Goal: Task Accomplishment & Management: Manage account settings

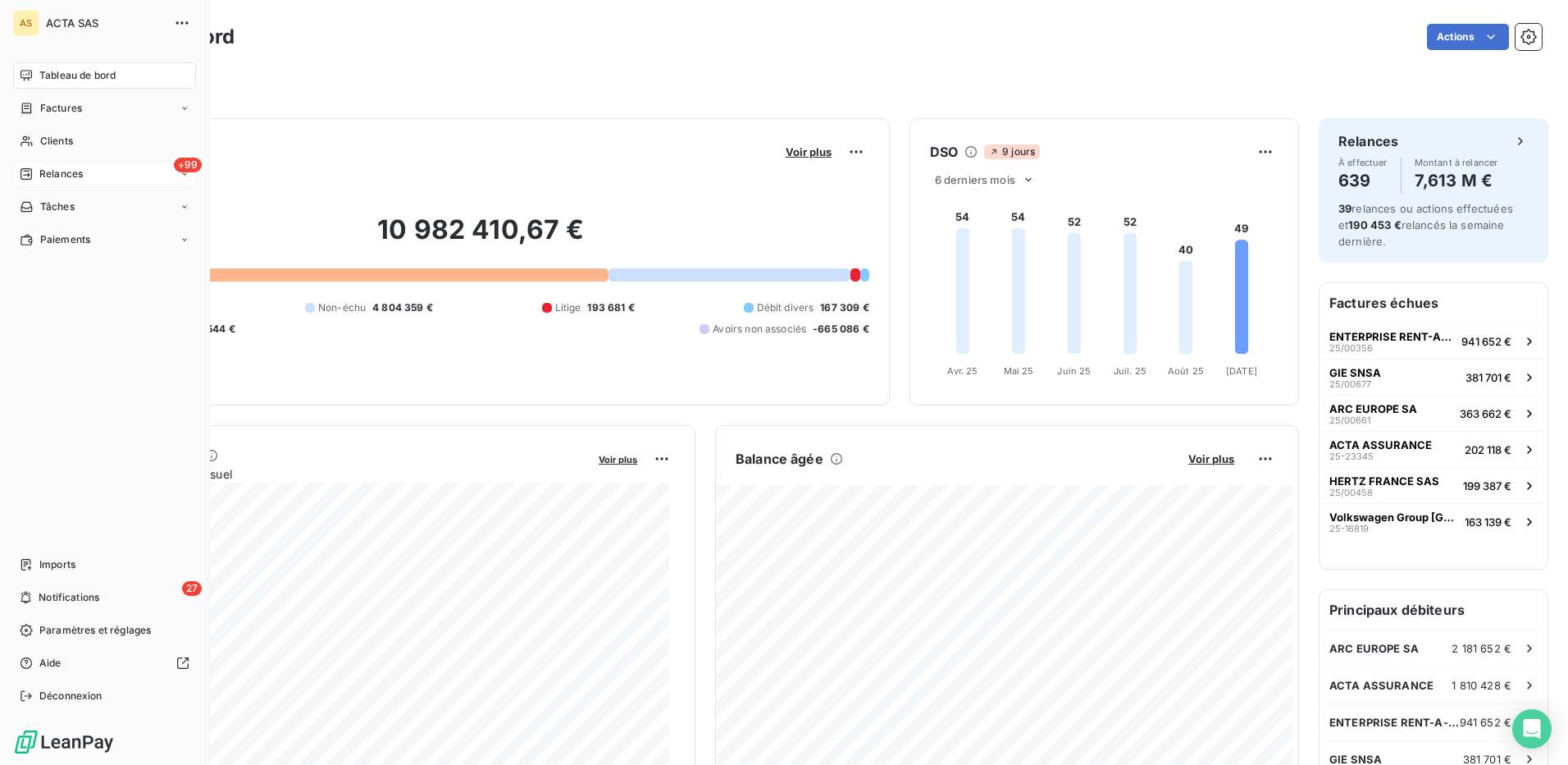
click at [71, 179] on span "Relances" at bounding box center [61, 174] width 43 height 15
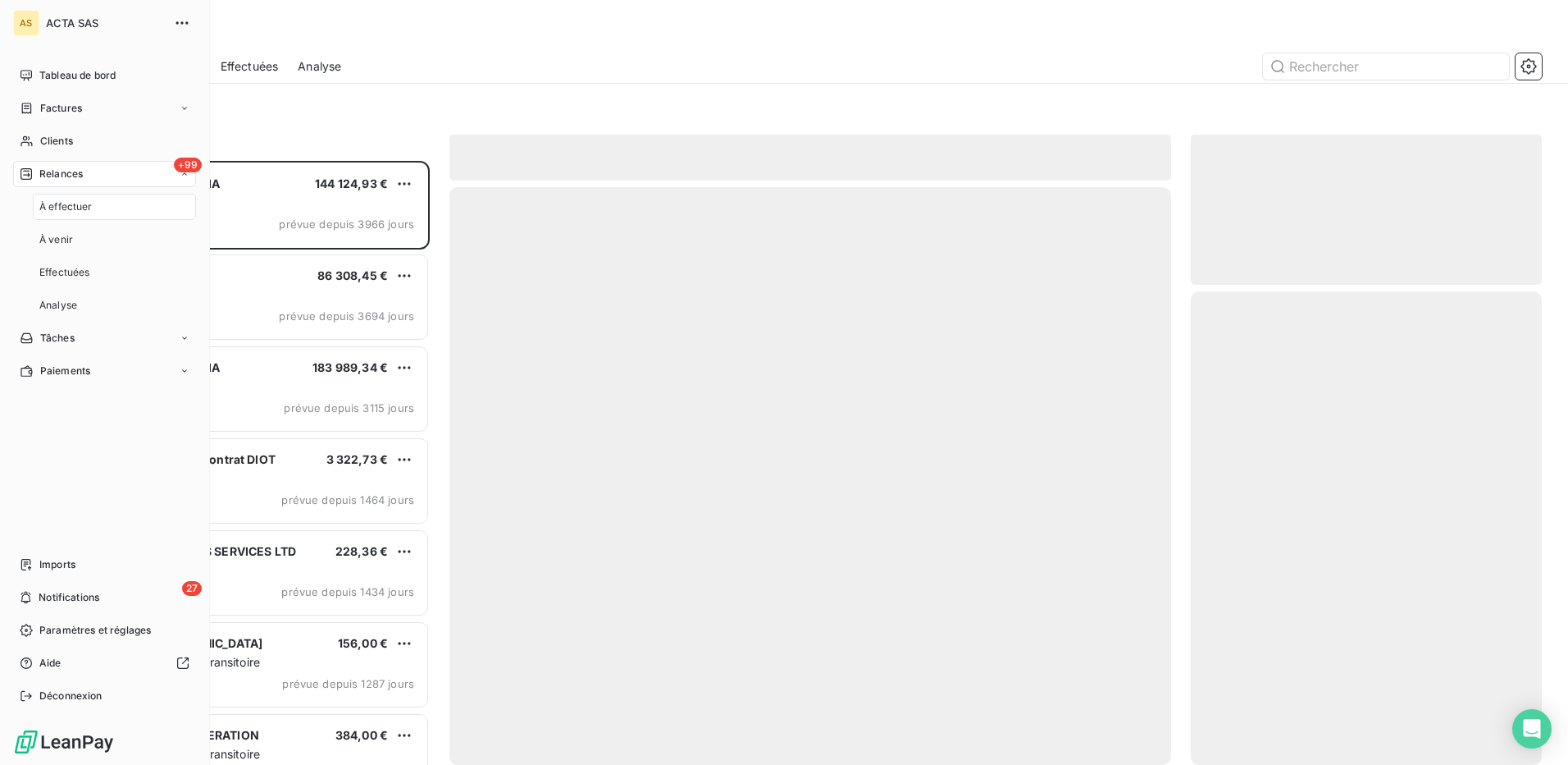
scroll to position [592, 339]
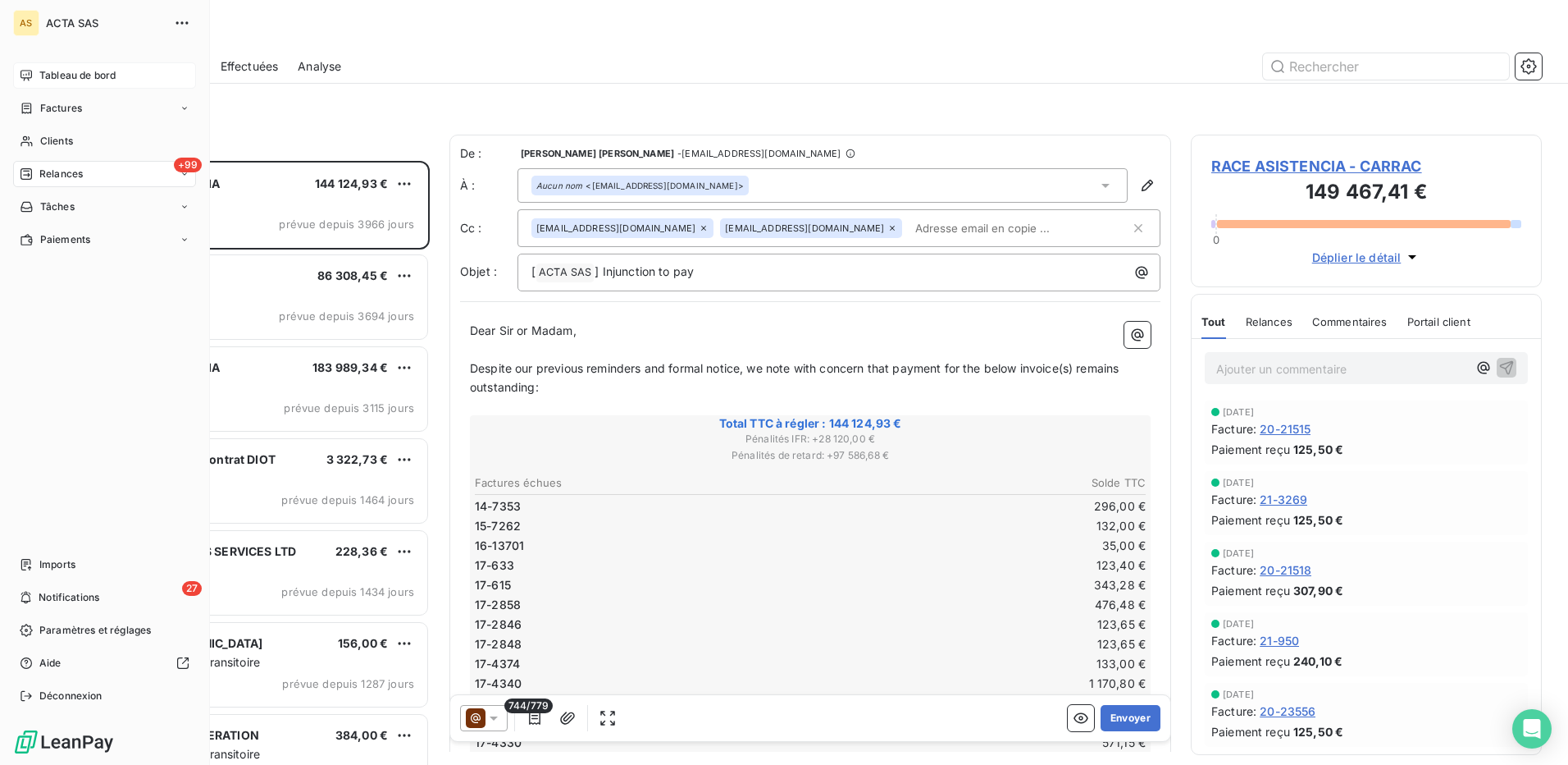
click at [78, 70] on span "Tableau de bord" at bounding box center [78, 75] width 76 height 15
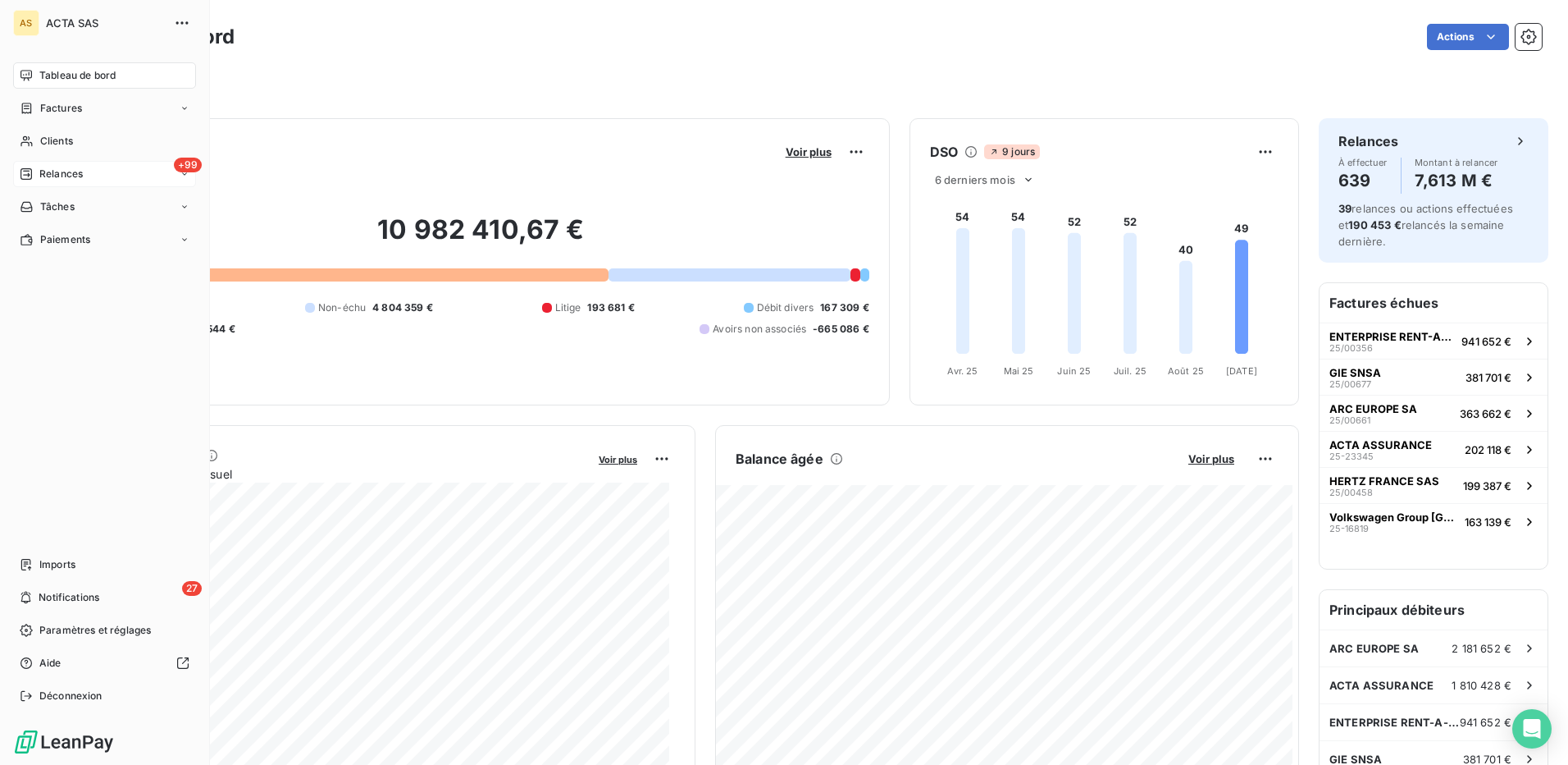
click at [71, 173] on span "Relances" at bounding box center [61, 174] width 43 height 15
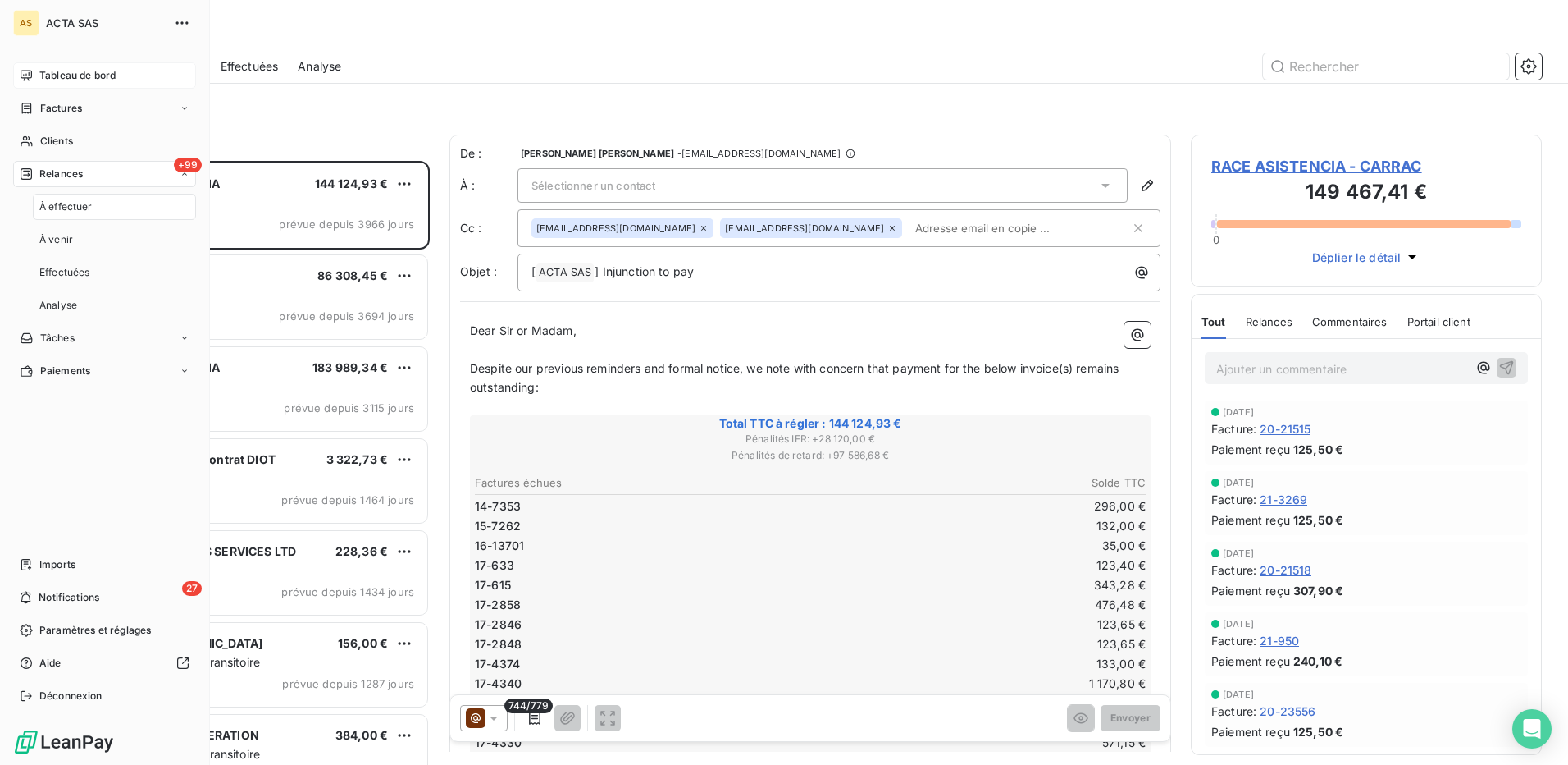
scroll to position [592, 339]
click at [55, 170] on span "Relances" at bounding box center [61, 174] width 43 height 15
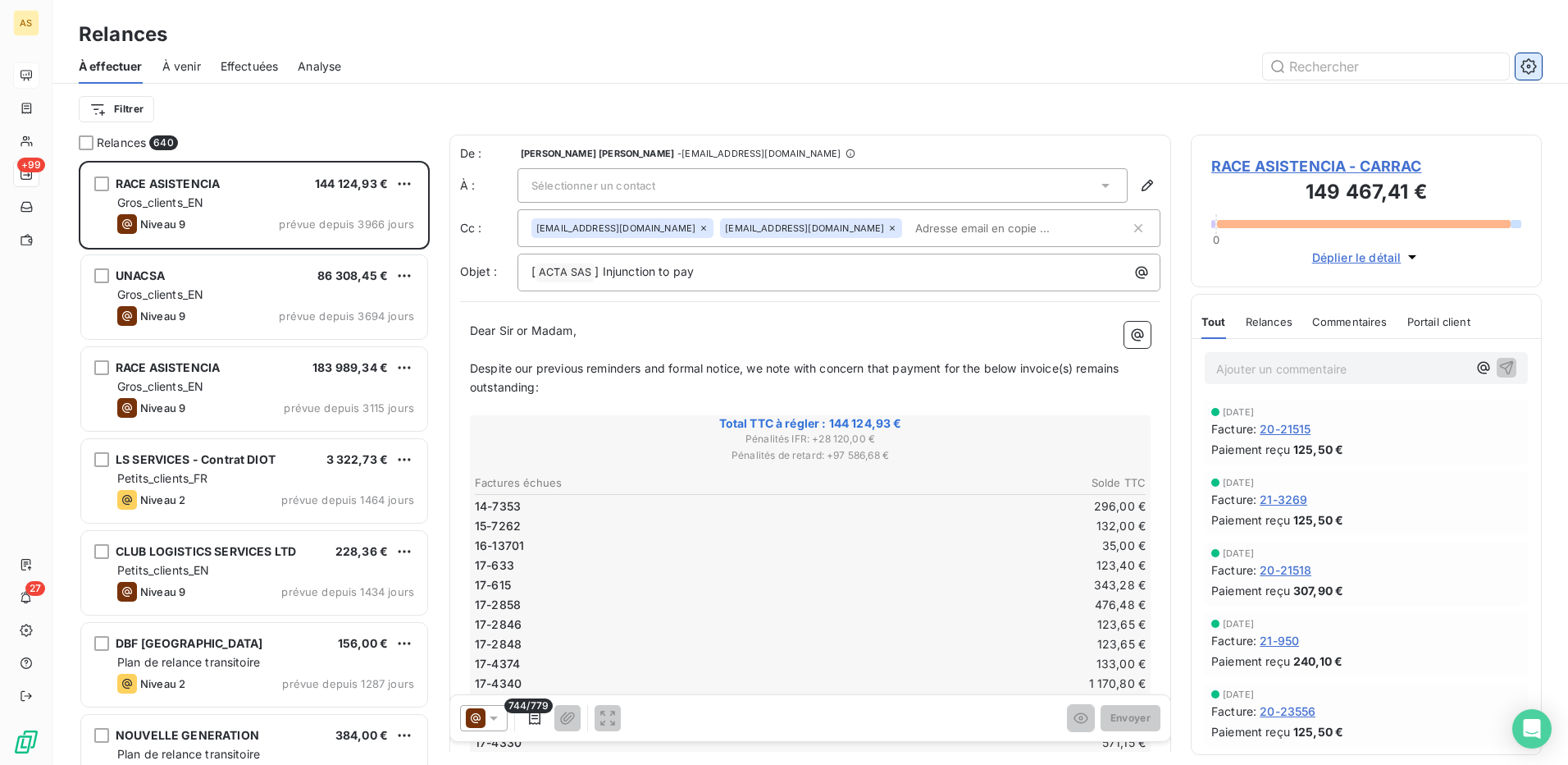
click at [1526, 63] on icon "button" at bounding box center [1528, 66] width 17 height 17
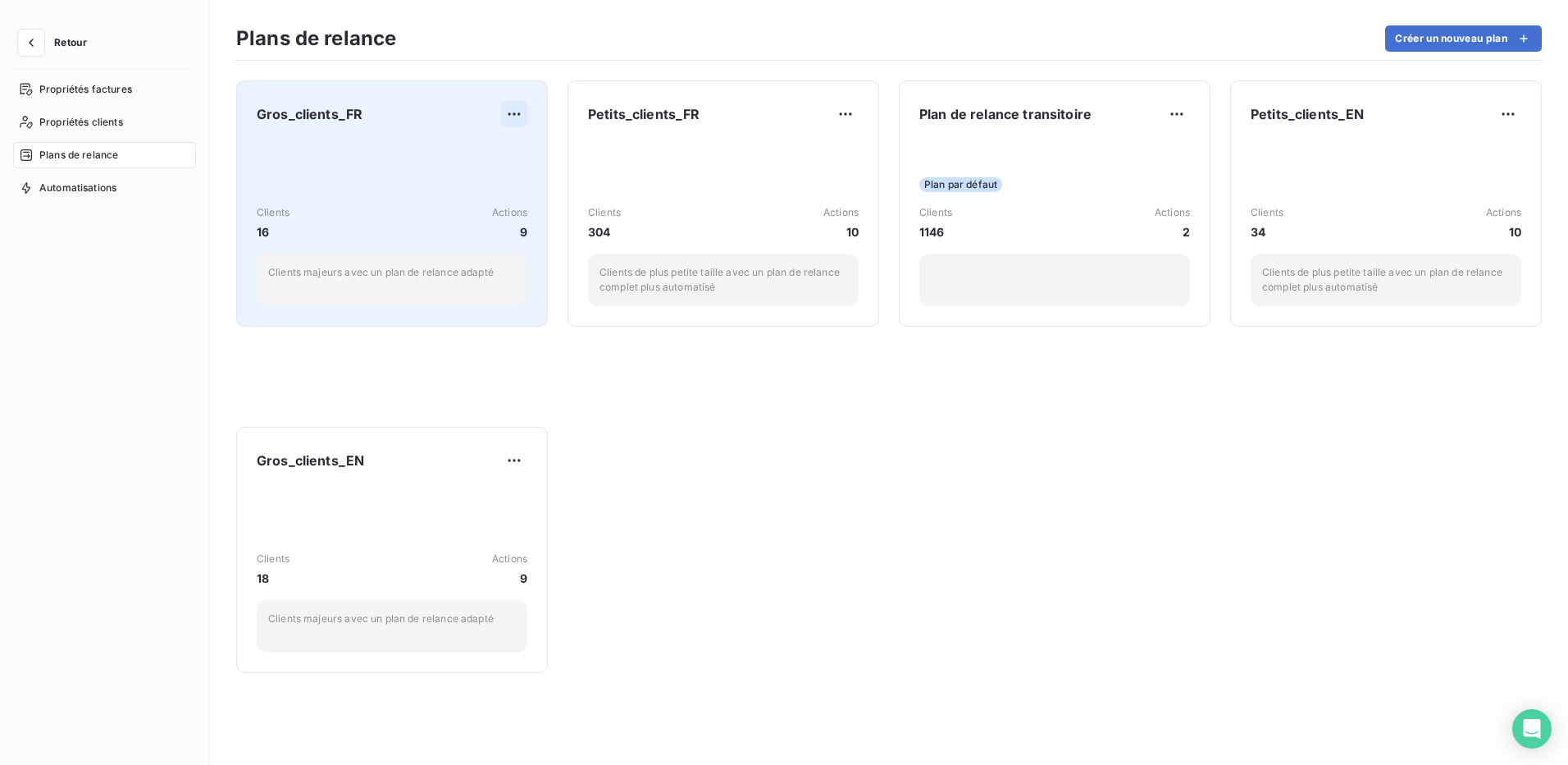
click at [518, 112] on html "Retour Propriétés factures Propriétés clients Plans de relance Automatisations …" at bounding box center [784, 382] width 1568 height 765
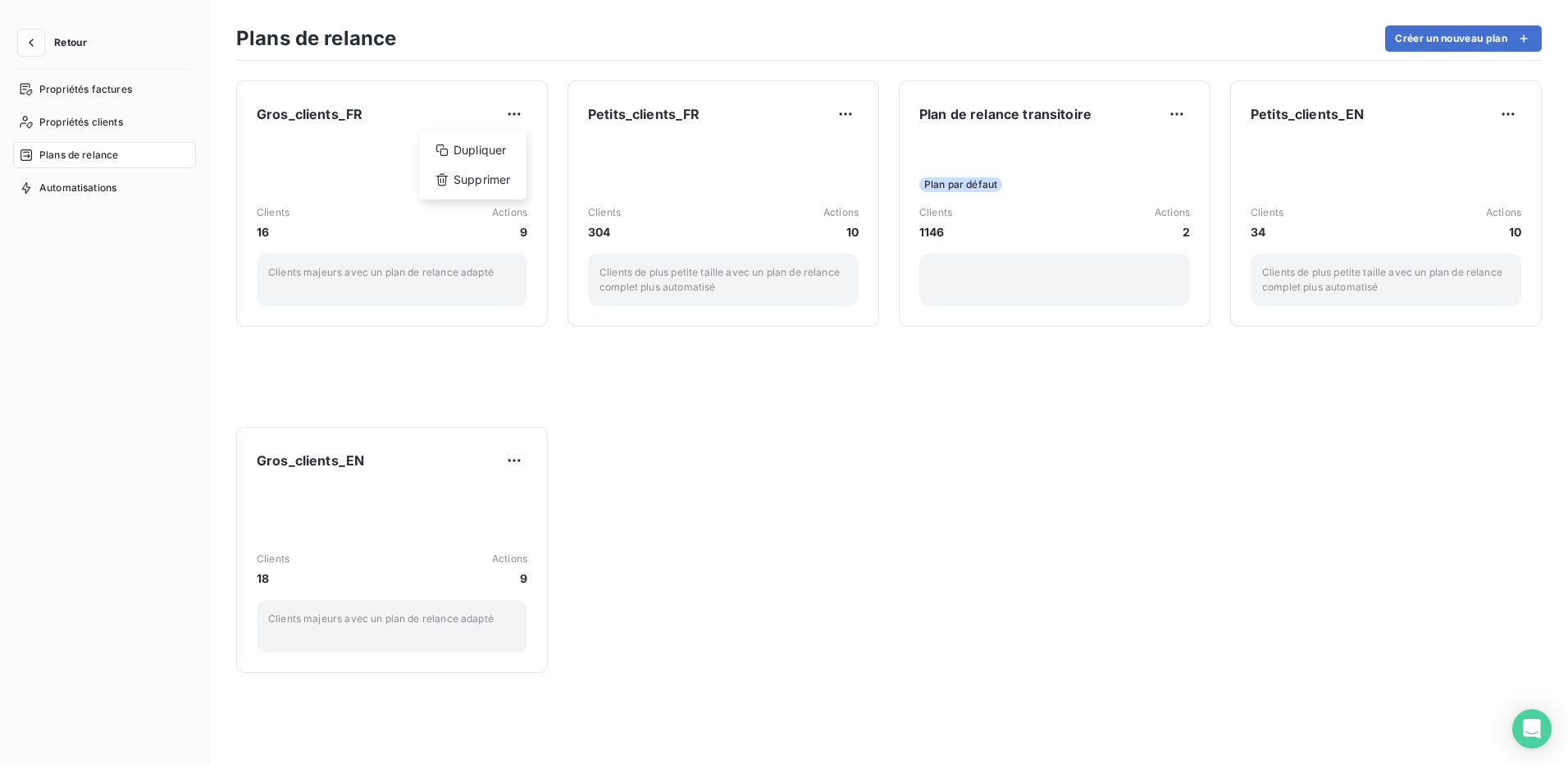
click at [620, 435] on html "Retour Propriétés factures Propriétés clients Plans de relance Automatisations …" at bounding box center [784, 382] width 1568 height 765
click at [89, 156] on span "Plans de relance" at bounding box center [79, 155] width 79 height 15
click at [62, 83] on span "Propriétés factures" at bounding box center [86, 89] width 93 height 15
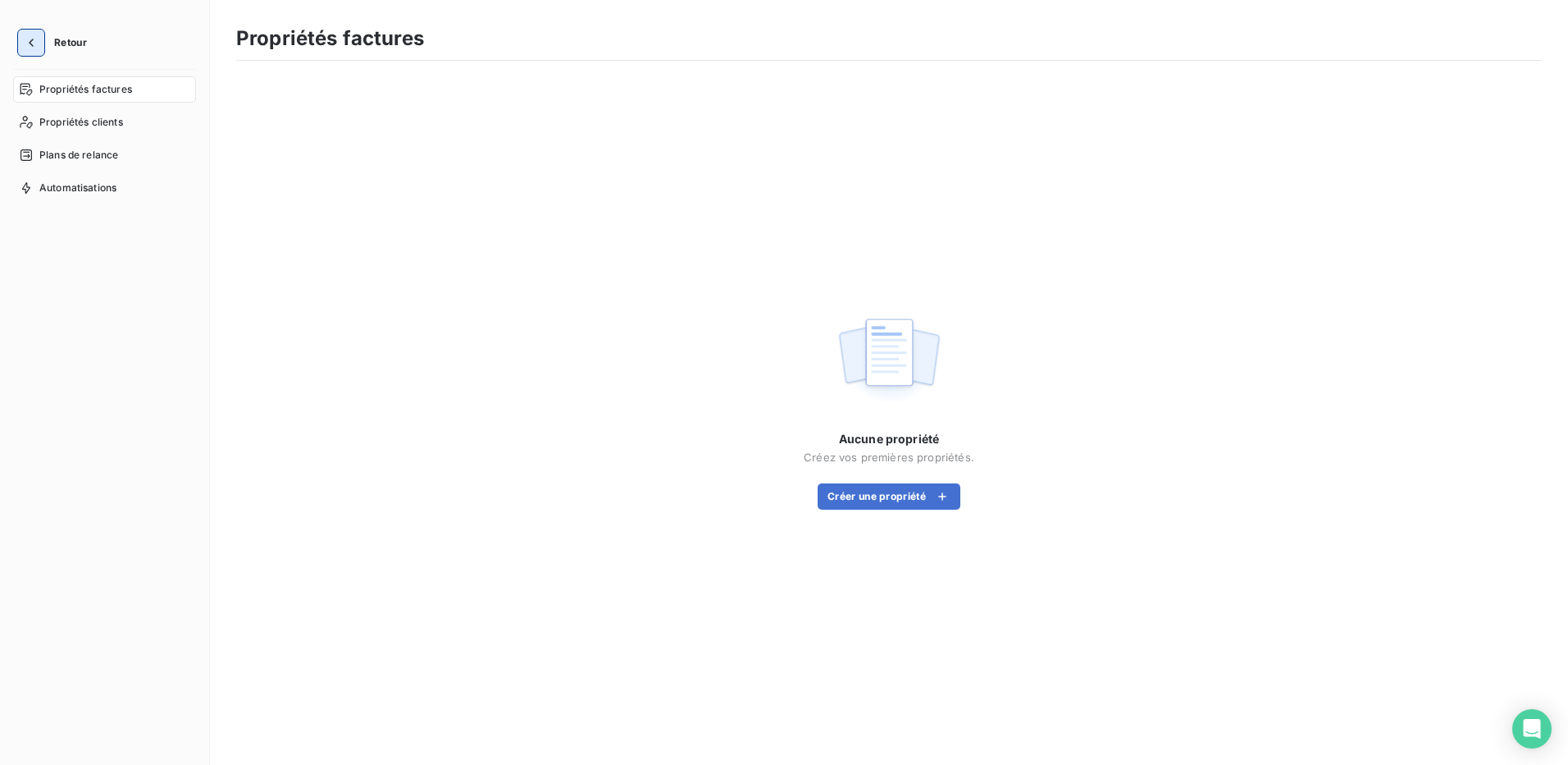
click at [28, 40] on icon "button" at bounding box center [31, 42] width 17 height 17
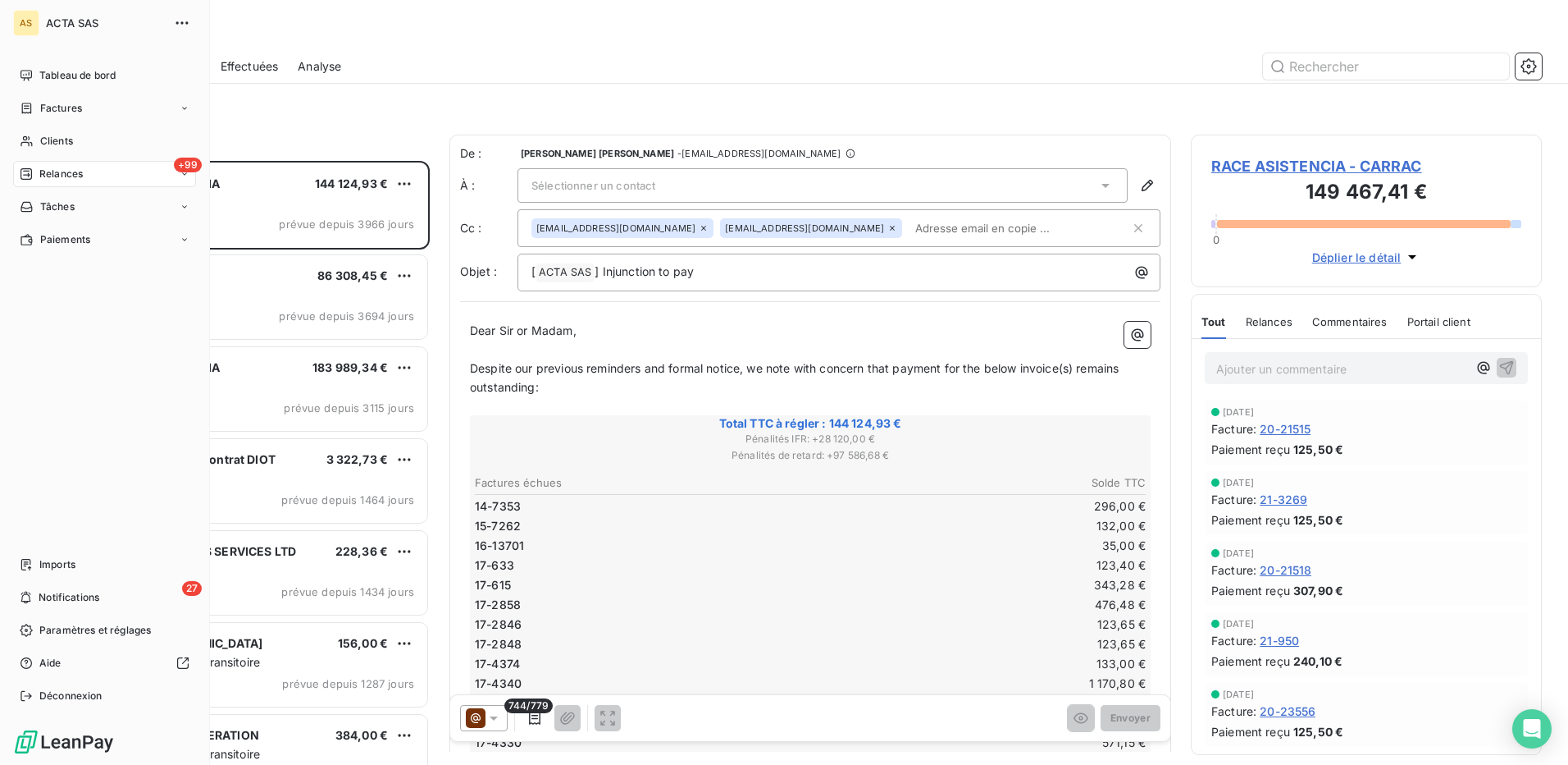
scroll to position [592, 339]
click at [66, 173] on span "Relances" at bounding box center [61, 174] width 43 height 15
click at [20, 168] on icon at bounding box center [26, 174] width 13 height 13
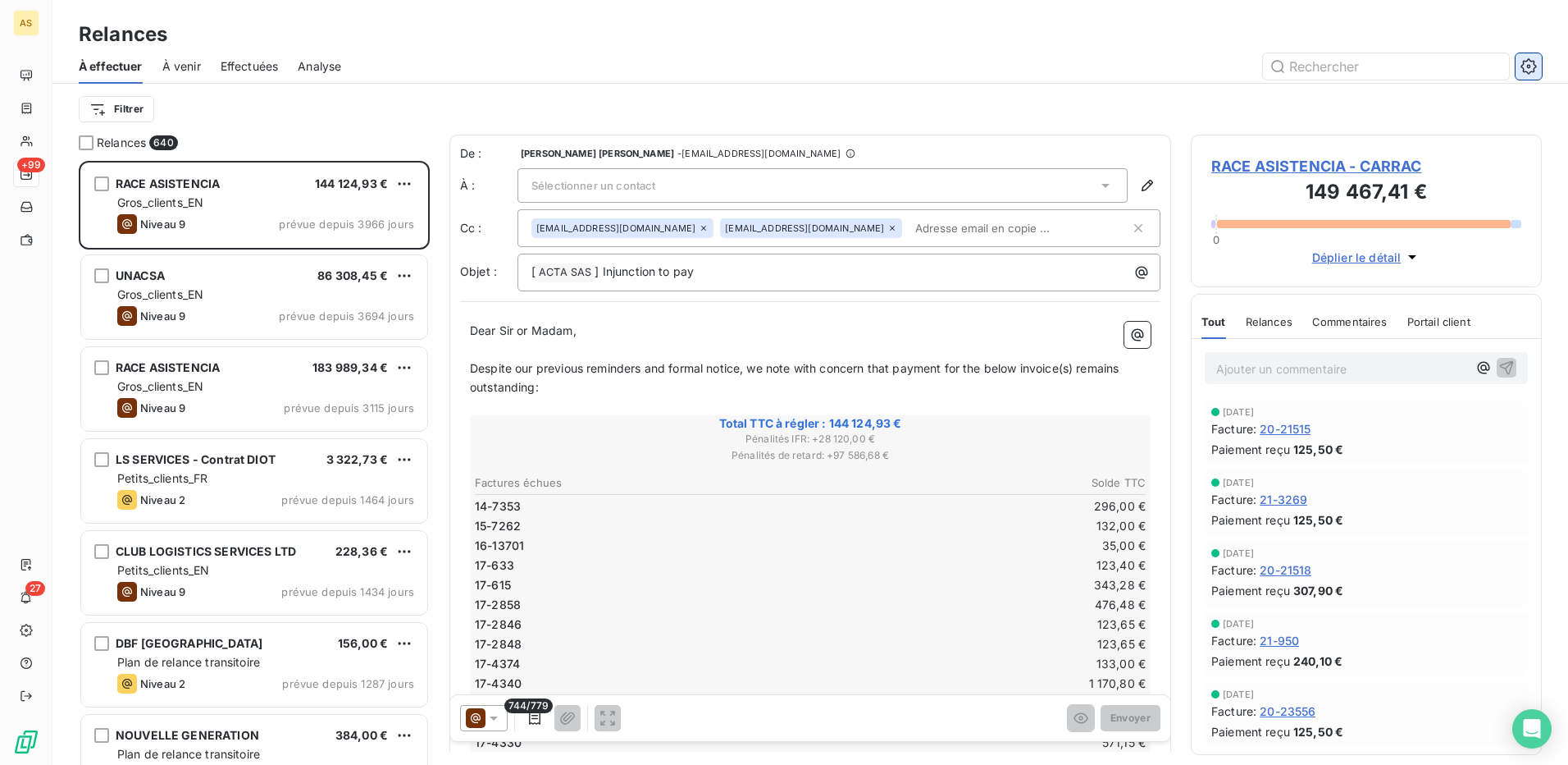
click at [1531, 74] on icon "button" at bounding box center [1528, 66] width 17 height 17
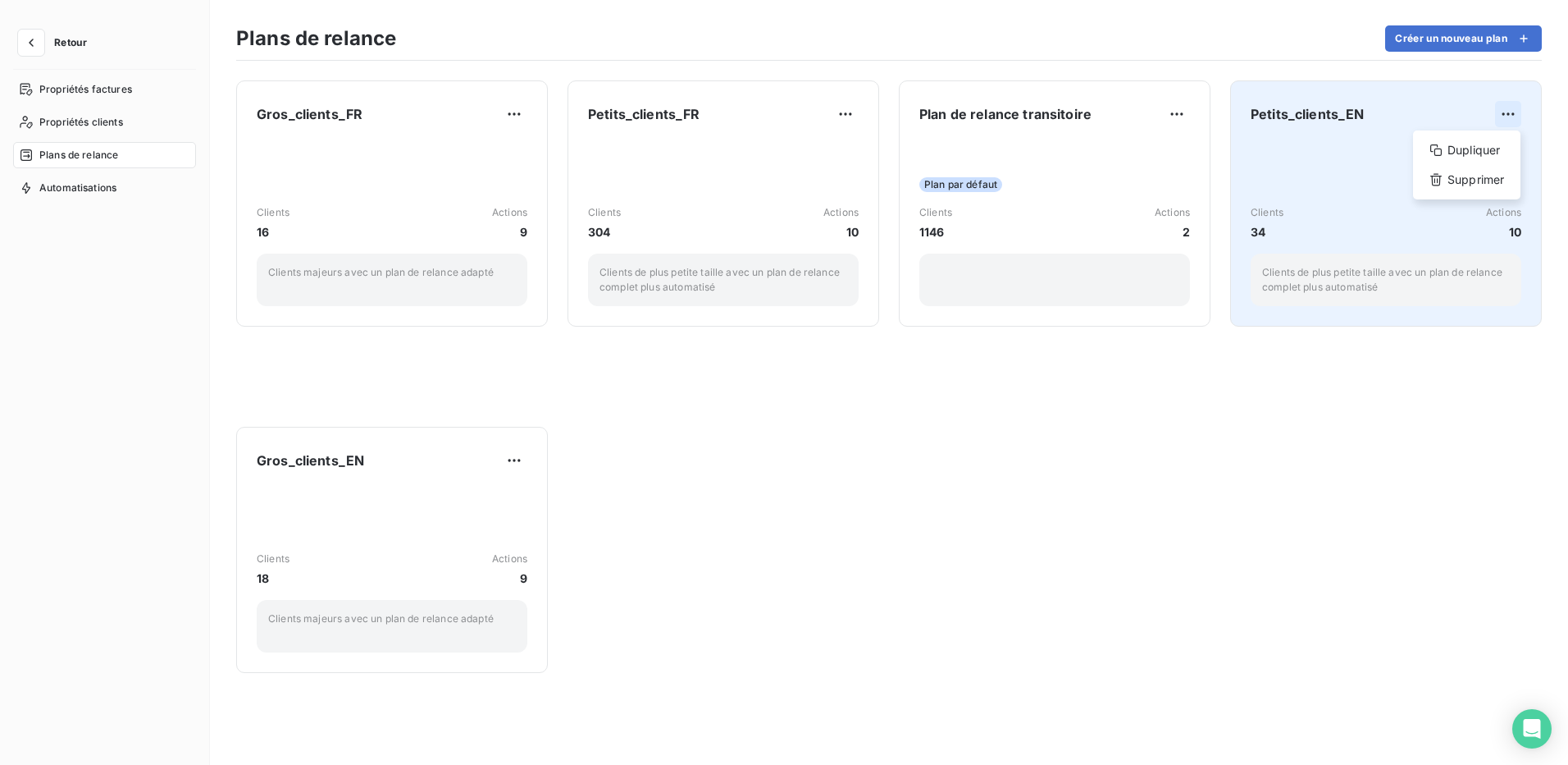
click at [1507, 112] on html "Retour Propriétés factures Propriétés clients Plans de relance Automatisations …" at bounding box center [784, 382] width 1568 height 765
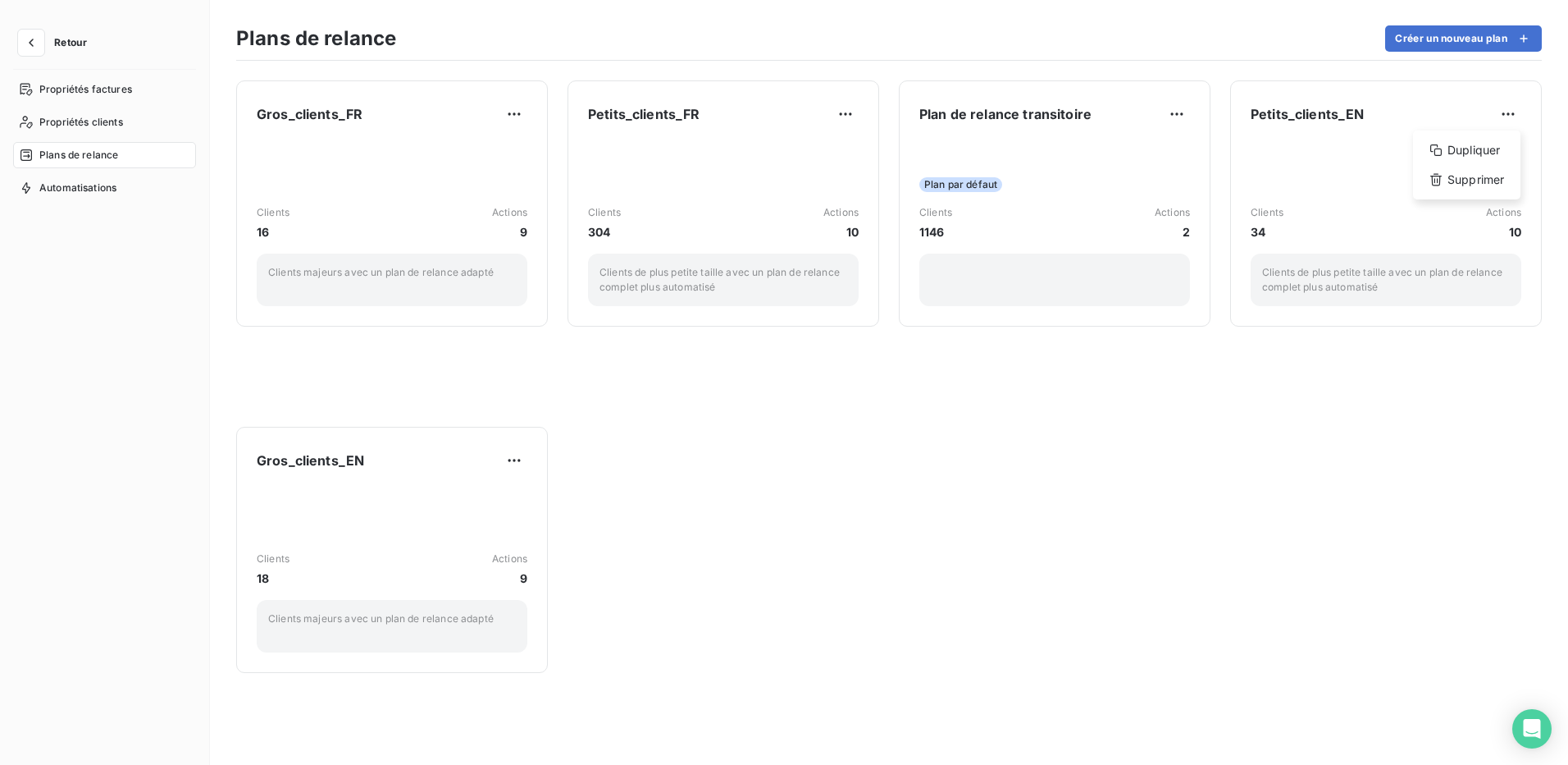
click at [1392, 466] on html "Retour Propriétés factures Propriétés clients Plans de relance Automatisations …" at bounding box center [784, 382] width 1568 height 765
click at [33, 36] on icon "button" at bounding box center [31, 42] width 17 height 17
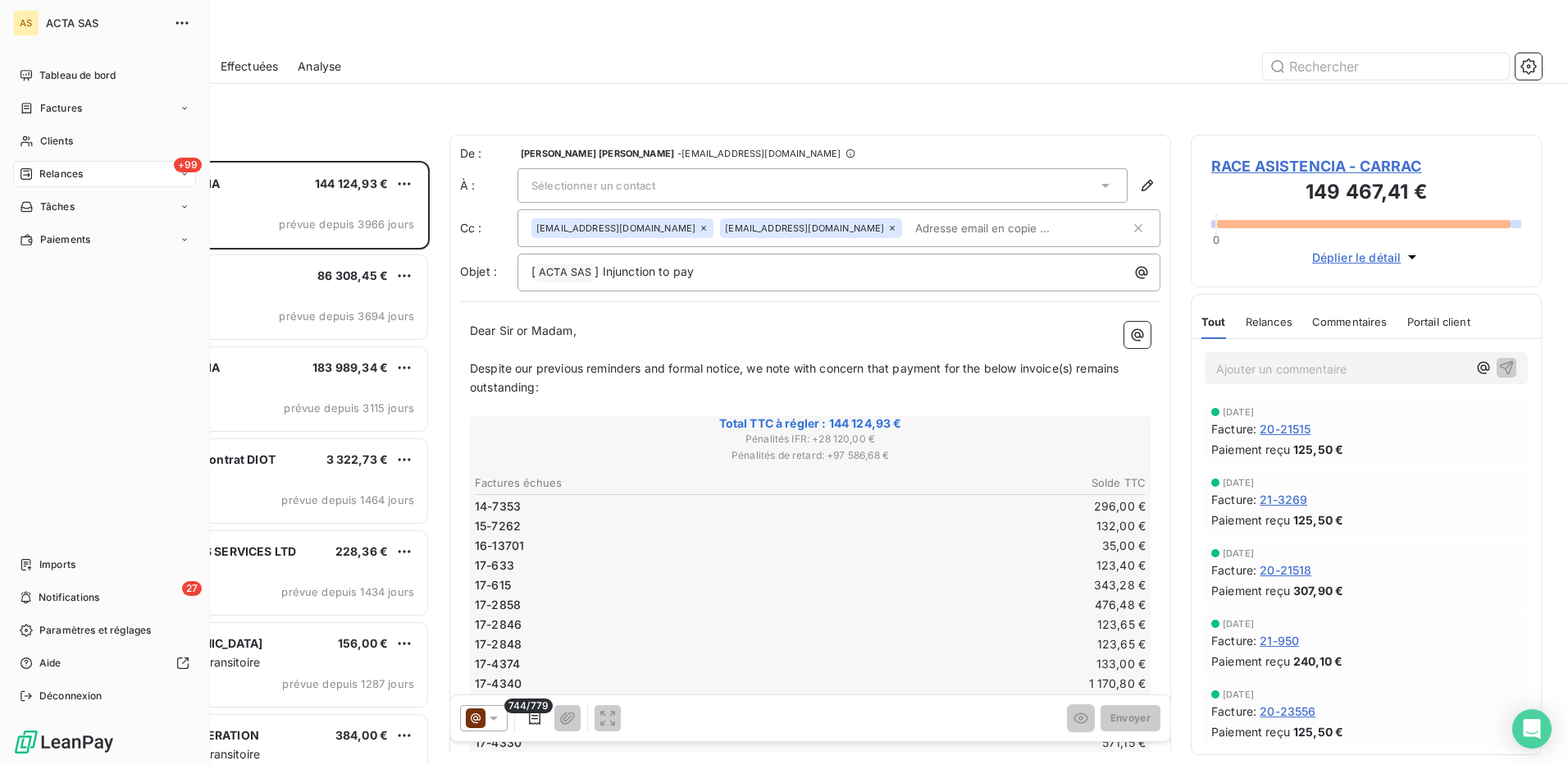
scroll to position [592, 339]
click at [26, 173] on icon at bounding box center [26, 174] width 13 height 13
click at [59, 174] on span "Relances" at bounding box center [61, 174] width 43 height 15
click at [186, 173] on icon at bounding box center [185, 173] width 5 height 3
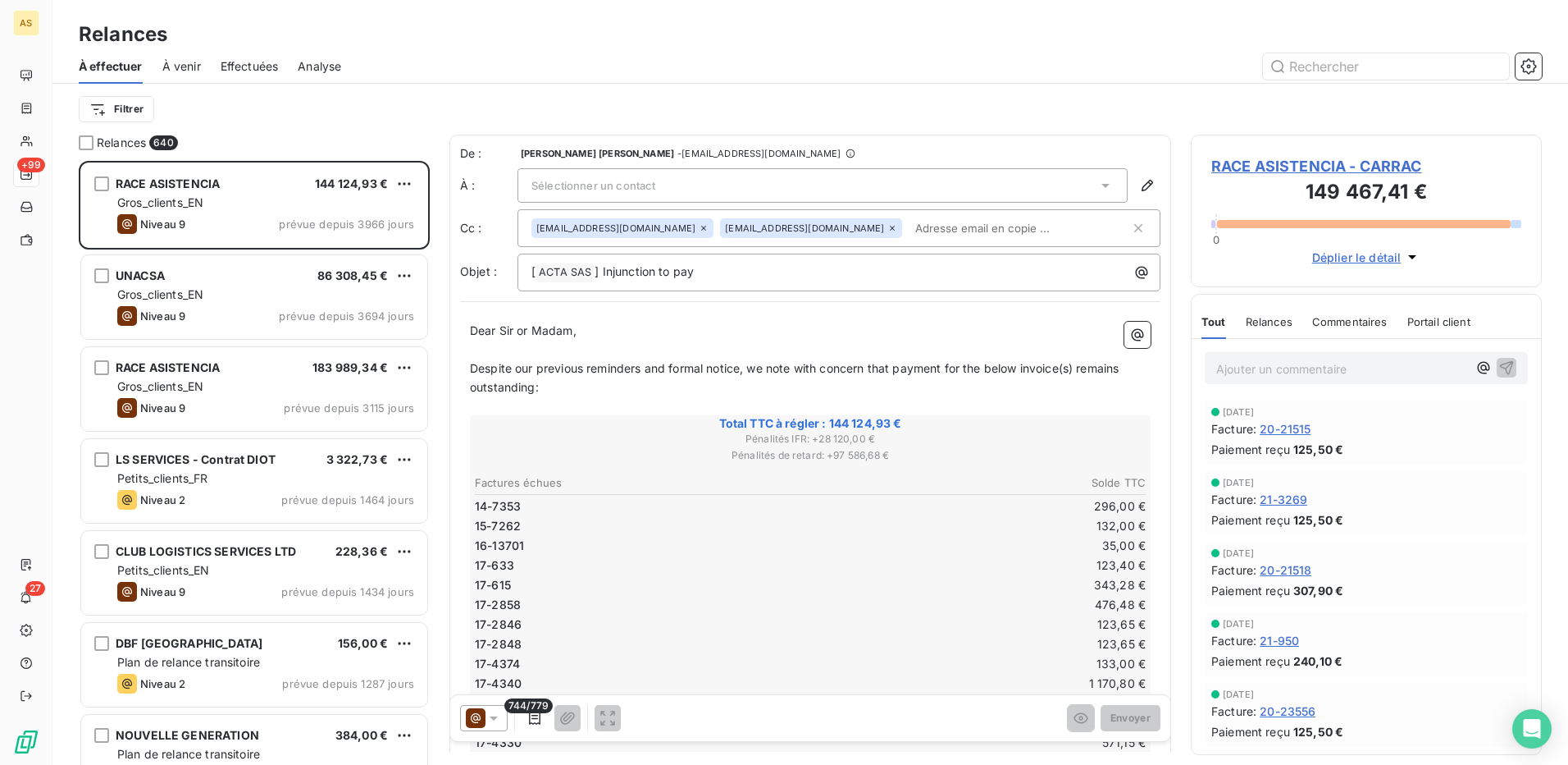
click at [330, 68] on span "Analyse" at bounding box center [319, 66] width 43 height 17
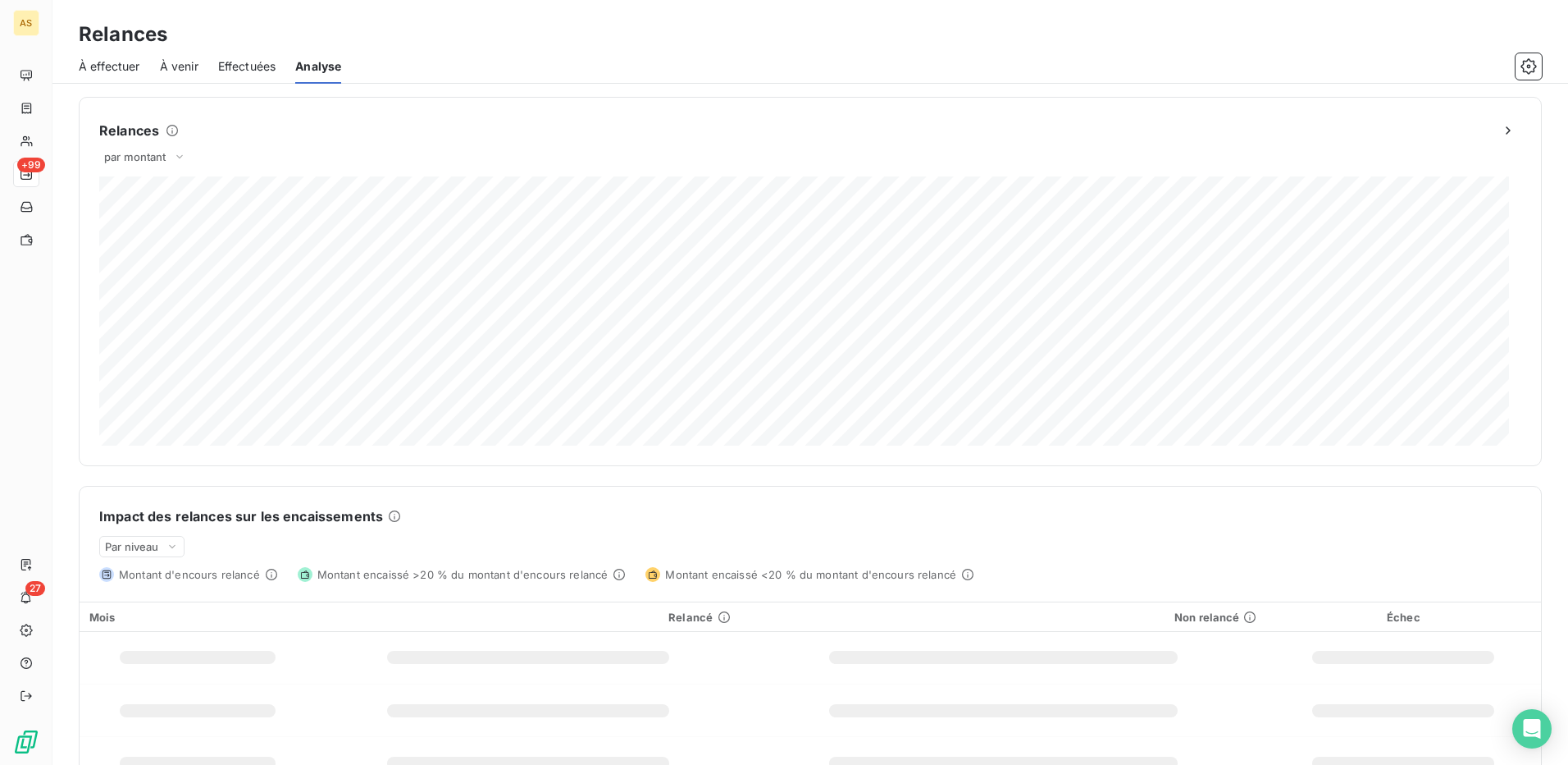
click at [255, 66] on span "Effectuées" at bounding box center [247, 66] width 58 height 17
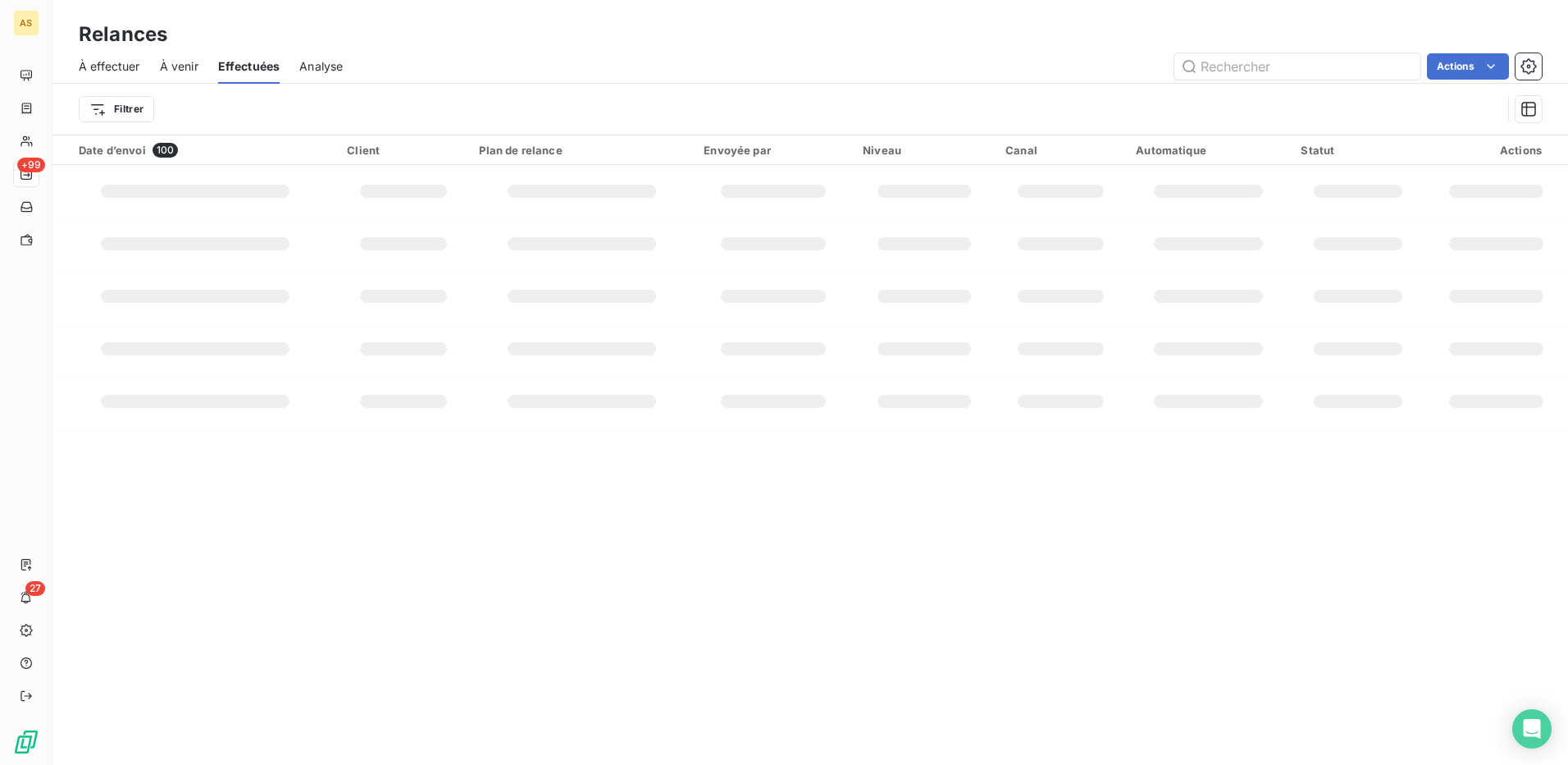
click at [177, 64] on span "À venir" at bounding box center [179, 66] width 39 height 17
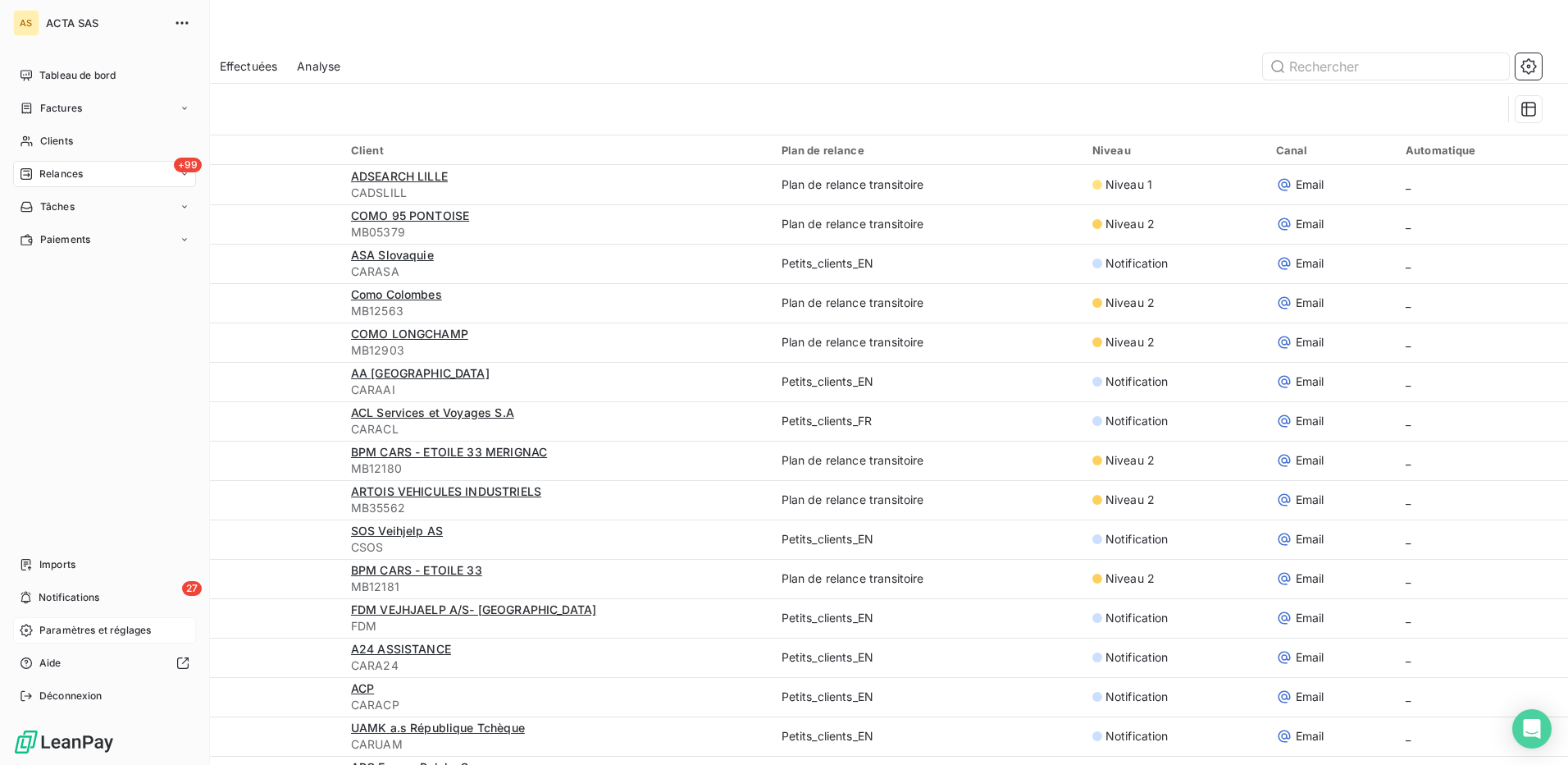
click at [62, 632] on span "Paramètres et réglages" at bounding box center [95, 630] width 111 height 15
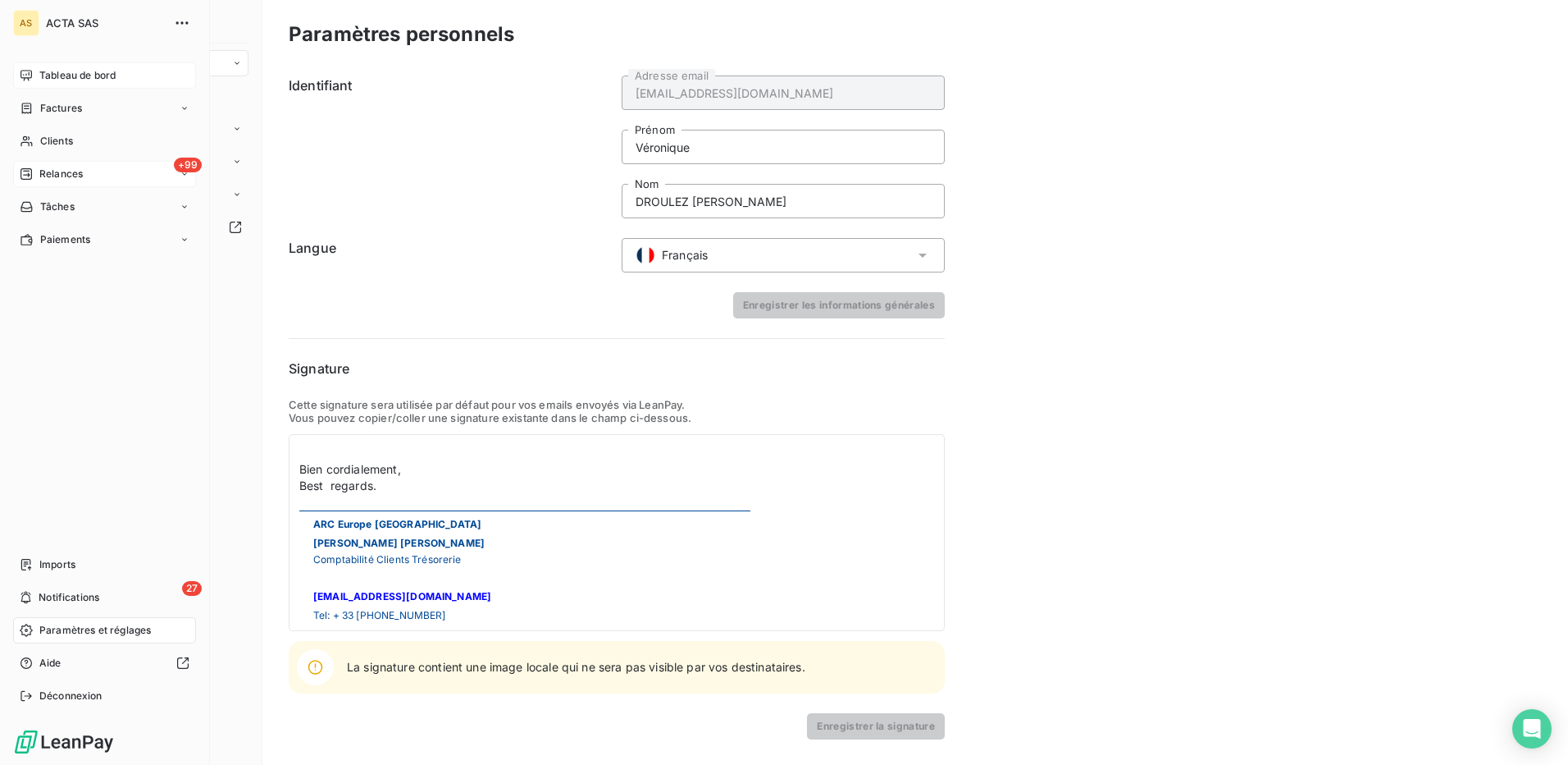
click at [43, 72] on span "Tableau de bord" at bounding box center [78, 75] width 76 height 15
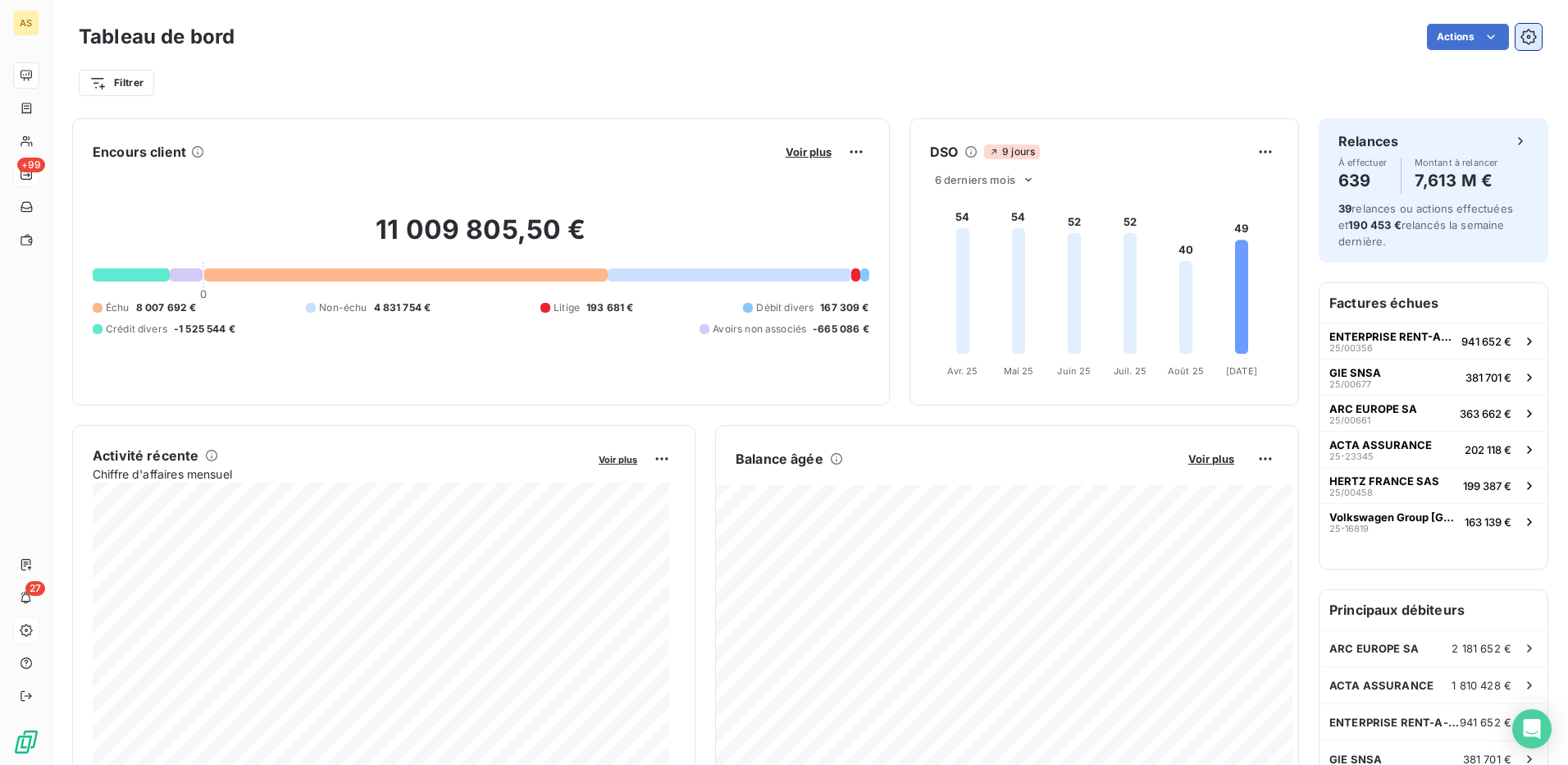
click at [1520, 40] on icon "button" at bounding box center [1528, 37] width 17 height 17
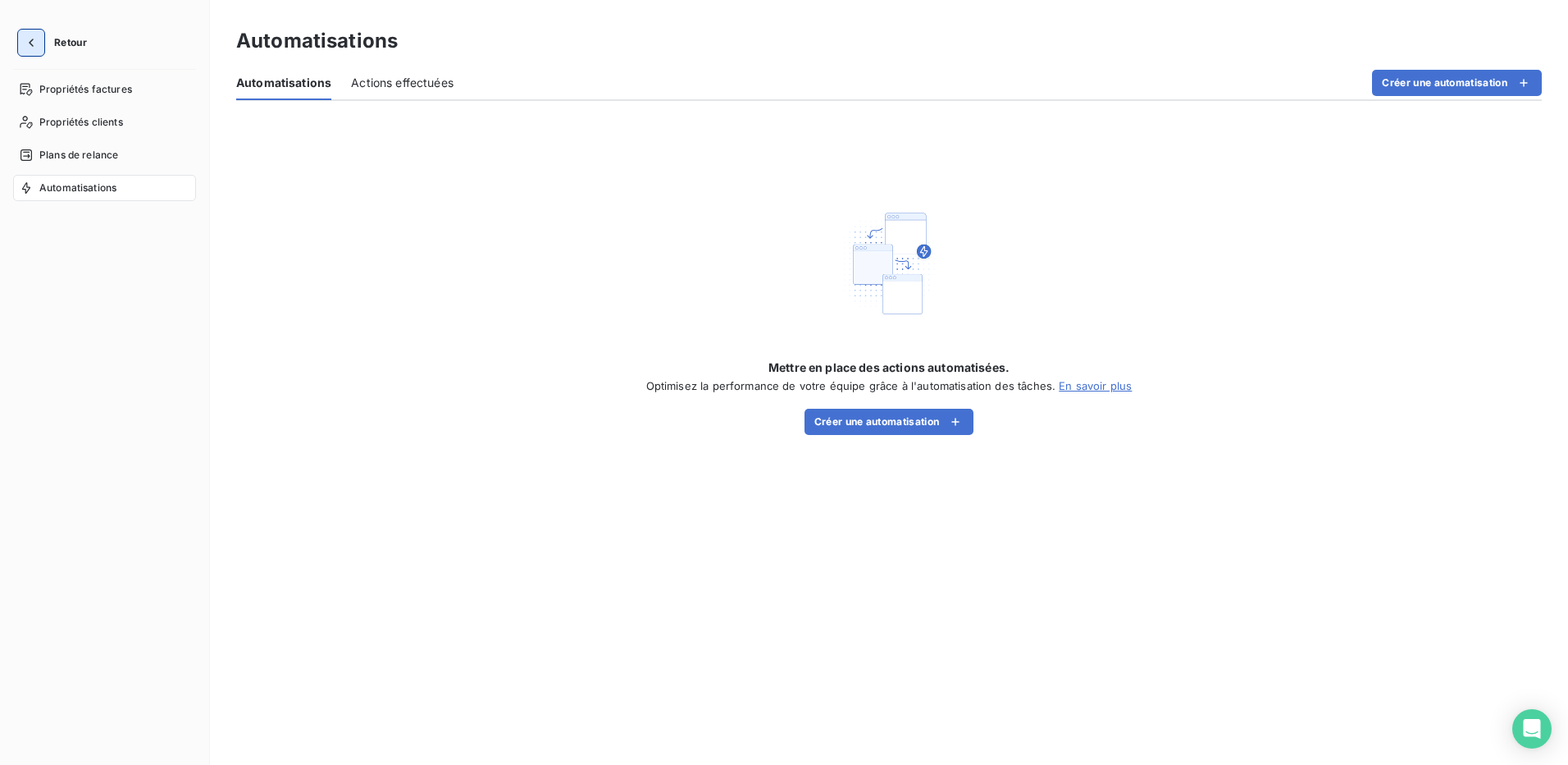
click at [29, 40] on icon "button" at bounding box center [31, 42] width 17 height 17
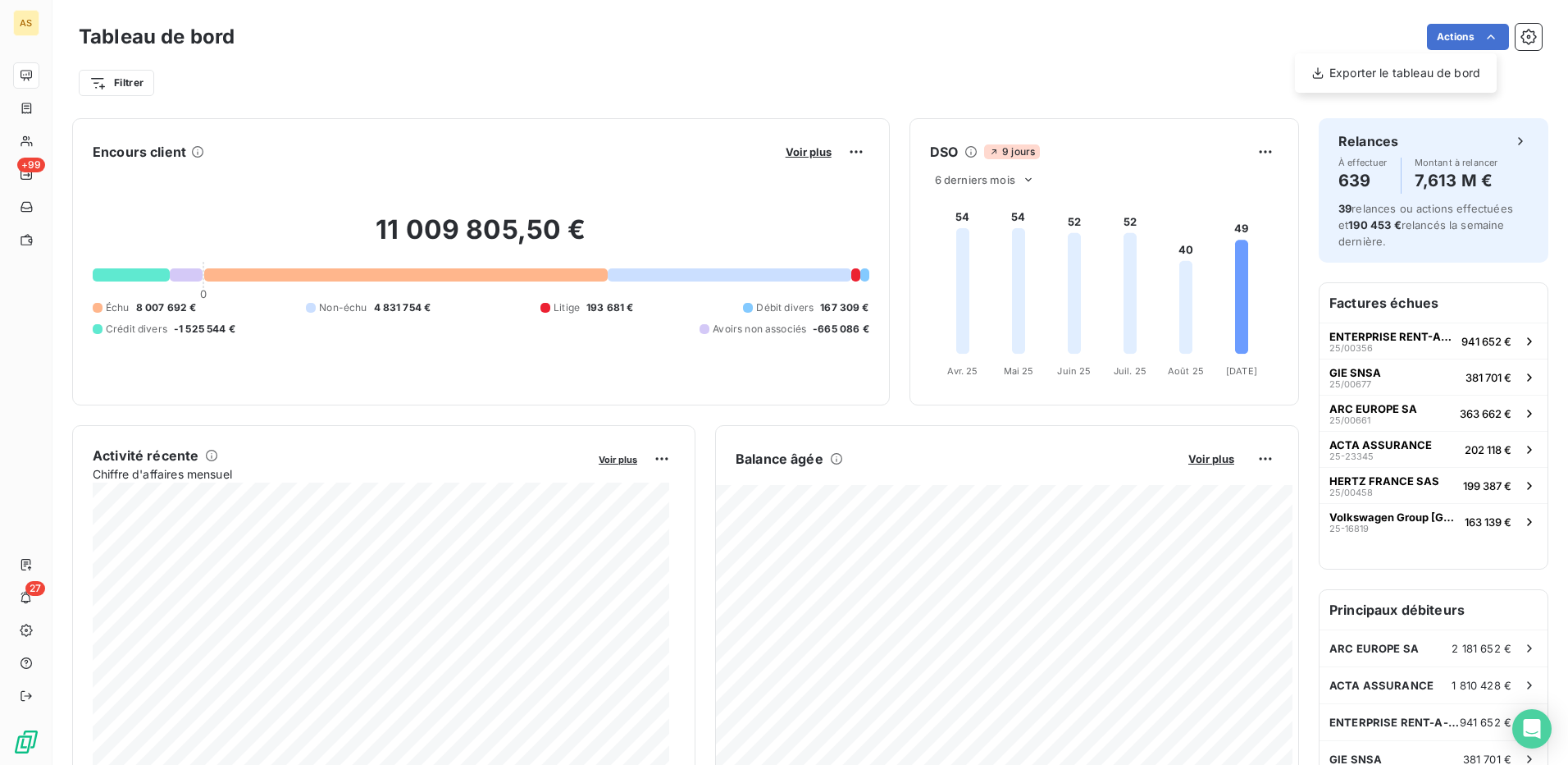
click at [43, 174] on html "AS +99 27 Tableau de bord Actions Exporter le tableau de bord Filtrer Encours c…" at bounding box center [784, 382] width 1568 height 765
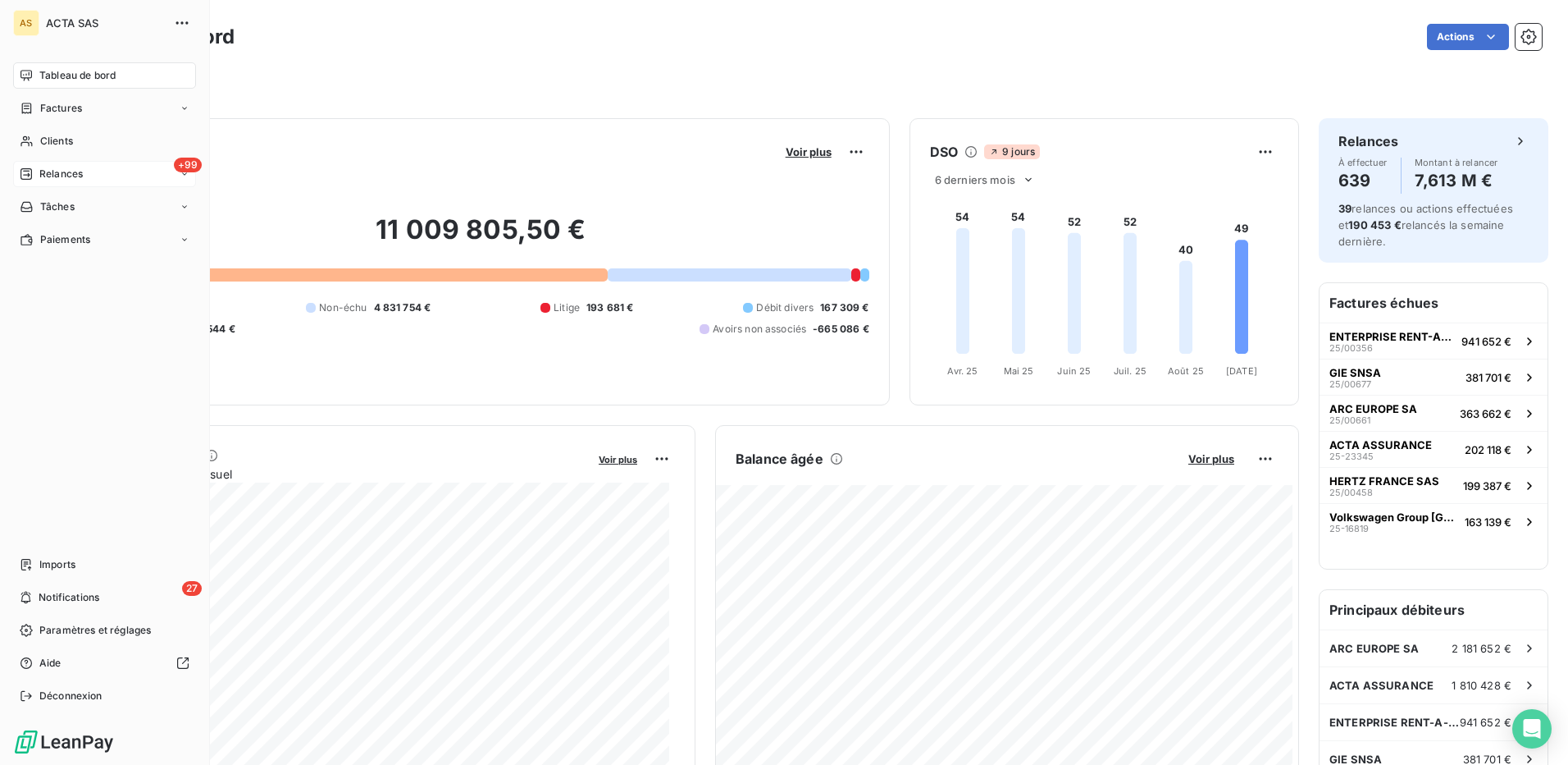
click at [87, 174] on div "+99 Relances" at bounding box center [104, 174] width 183 height 27
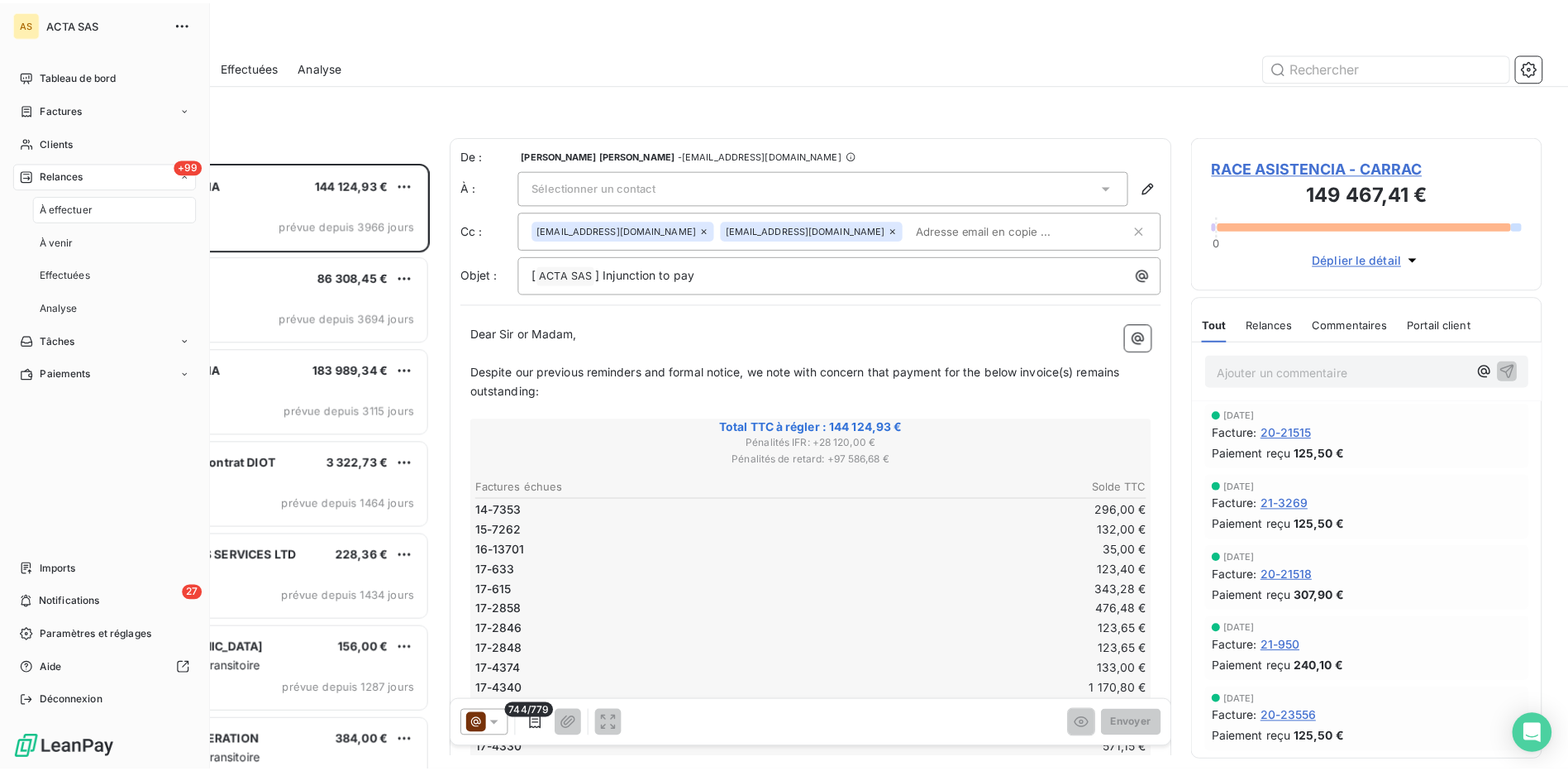
scroll to position [597, 342]
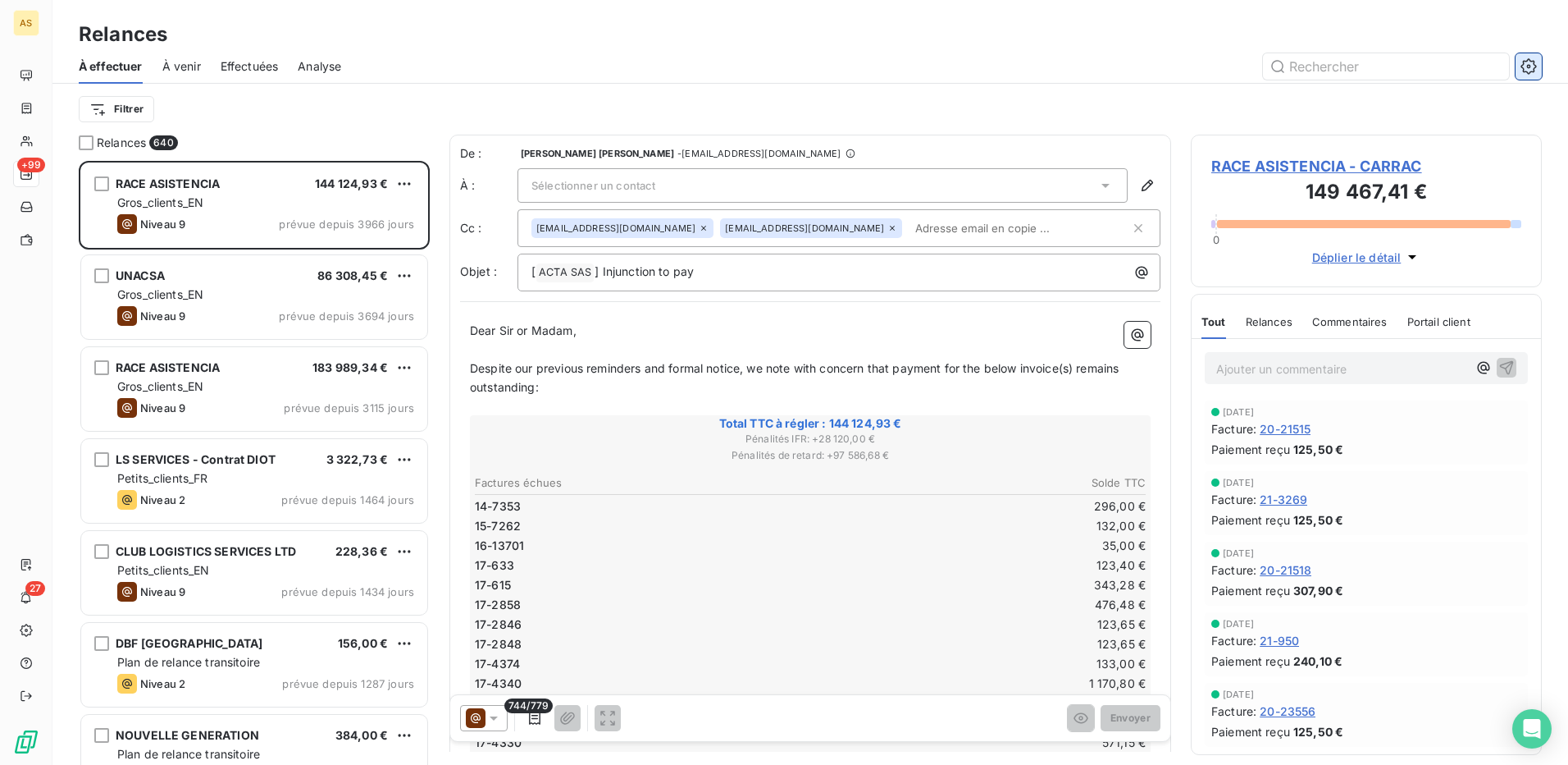
click at [1532, 72] on icon "button" at bounding box center [1528, 66] width 16 height 16
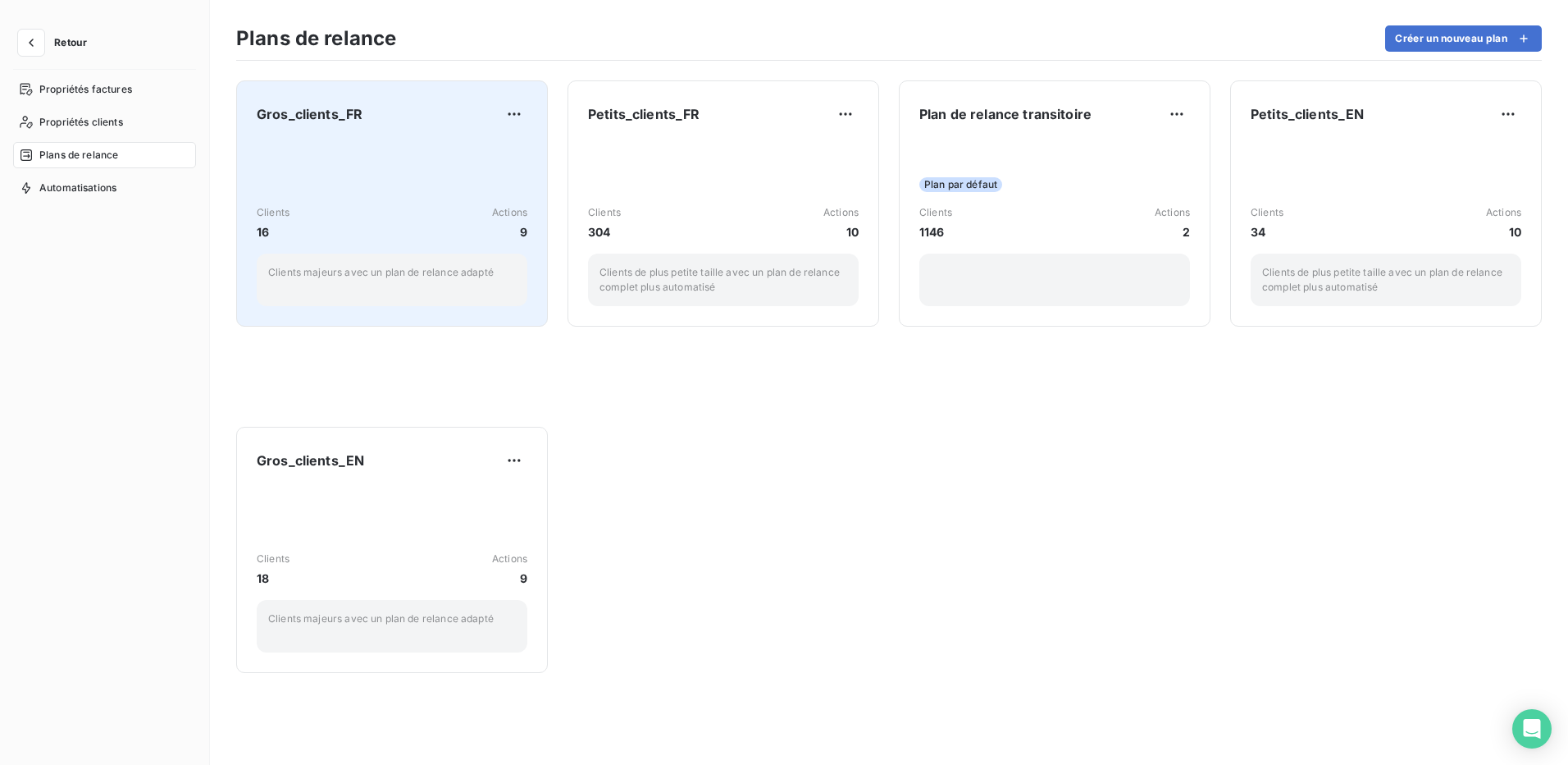
click at [429, 214] on div "Clients 16 Actions 9" at bounding box center [392, 223] width 271 height 35
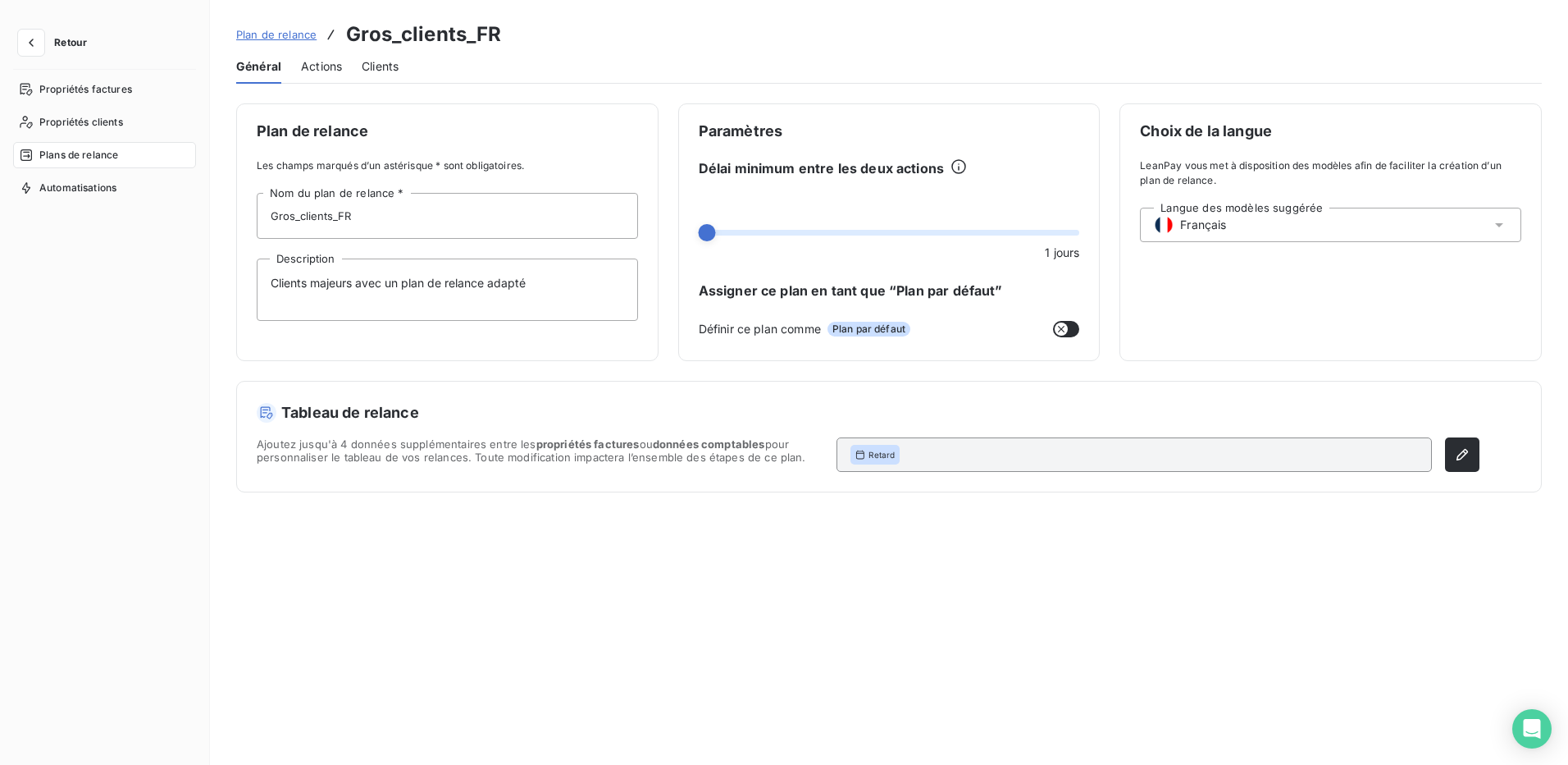
click at [320, 67] on span "Actions" at bounding box center [321, 66] width 41 height 17
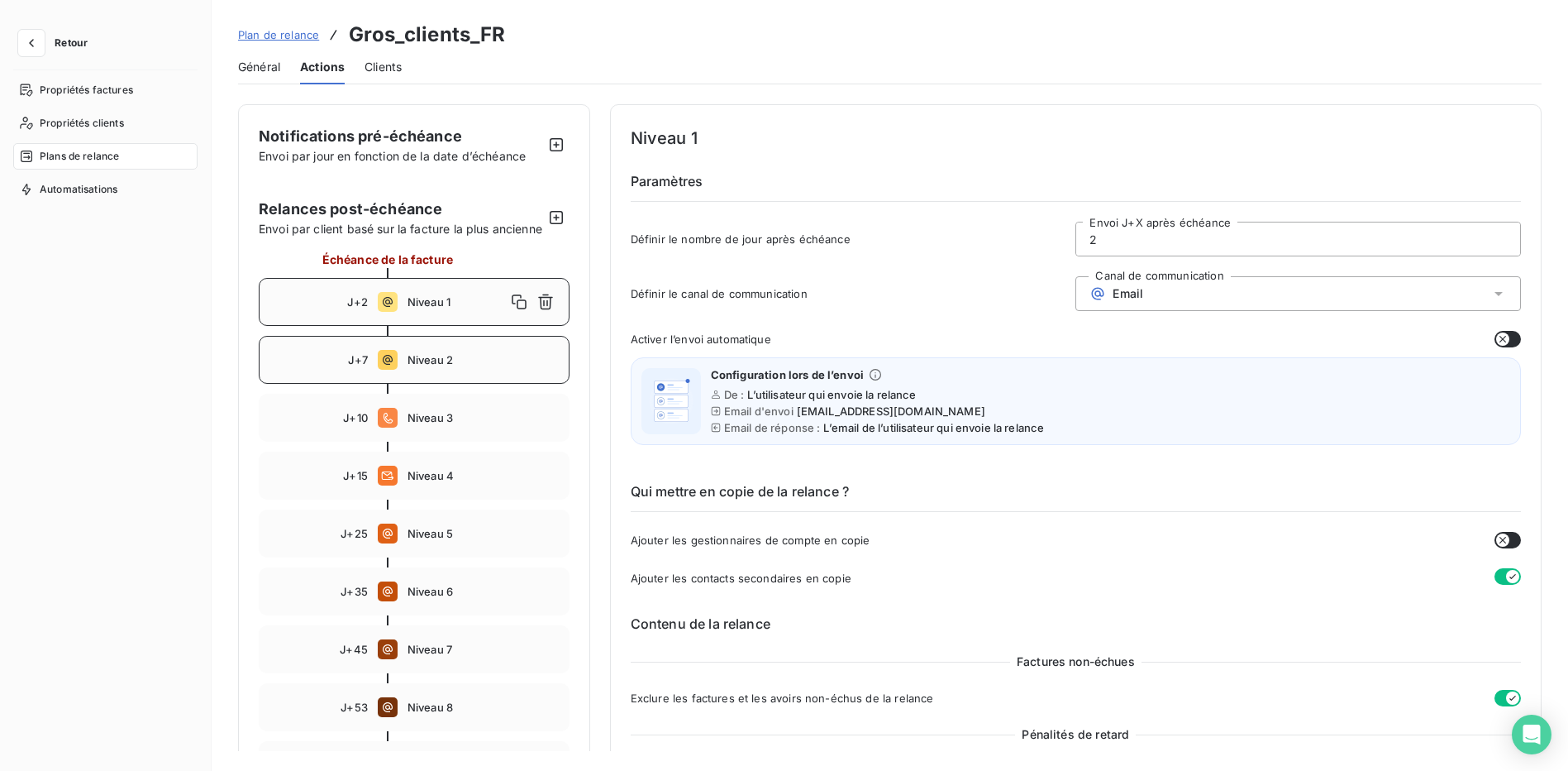
click at [450, 358] on div "J+7 Niveau 2" at bounding box center [414, 360] width 311 height 48
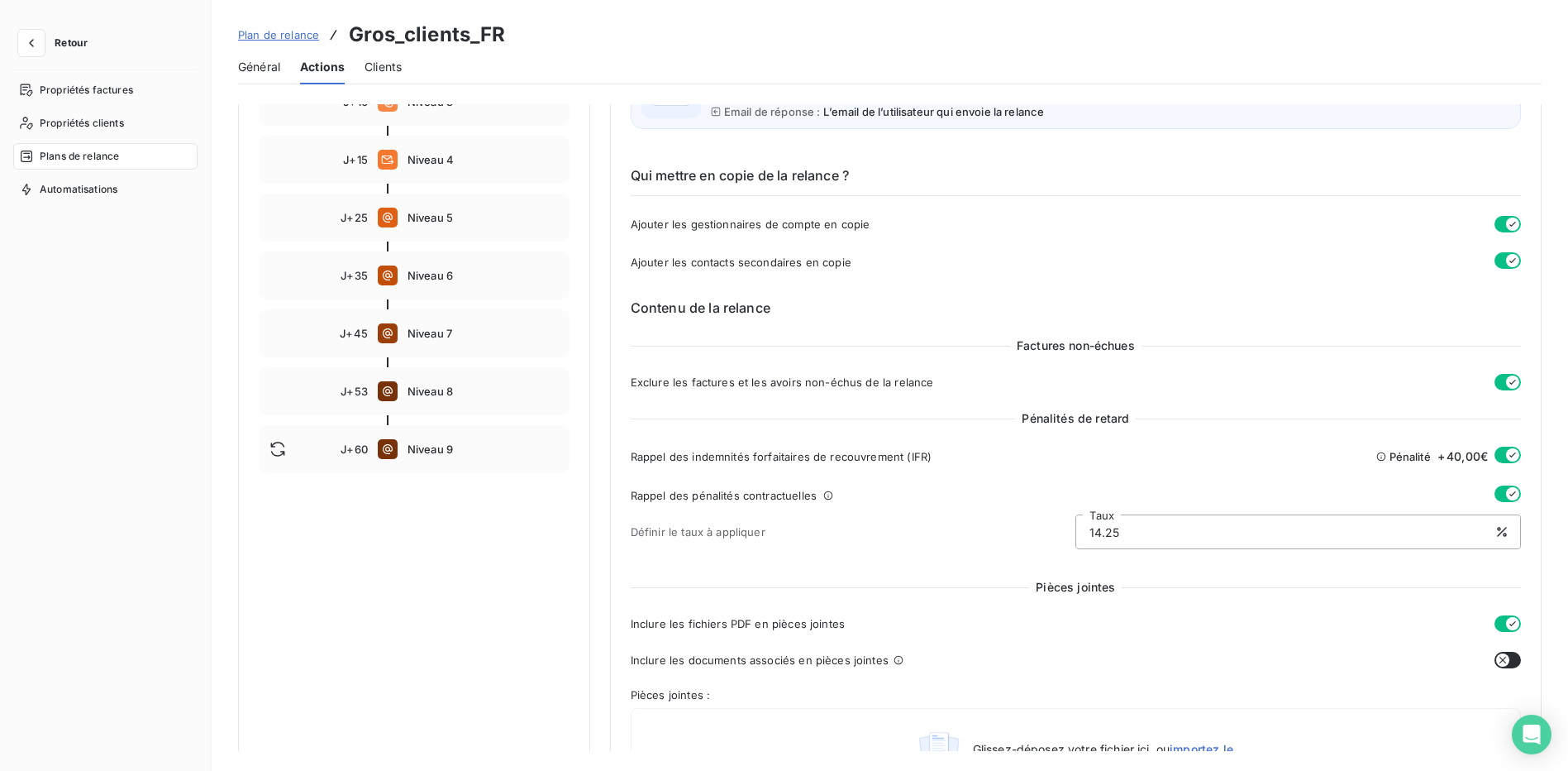
scroll to position [414, 0]
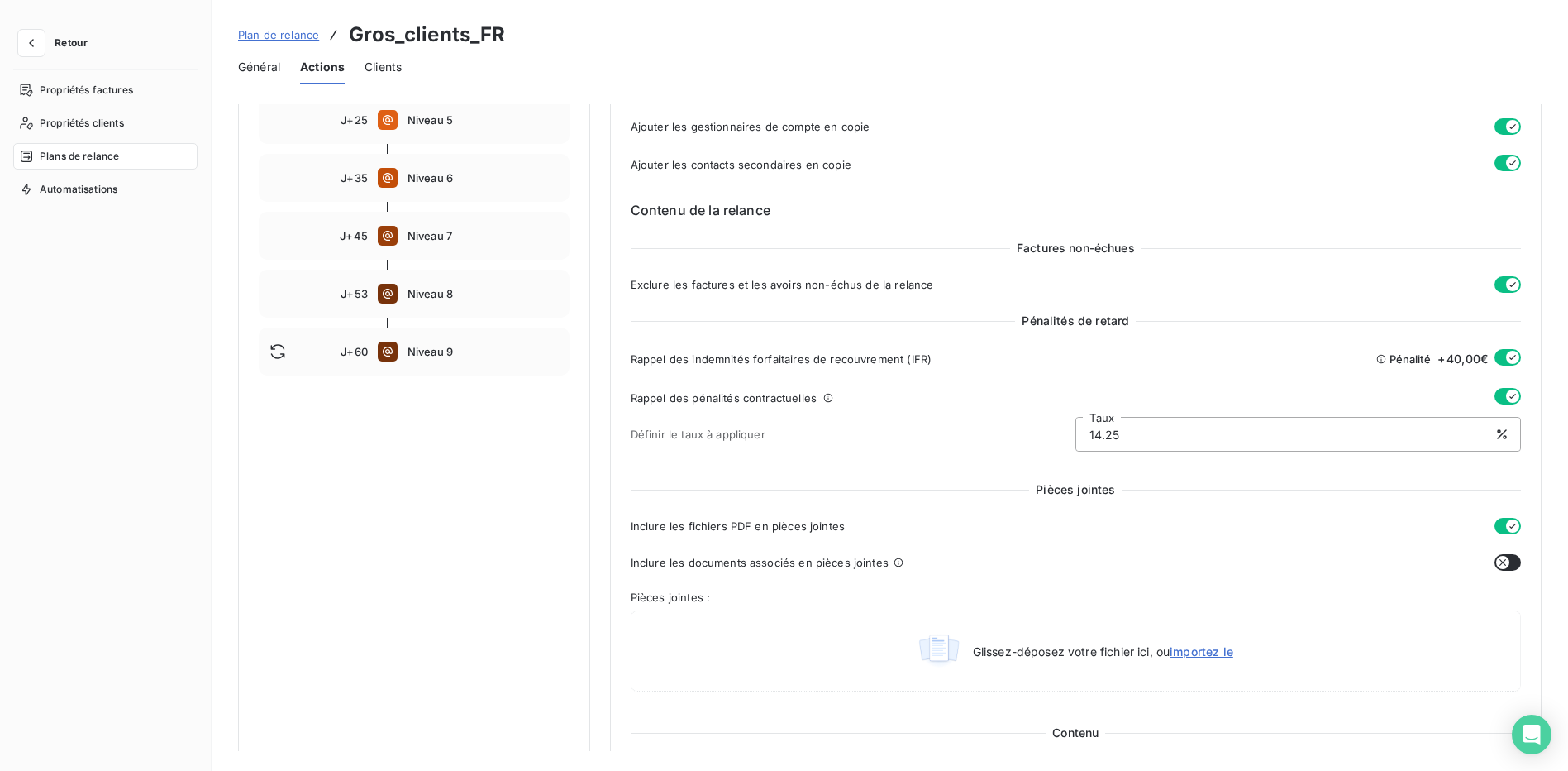
click at [1512, 562] on button "button" at bounding box center [1508, 562] width 27 height 17
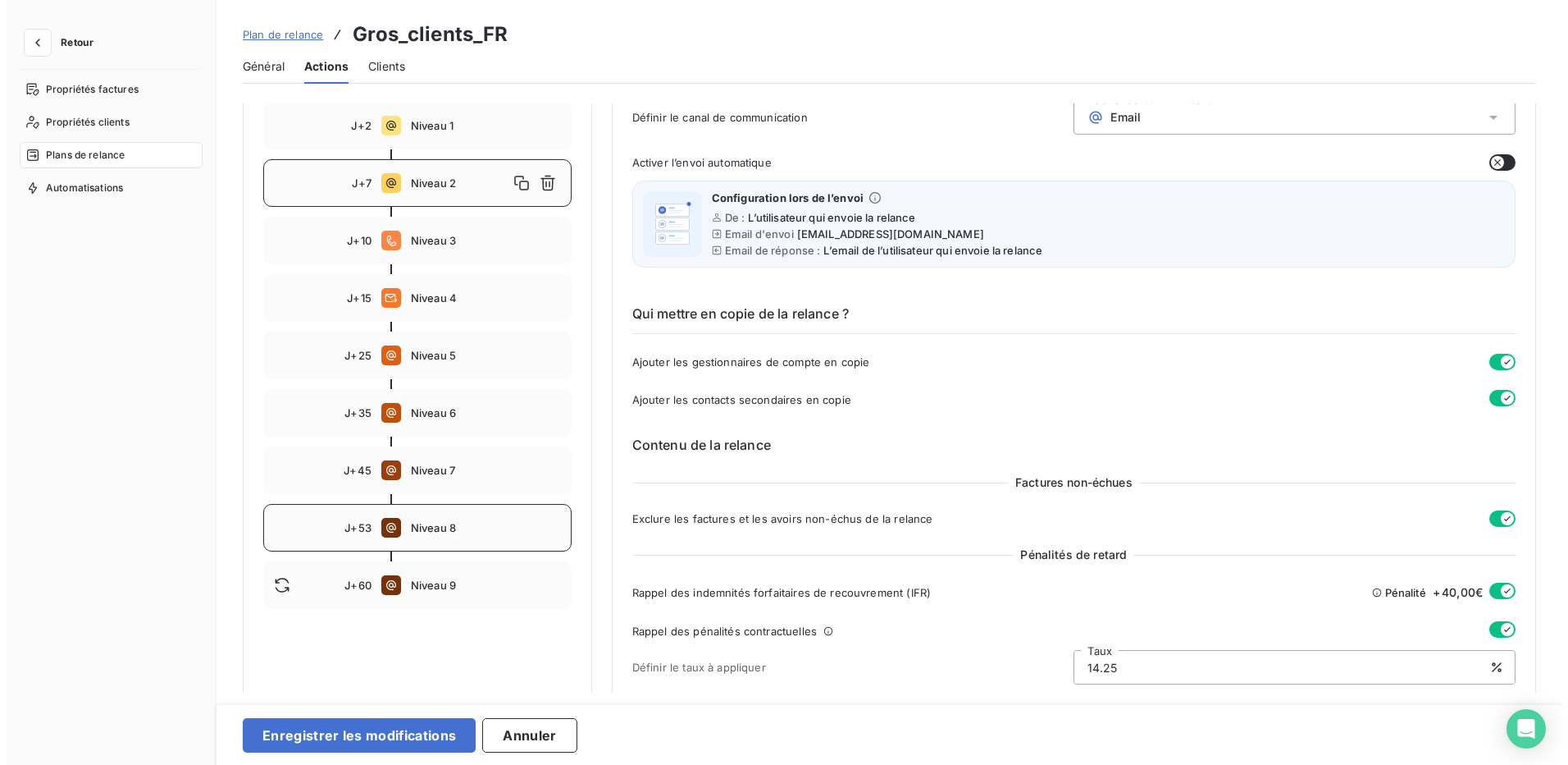
scroll to position [82, 0]
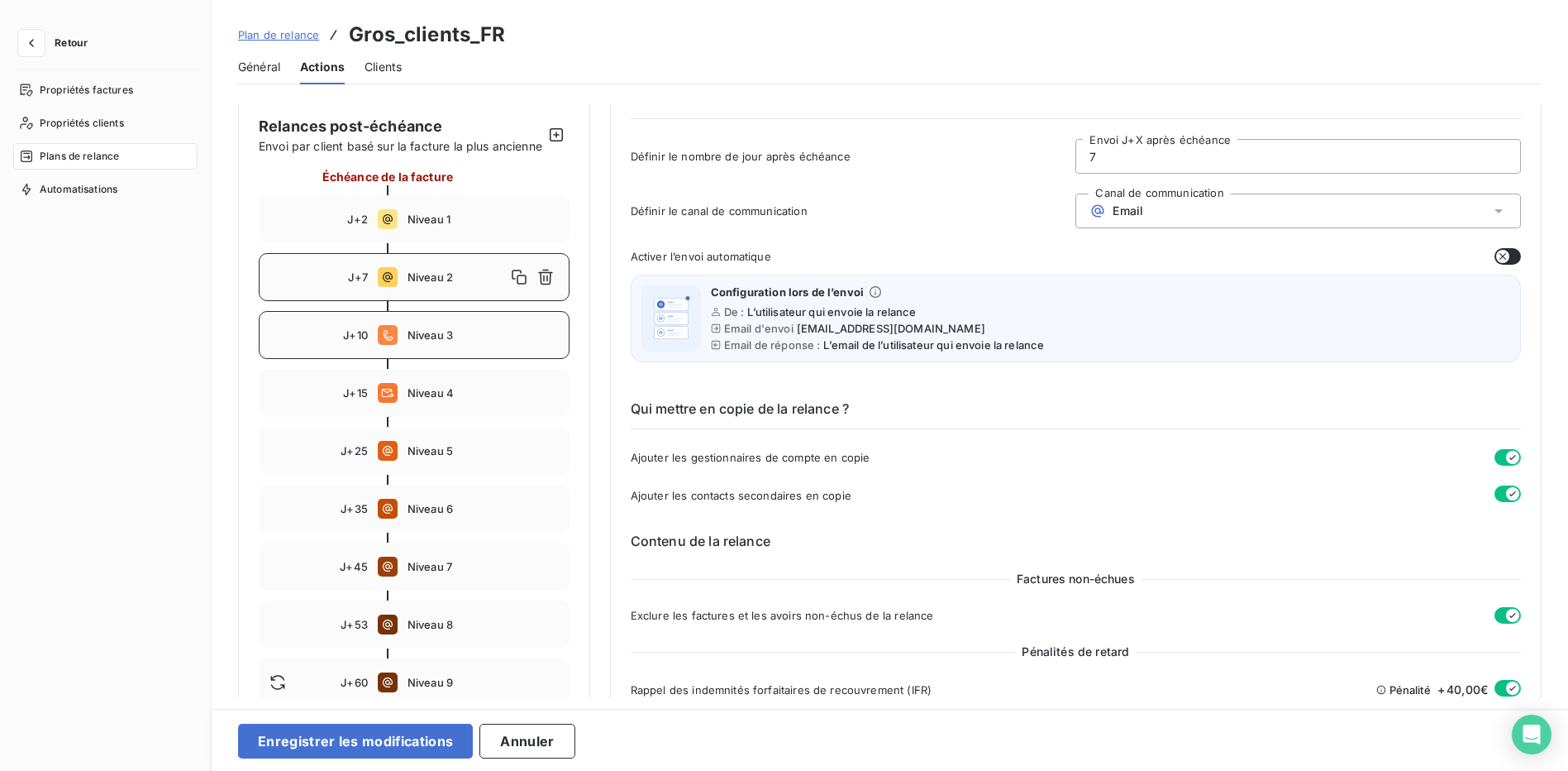
click at [497, 340] on div "J+10 Niveau 3" at bounding box center [414, 335] width 311 height 48
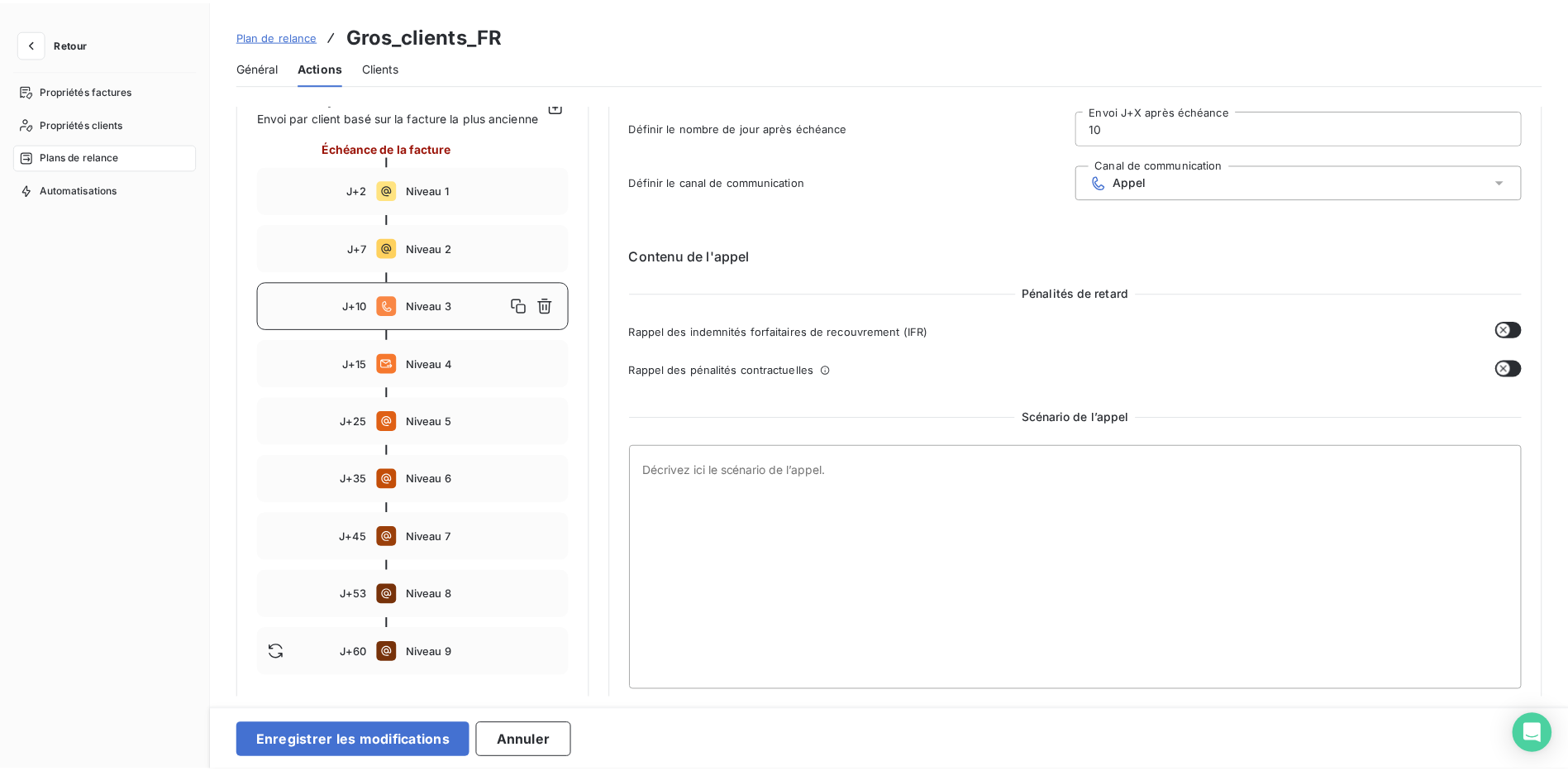
scroll to position [129, 0]
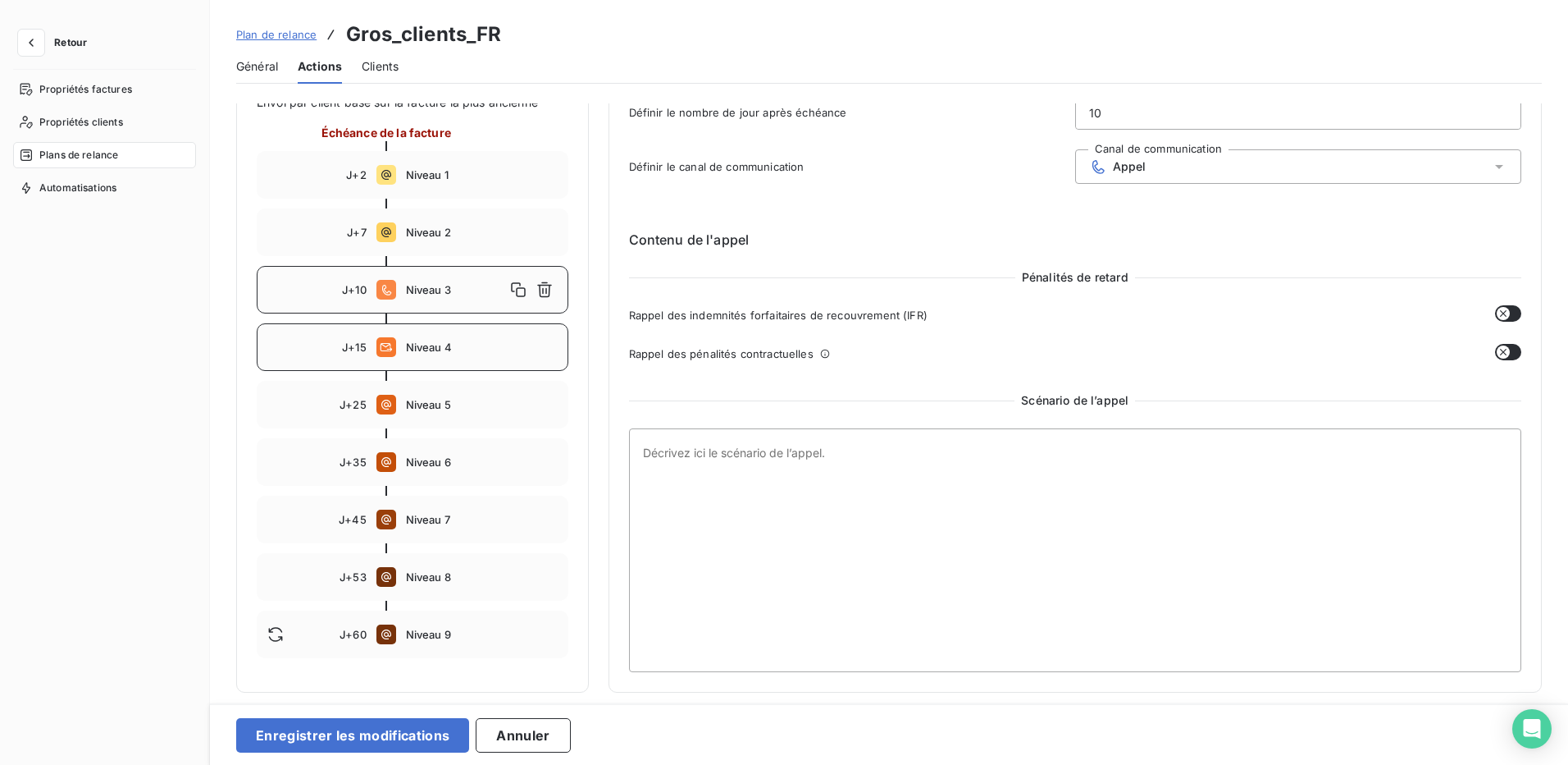
click at [403, 351] on div "J+15 Niveau 4" at bounding box center [412, 347] width 312 height 48
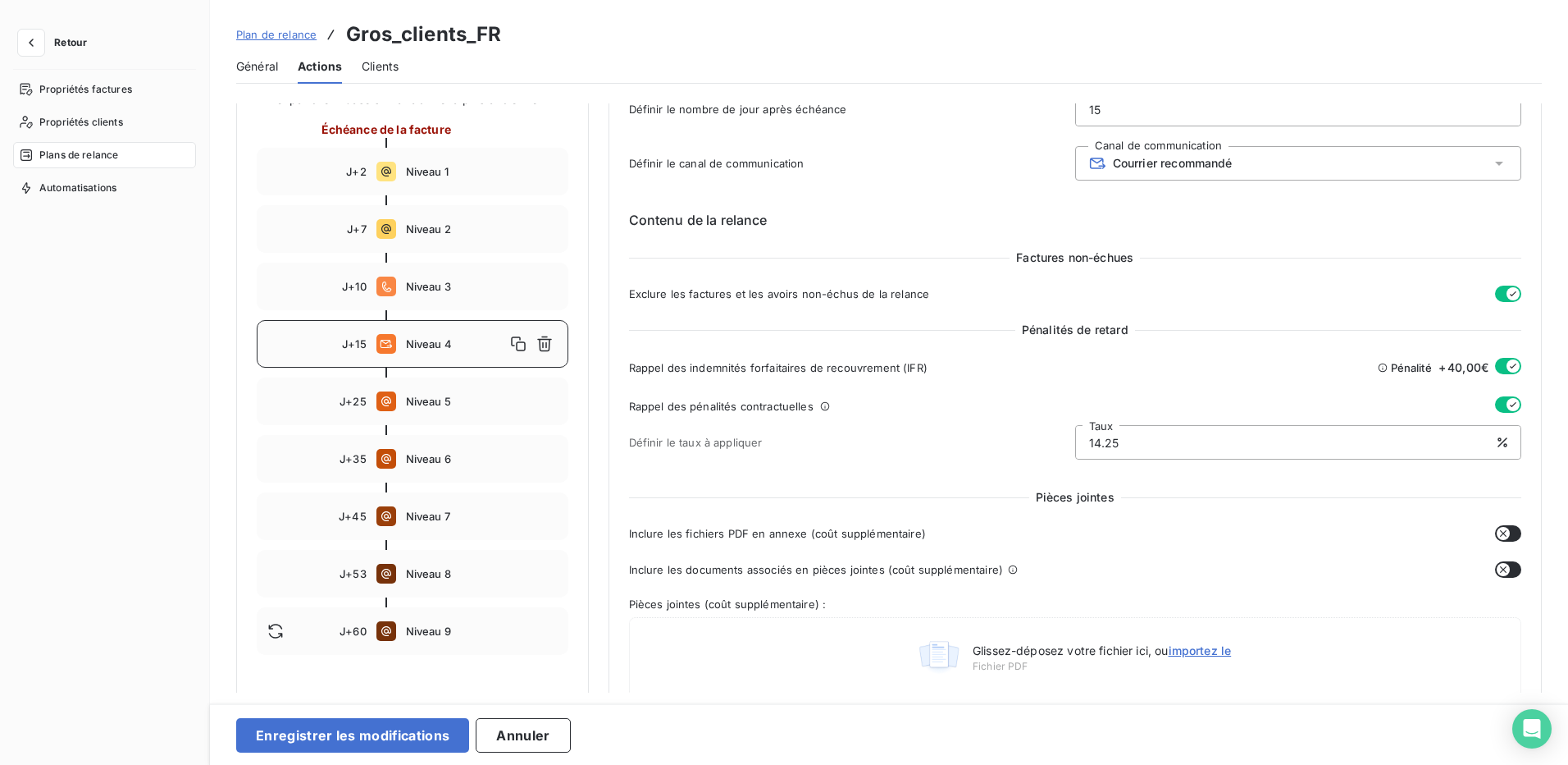
click at [1501, 530] on icon "button" at bounding box center [1503, 533] width 13 height 13
click at [442, 408] on span "Niveau 5" at bounding box center [482, 401] width 152 height 13
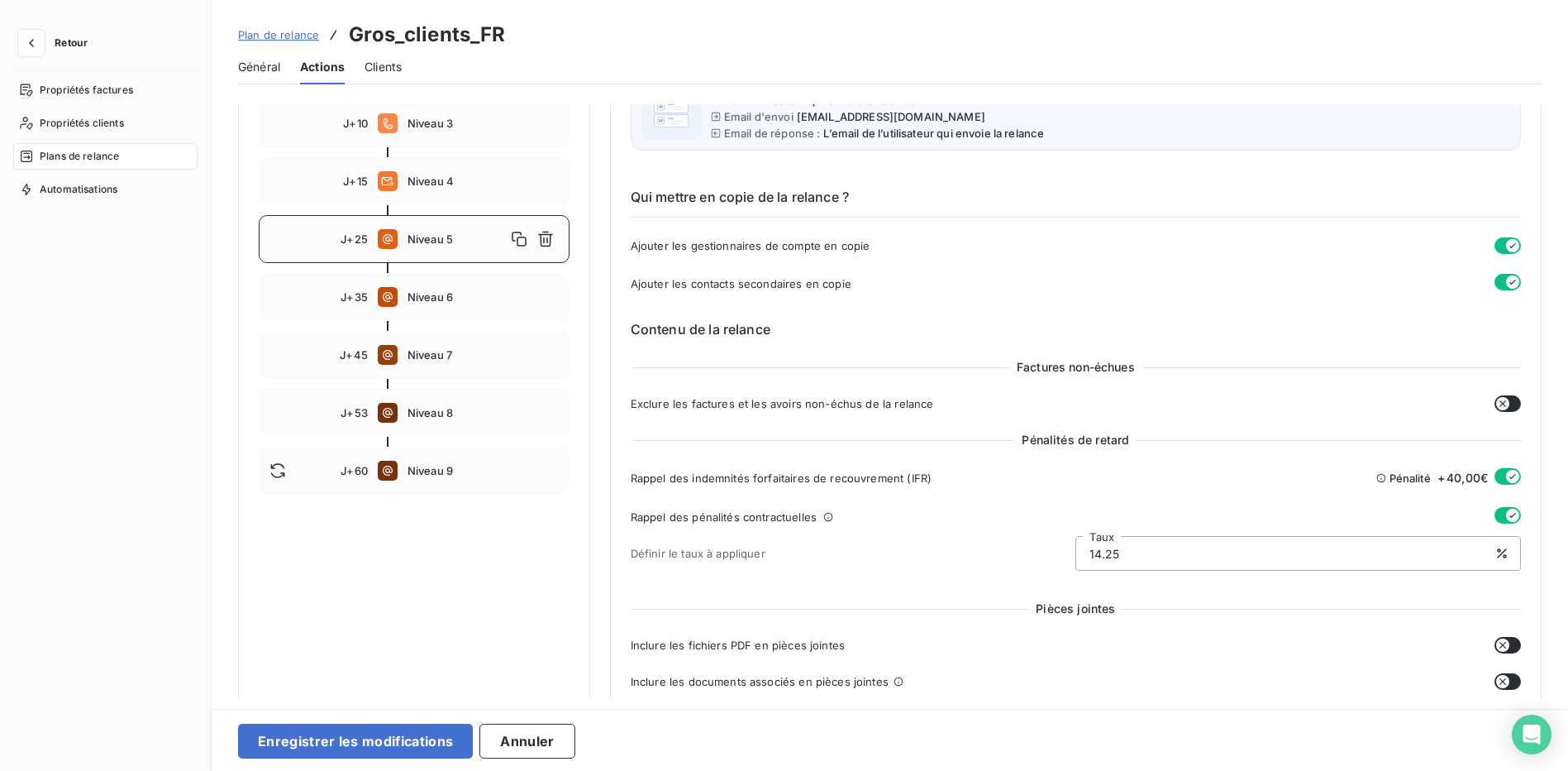
scroll to position [377, 0]
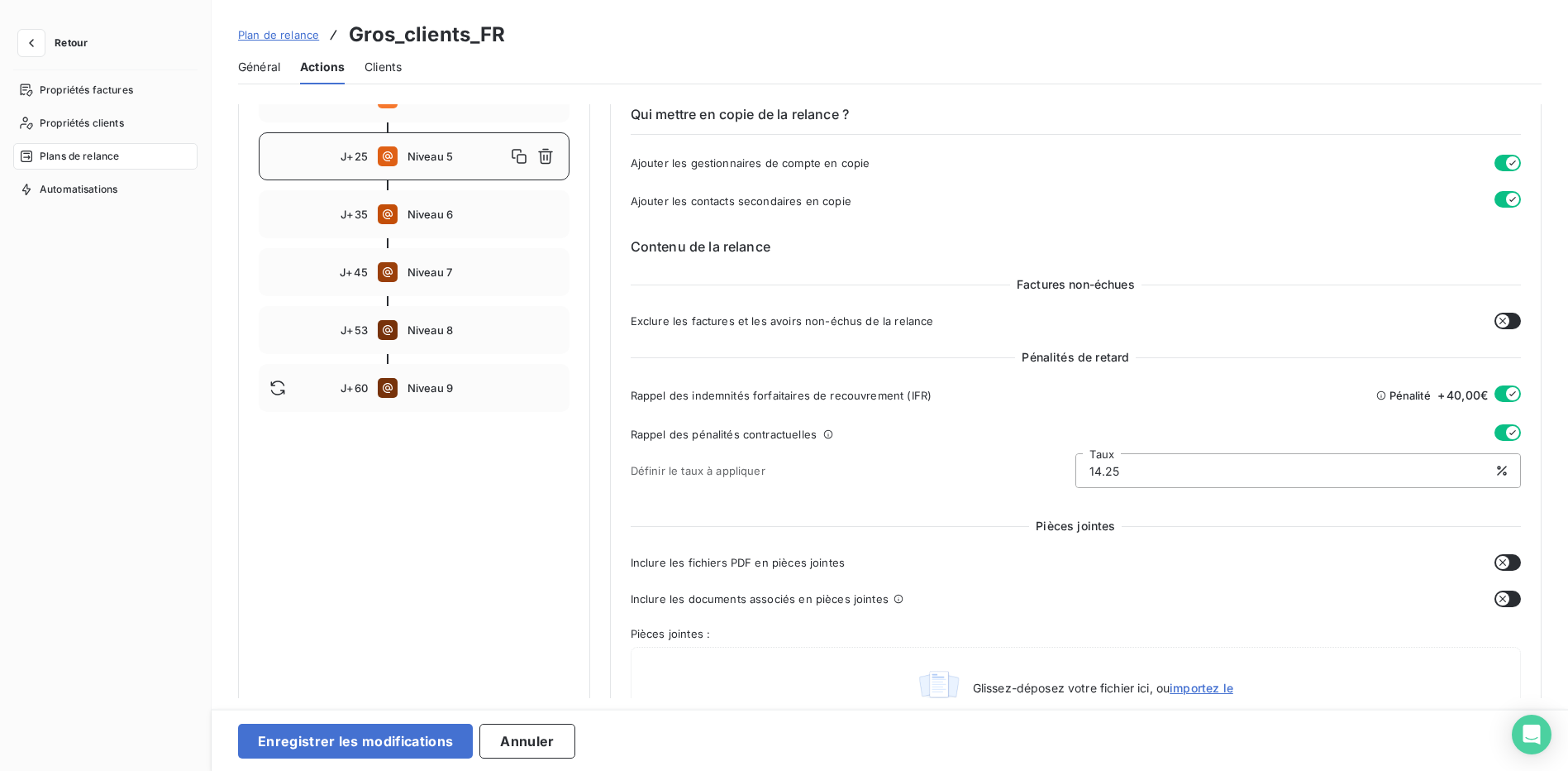
click at [1497, 561] on icon "button" at bounding box center [1503, 562] width 13 height 13
click at [1504, 598] on button "button" at bounding box center [1508, 598] width 27 height 17
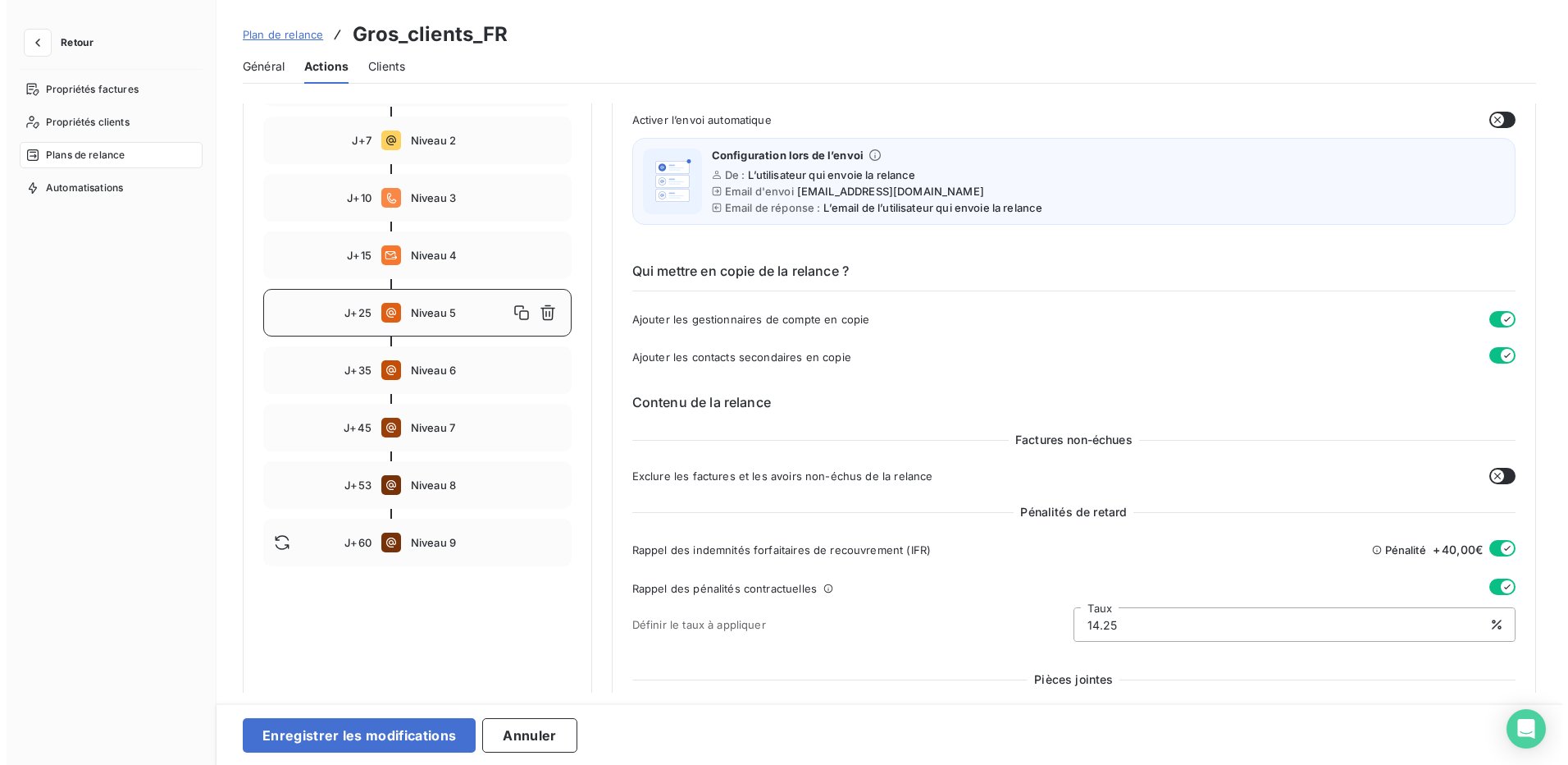
scroll to position [210, 0]
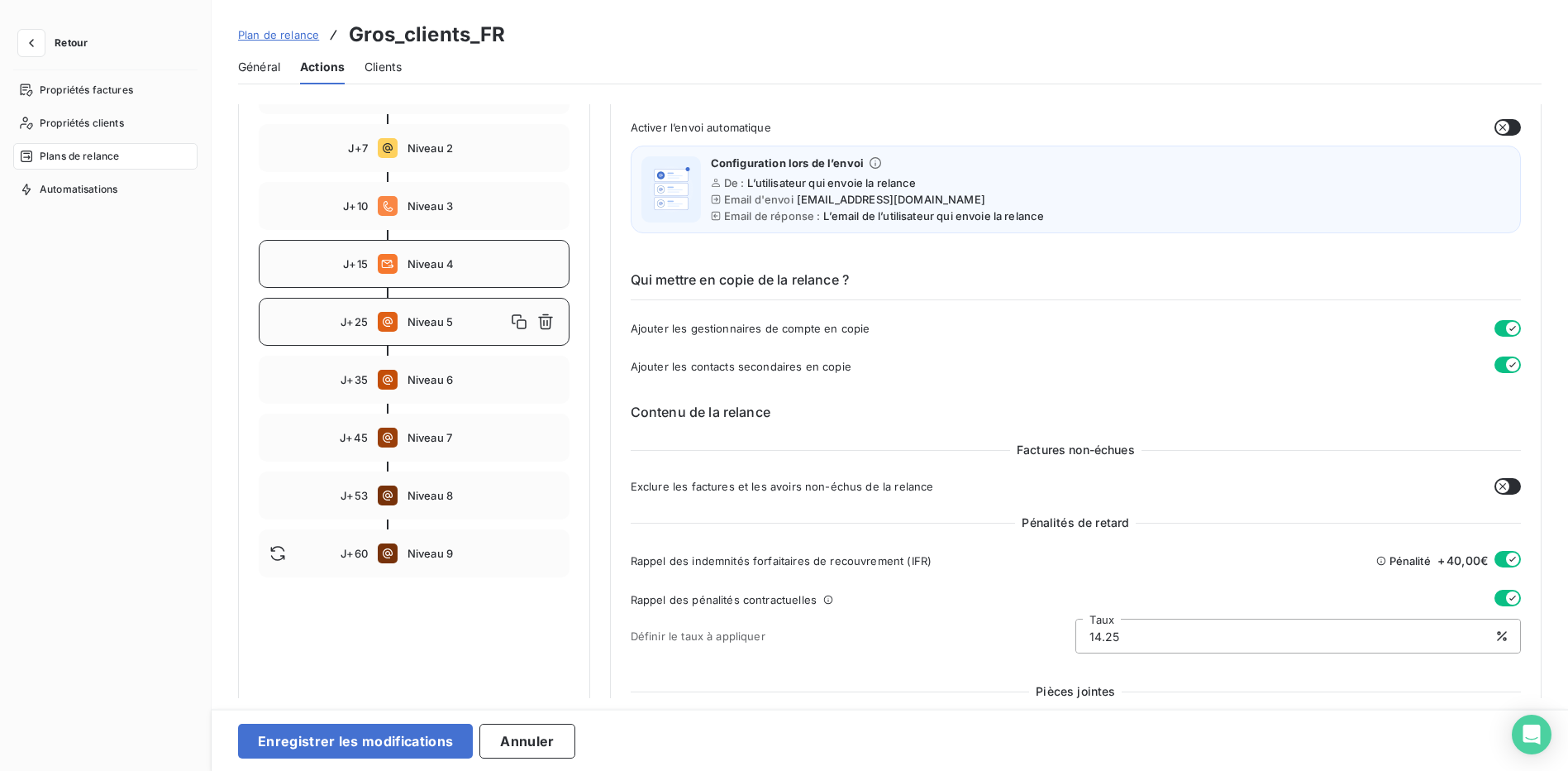
click at [417, 271] on span "Niveau 4" at bounding box center [483, 264] width 151 height 13
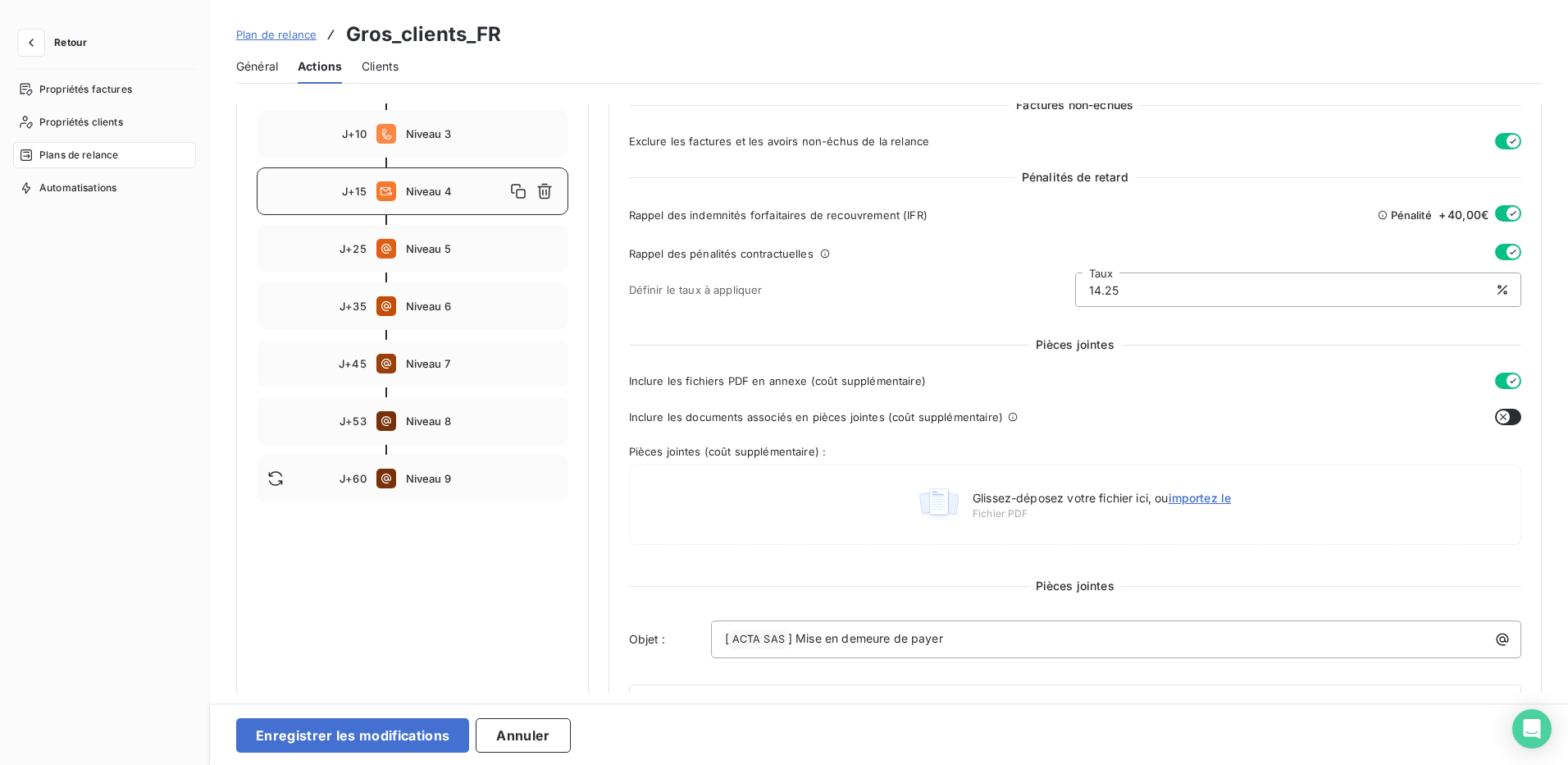
scroll to position [457, 0]
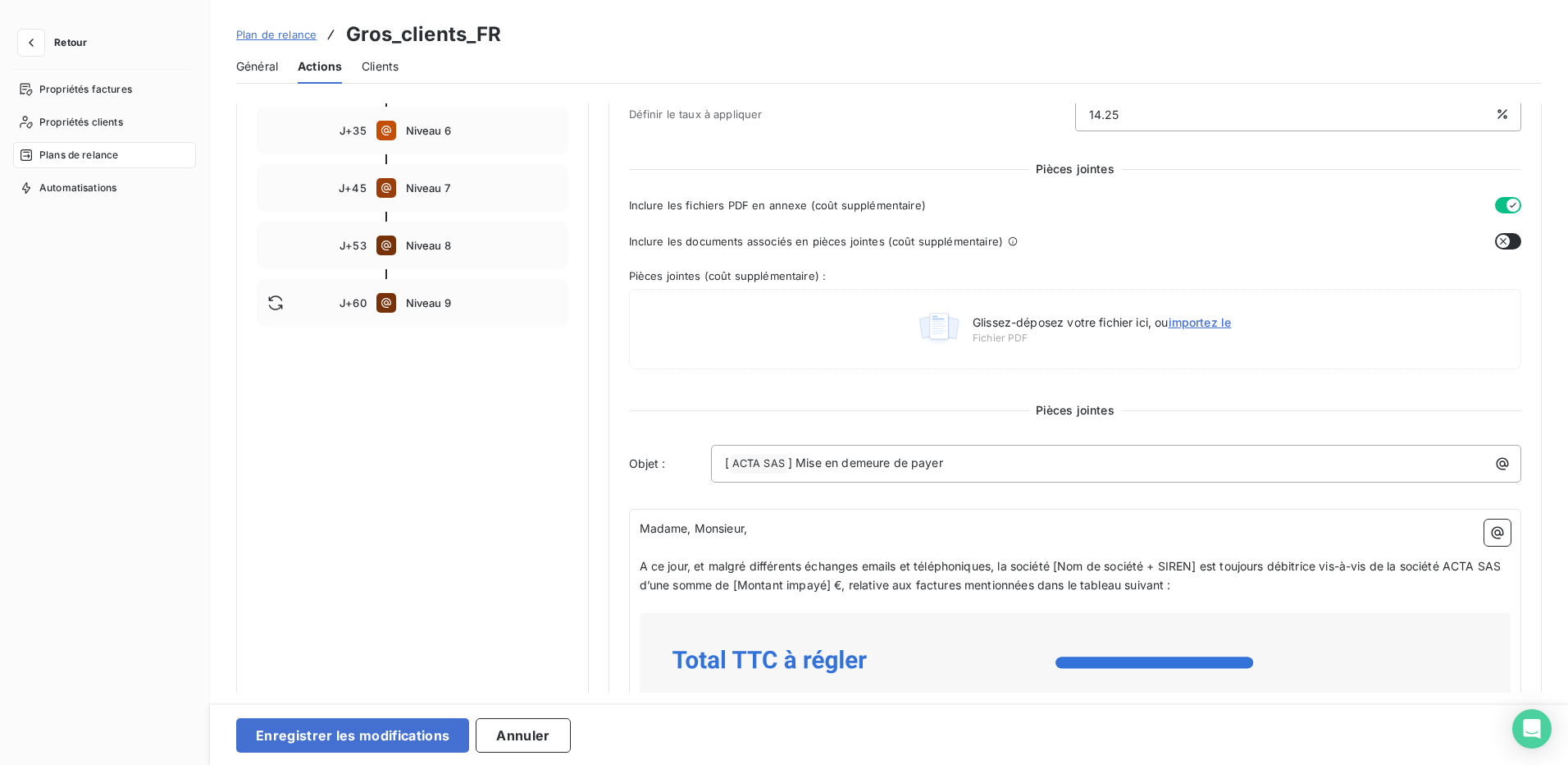
click at [1499, 236] on icon "button" at bounding box center [1503, 241] width 13 height 13
click at [1499, 236] on button "button" at bounding box center [1509, 241] width 26 height 17
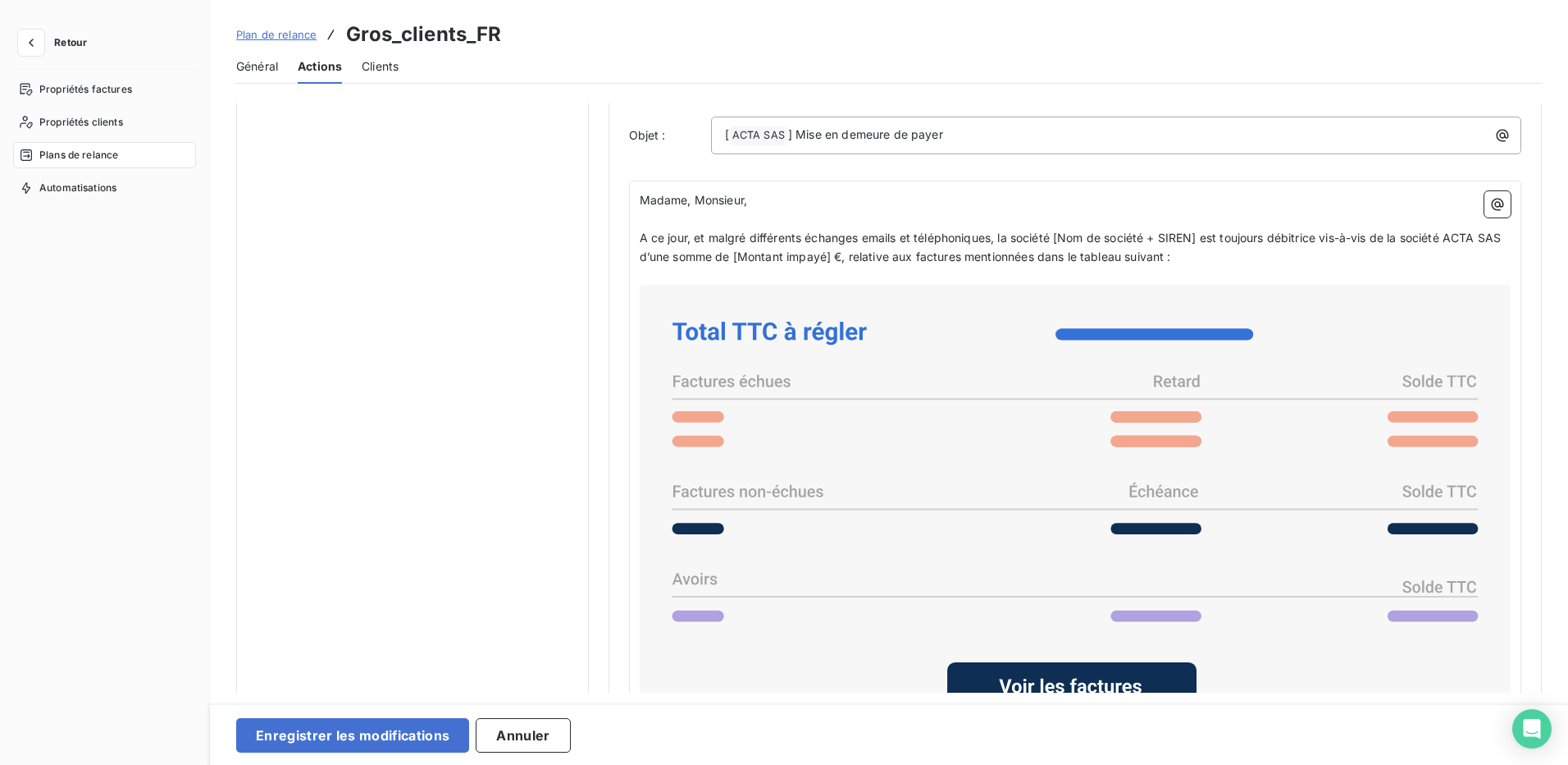
scroll to position [375, 0]
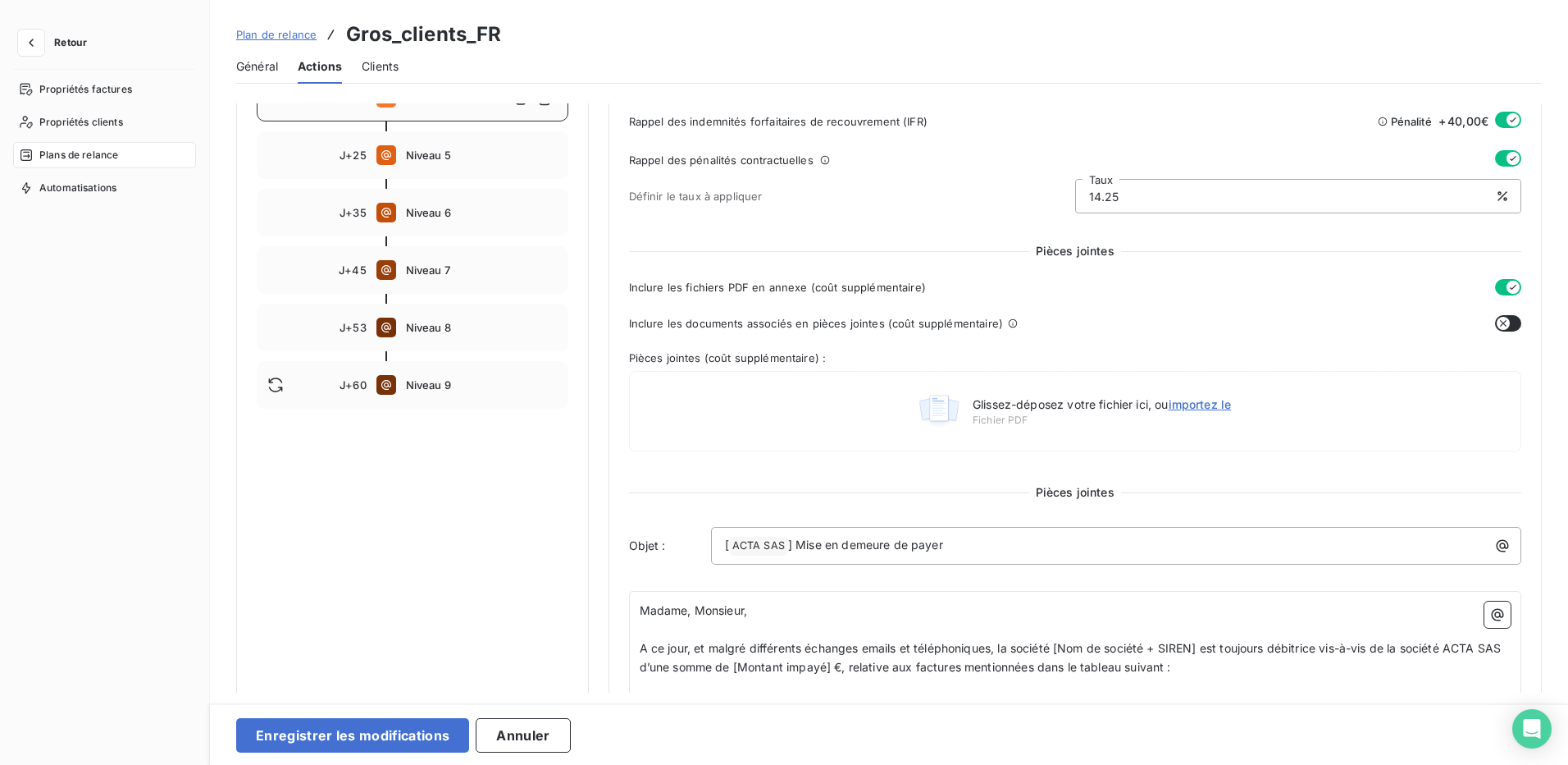
click at [1498, 328] on icon "button" at bounding box center [1503, 323] width 13 height 13
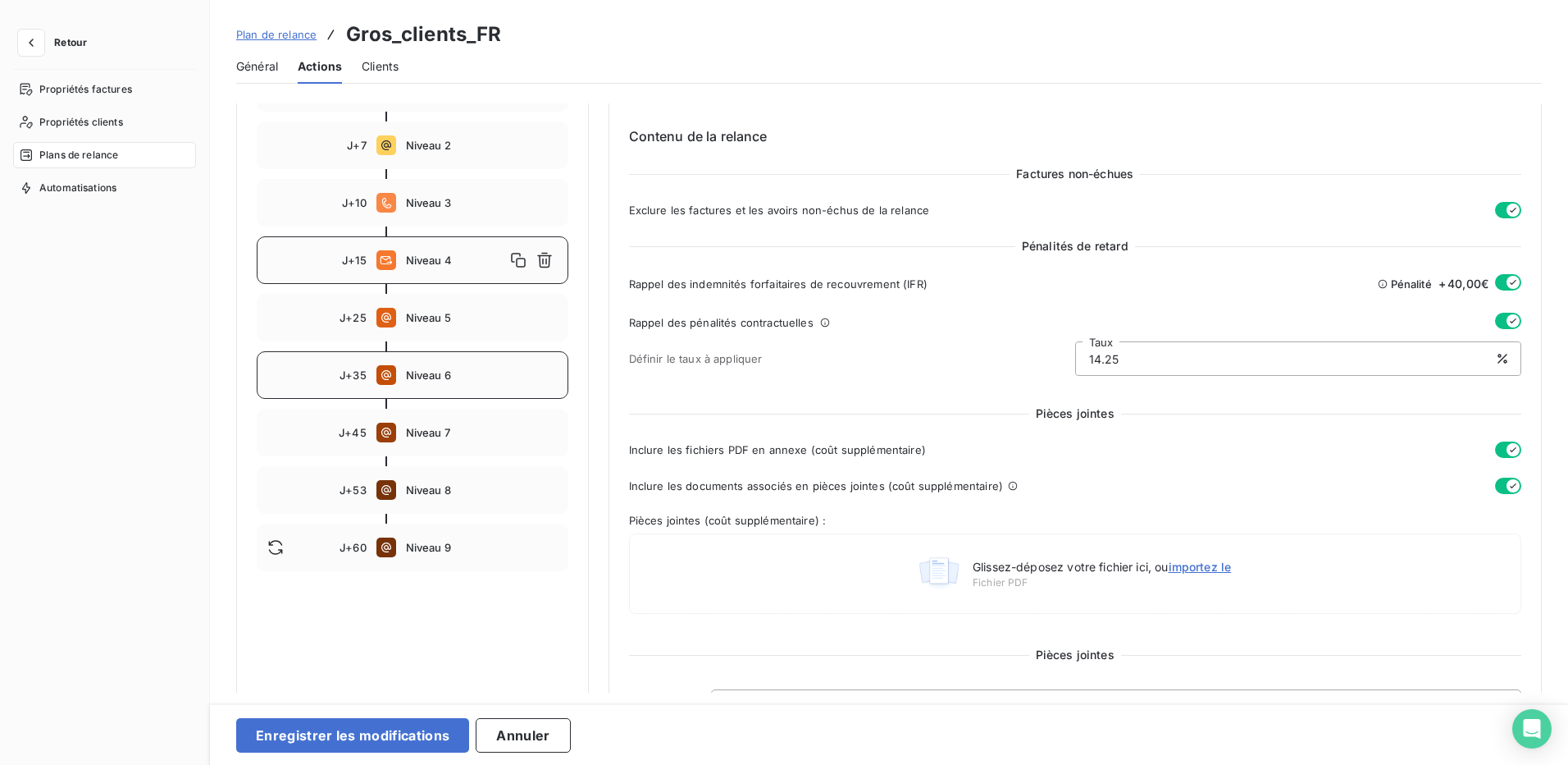
scroll to position [210, 0]
click at [422, 211] on span "Niveau 3" at bounding box center [482, 204] width 152 height 13
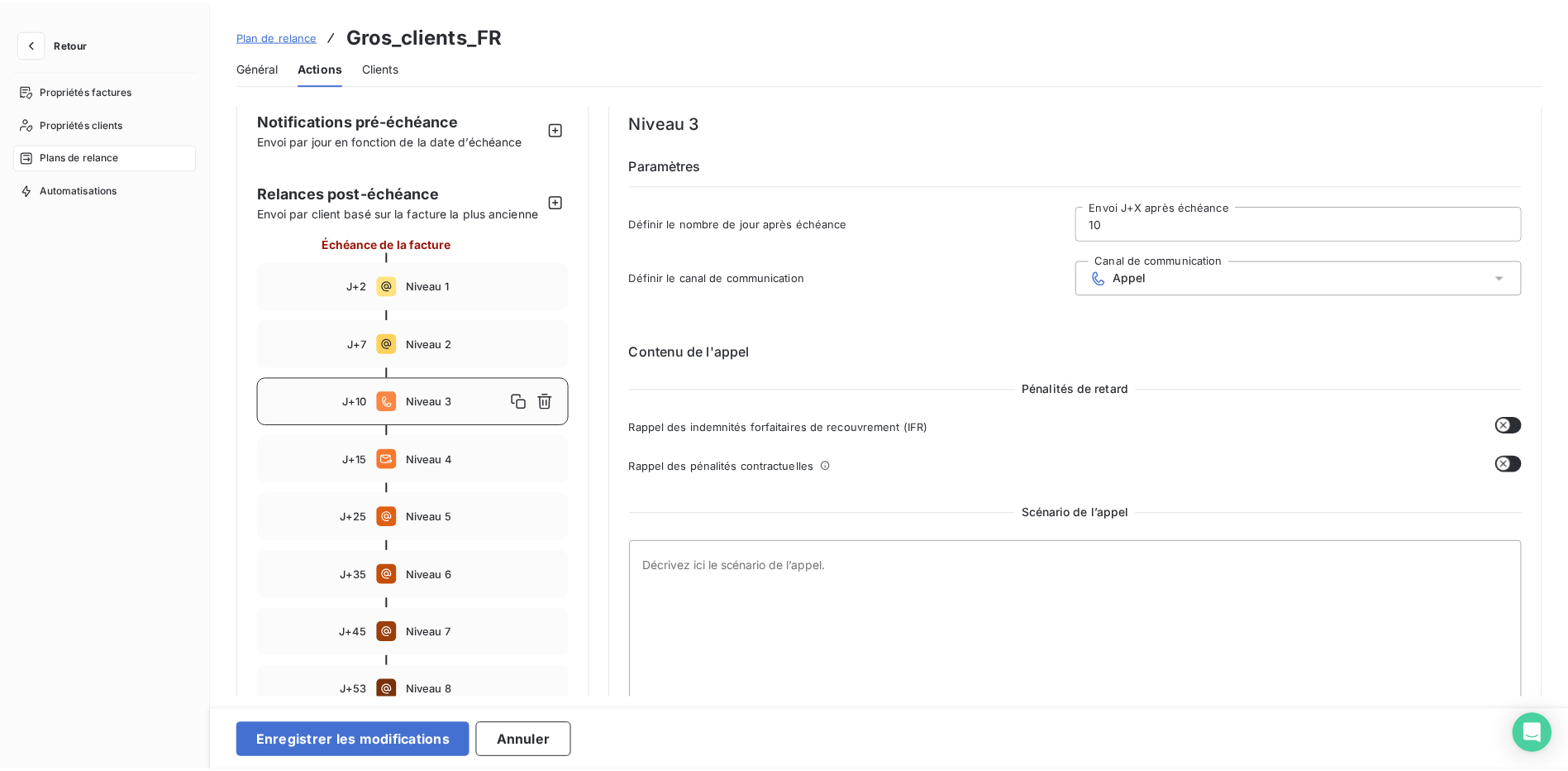
scroll to position [0, 0]
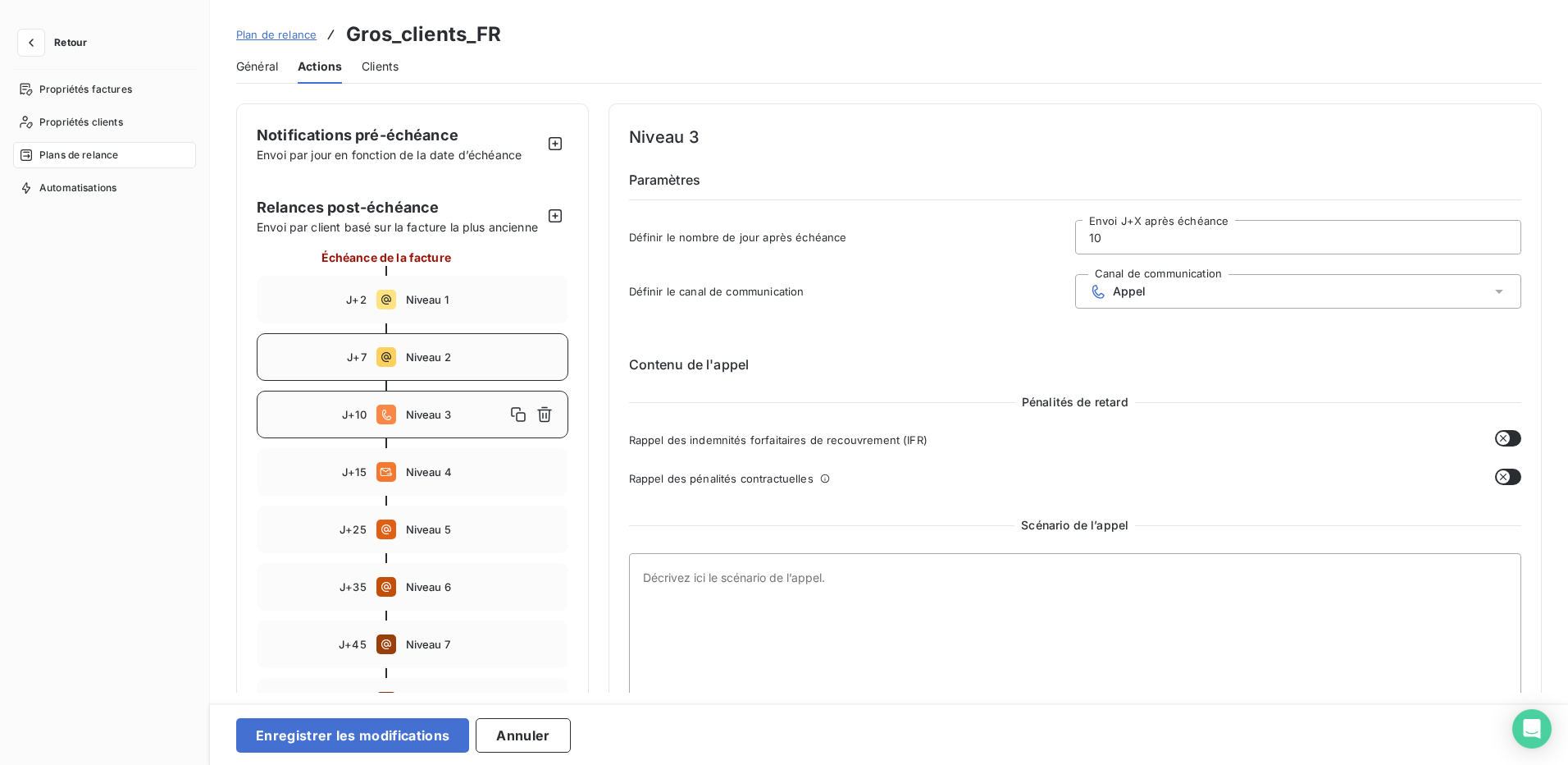
click at [403, 381] on div "J+7 Niveau 2" at bounding box center [412, 357] width 312 height 48
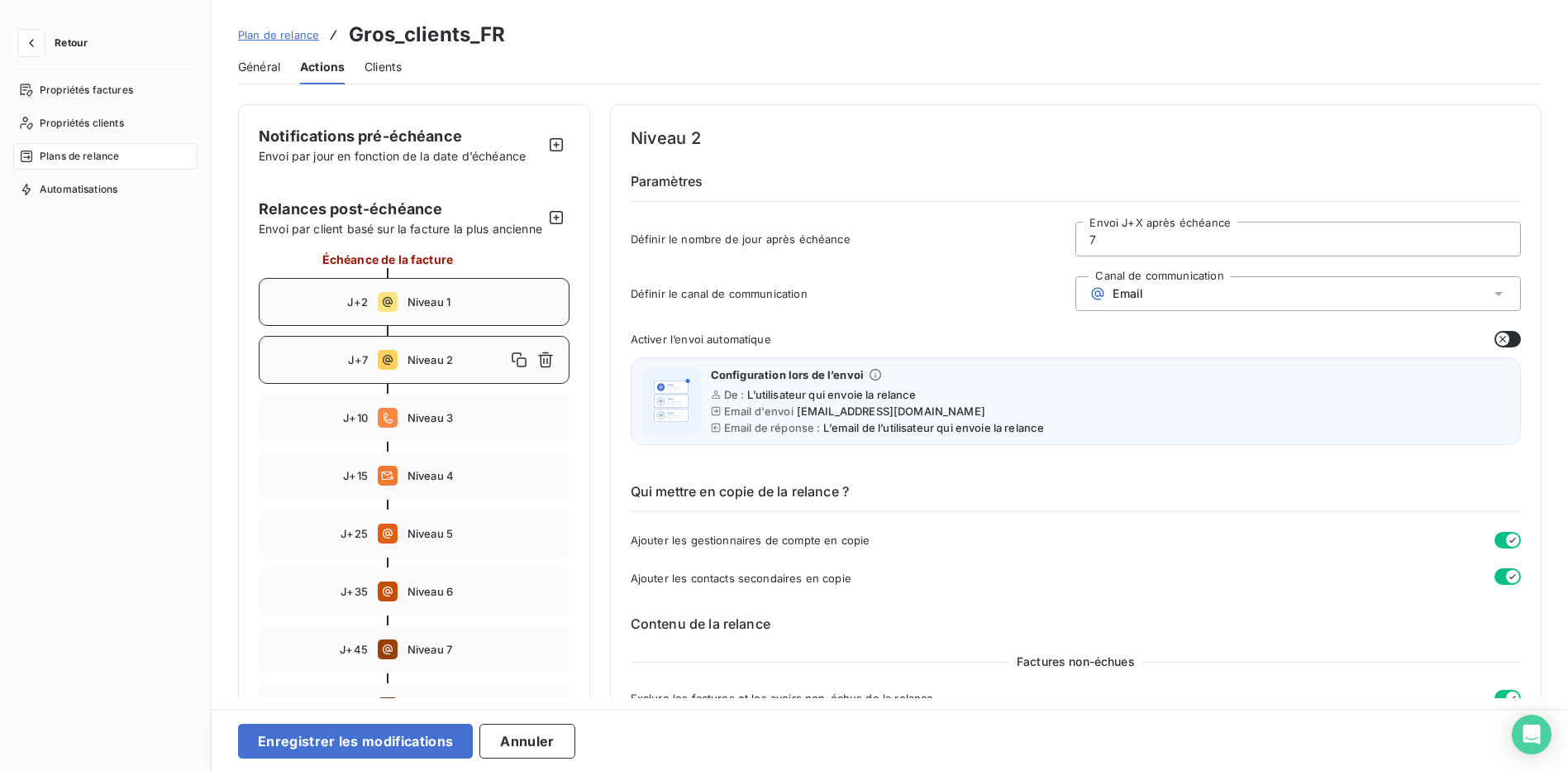
click at [421, 308] on div "J+2 Niveau 1" at bounding box center [414, 302] width 311 height 48
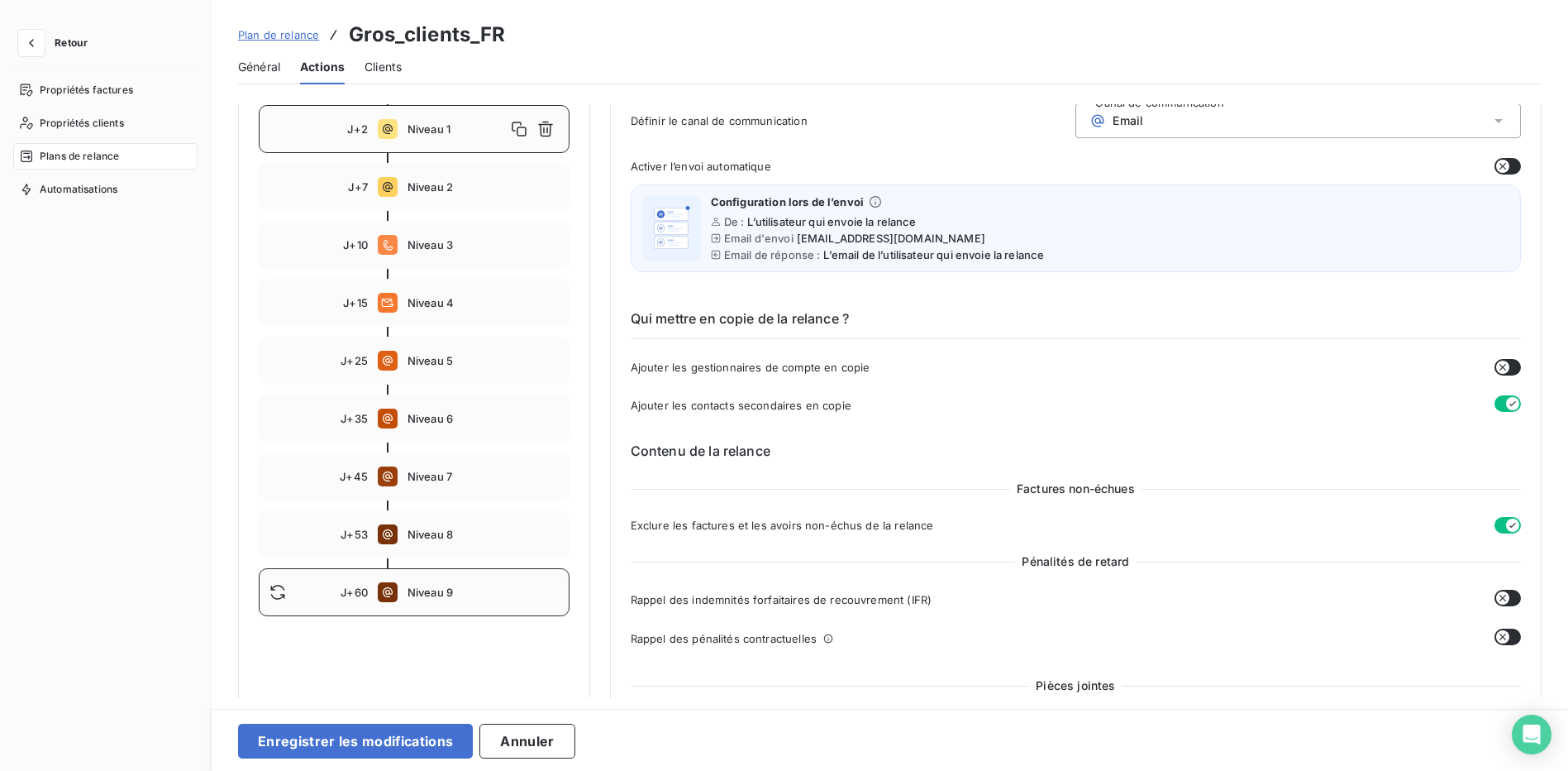
scroll to position [166, 0]
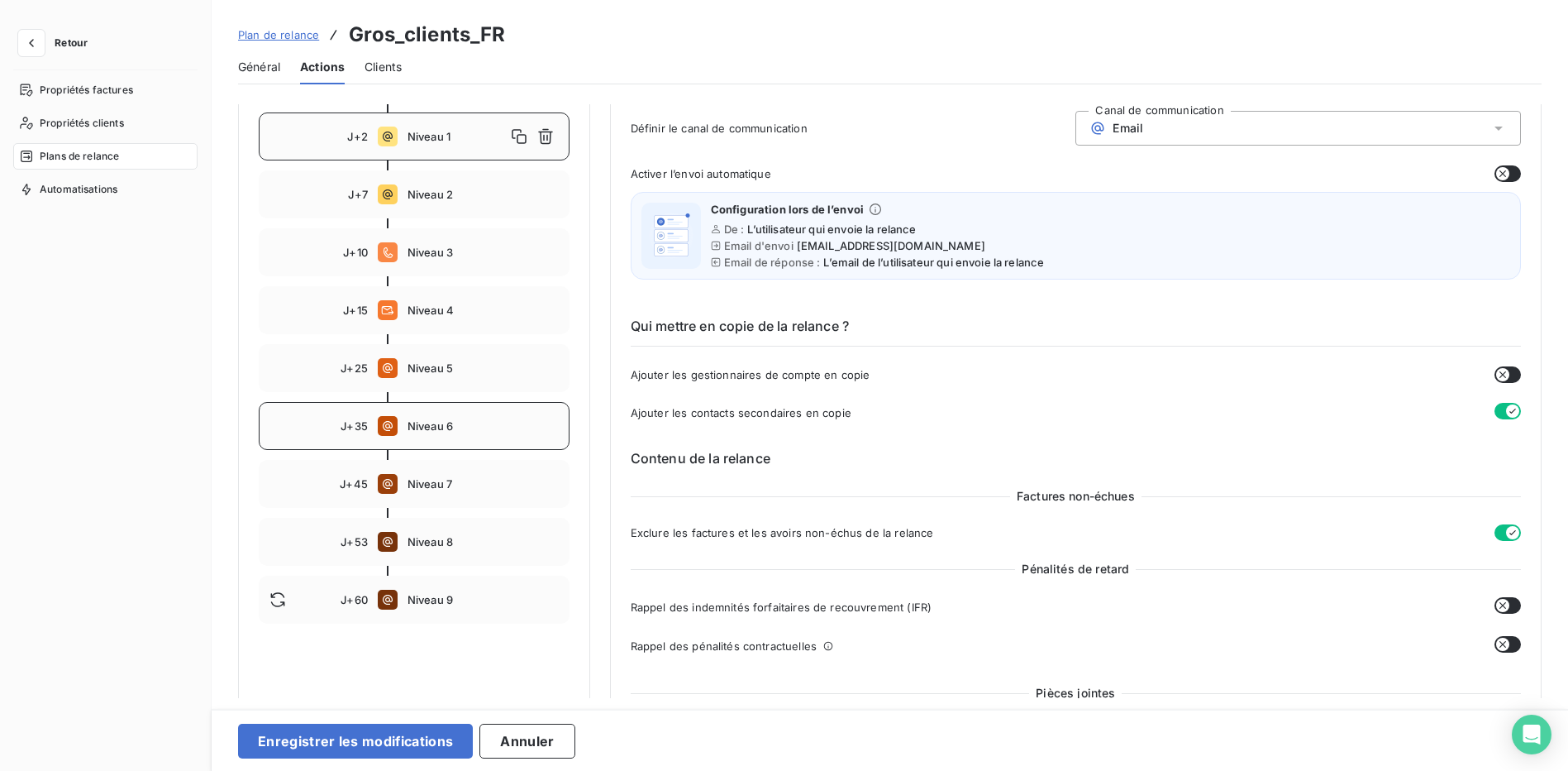
click at [438, 435] on div "J+35 Niveau 6" at bounding box center [414, 426] width 311 height 48
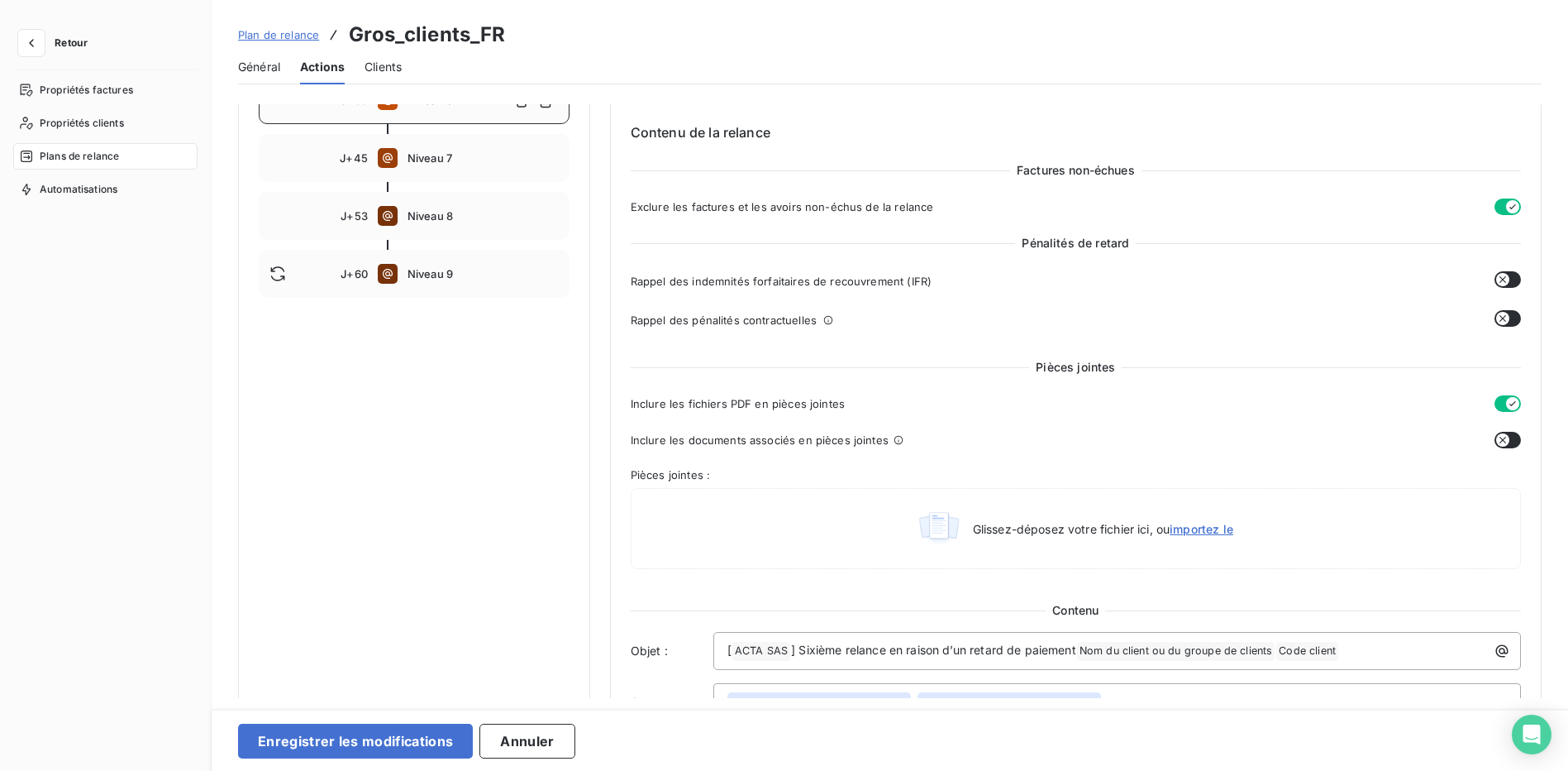
scroll to position [496, 0]
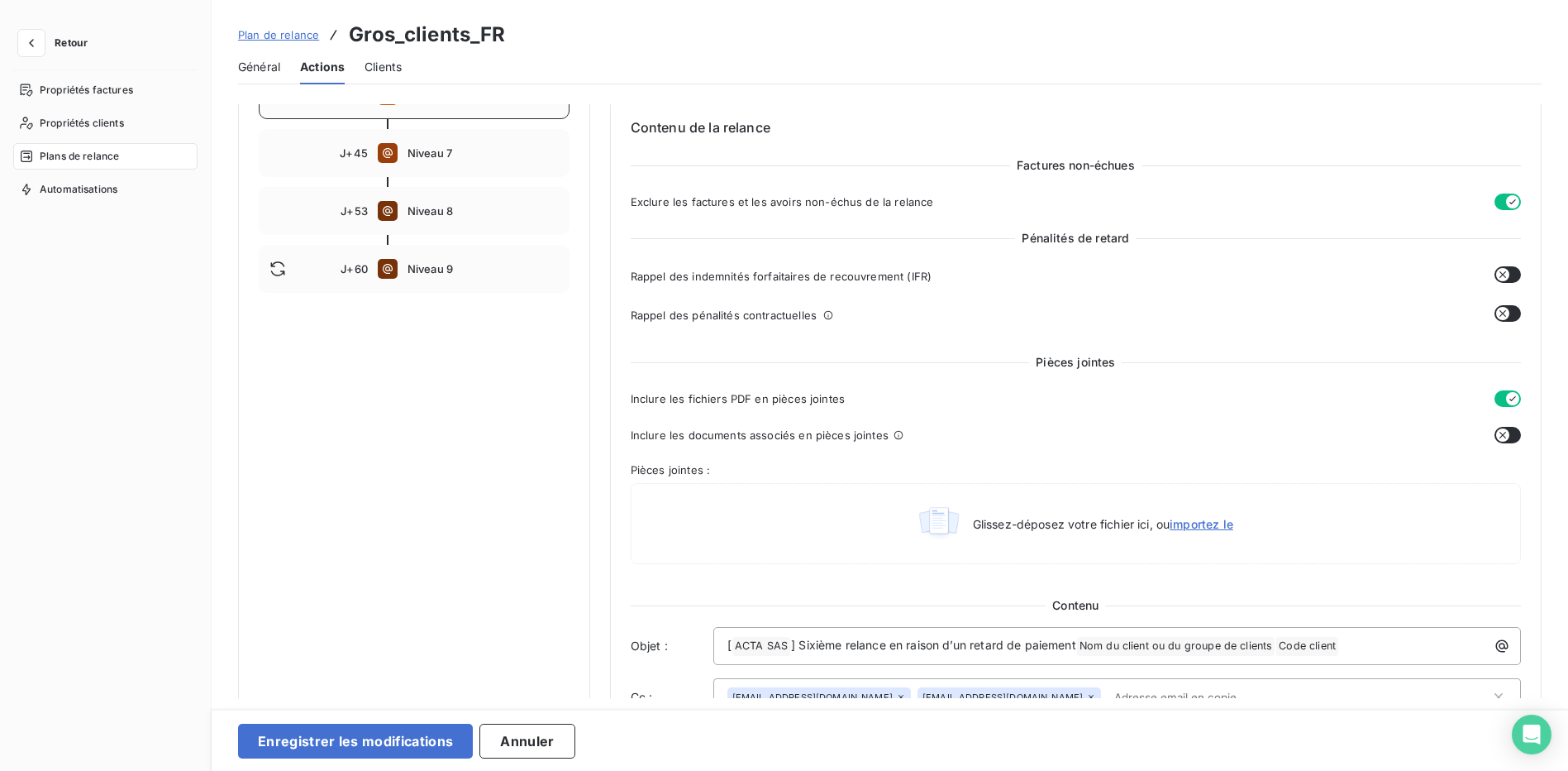
click at [1502, 434] on icon "button" at bounding box center [1503, 434] width 13 height 13
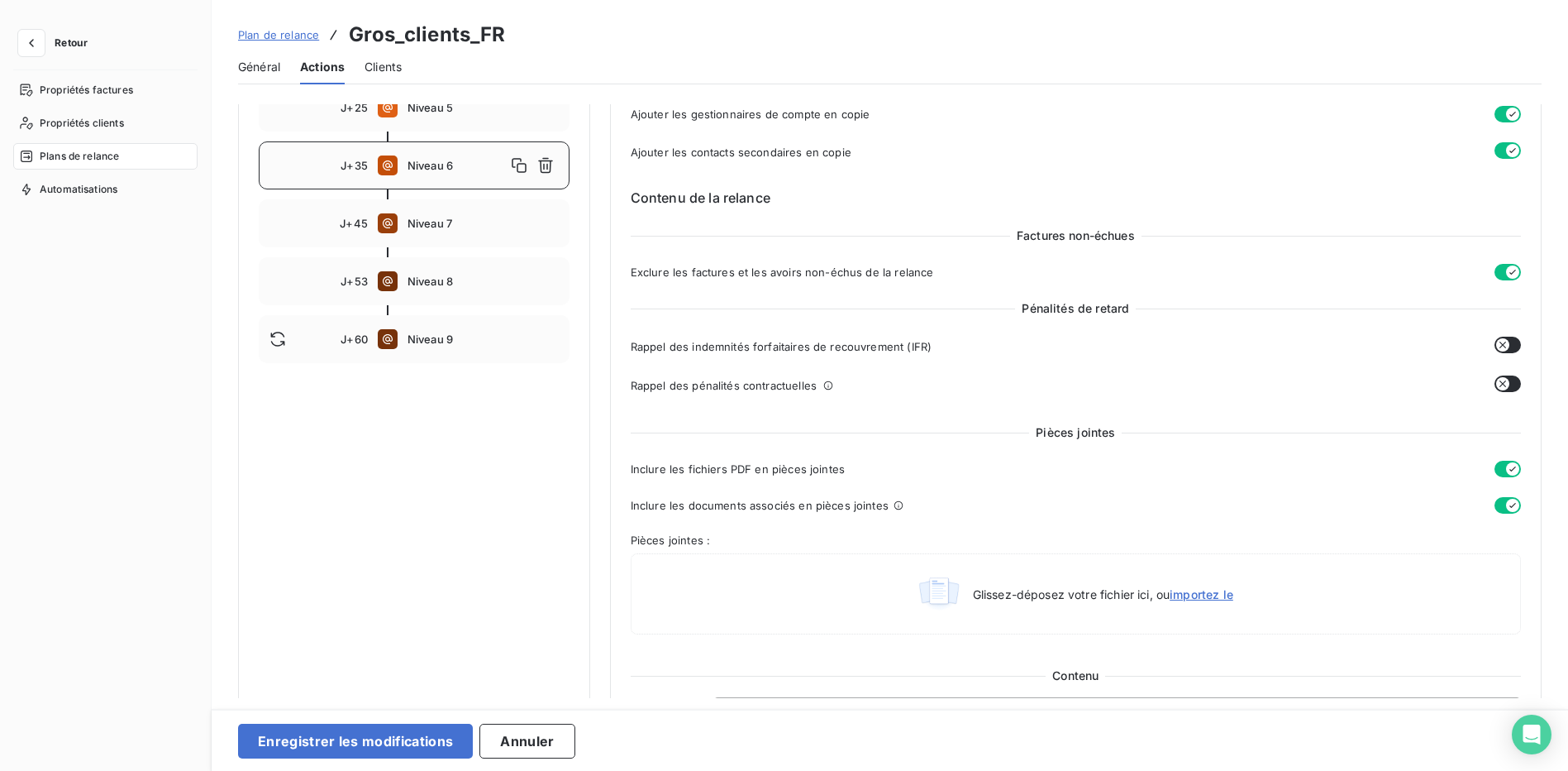
scroll to position [331, 0]
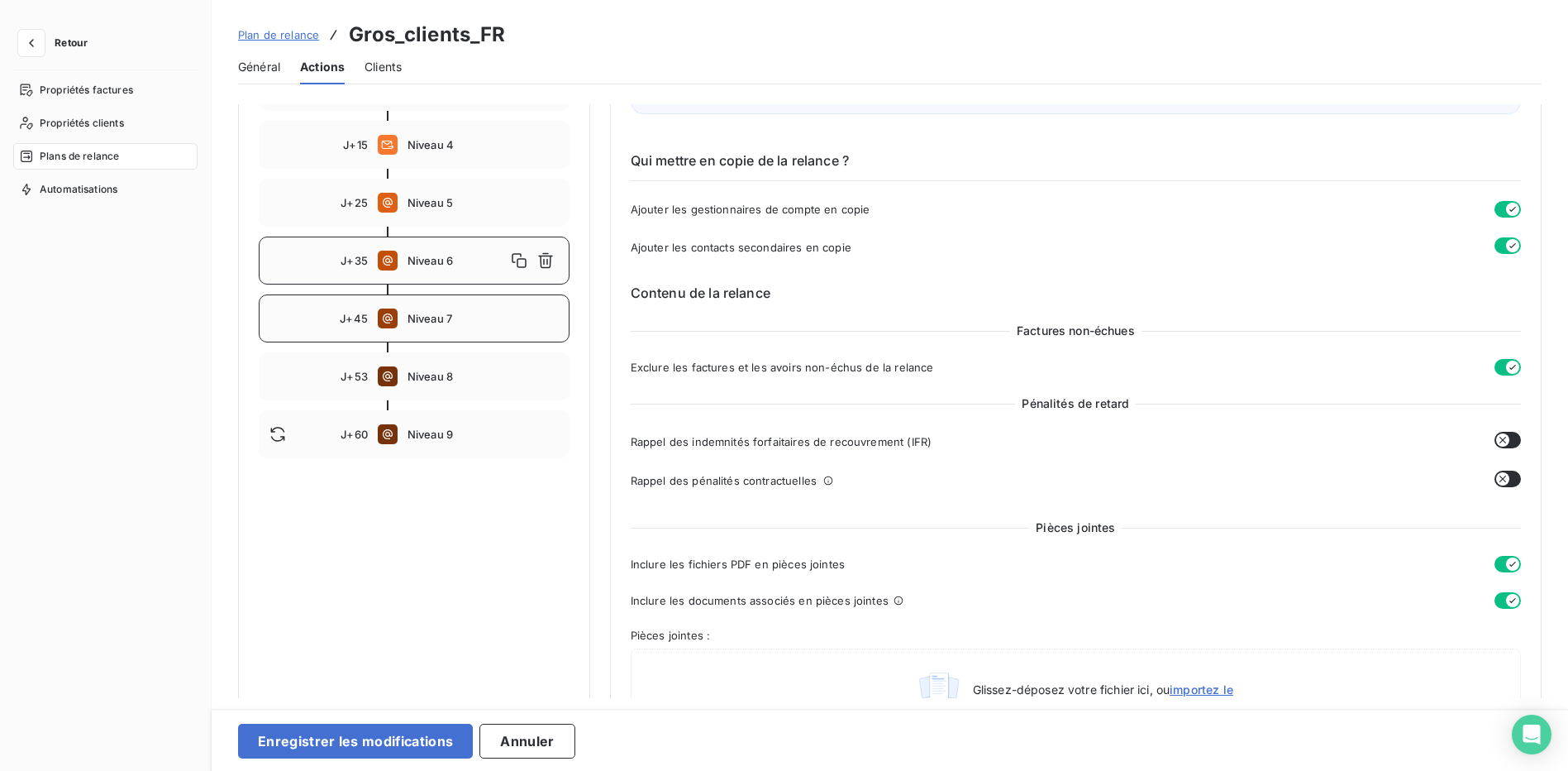
click at [462, 325] on span "Niveau 7" at bounding box center [483, 318] width 151 height 13
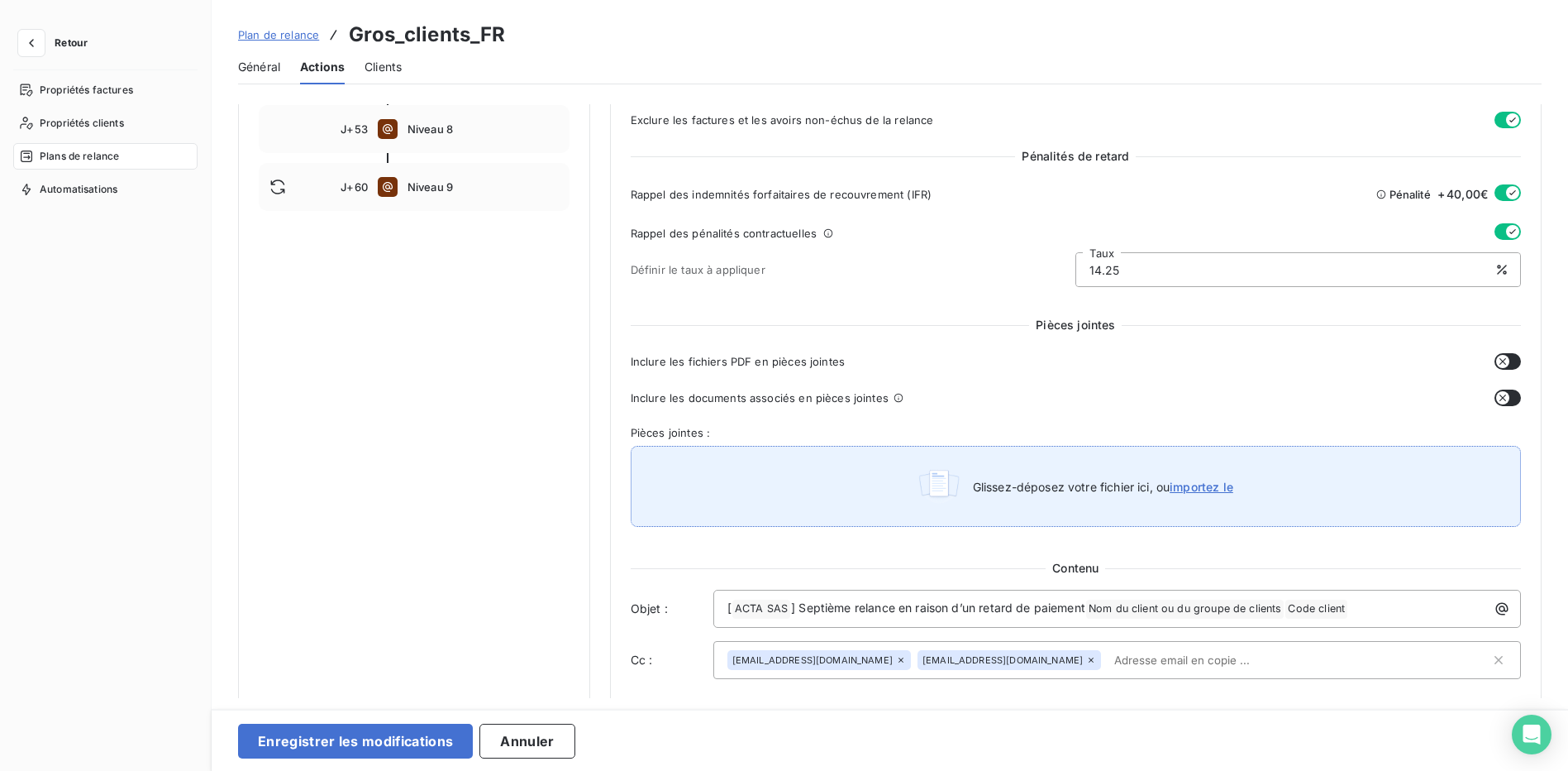
scroll to position [579, 0]
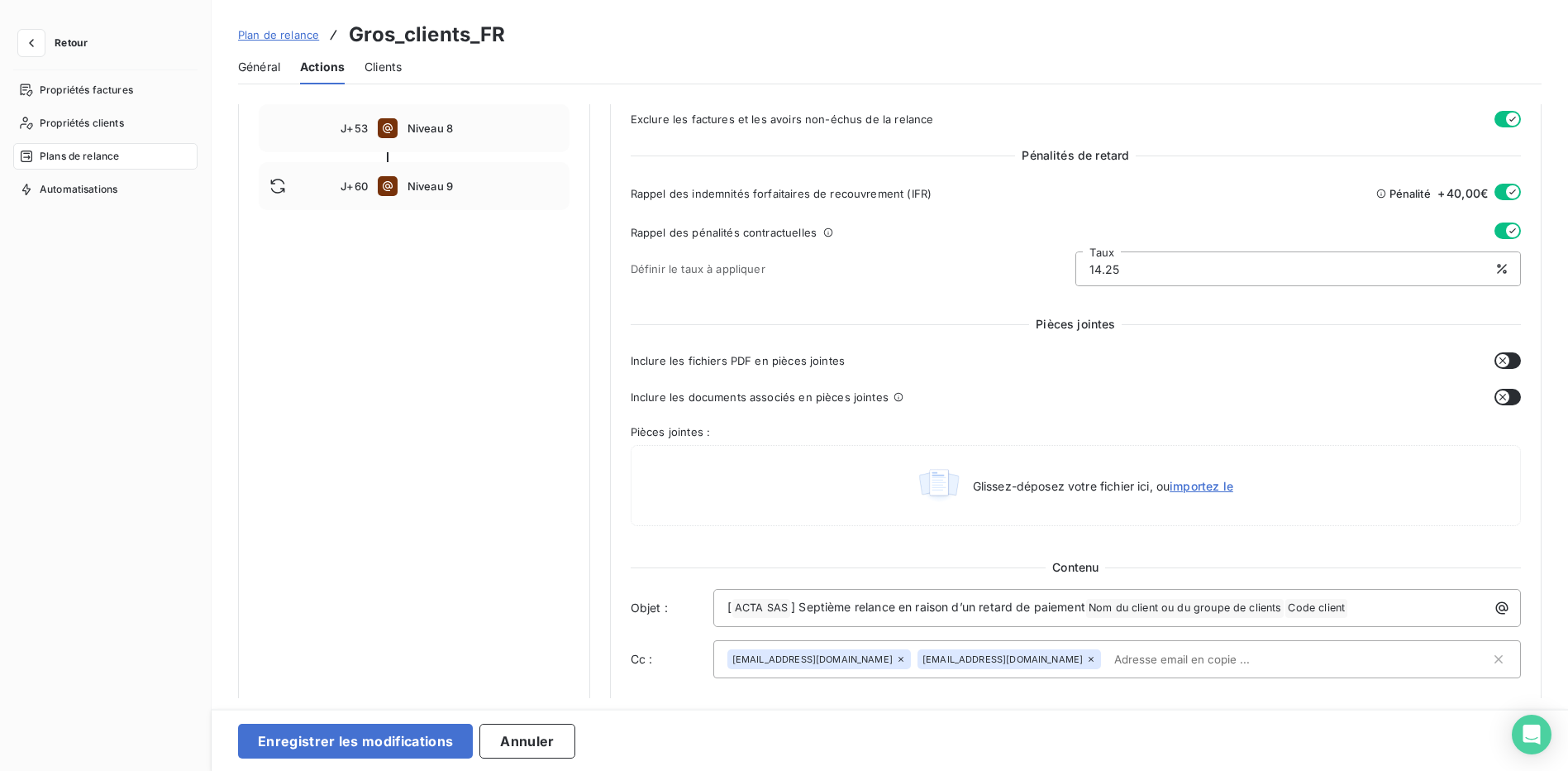
click at [1497, 359] on icon "button" at bounding box center [1503, 361] width 13 height 13
click at [1497, 394] on icon "button" at bounding box center [1503, 396] width 13 height 13
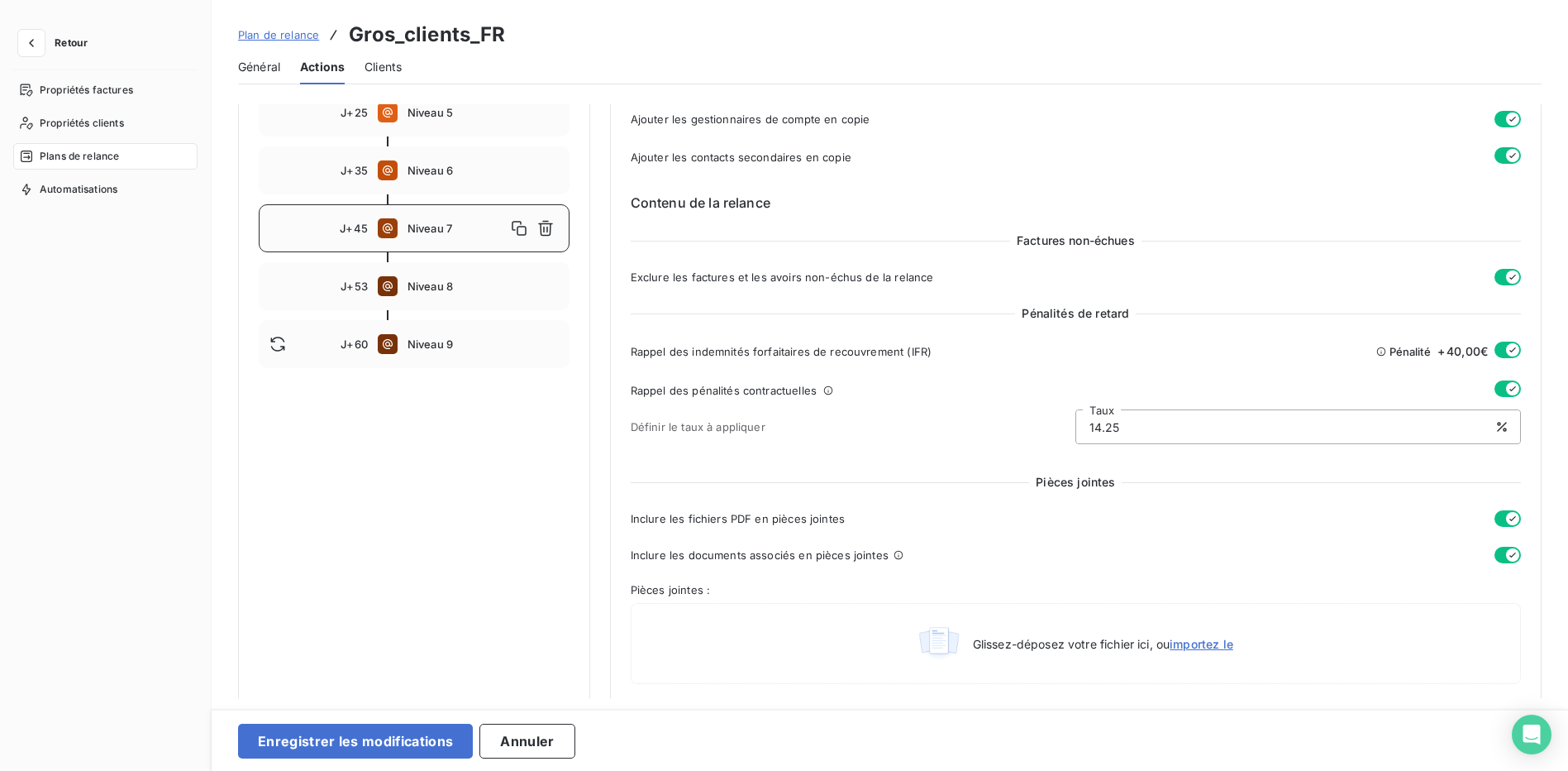
scroll to position [414, 0]
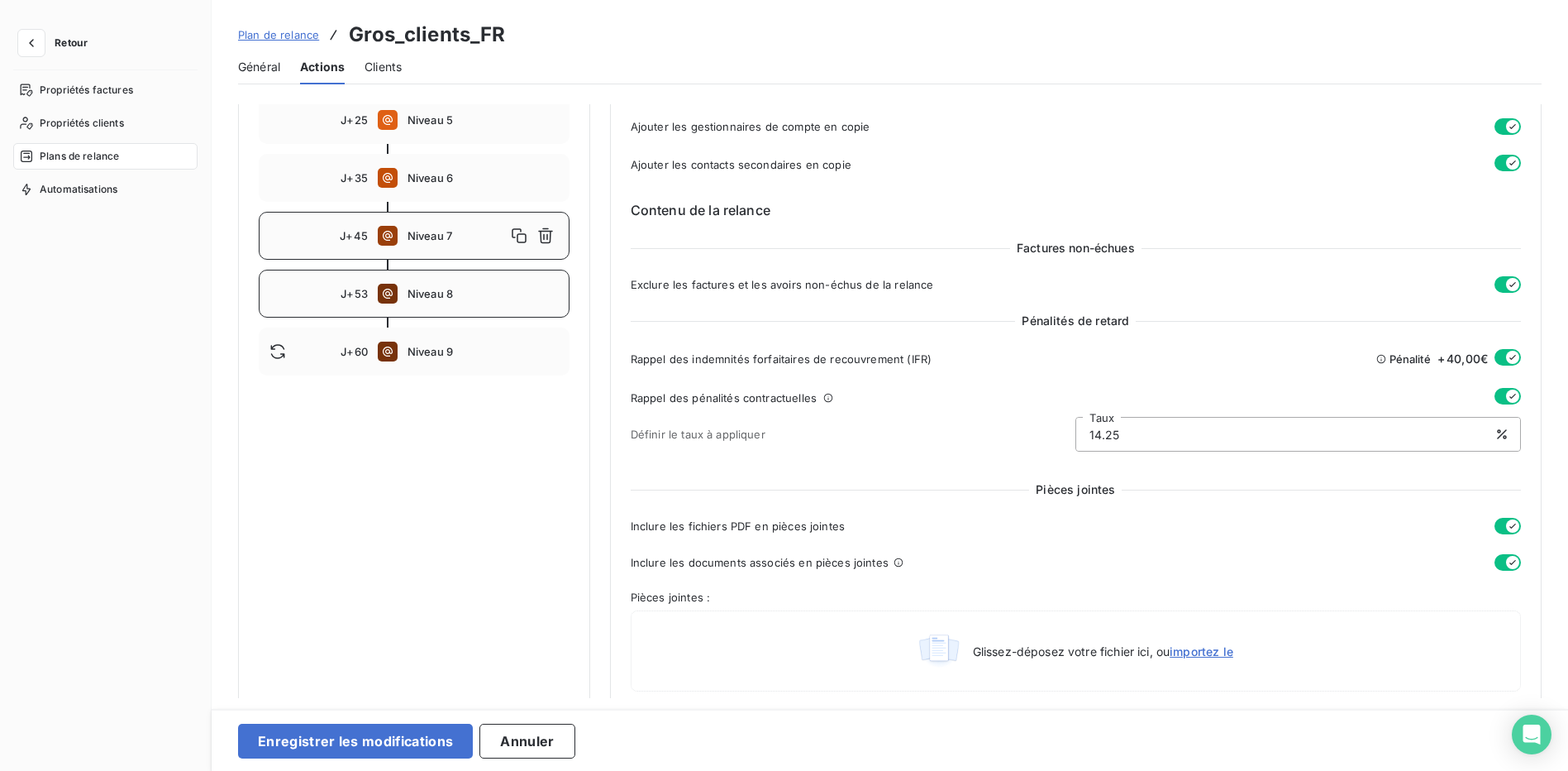
click at [468, 304] on div "J+53 Niveau 8" at bounding box center [414, 294] width 311 height 48
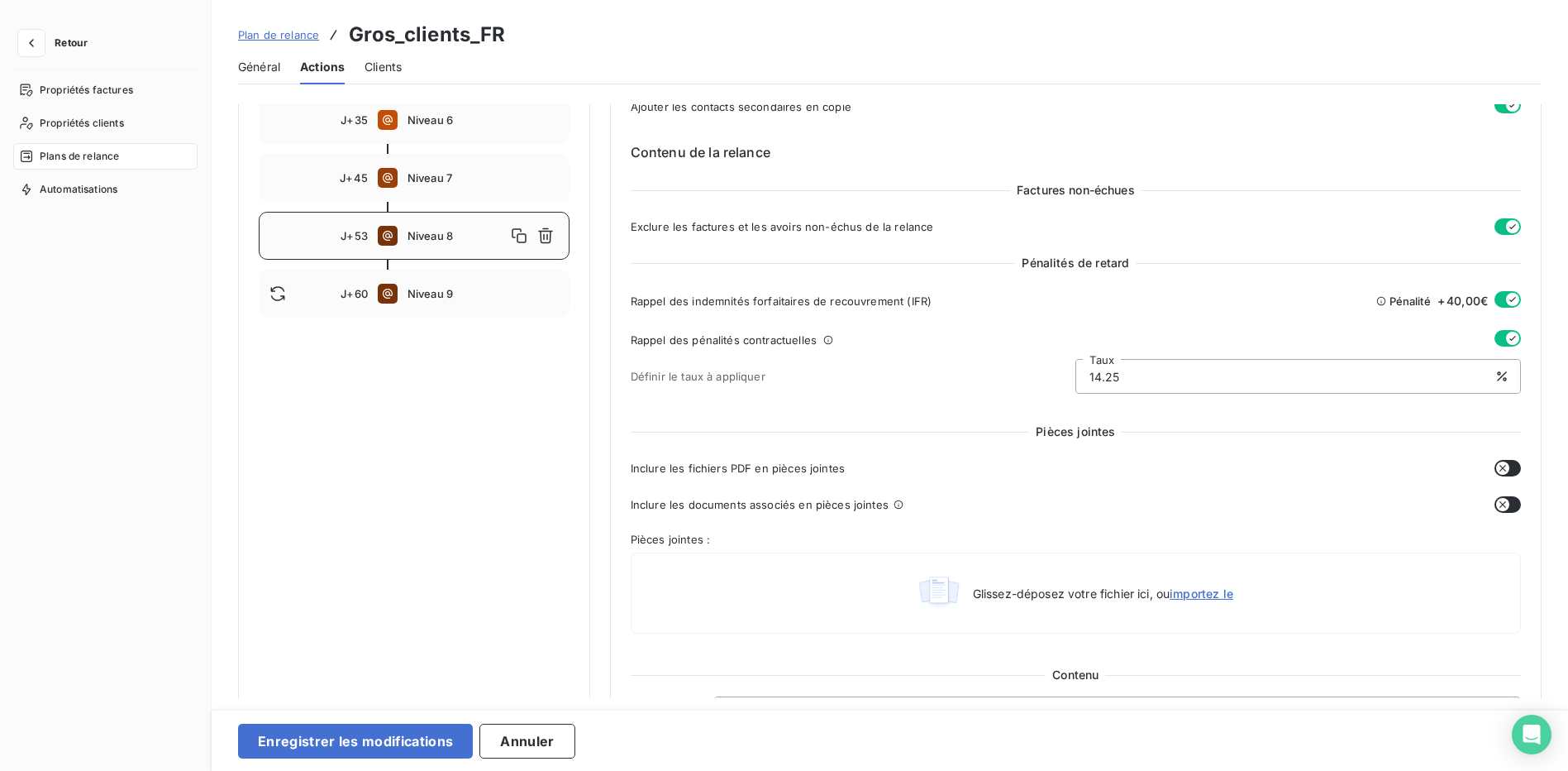
scroll to position [496, 0]
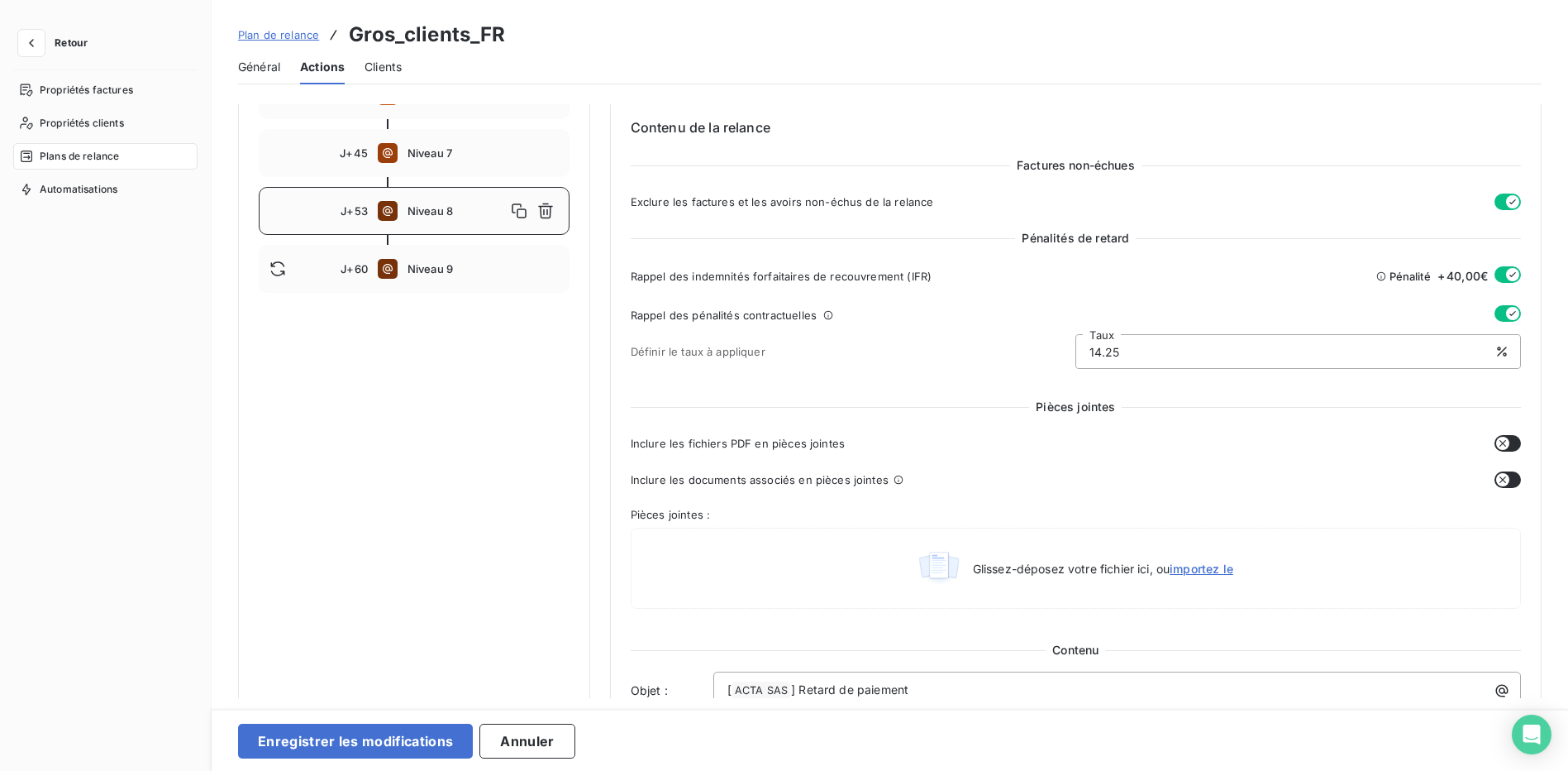
click at [1499, 440] on icon "button" at bounding box center [1503, 443] width 13 height 13
click at [1498, 475] on icon "button" at bounding box center [1503, 479] width 13 height 13
click at [416, 275] on span "Niveau 9" at bounding box center [483, 269] width 151 height 13
type input "60"
click at [1506, 441] on button "button" at bounding box center [1508, 443] width 27 height 17
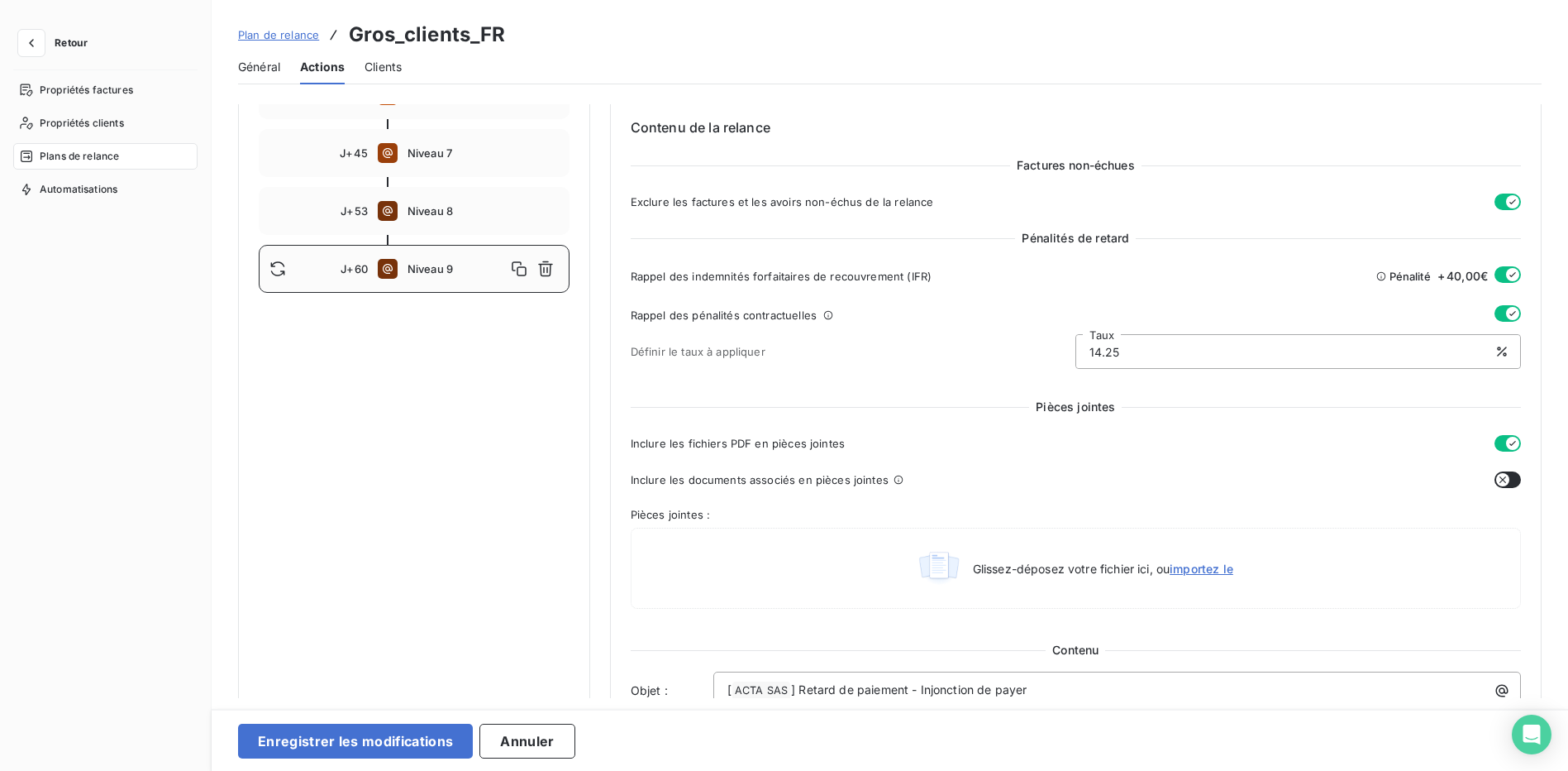
click at [1502, 486] on button "button" at bounding box center [1508, 480] width 27 height 17
click at [412, 748] on button "Enregistrer les modifications" at bounding box center [356, 741] width 235 height 35
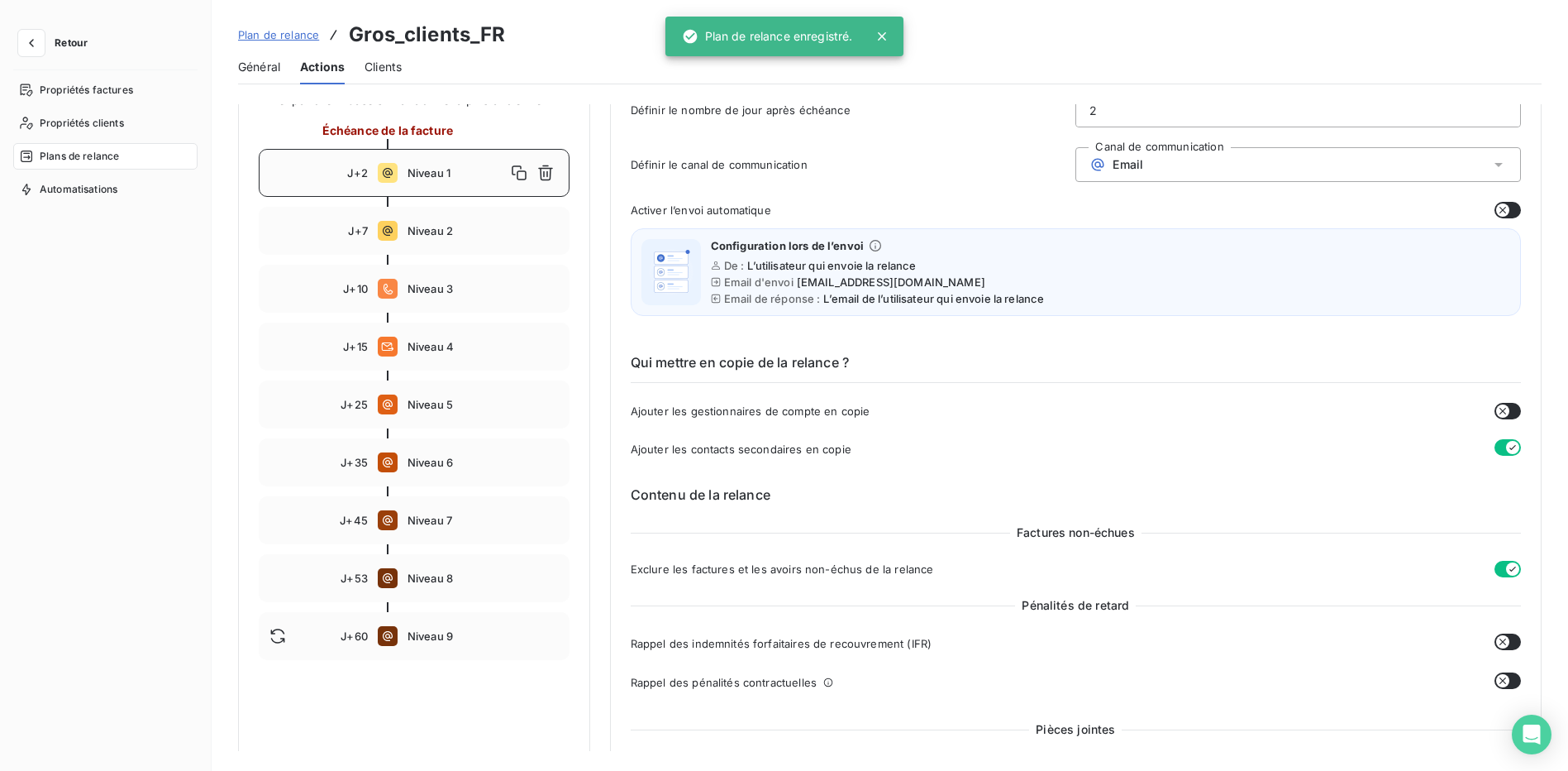
scroll to position [0, 0]
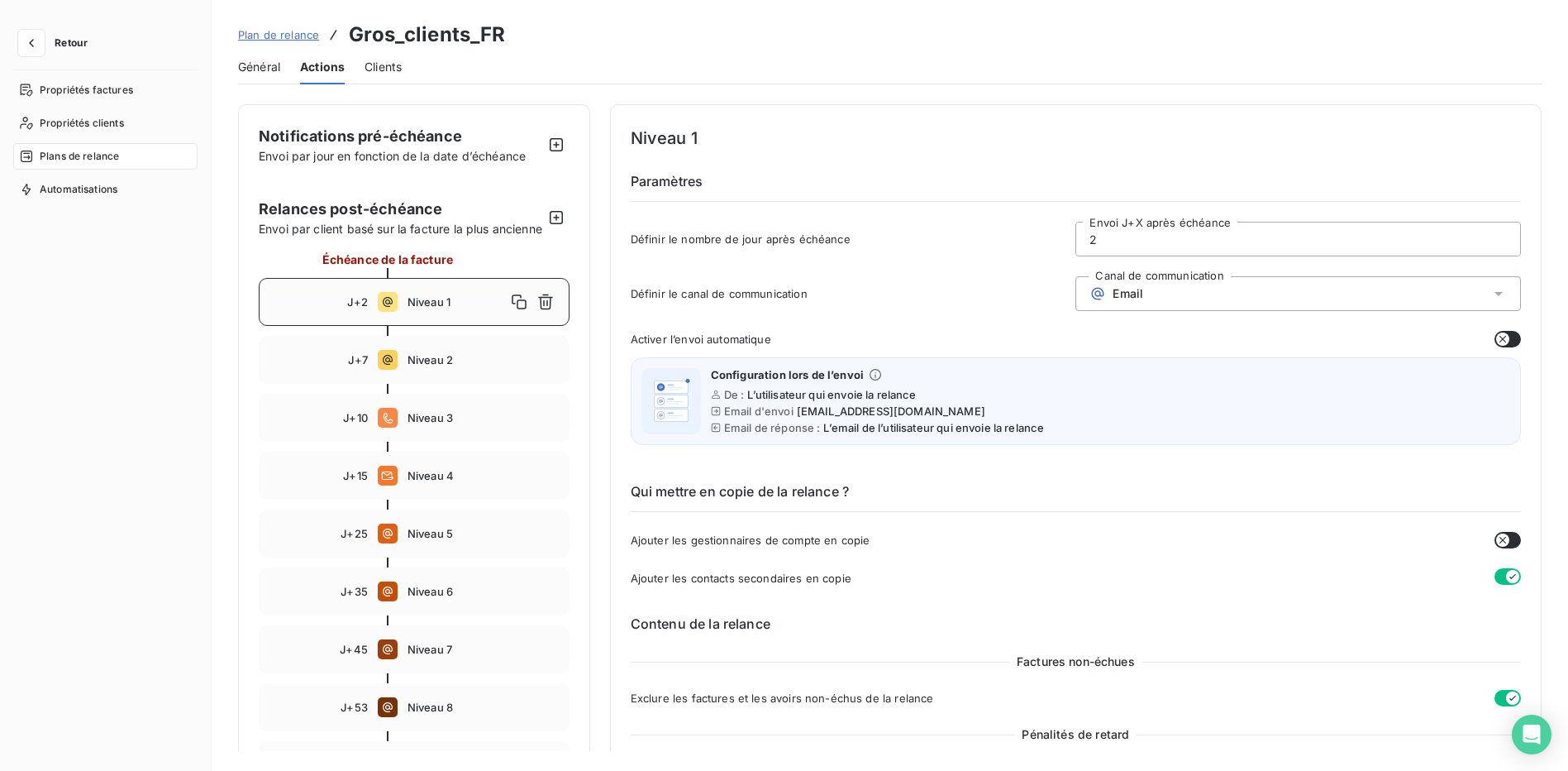
click at [277, 37] on span "Plan de relance" at bounding box center [279, 35] width 81 height 13
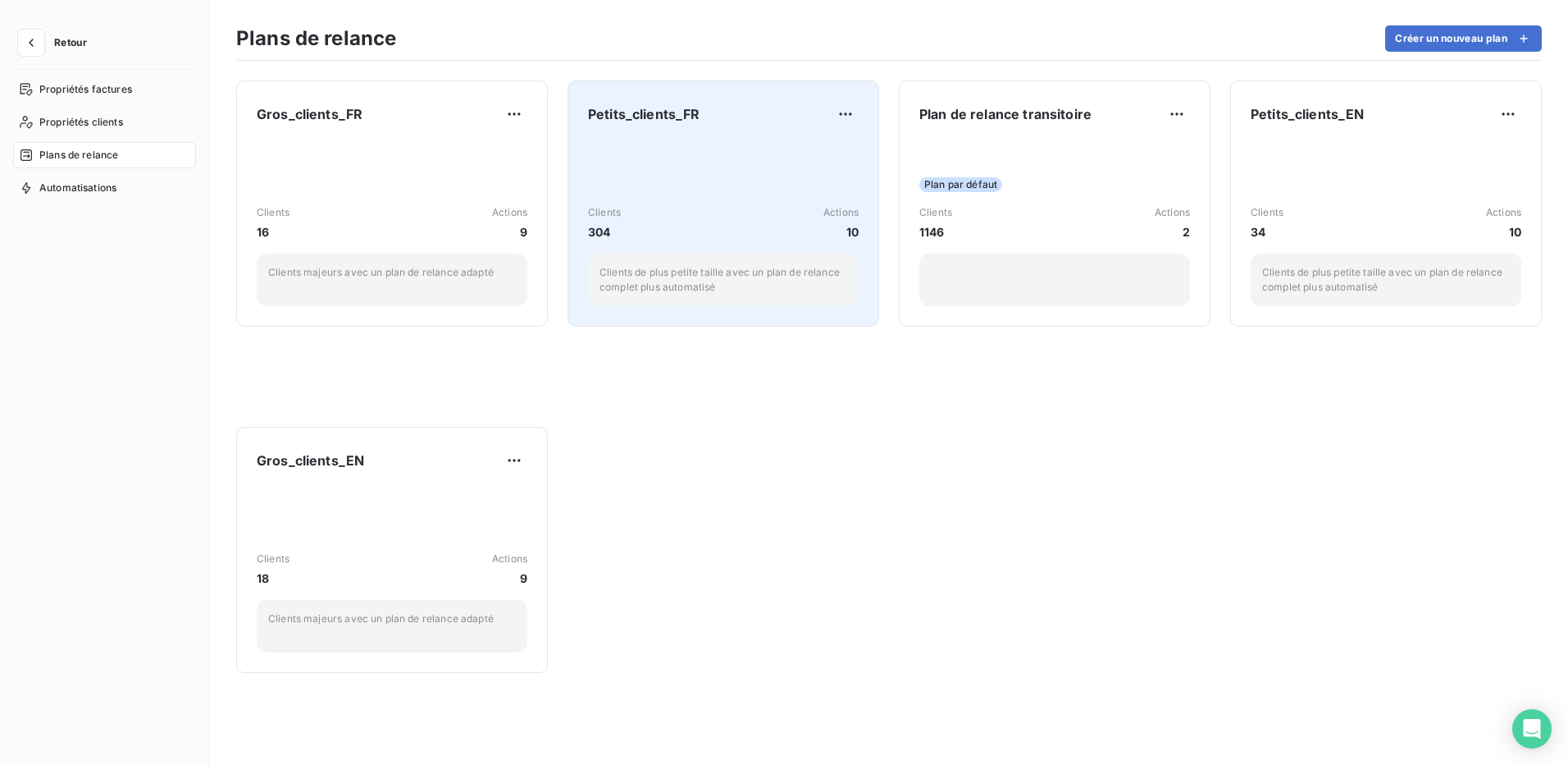
click at [748, 145] on div "Clients 304 Actions 10 Clients de plus petite taille avec un plan de relance co…" at bounding box center [723, 223] width 271 height 166
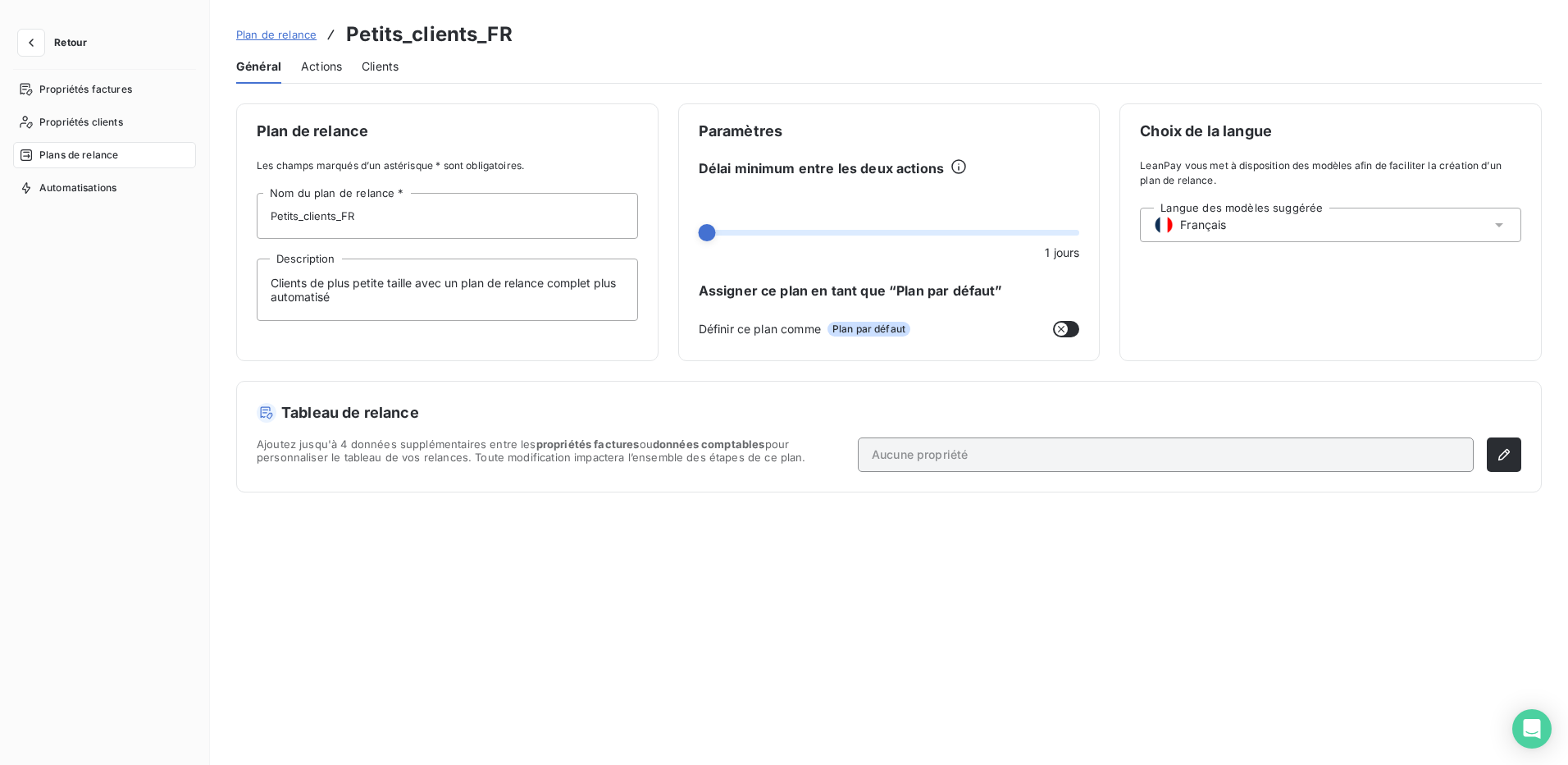
click at [318, 63] on span "Actions" at bounding box center [321, 66] width 41 height 17
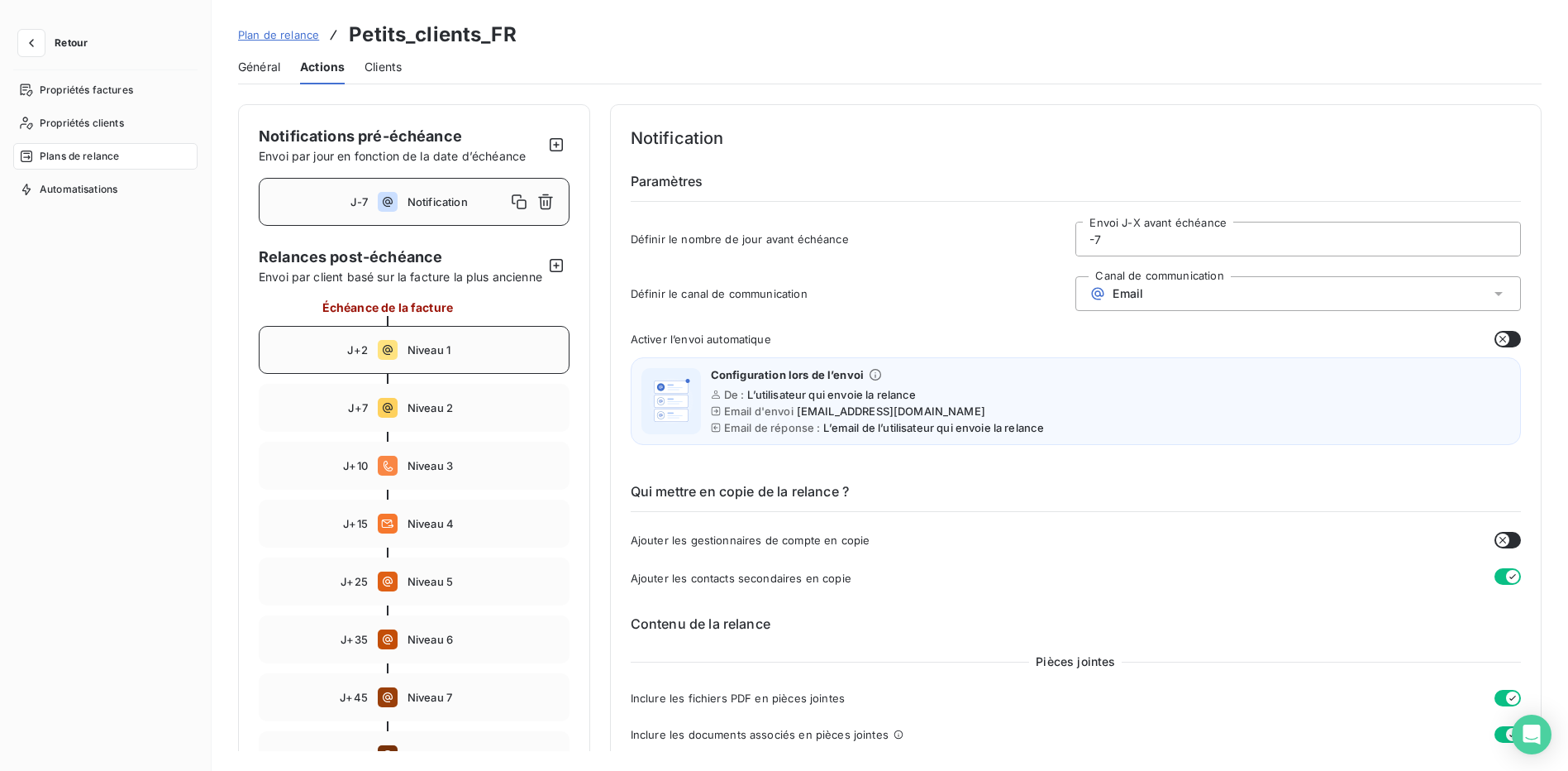
click at [401, 351] on div "J+2 Niveau 1" at bounding box center [414, 350] width 311 height 48
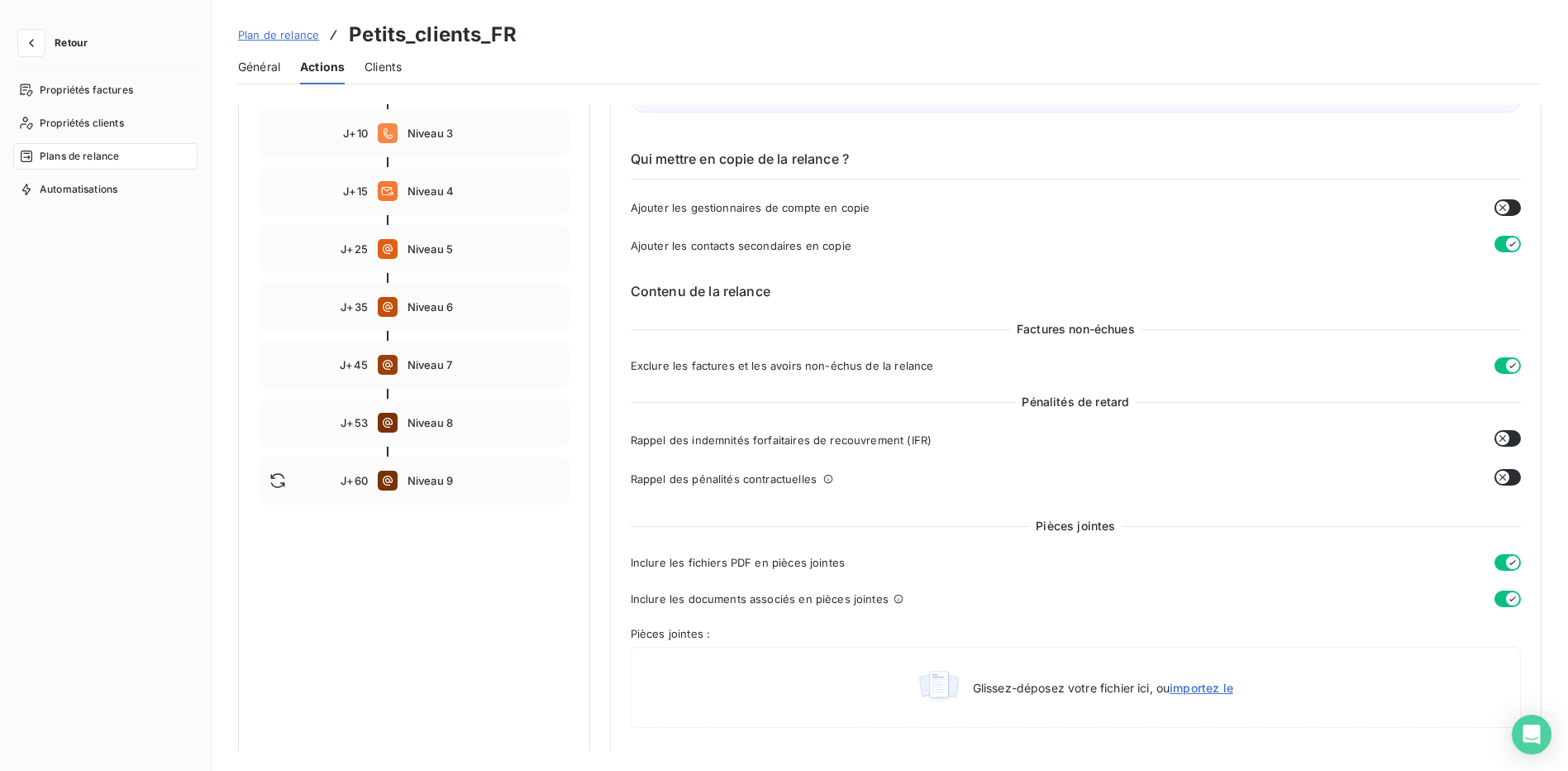
scroll to position [166, 0]
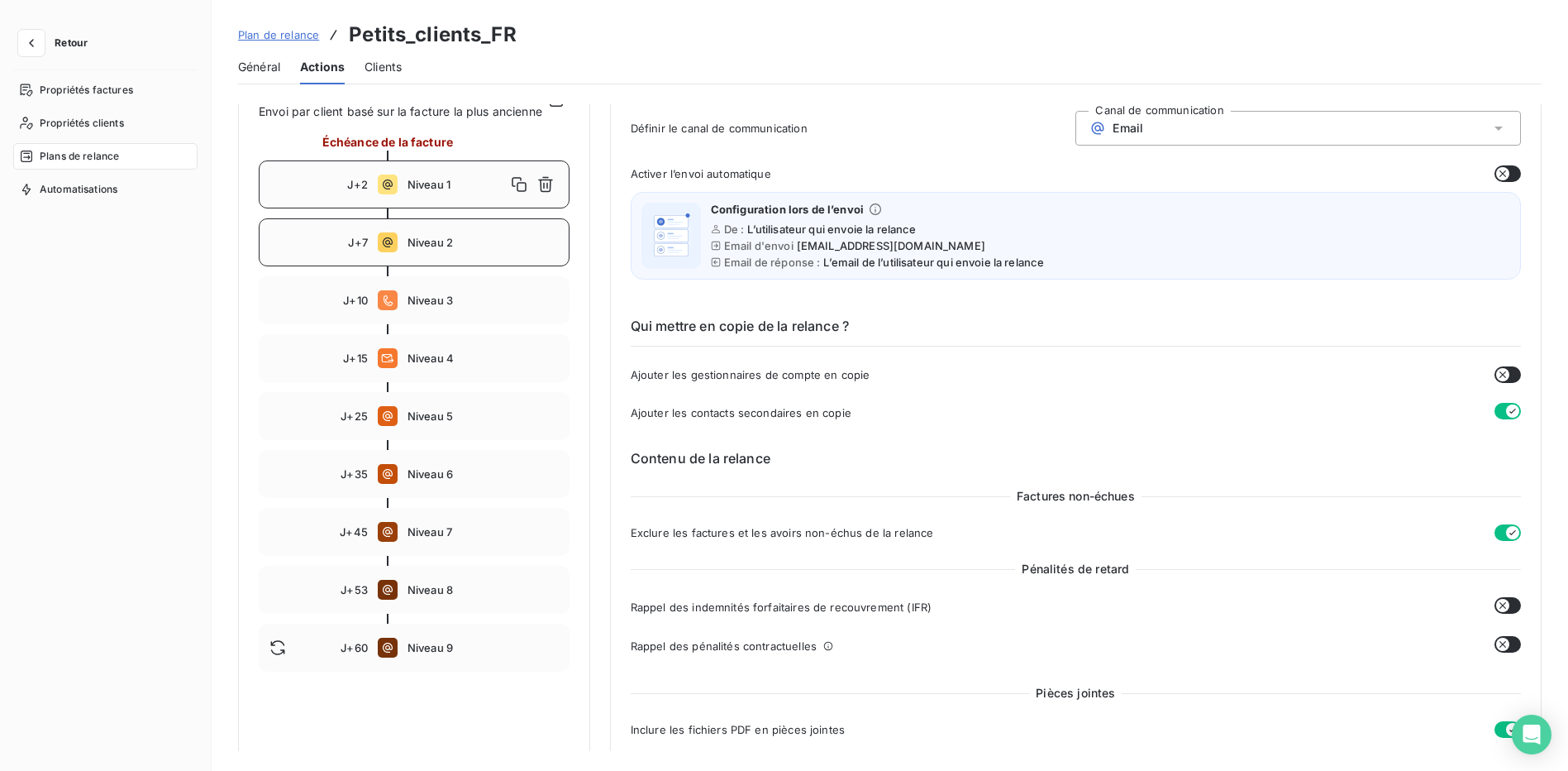
click at [427, 250] on div "J+7 Niveau 2" at bounding box center [414, 242] width 311 height 48
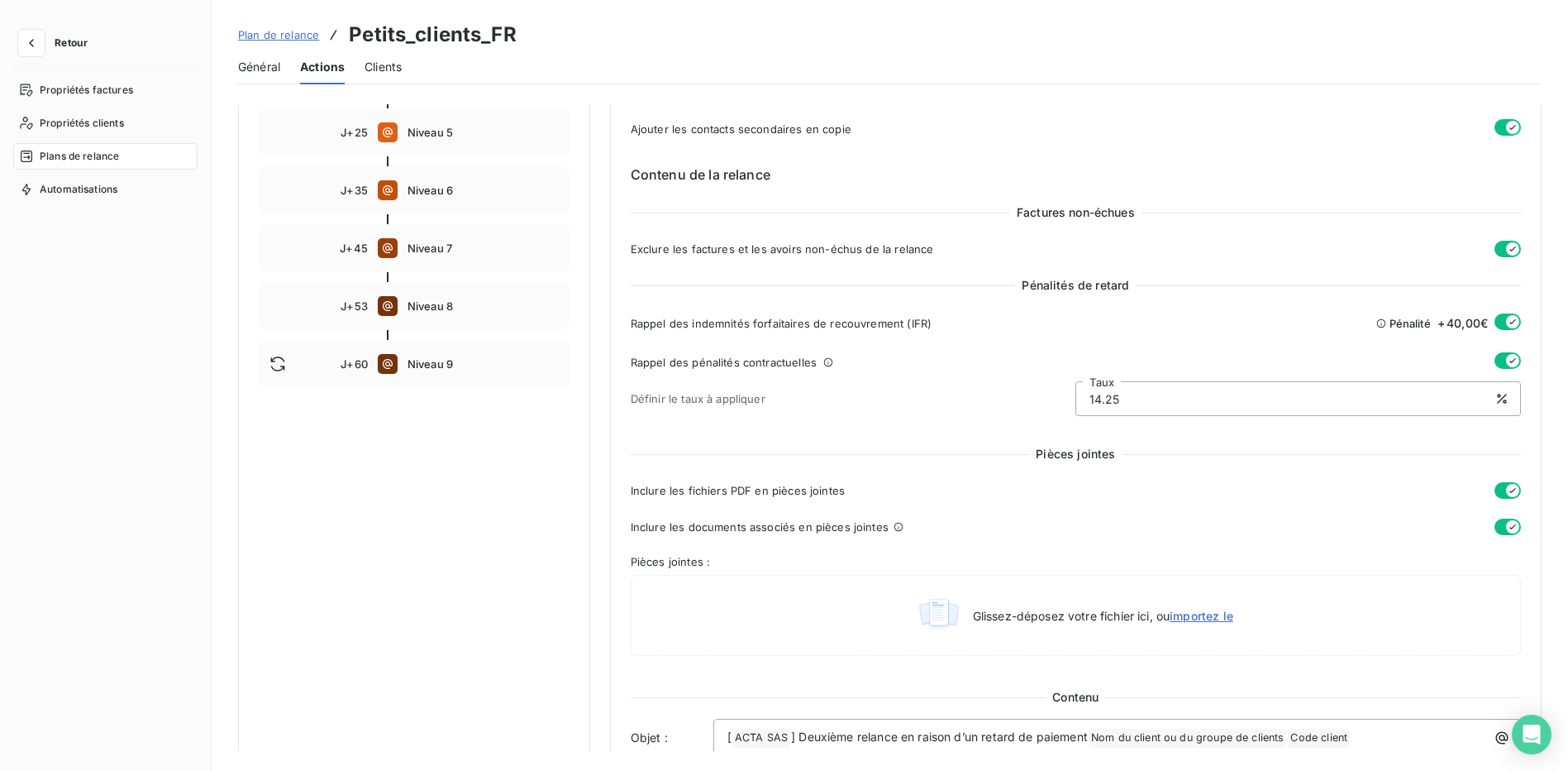
scroll to position [579, 0]
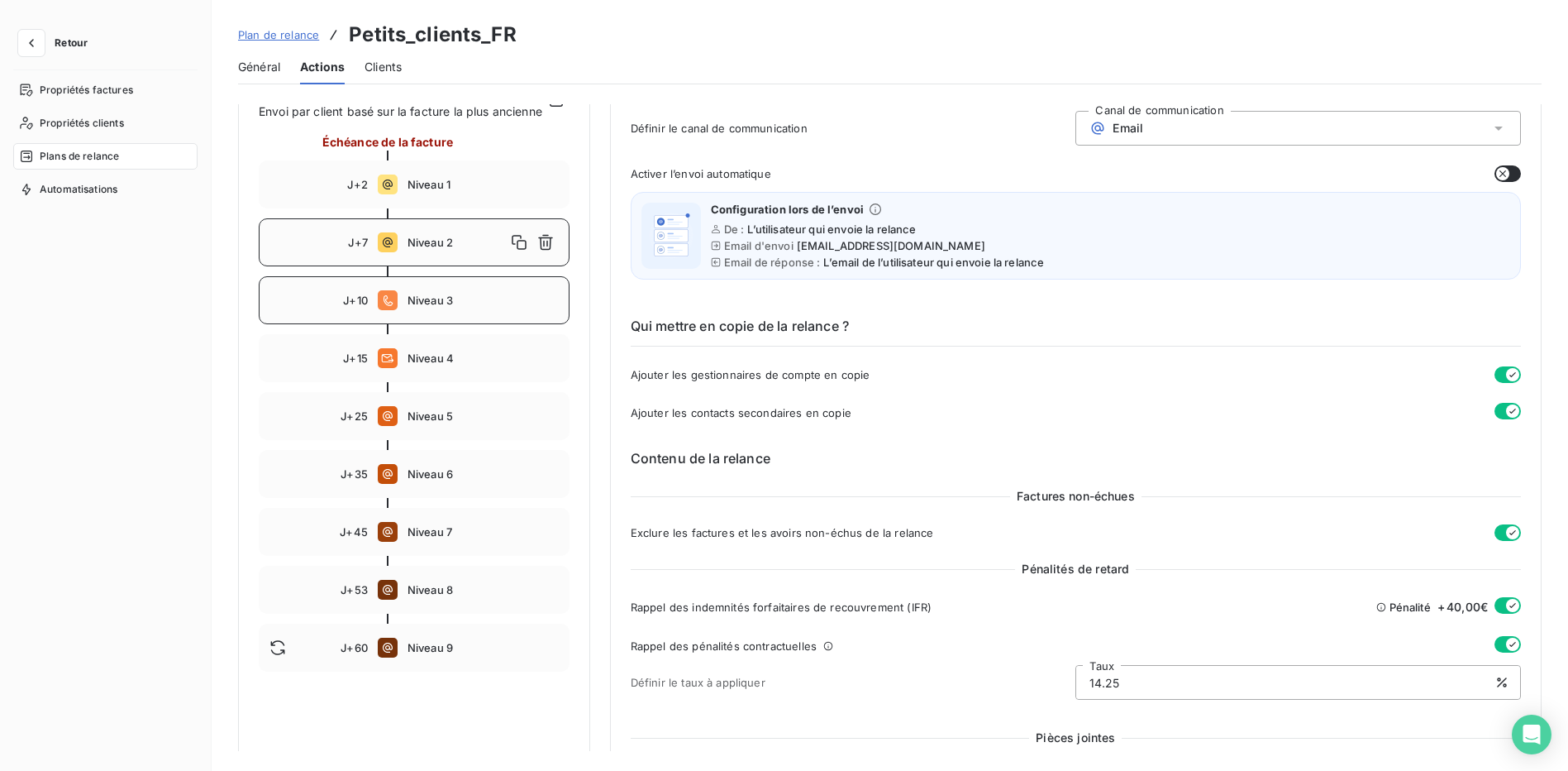
click at [420, 310] on div "J+10 Niveau 3" at bounding box center [414, 300] width 311 height 48
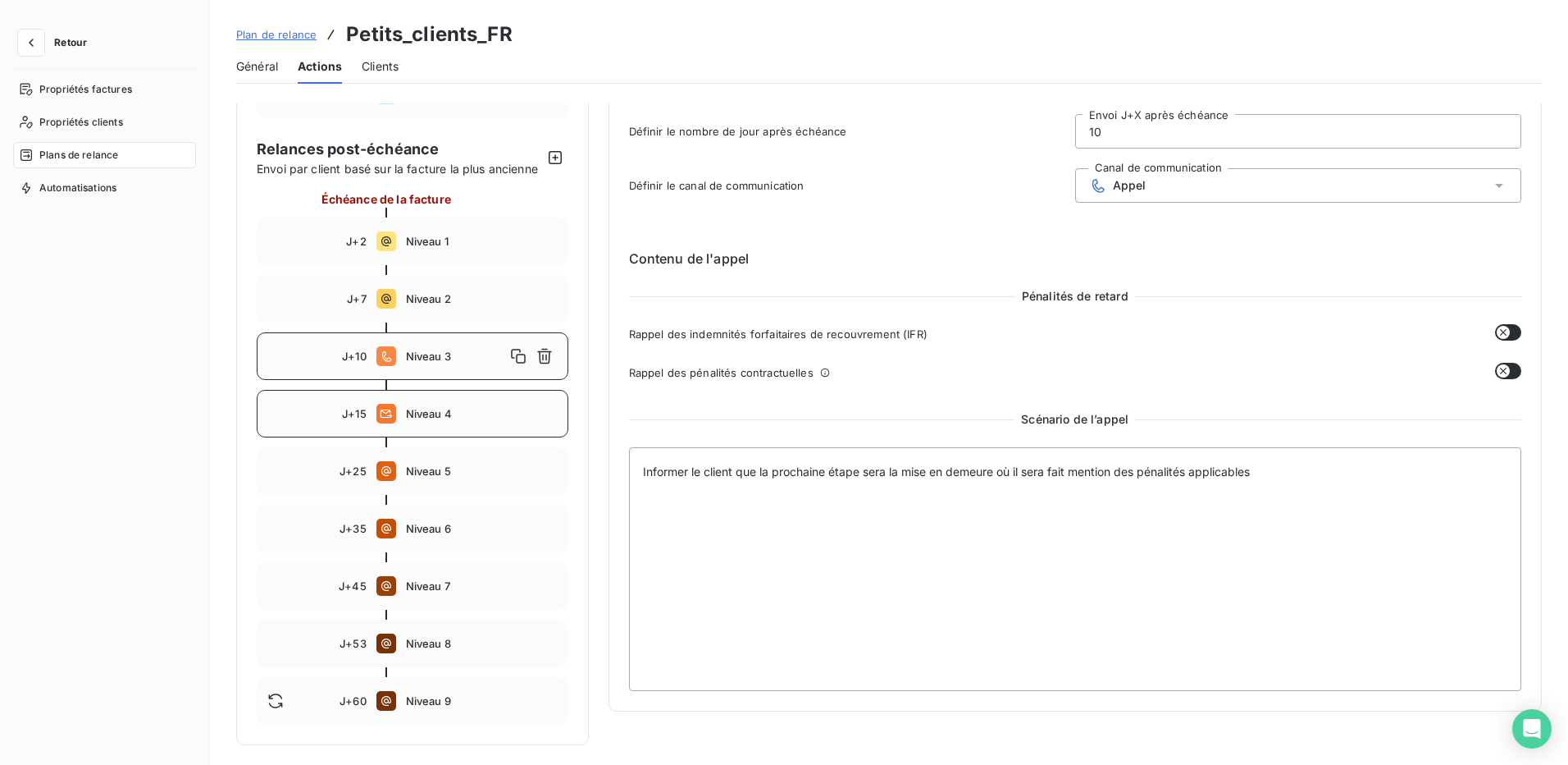
click at [406, 407] on span "Niveau 4" at bounding box center [482, 413] width 152 height 13
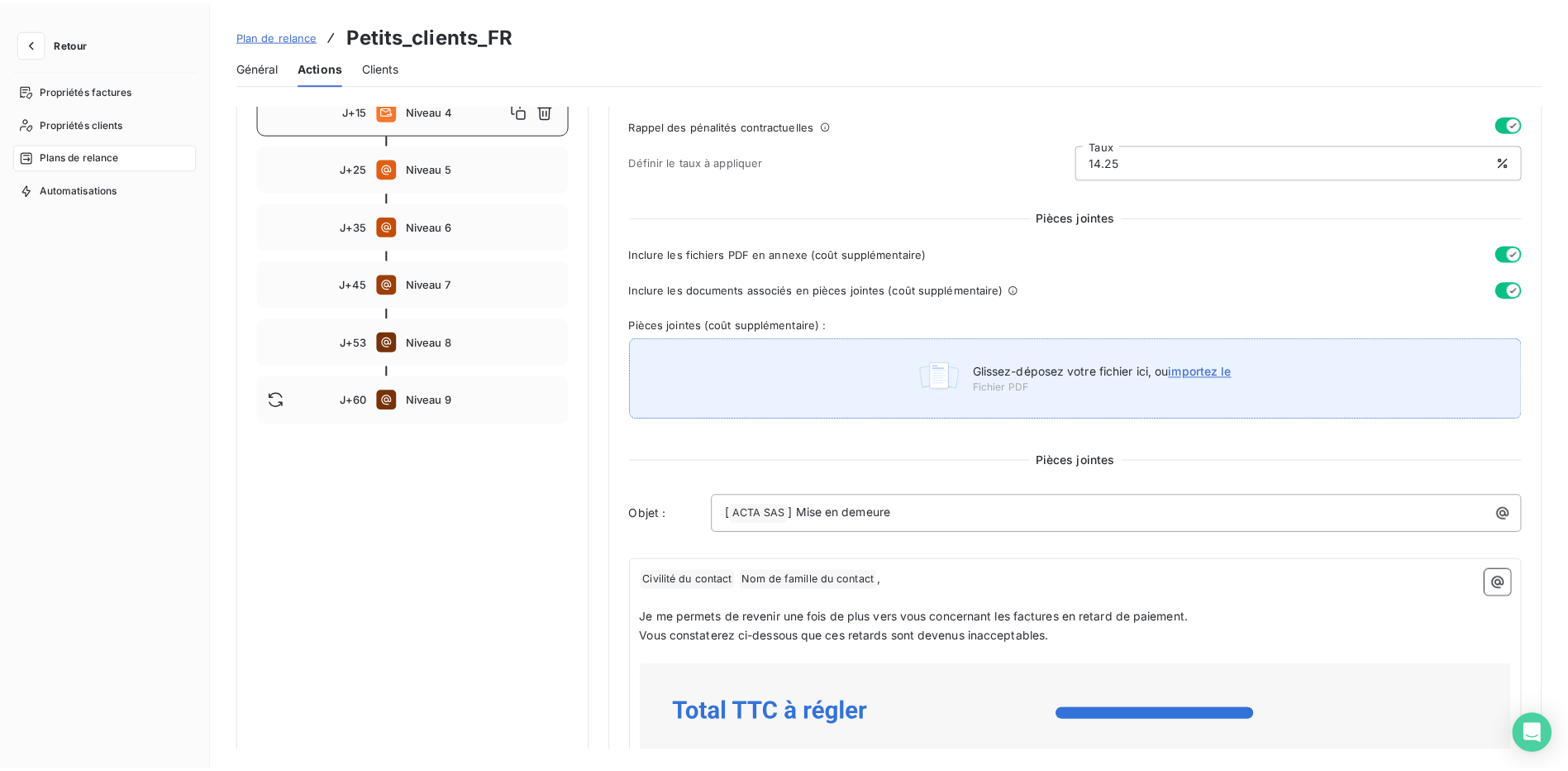
scroll to position [248, 0]
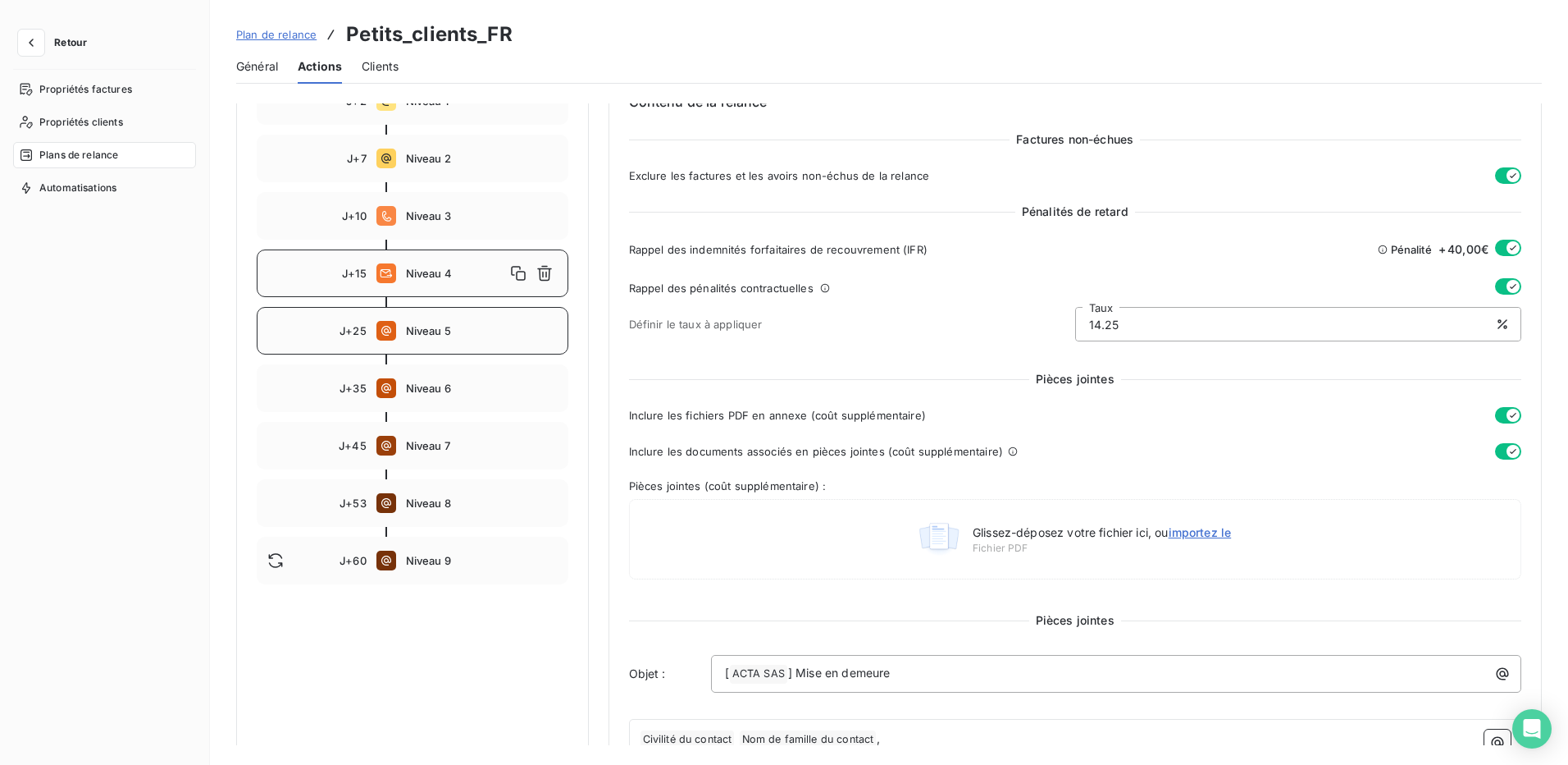
click at [426, 354] on div "J+25 Niveau 5" at bounding box center [412, 330] width 312 height 48
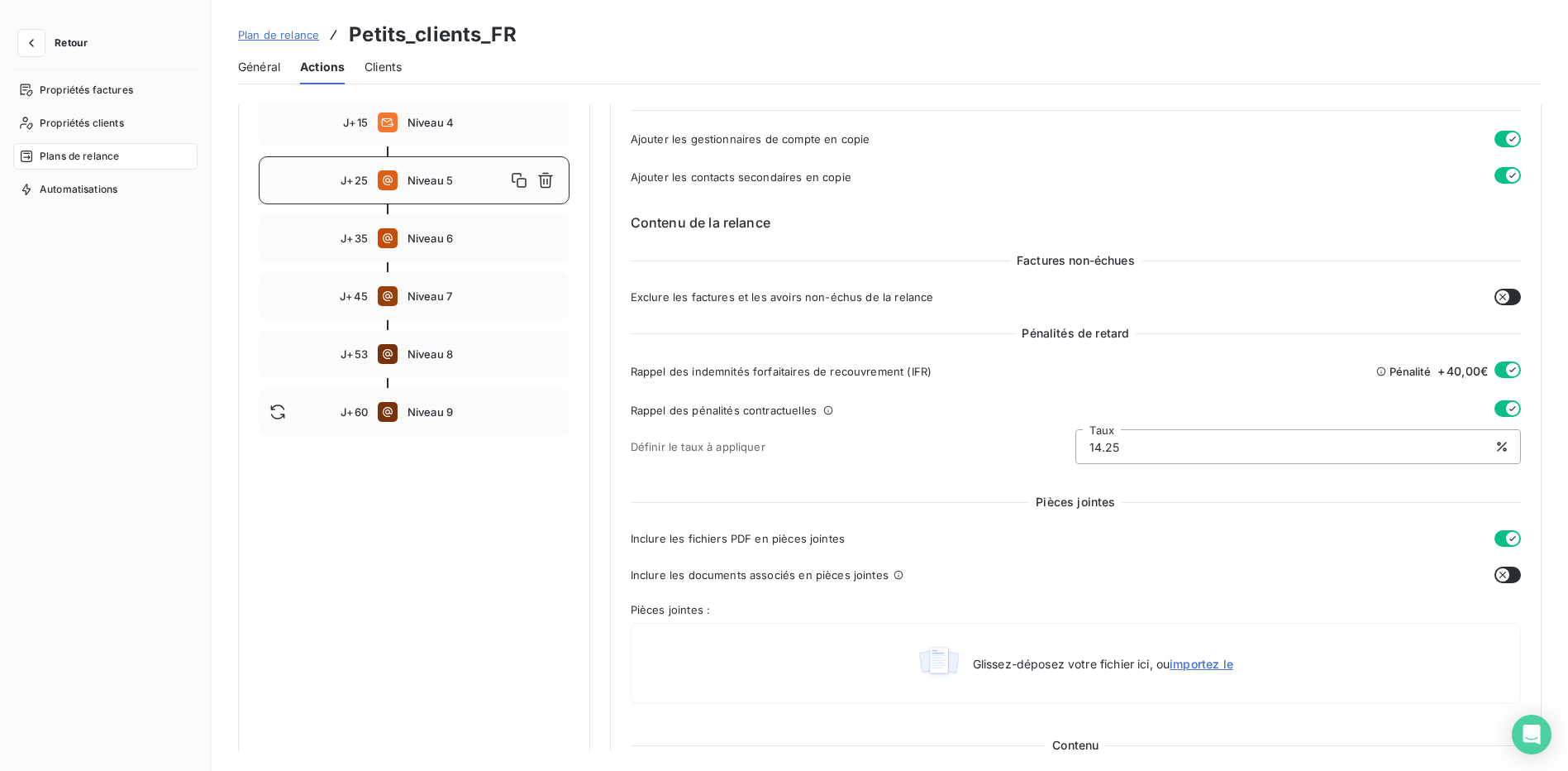
scroll to position [414, 0]
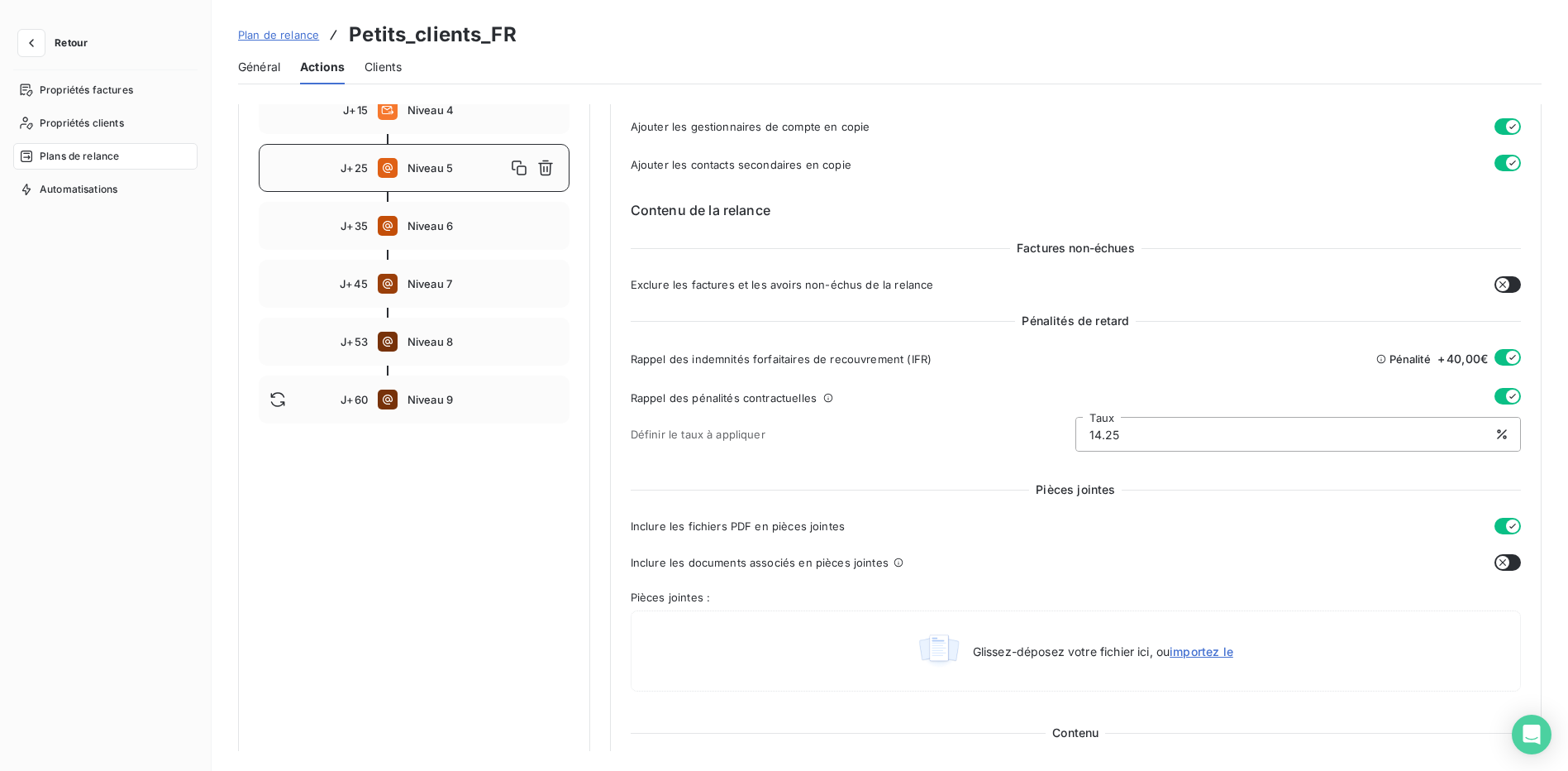
click at [1506, 567] on button "button" at bounding box center [1508, 562] width 27 height 17
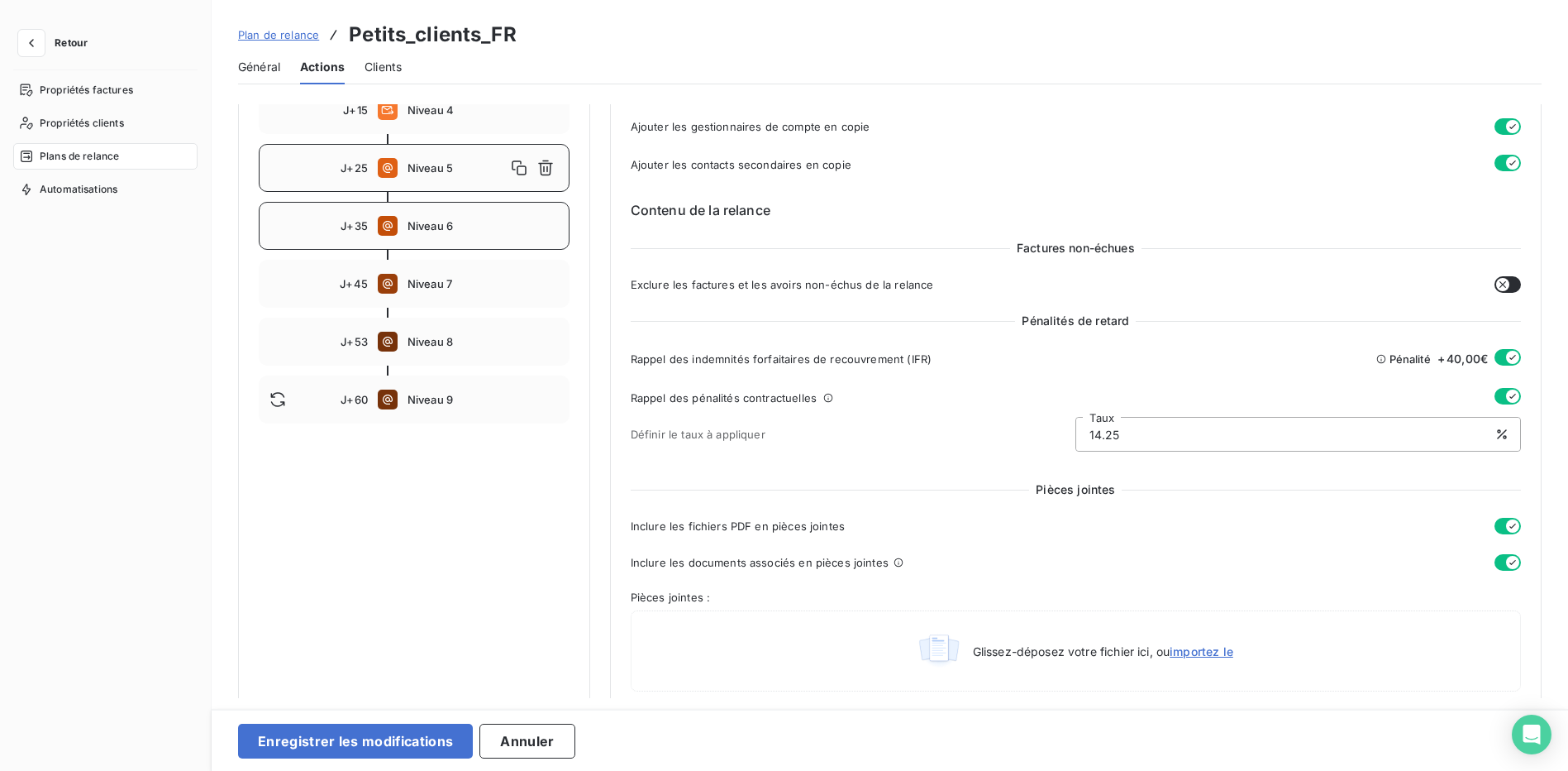
click at [435, 232] on span "Niveau 6" at bounding box center [483, 225] width 151 height 13
click at [1507, 560] on button "button" at bounding box center [1508, 562] width 27 height 17
click at [433, 290] on span "Niveau 7" at bounding box center [483, 283] width 151 height 13
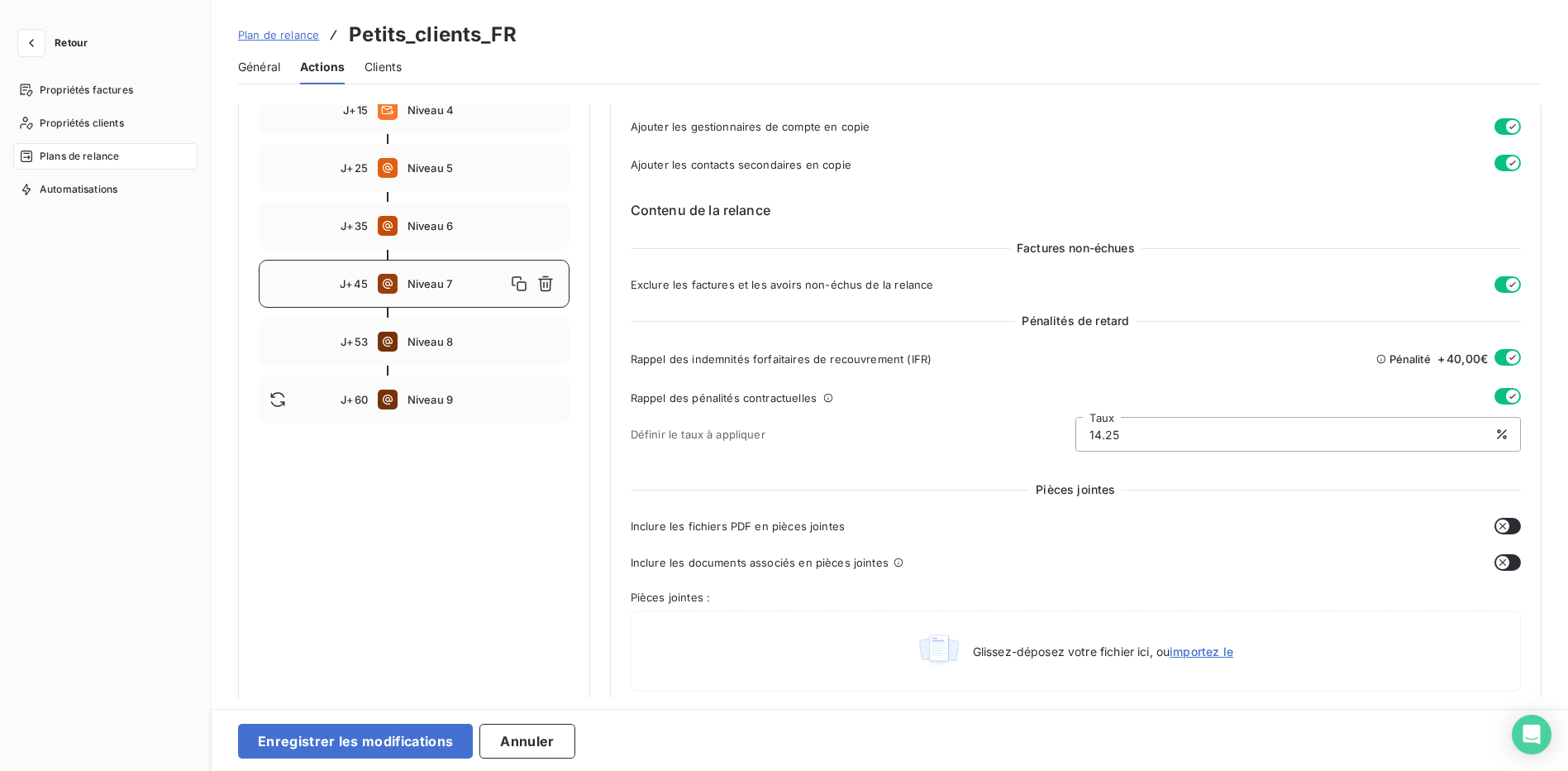
click at [1499, 532] on icon "button" at bounding box center [1503, 525] width 13 height 13
click at [1500, 567] on icon "button" at bounding box center [1503, 562] width 13 height 13
click at [419, 351] on div "J+53 Niveau 8" at bounding box center [414, 342] width 311 height 48
click at [1495, 526] on button "button" at bounding box center [1508, 526] width 27 height 17
drag, startPoint x: 1497, startPoint y: 568, endPoint x: 1492, endPoint y: 561, distance: 8.6
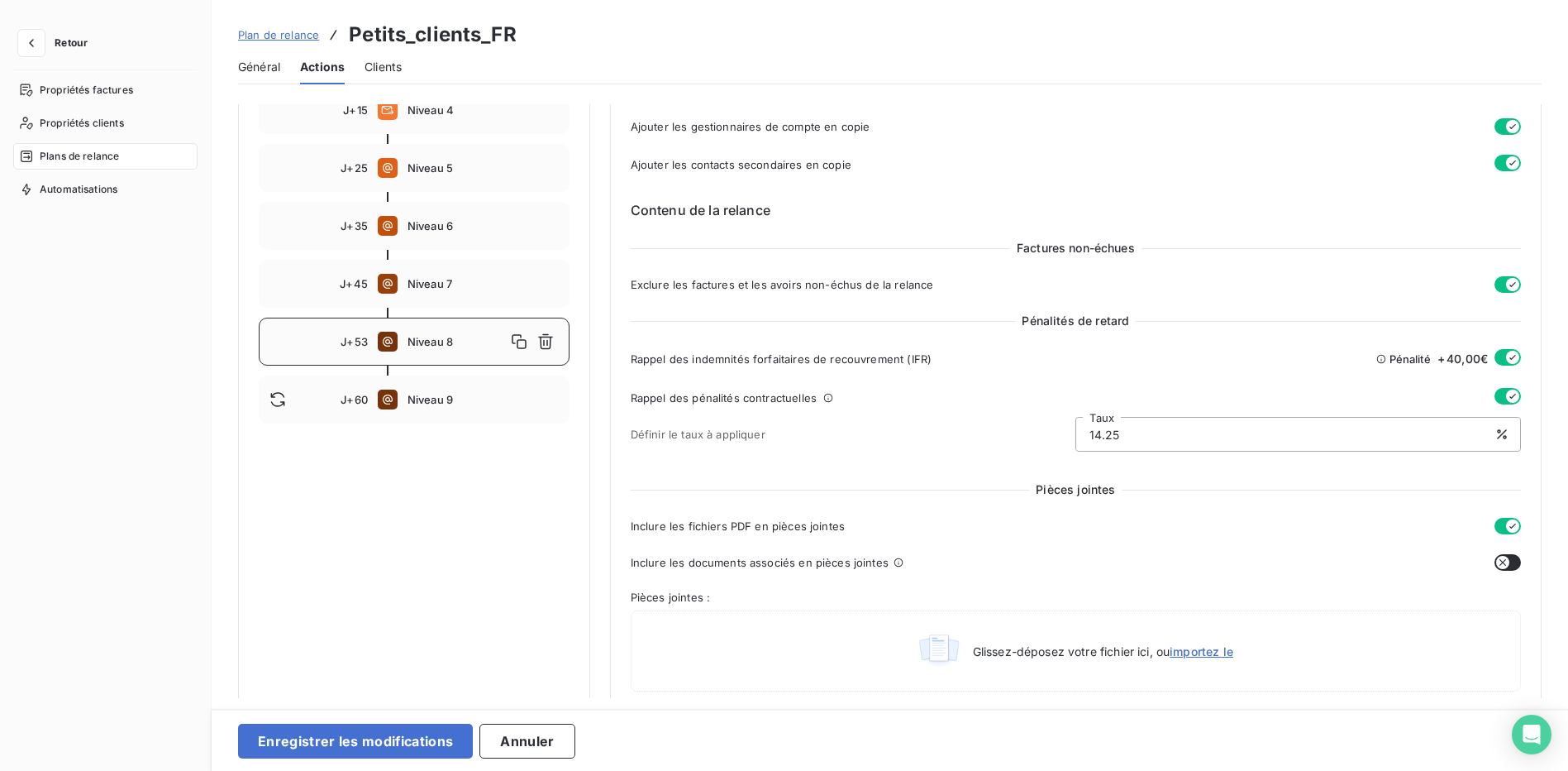
click at [1497, 564] on icon "button" at bounding box center [1503, 562] width 13 height 13
click at [437, 406] on span "Niveau 9" at bounding box center [483, 399] width 151 height 13
type input "60"
drag, startPoint x: 1493, startPoint y: 523, endPoint x: 1505, endPoint y: 536, distance: 17.7
click at [1497, 523] on icon "button" at bounding box center [1503, 525] width 13 height 13
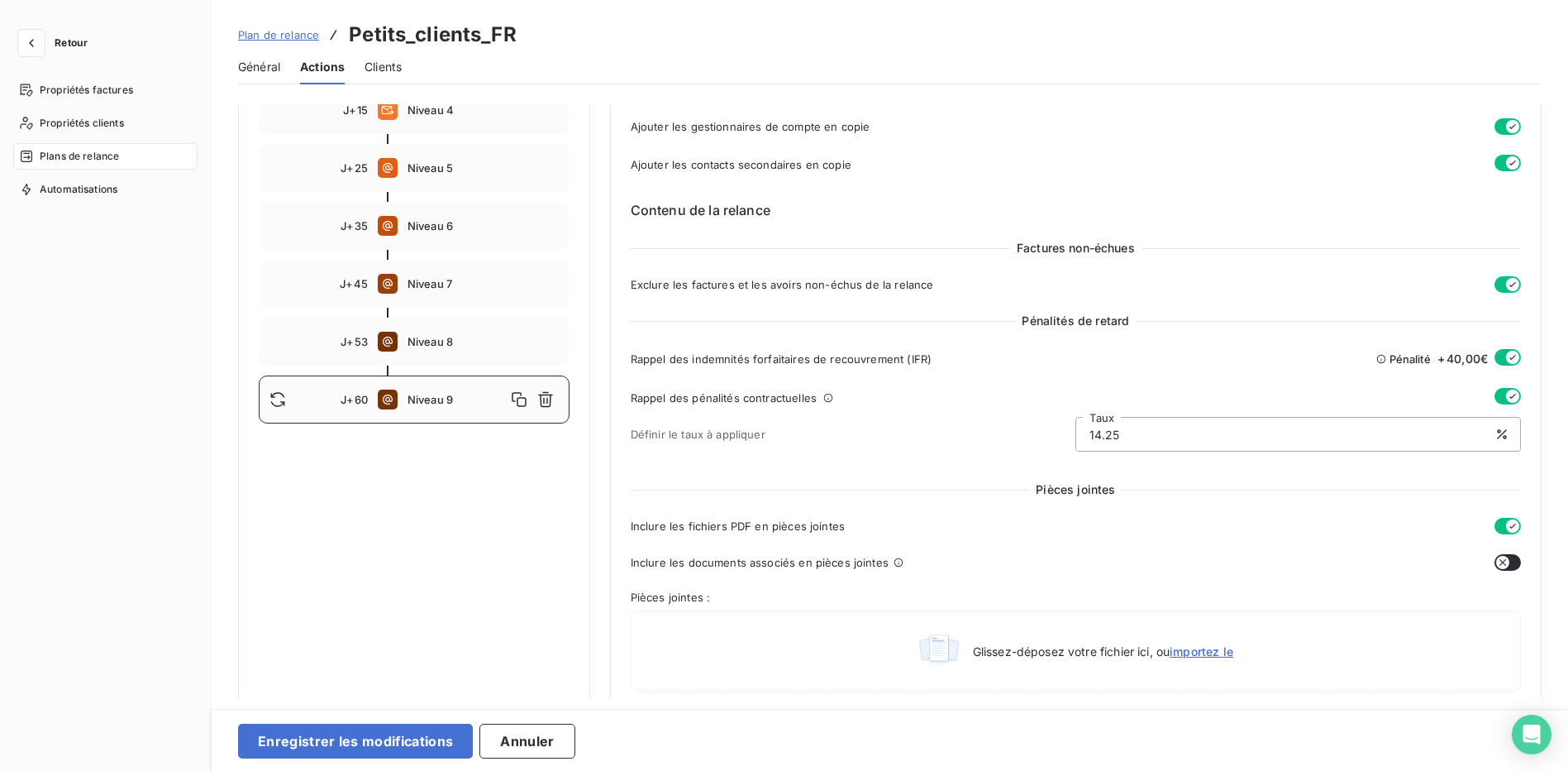
click at [1502, 562] on button "button" at bounding box center [1508, 562] width 27 height 17
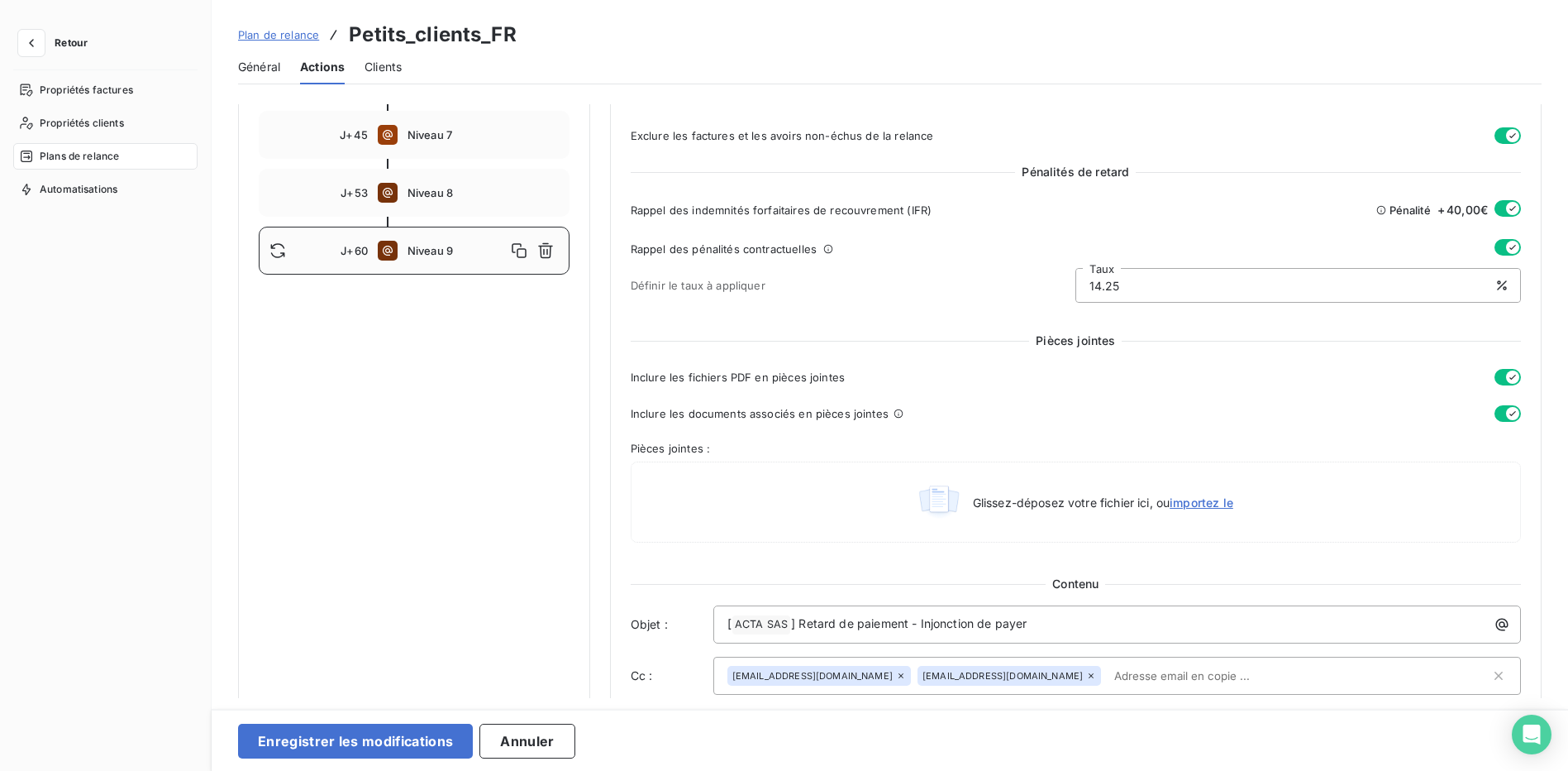
scroll to position [579, 0]
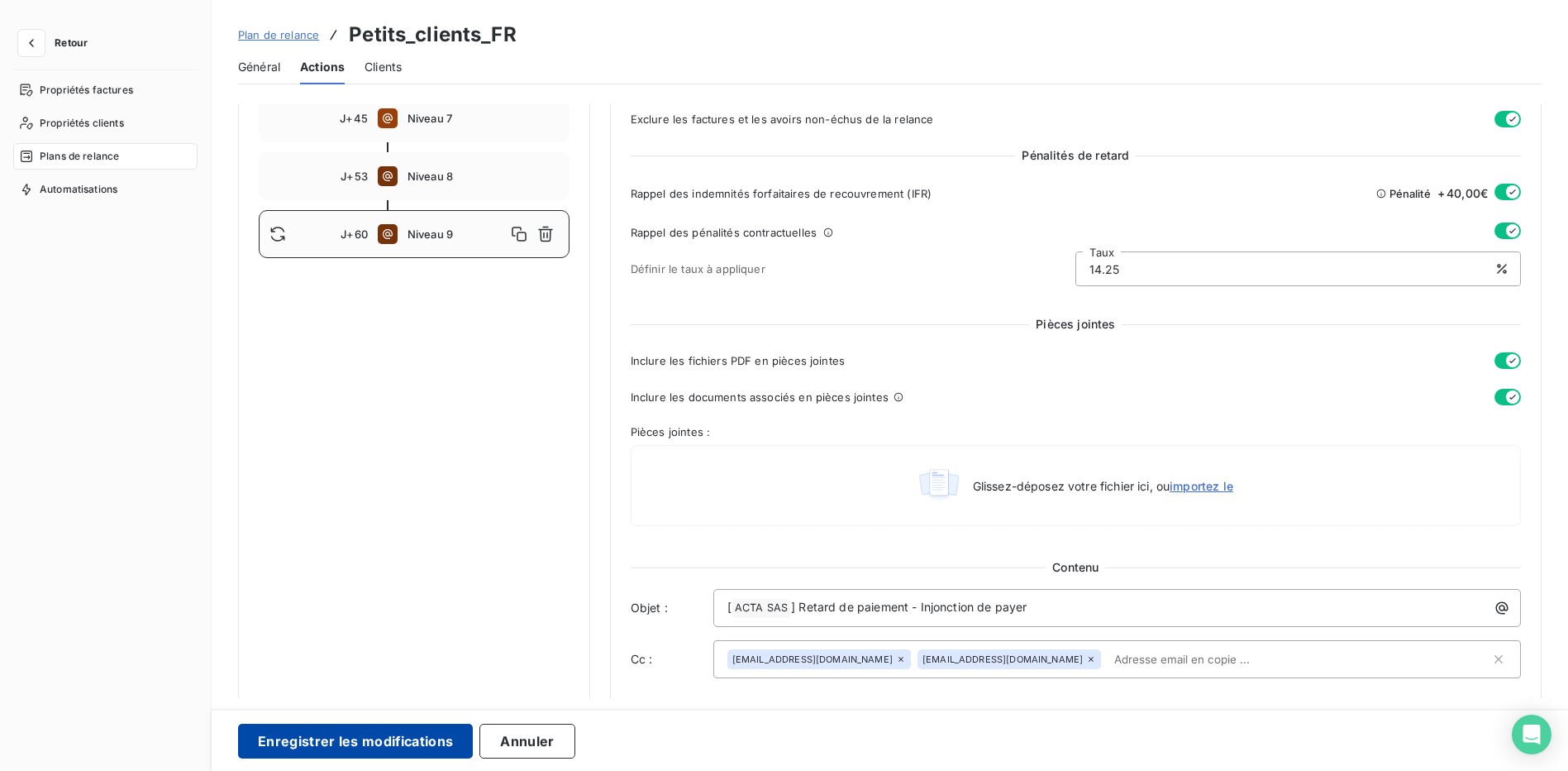
click at [408, 743] on button "Enregistrer les modifications" at bounding box center [356, 741] width 235 height 35
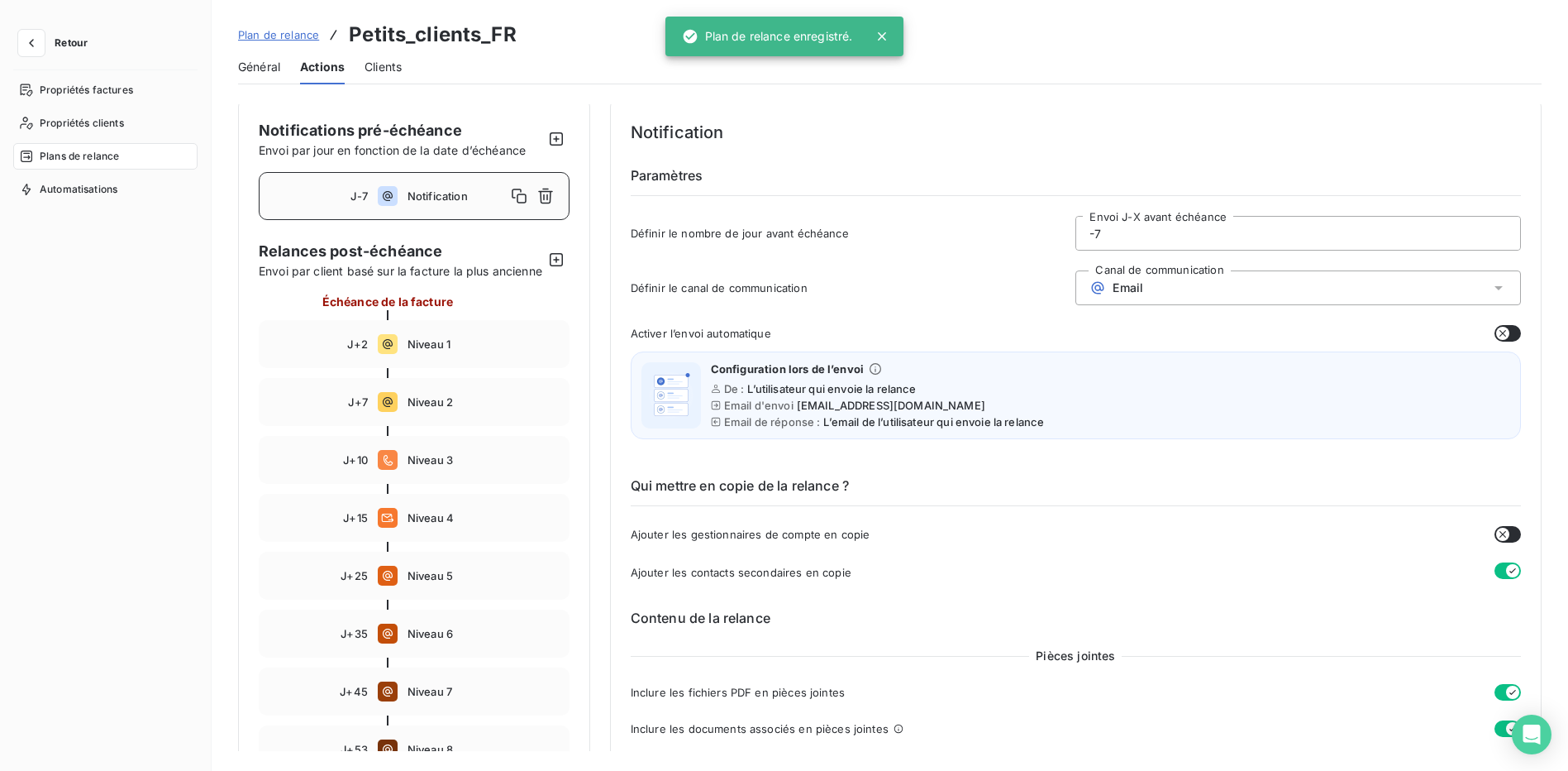
scroll to position [0, 0]
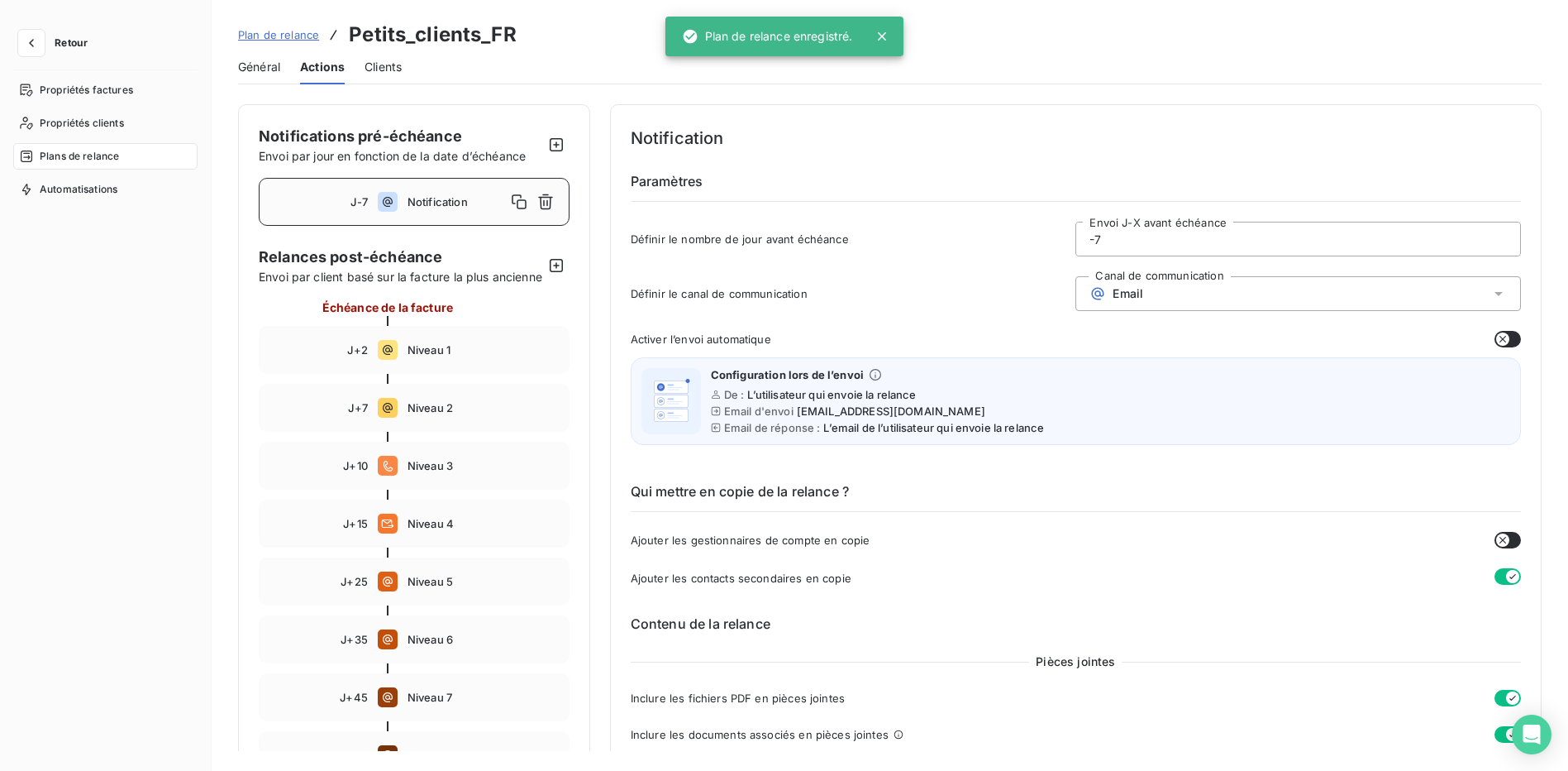
click at [276, 31] on span "Plan de relance" at bounding box center [279, 35] width 81 height 13
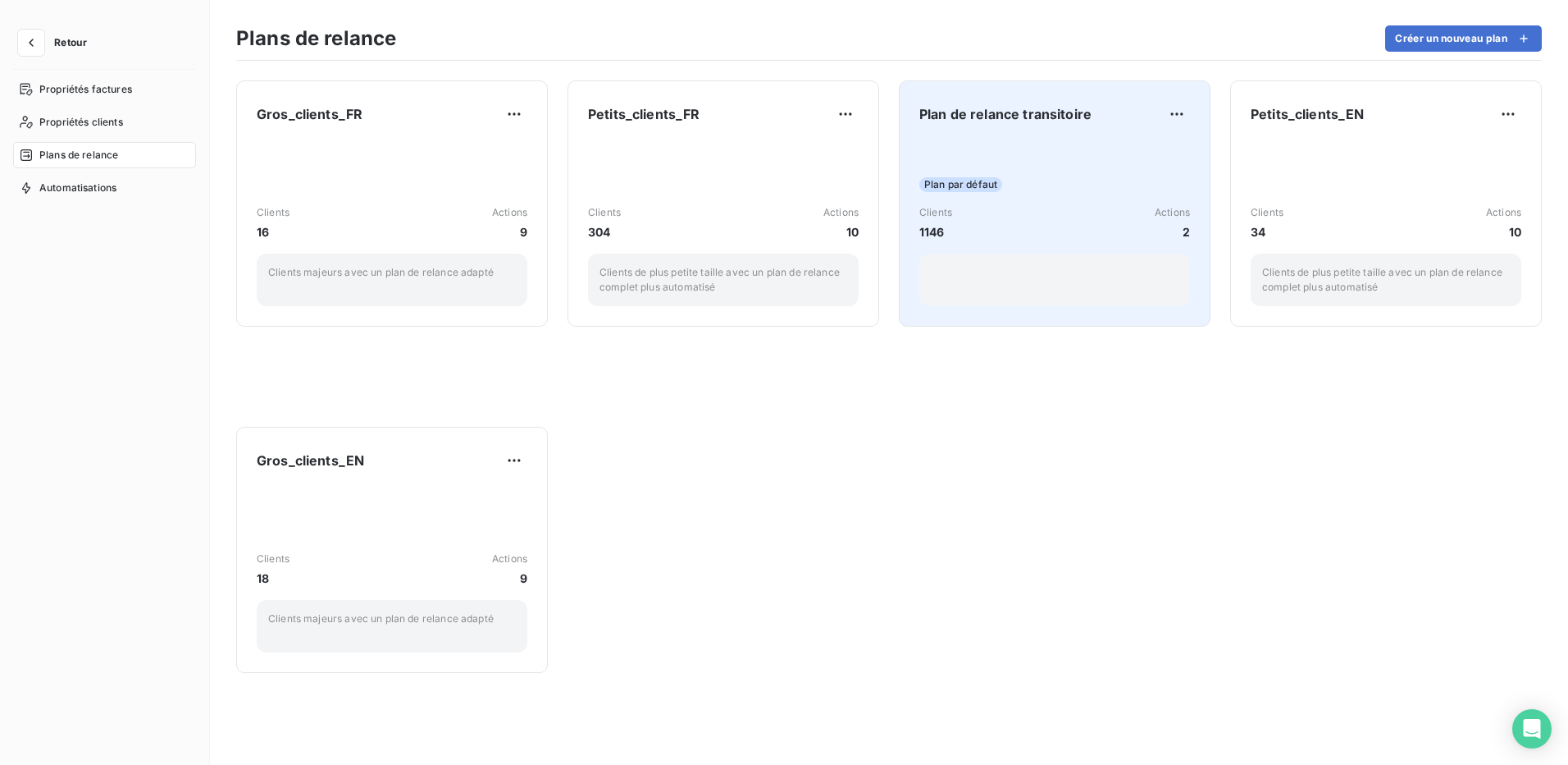
click at [1058, 109] on span "Plan de relance transitoire" at bounding box center [1005, 114] width 172 height 19
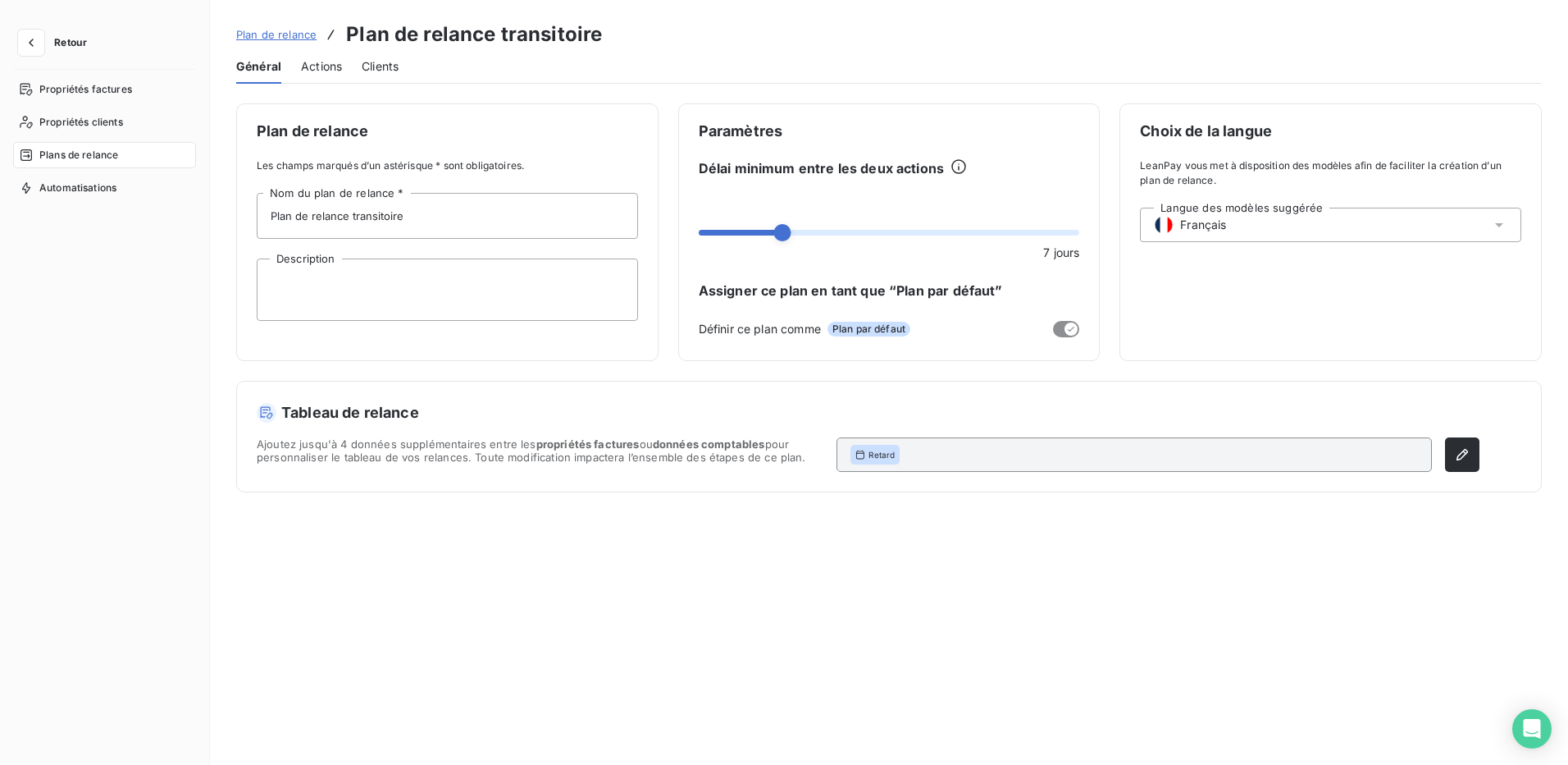
click at [266, 34] on span "Plan de relance" at bounding box center [276, 34] width 80 height 13
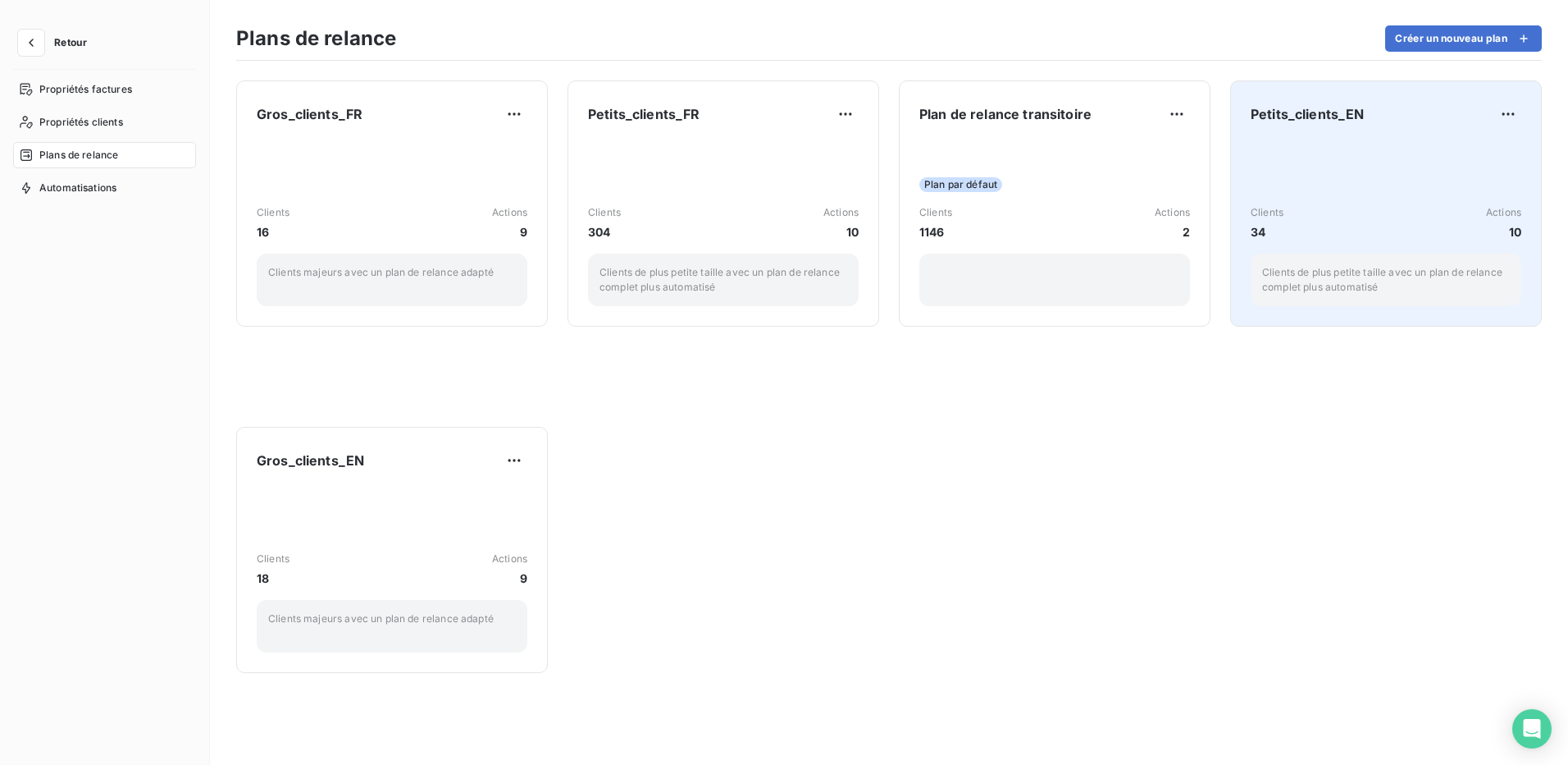
click at [1406, 143] on div "Clients 34 Actions 10 Clients de plus petite taille avec un plan de relance com…" at bounding box center [1386, 223] width 271 height 166
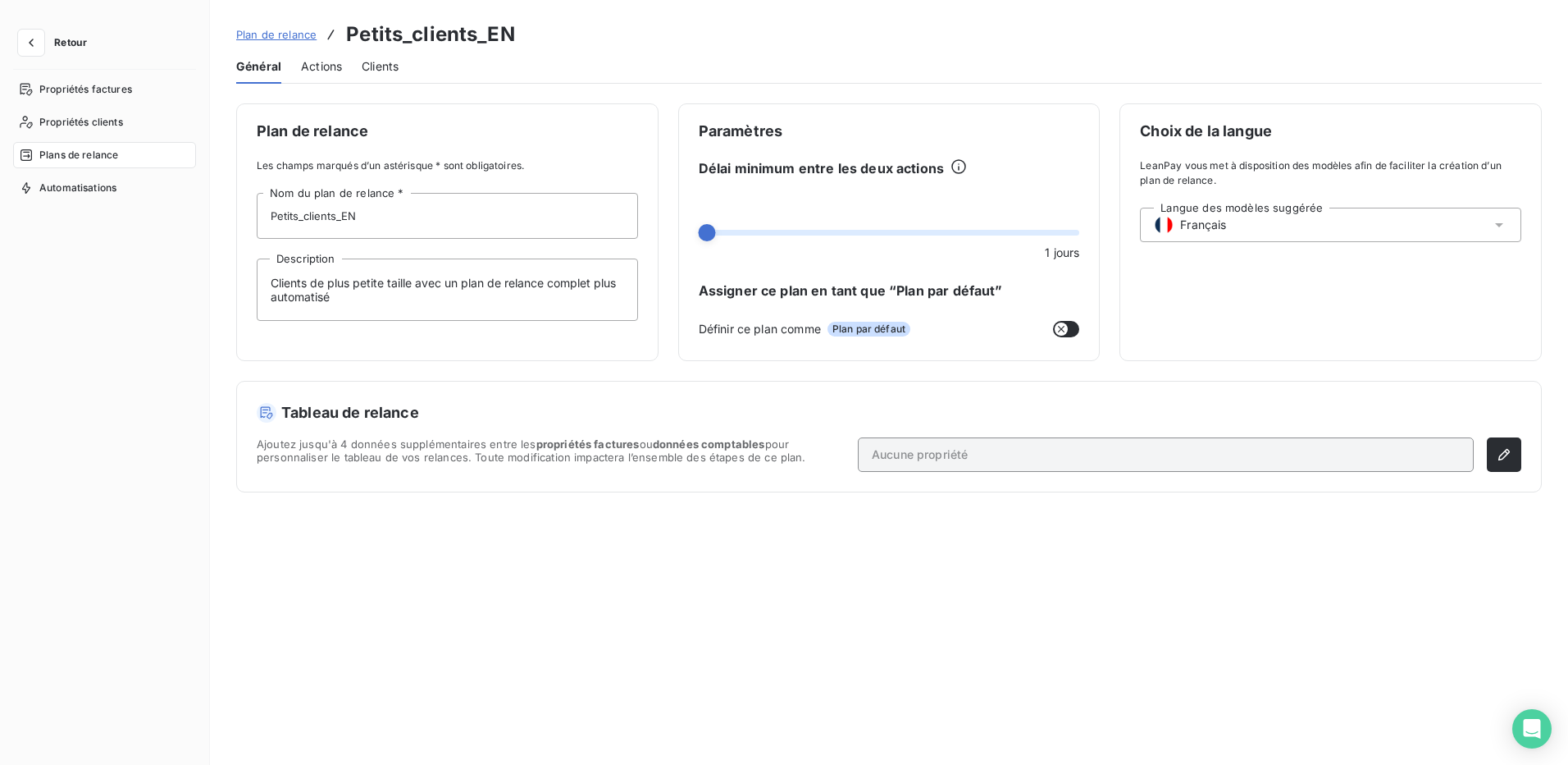
click at [320, 64] on span "Actions" at bounding box center [321, 66] width 41 height 17
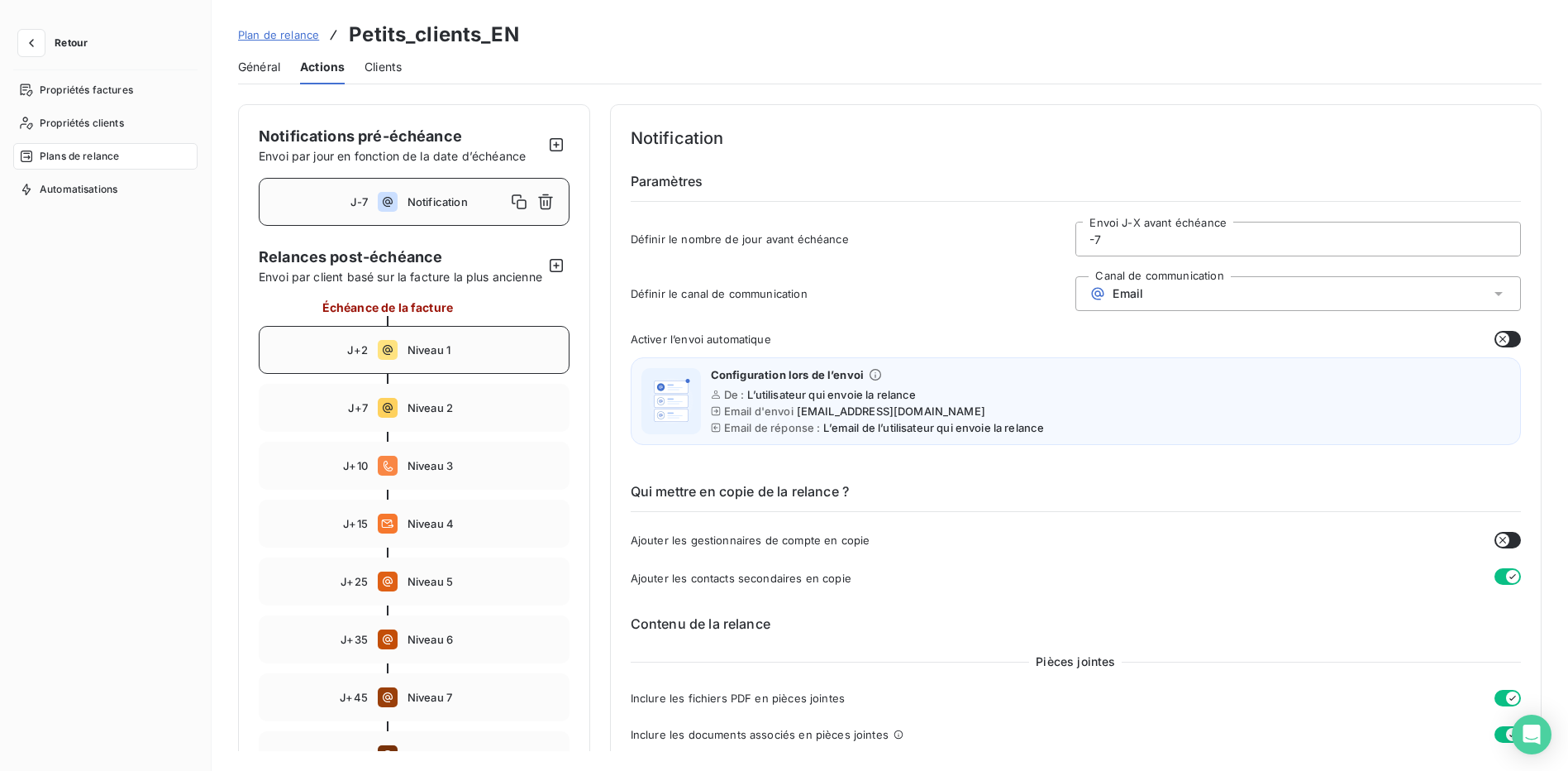
click at [410, 356] on span "Niveau 1" at bounding box center [483, 350] width 151 height 13
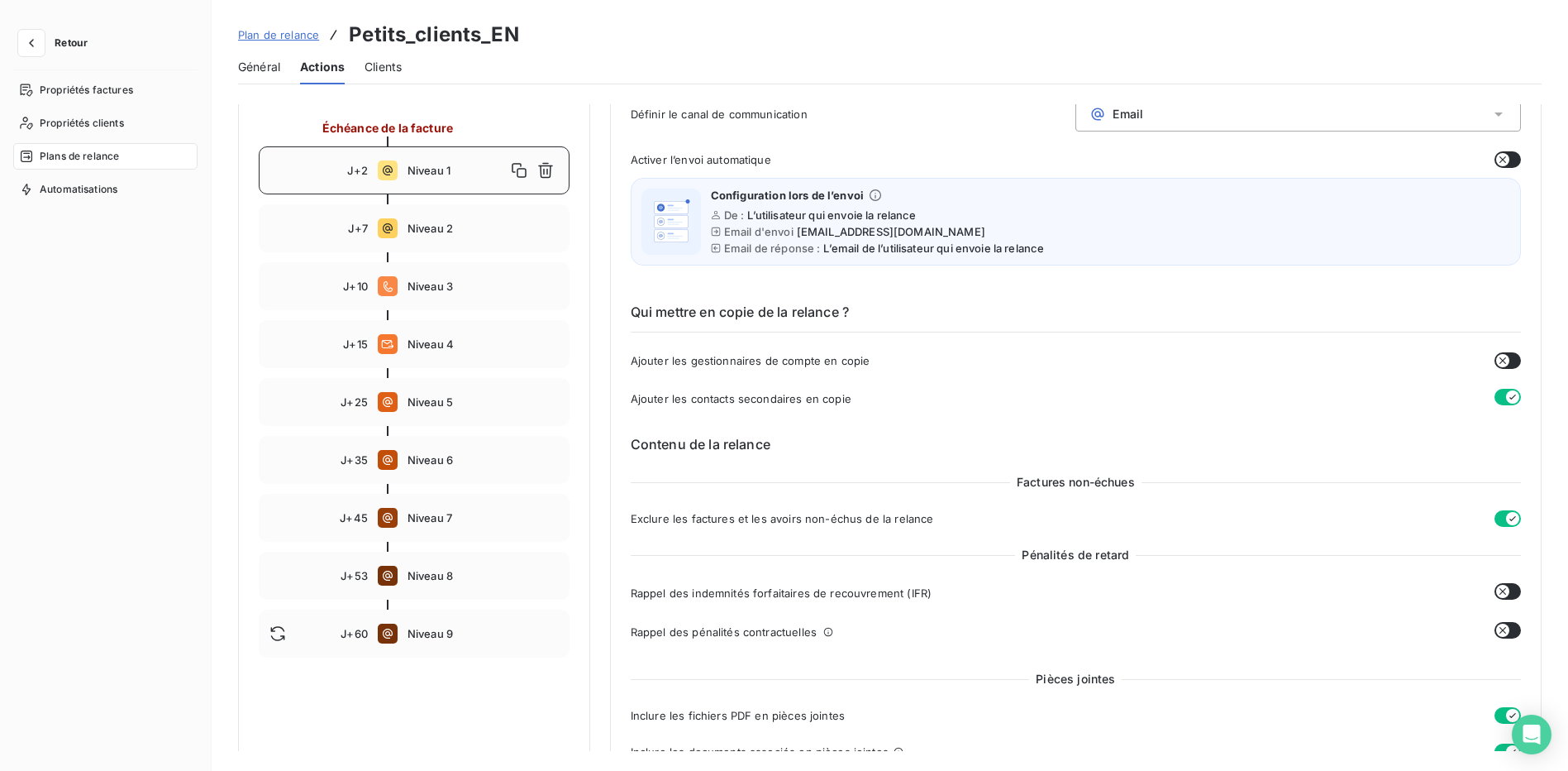
scroll to position [166, 0]
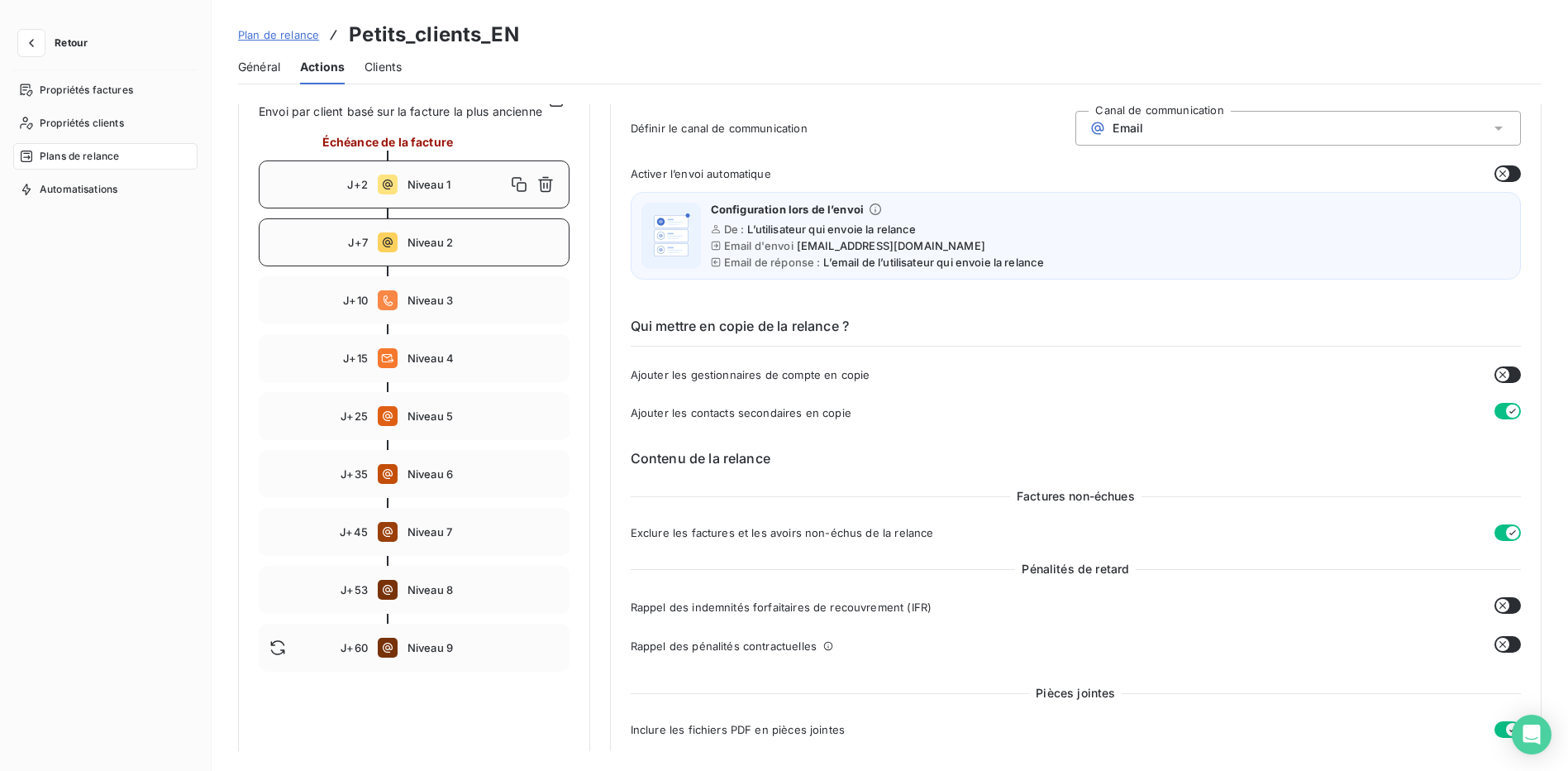
click at [425, 244] on div "J+7 Niveau 2" at bounding box center [414, 242] width 311 height 48
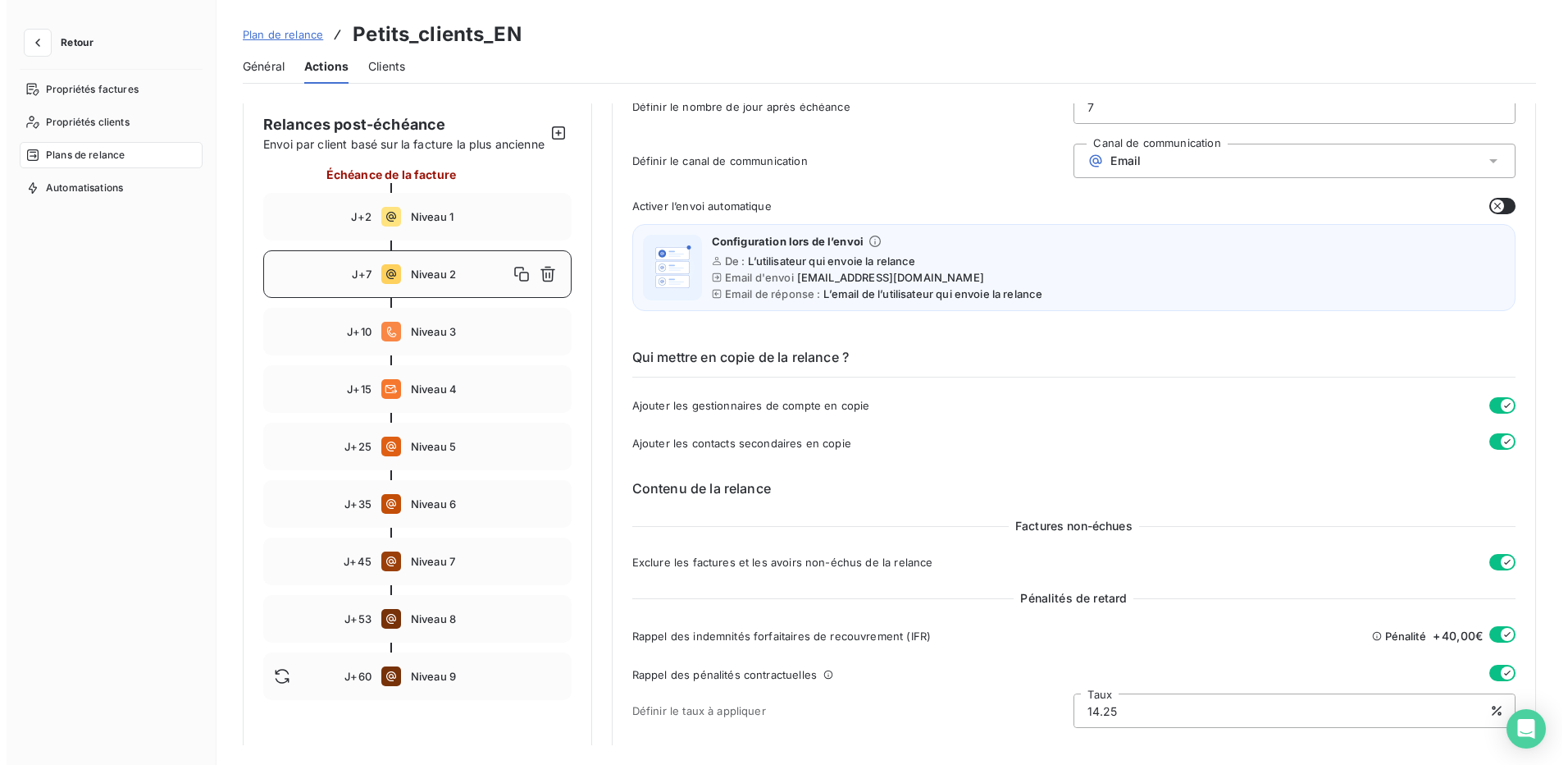
scroll to position [82, 0]
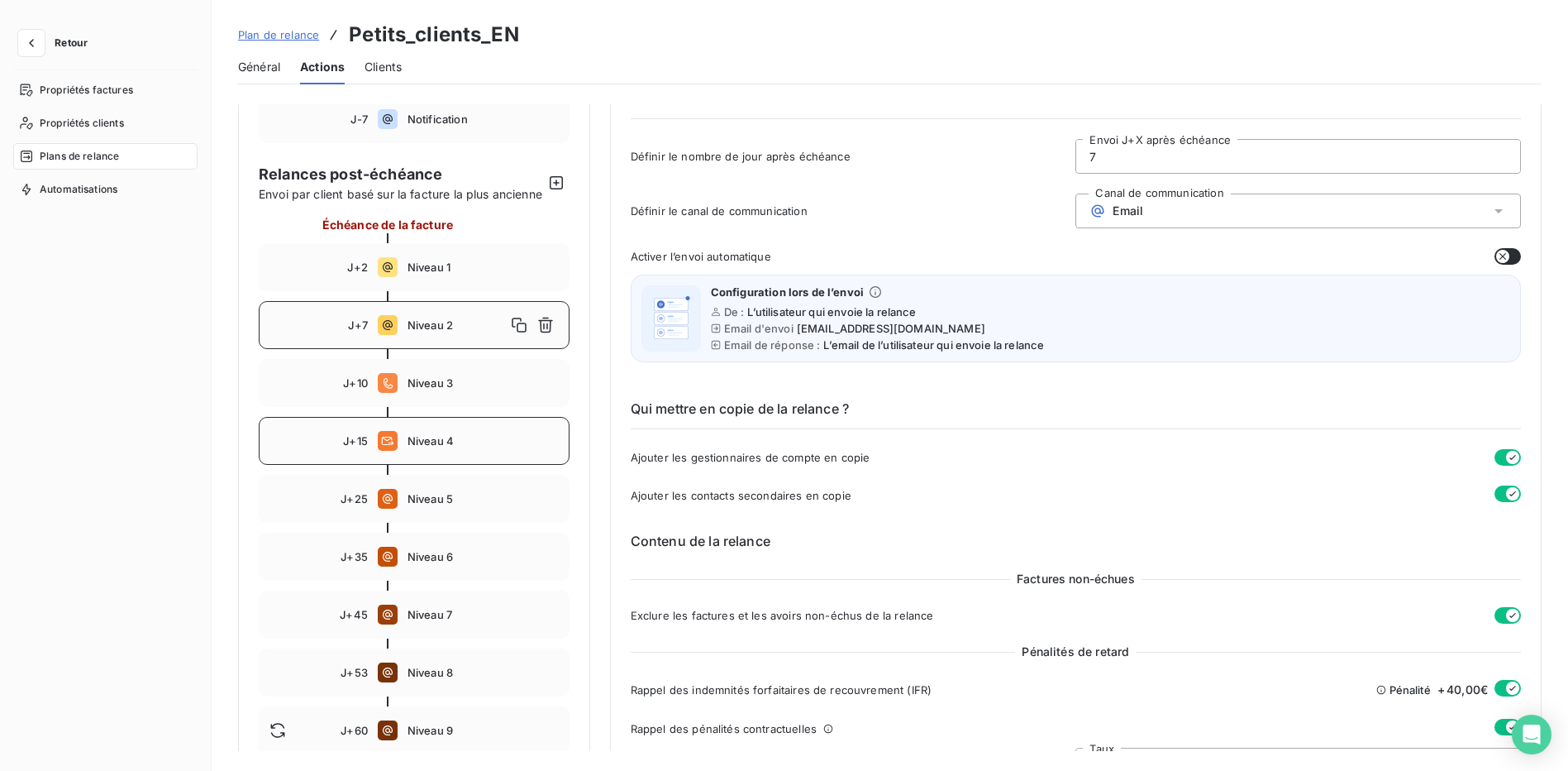
click at [416, 448] on span "Niveau 4" at bounding box center [483, 441] width 151 height 13
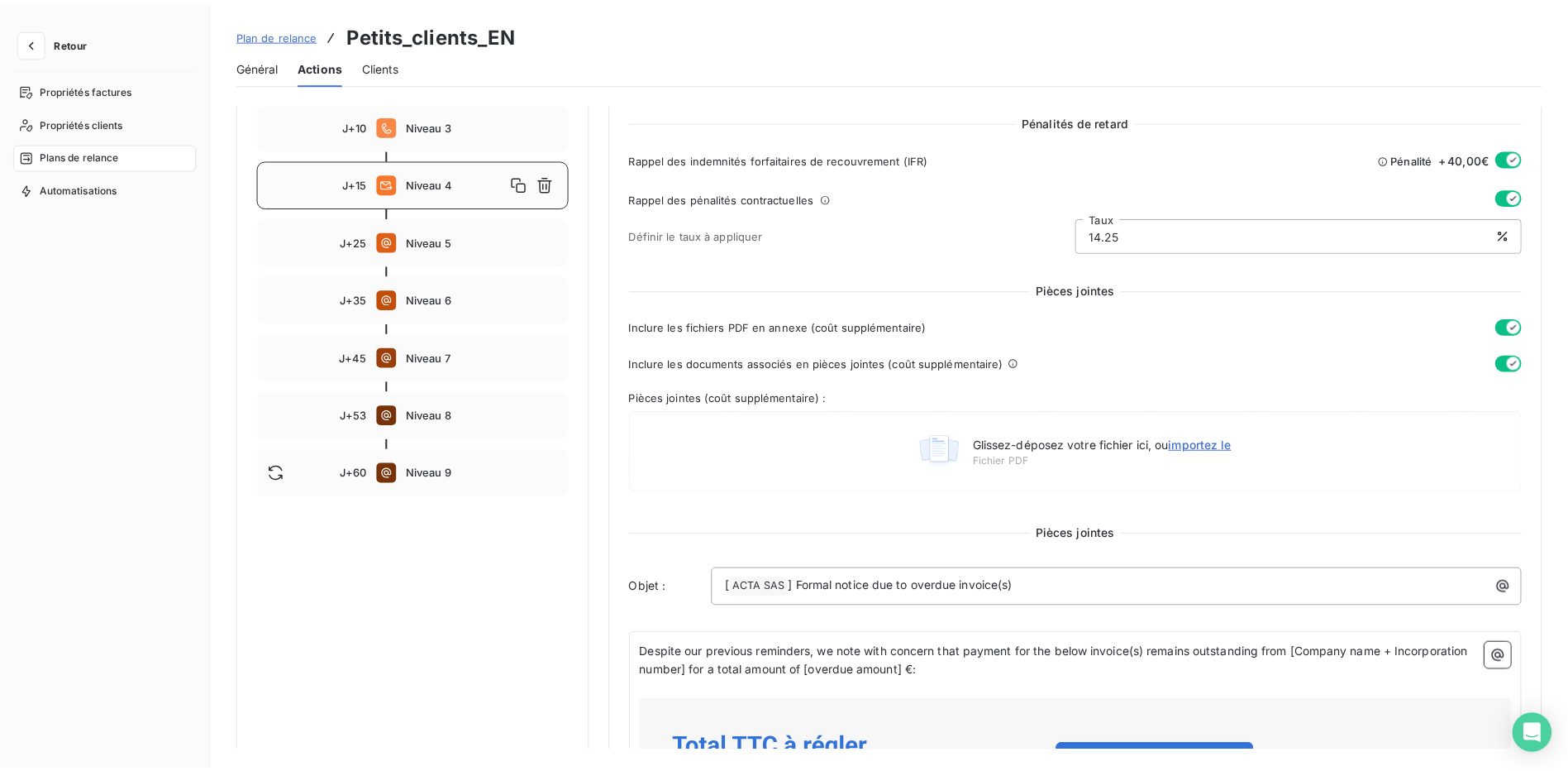
scroll to position [331, 0]
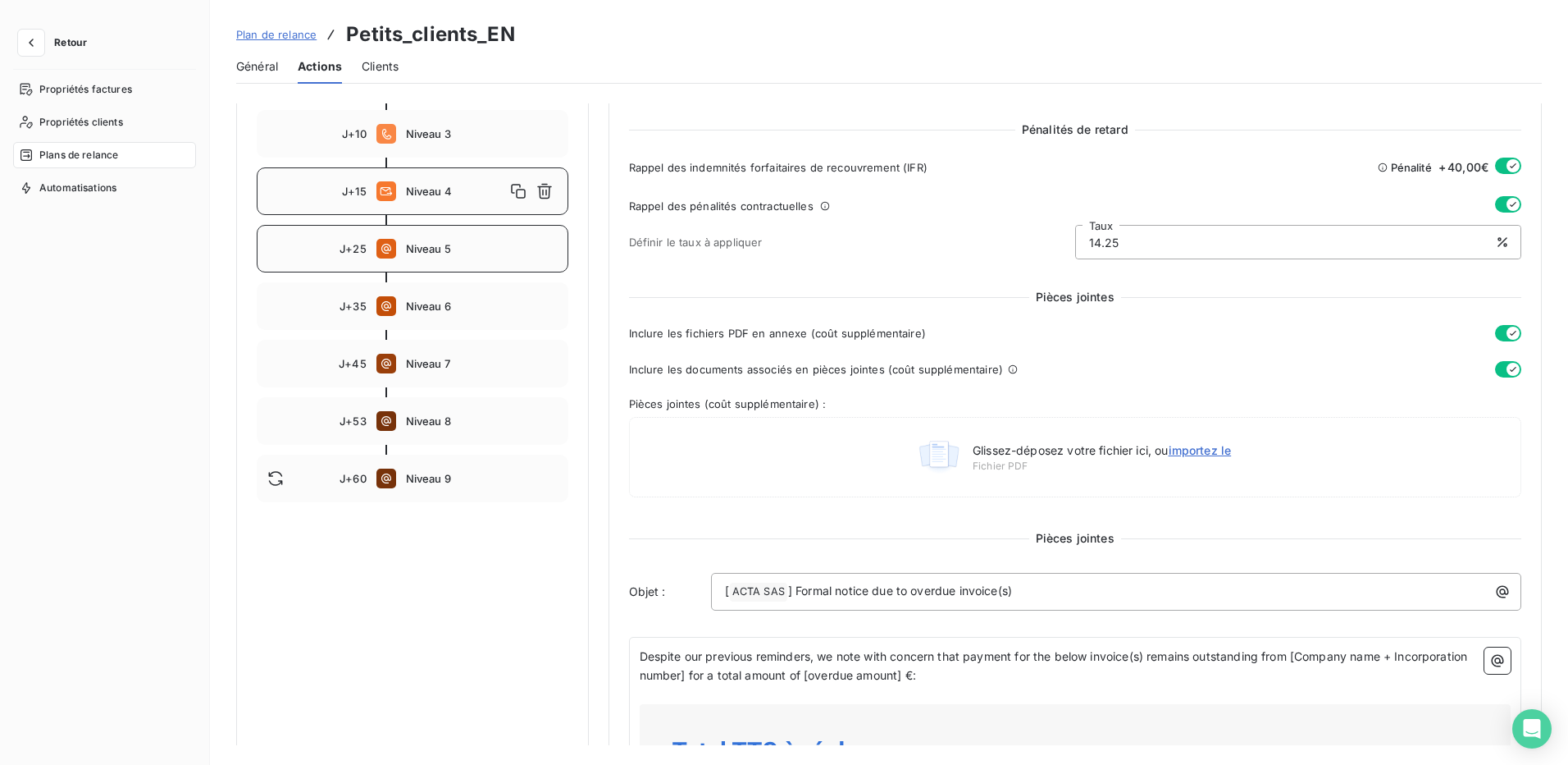
click at [421, 255] on span "Niveau 5" at bounding box center [482, 248] width 152 height 13
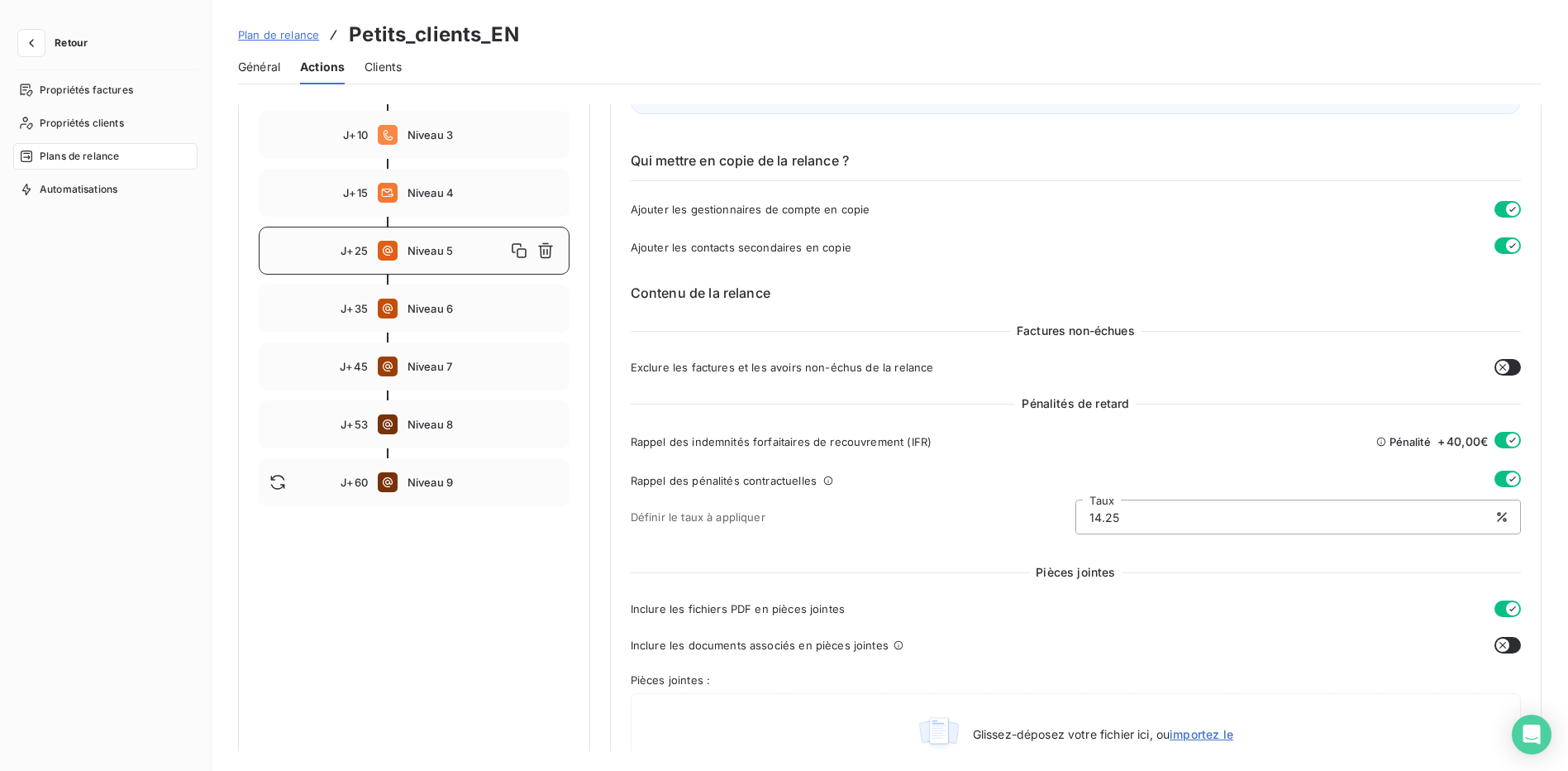
click at [1506, 643] on button "button" at bounding box center [1508, 645] width 27 height 17
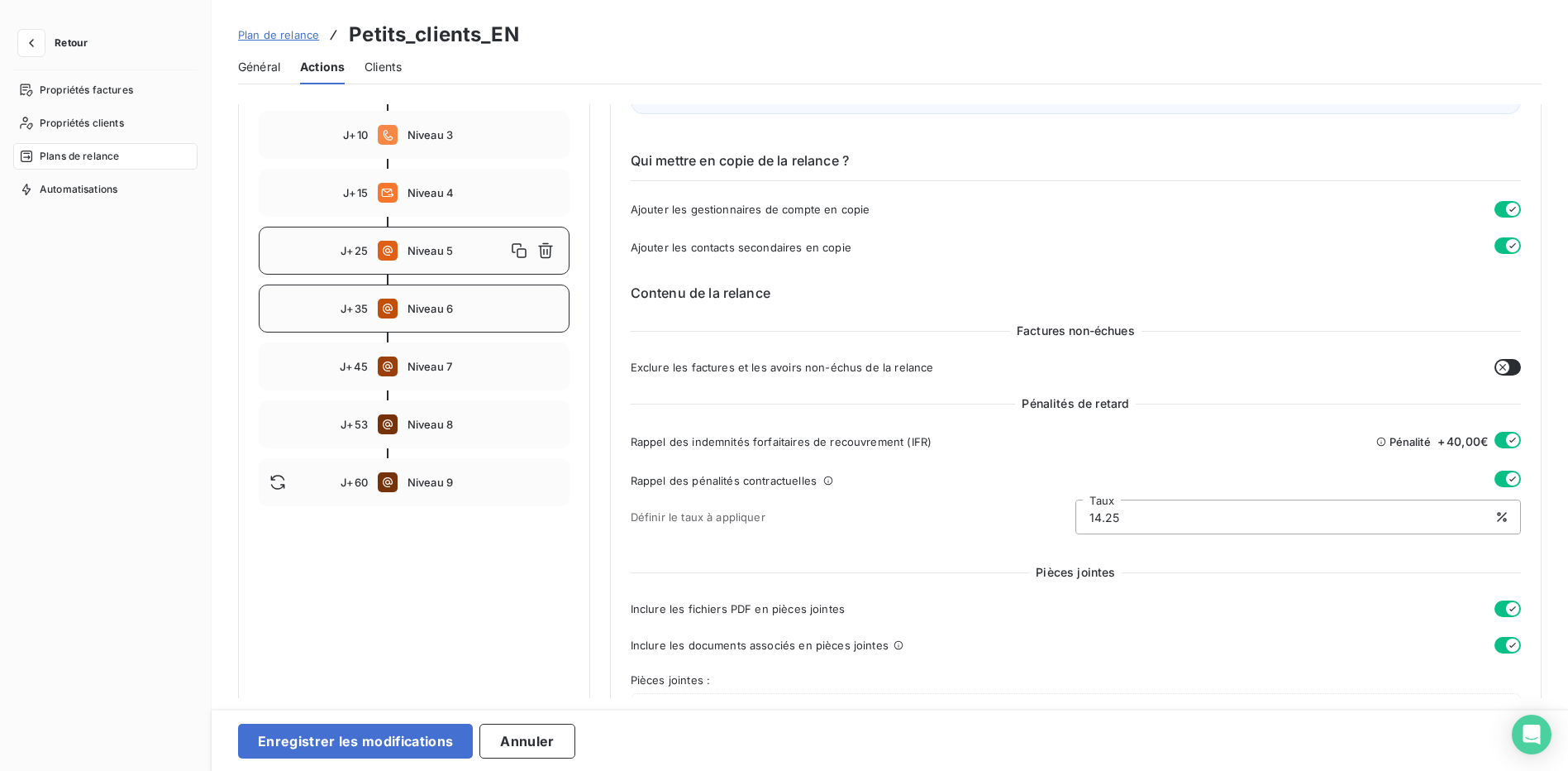
click at [412, 315] on span "Niveau 6" at bounding box center [483, 308] width 151 height 13
click at [1499, 642] on icon "button" at bounding box center [1503, 645] width 13 height 13
click at [398, 383] on div "J+45 Niveau 7" at bounding box center [414, 367] width 311 height 48
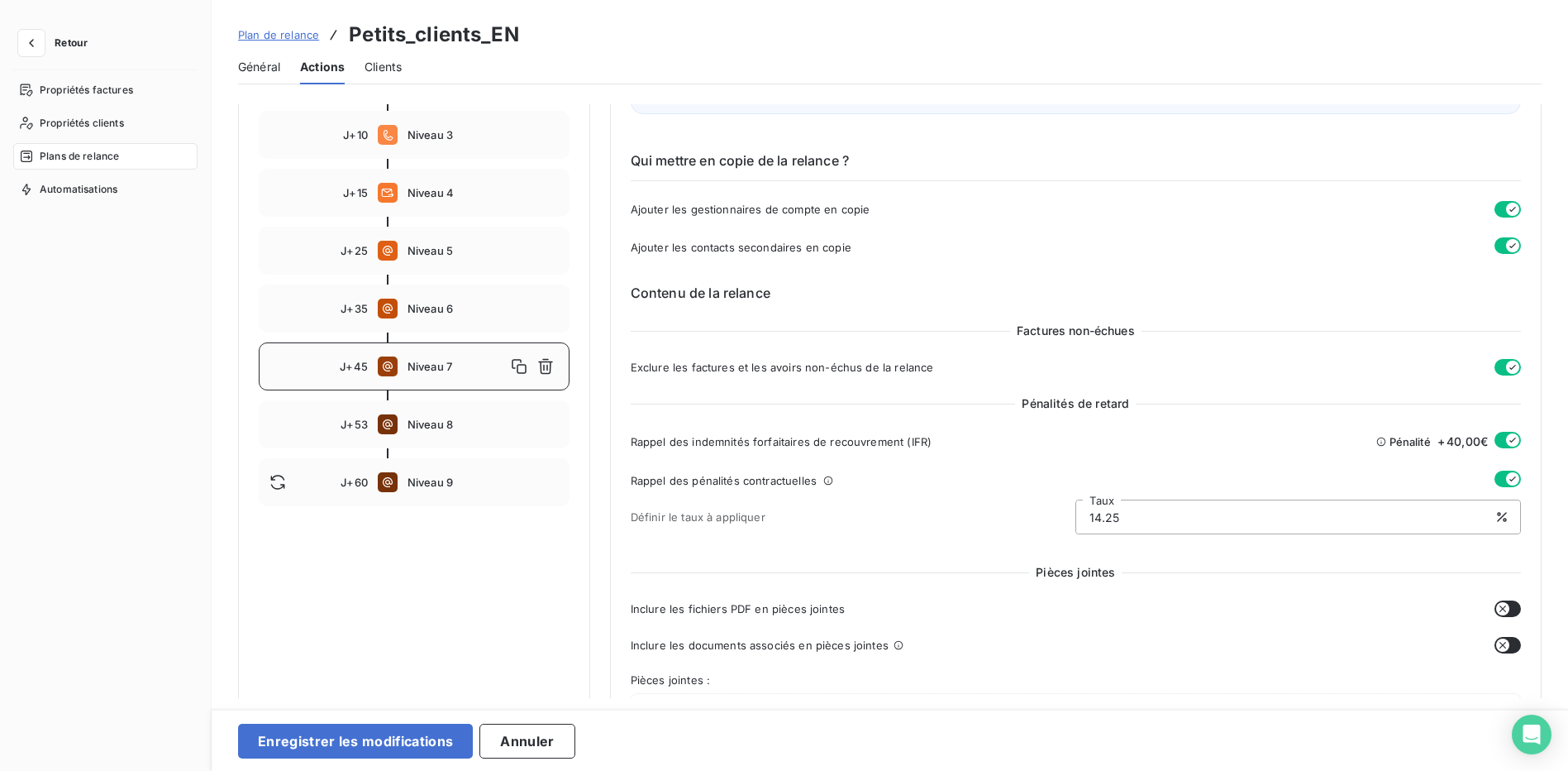
click at [1499, 604] on icon "button" at bounding box center [1503, 608] width 13 height 13
click at [1500, 647] on icon "button" at bounding box center [1503, 645] width 13 height 13
click at [428, 431] on span "Niveau 8" at bounding box center [483, 424] width 151 height 13
click at [1506, 612] on button "button" at bounding box center [1508, 608] width 27 height 17
click at [1497, 641] on icon "button" at bounding box center [1503, 645] width 13 height 13
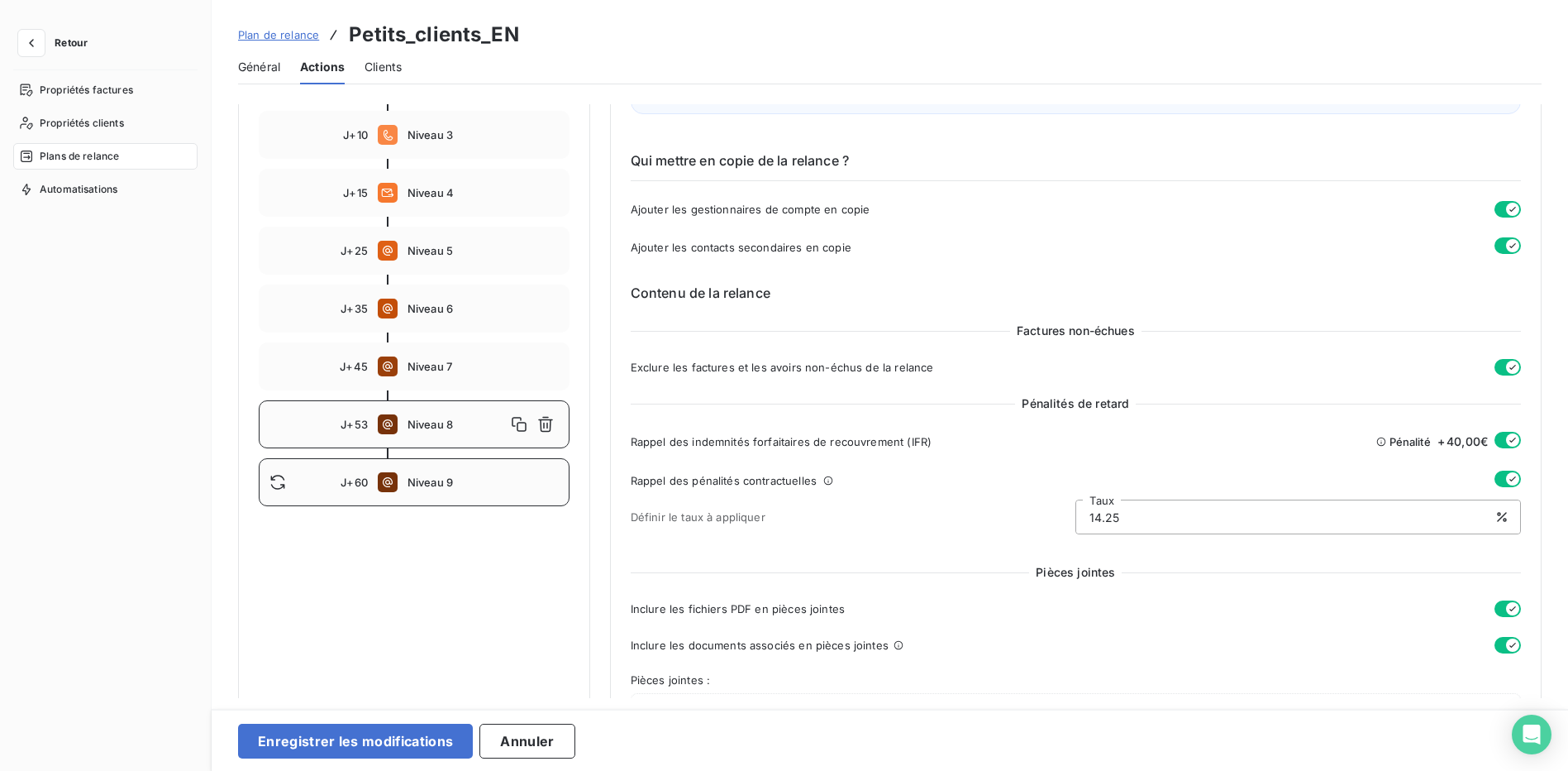
click at [409, 489] on span "Niveau 9" at bounding box center [483, 482] width 151 height 13
type input "60"
click at [1499, 613] on icon "button" at bounding box center [1503, 608] width 13 height 13
click at [1500, 643] on icon "button" at bounding box center [1503, 645] width 13 height 13
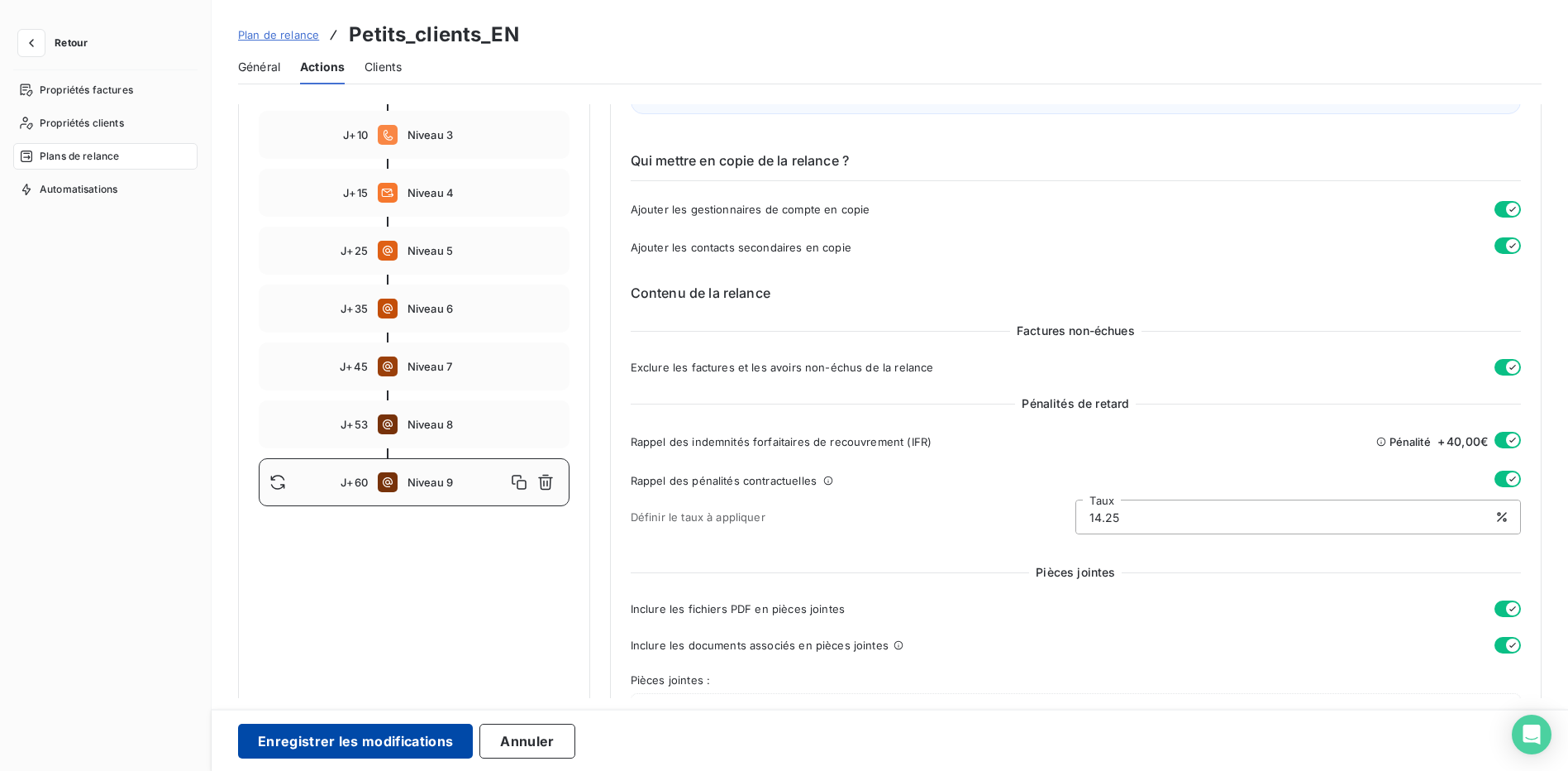
click at [412, 728] on button "Enregistrer les modifications" at bounding box center [356, 741] width 235 height 35
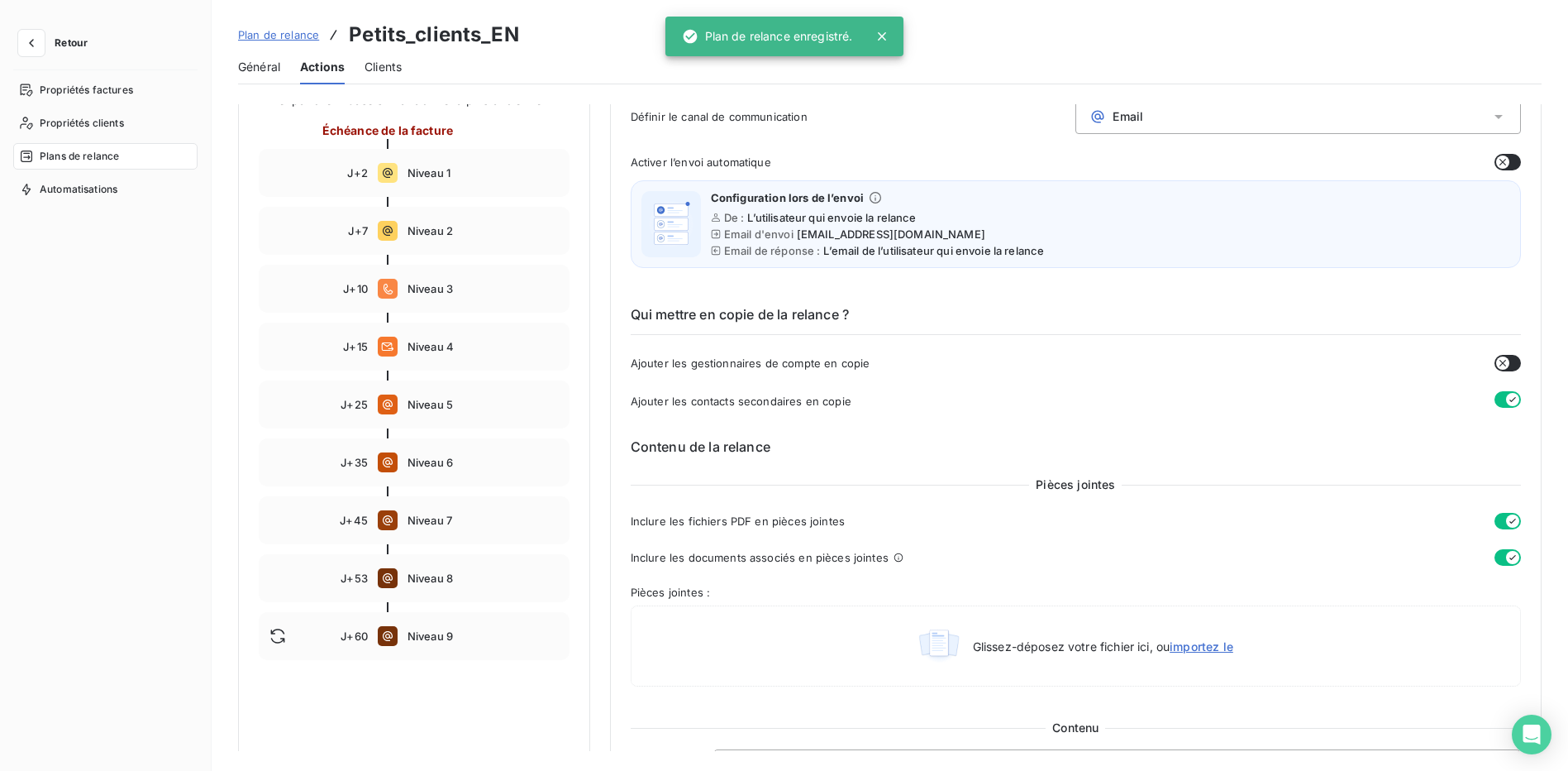
scroll to position [0, 0]
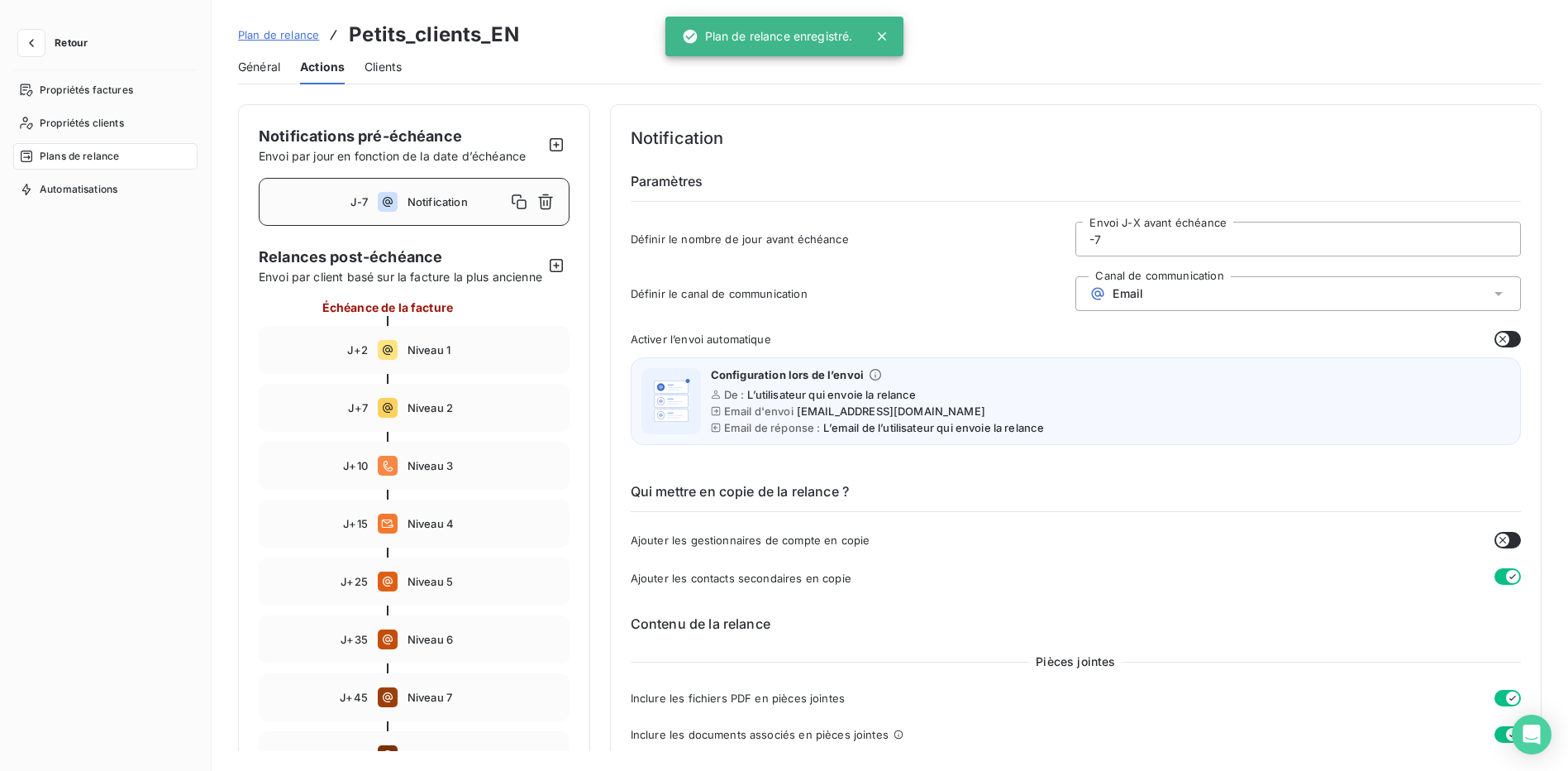
click at [280, 31] on span "Plan de relance" at bounding box center [279, 35] width 81 height 13
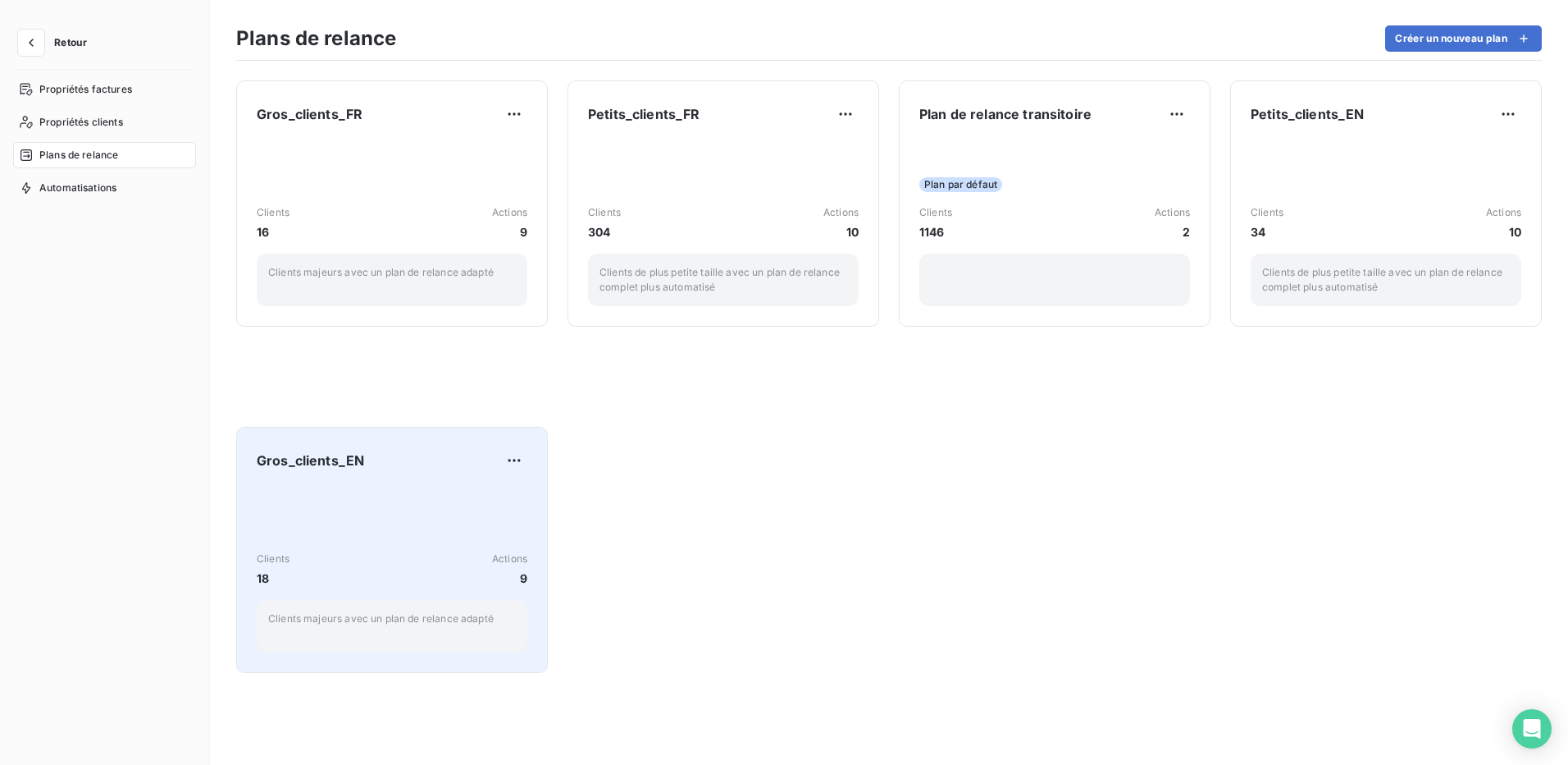
click at [388, 491] on div "Clients 18 Actions 9 Clients majeurs avec un plan de relance adapté" at bounding box center [392, 570] width 271 height 166
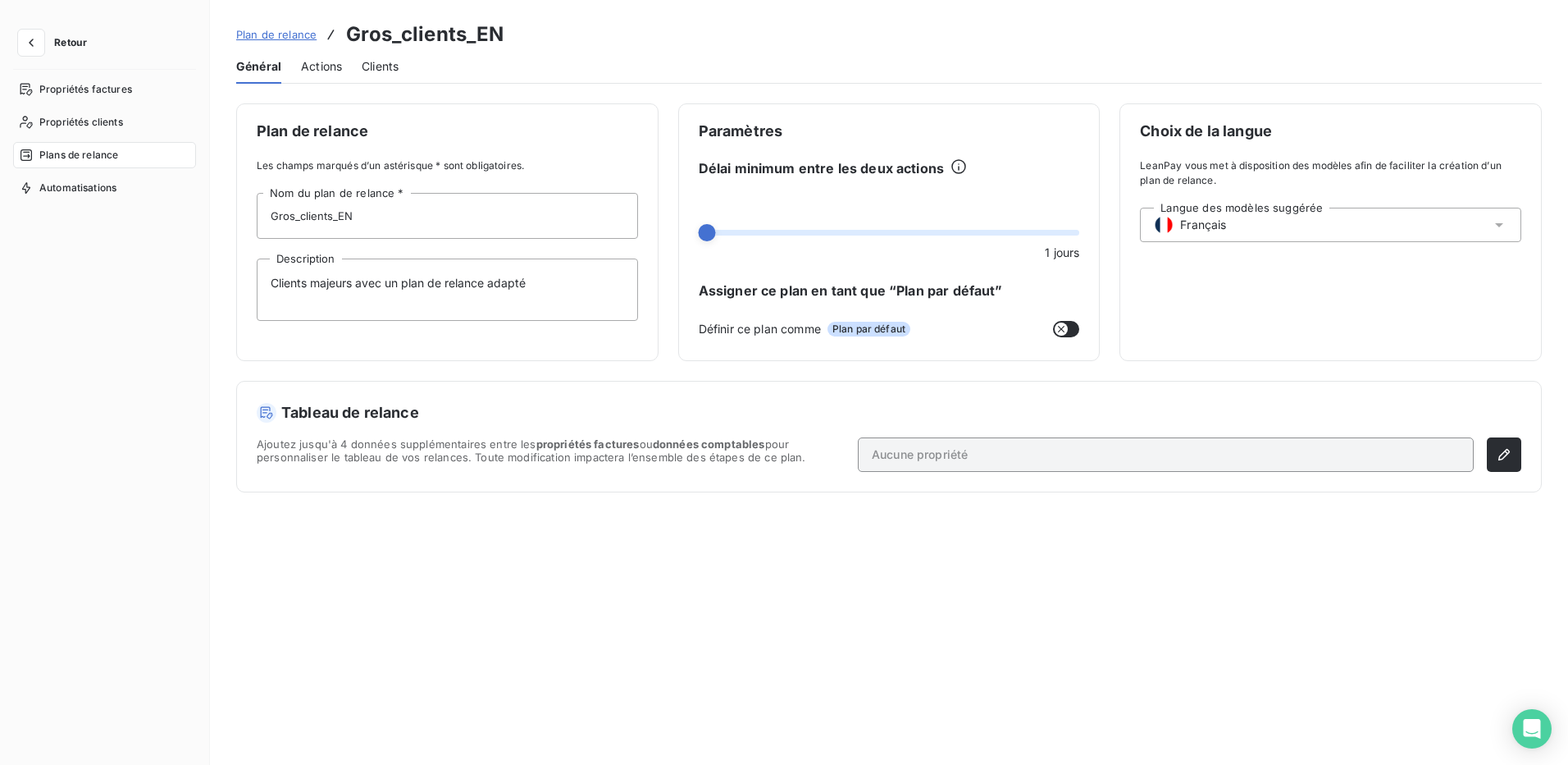
click at [329, 59] on span "Actions" at bounding box center [321, 66] width 41 height 17
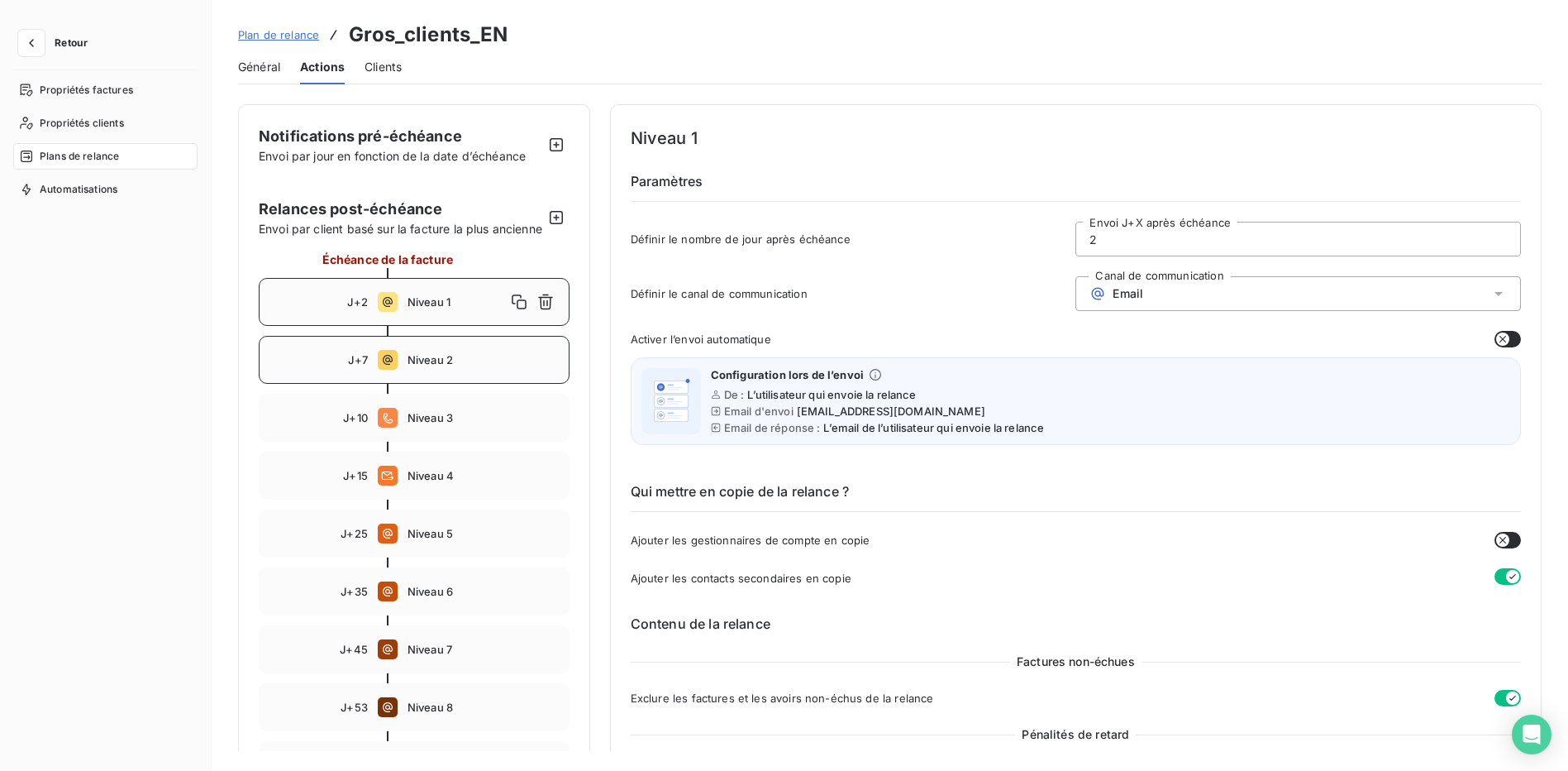
click at [414, 367] on span "Niveau 2" at bounding box center [483, 360] width 151 height 13
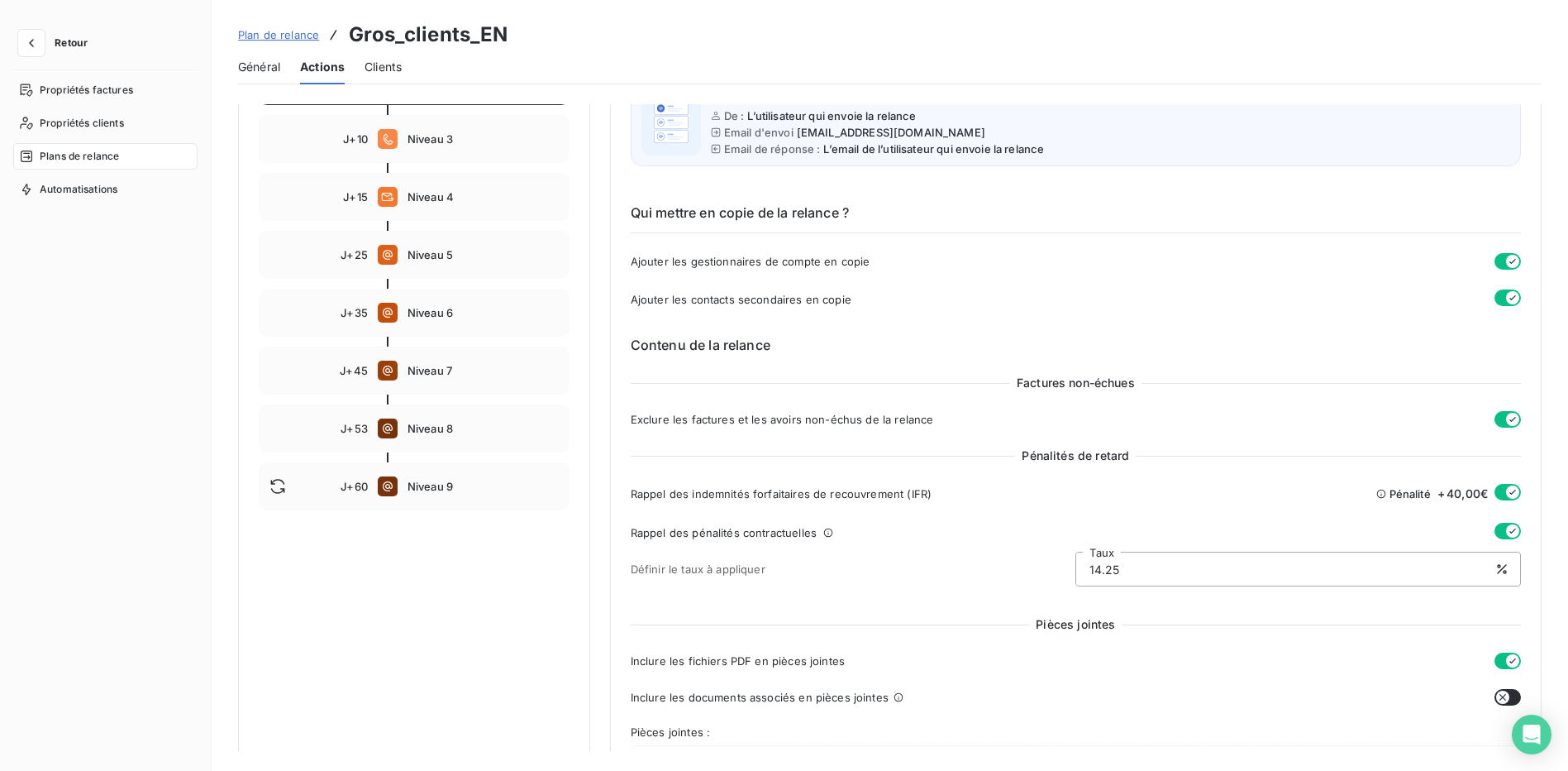
scroll to position [414, 0]
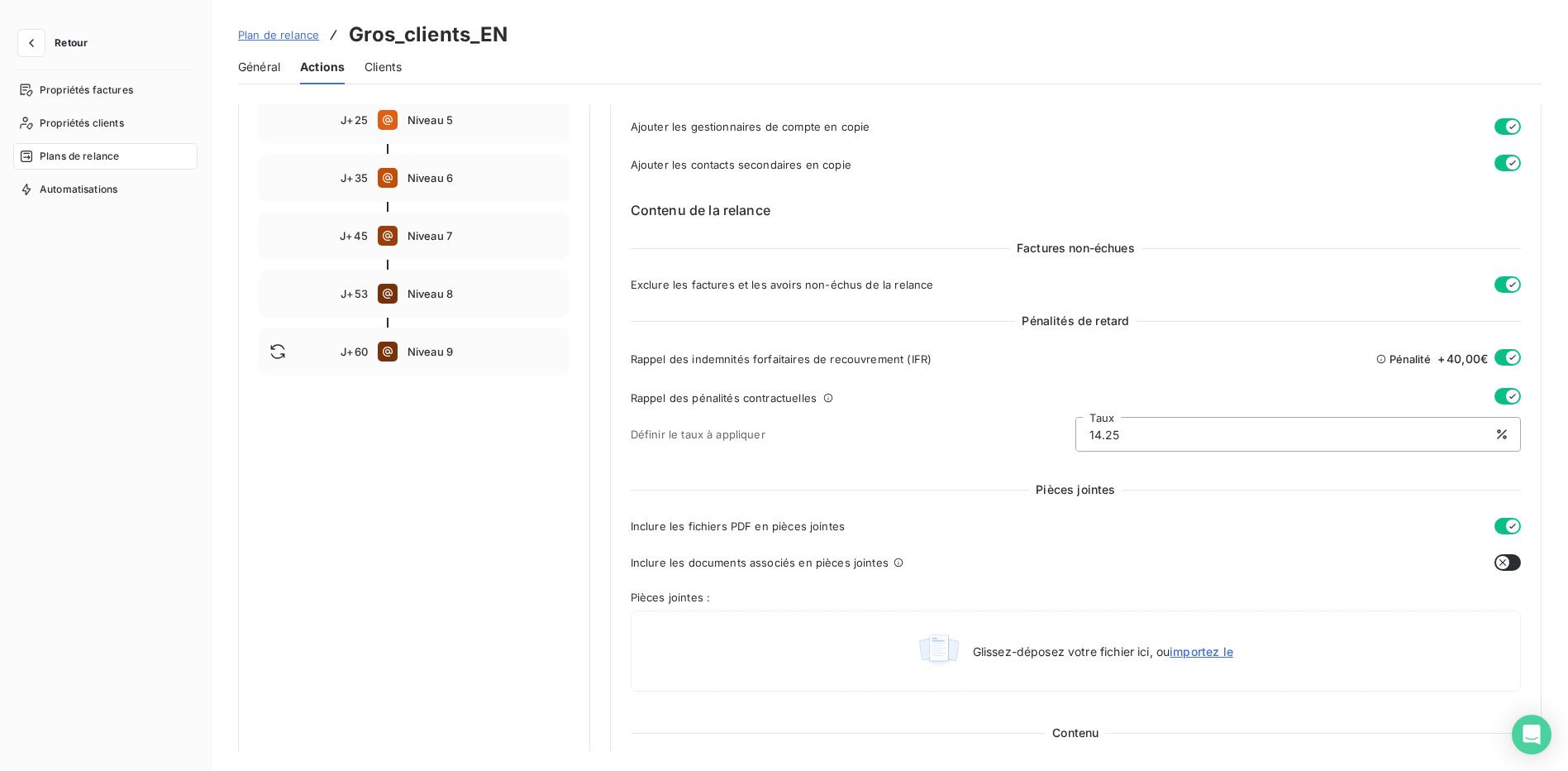
click at [1499, 564] on icon "button" at bounding box center [1503, 562] width 13 height 13
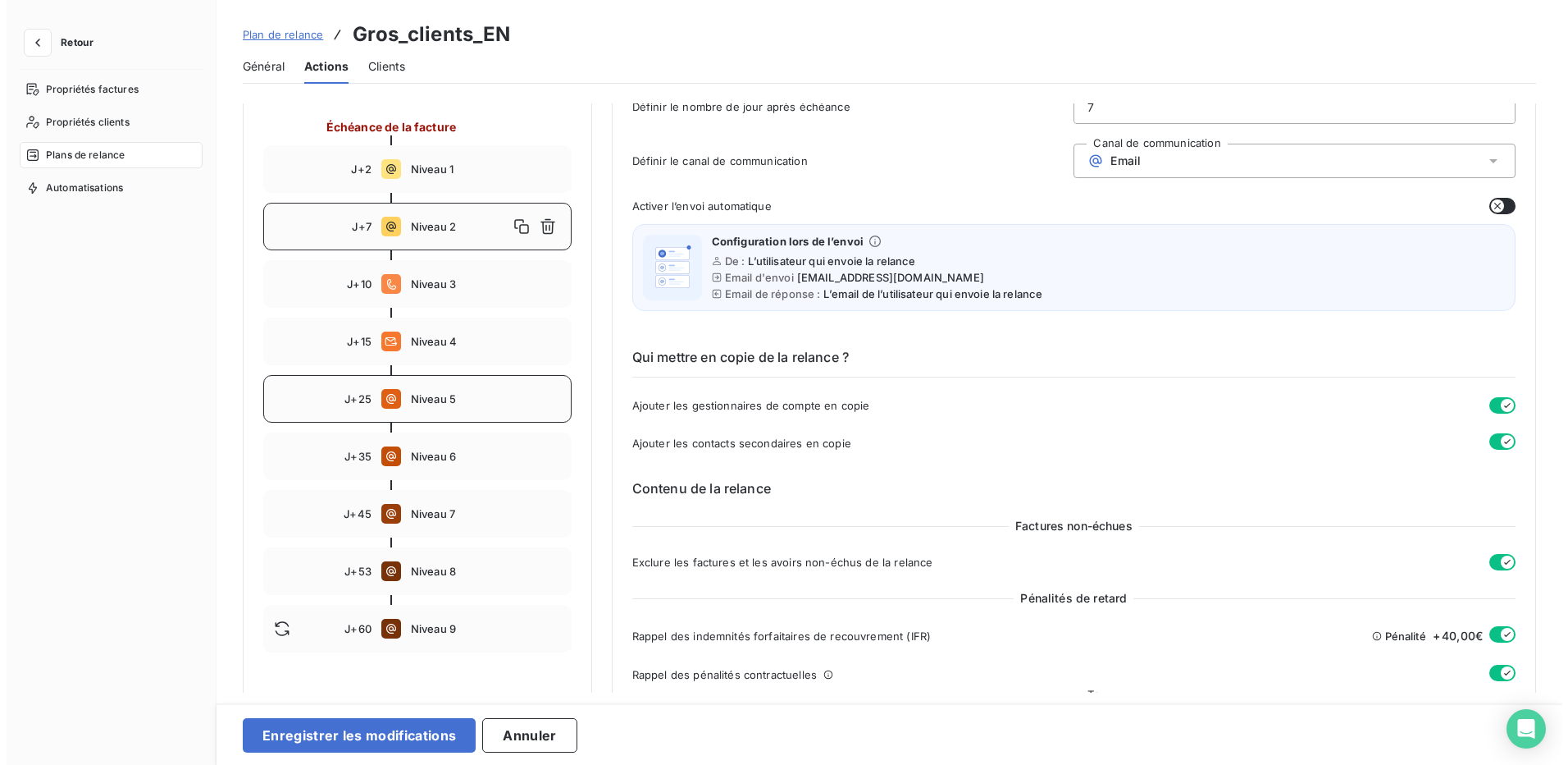
scroll to position [82, 0]
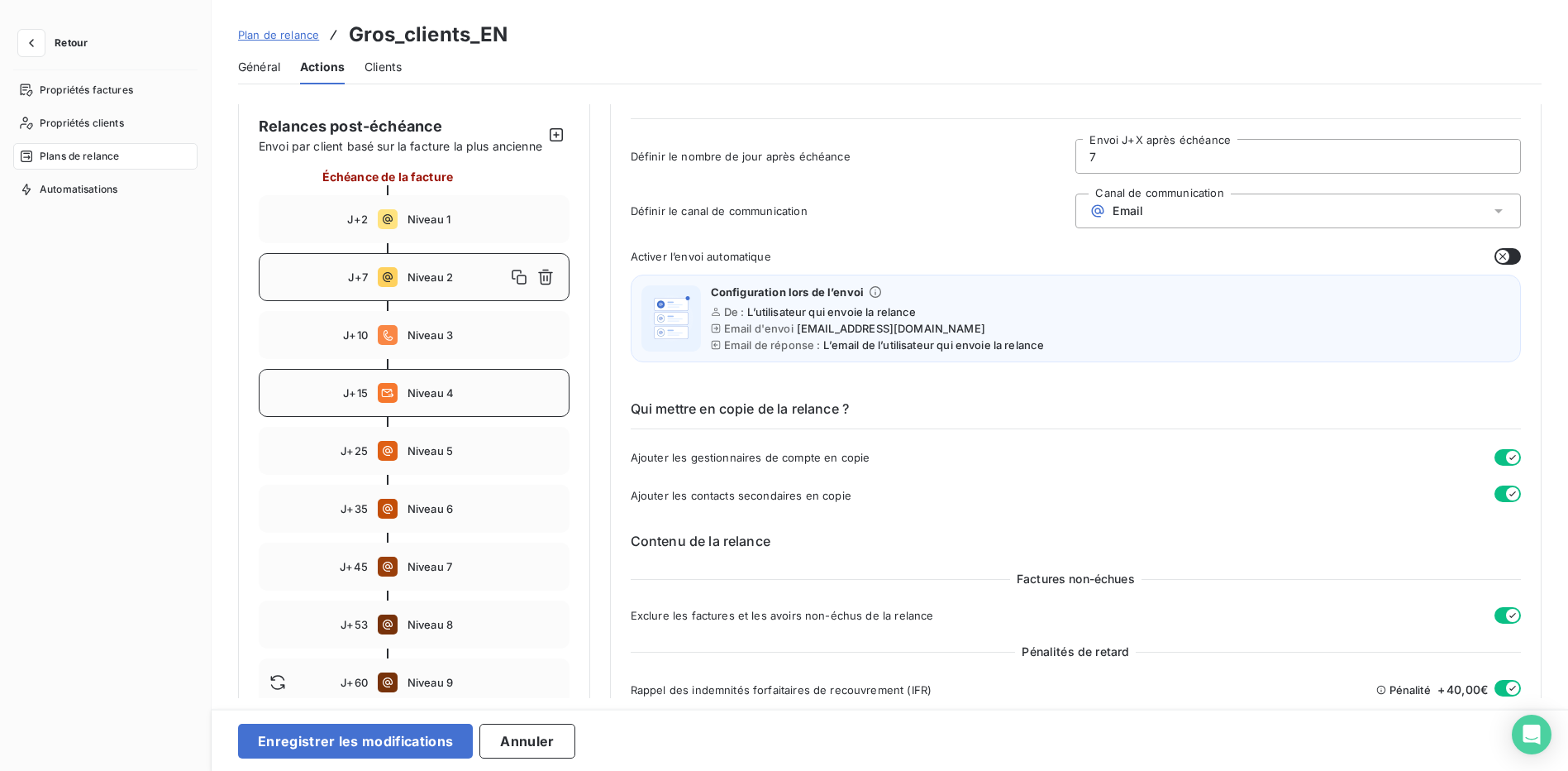
click at [424, 402] on div "J+15 Niveau 4" at bounding box center [414, 393] width 311 height 48
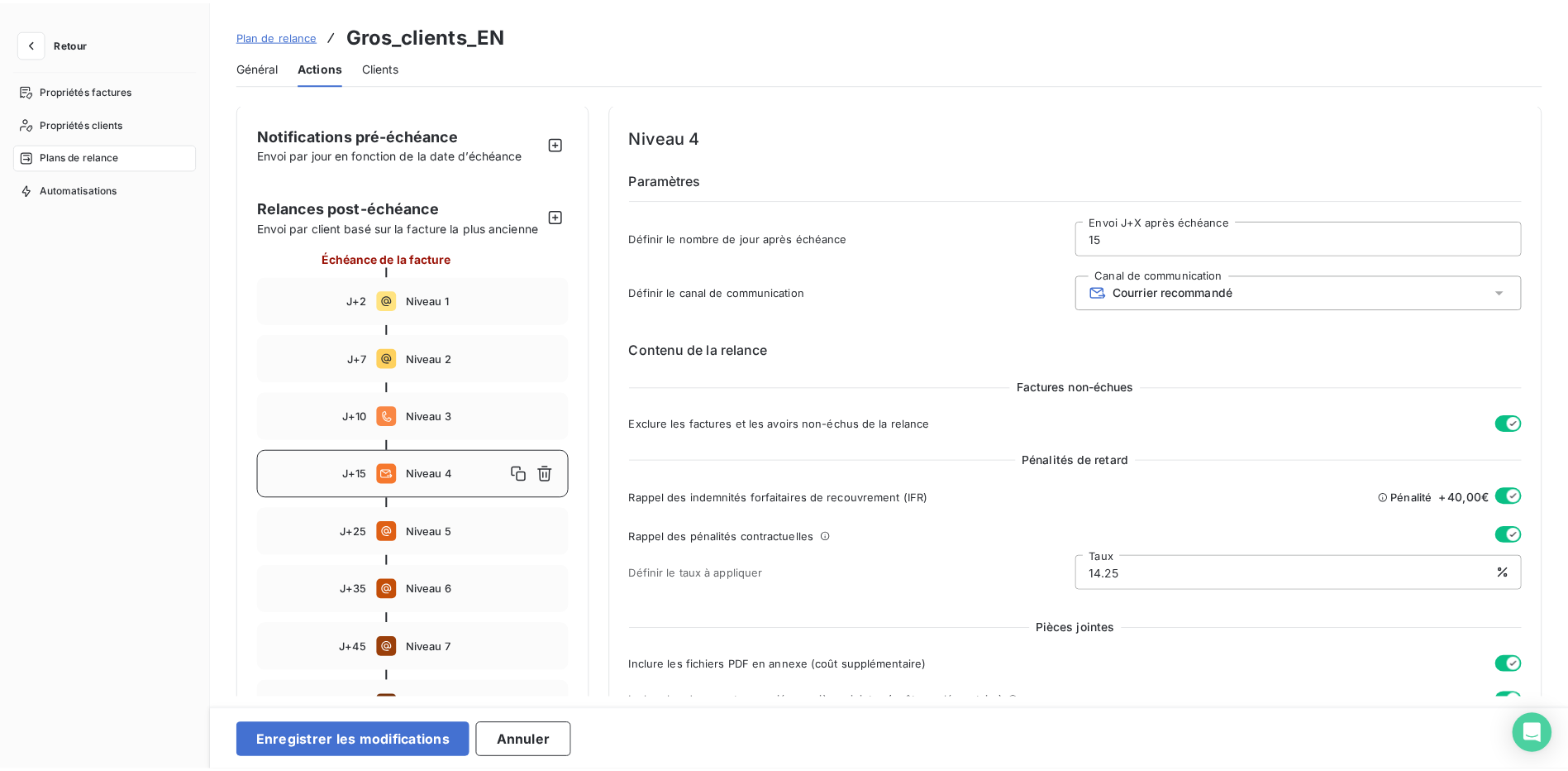
scroll to position [0, 0]
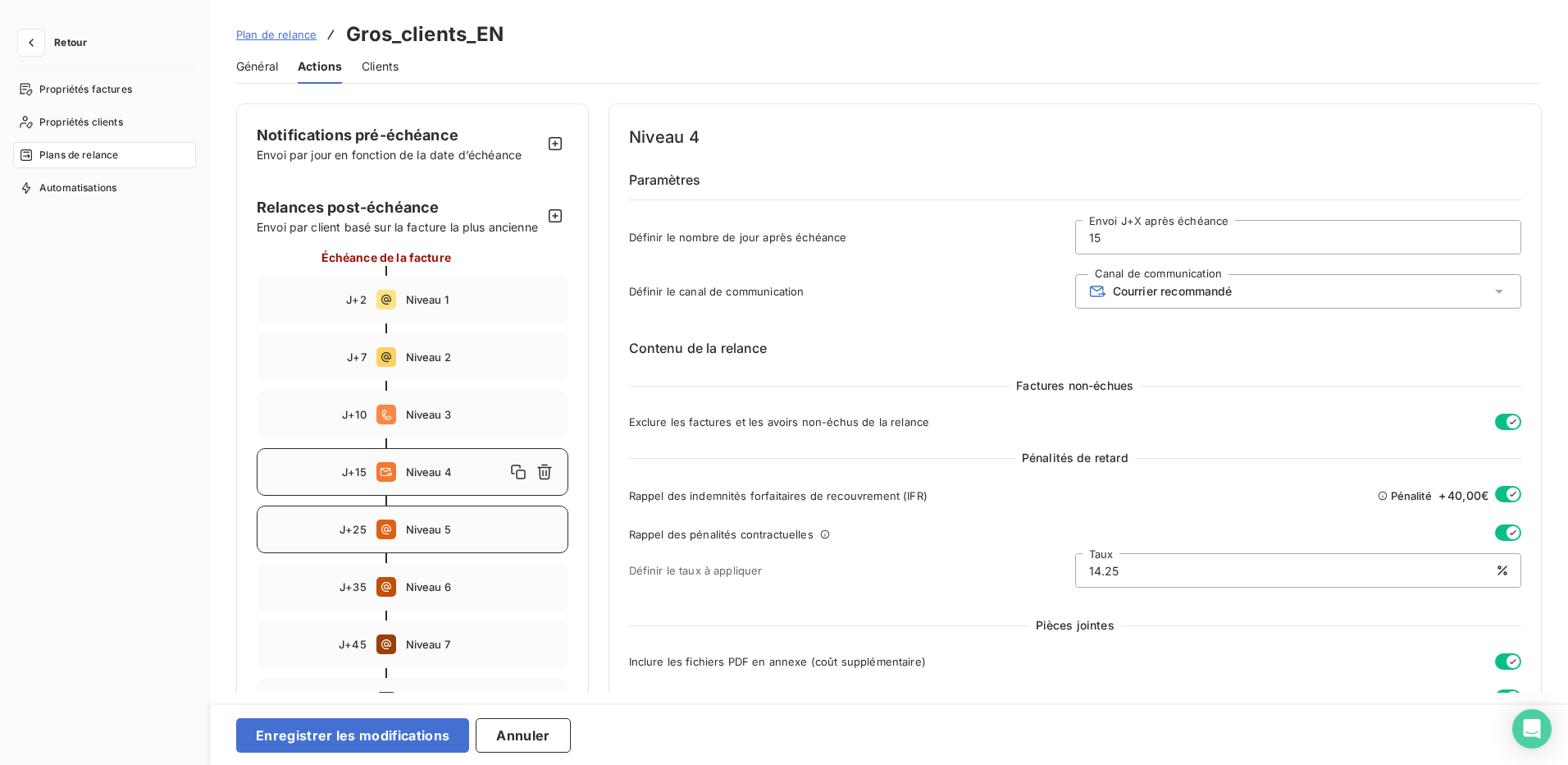
click at [430, 536] on span "Niveau 5" at bounding box center [482, 529] width 152 height 13
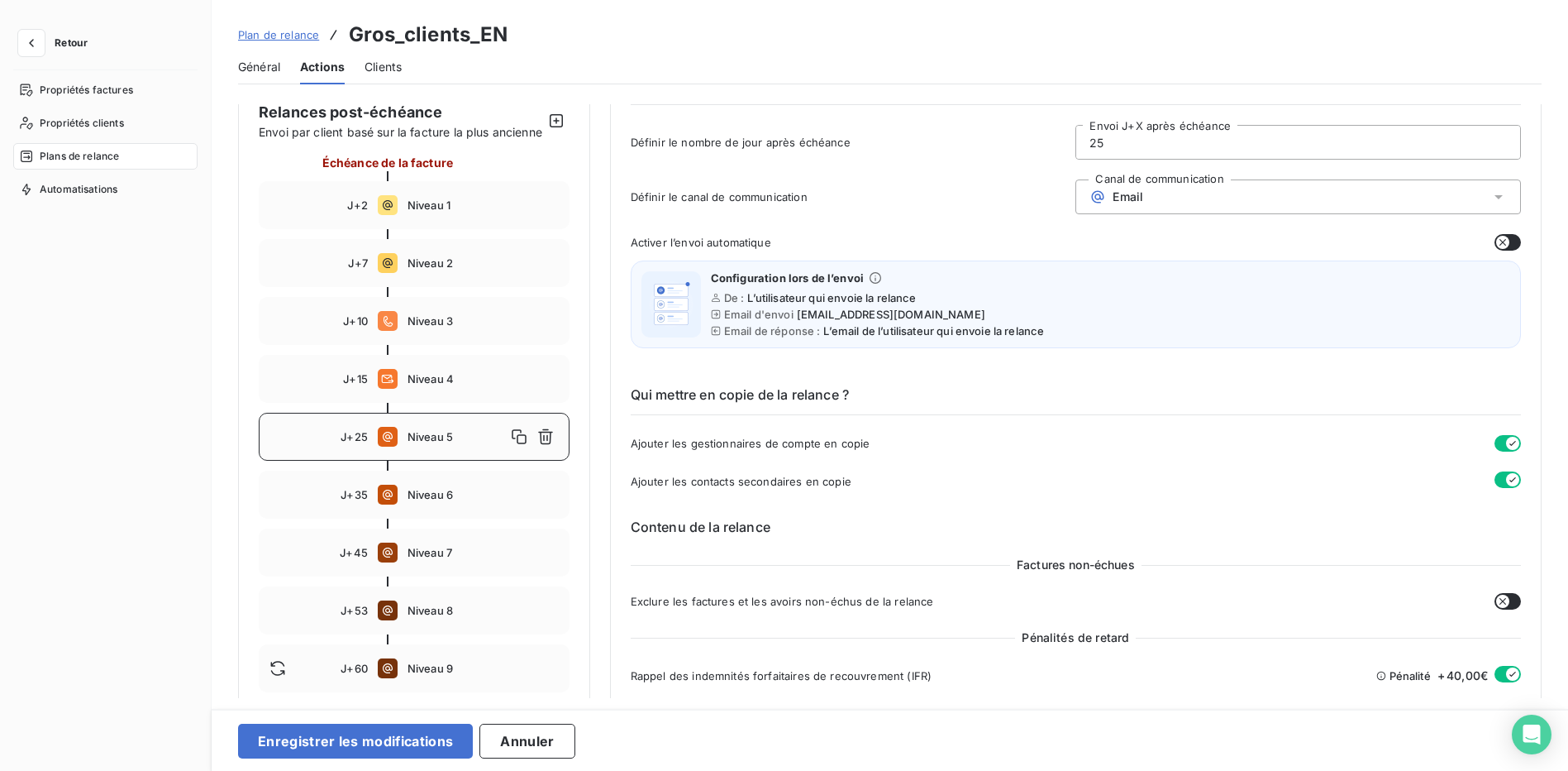
scroll to position [331, 0]
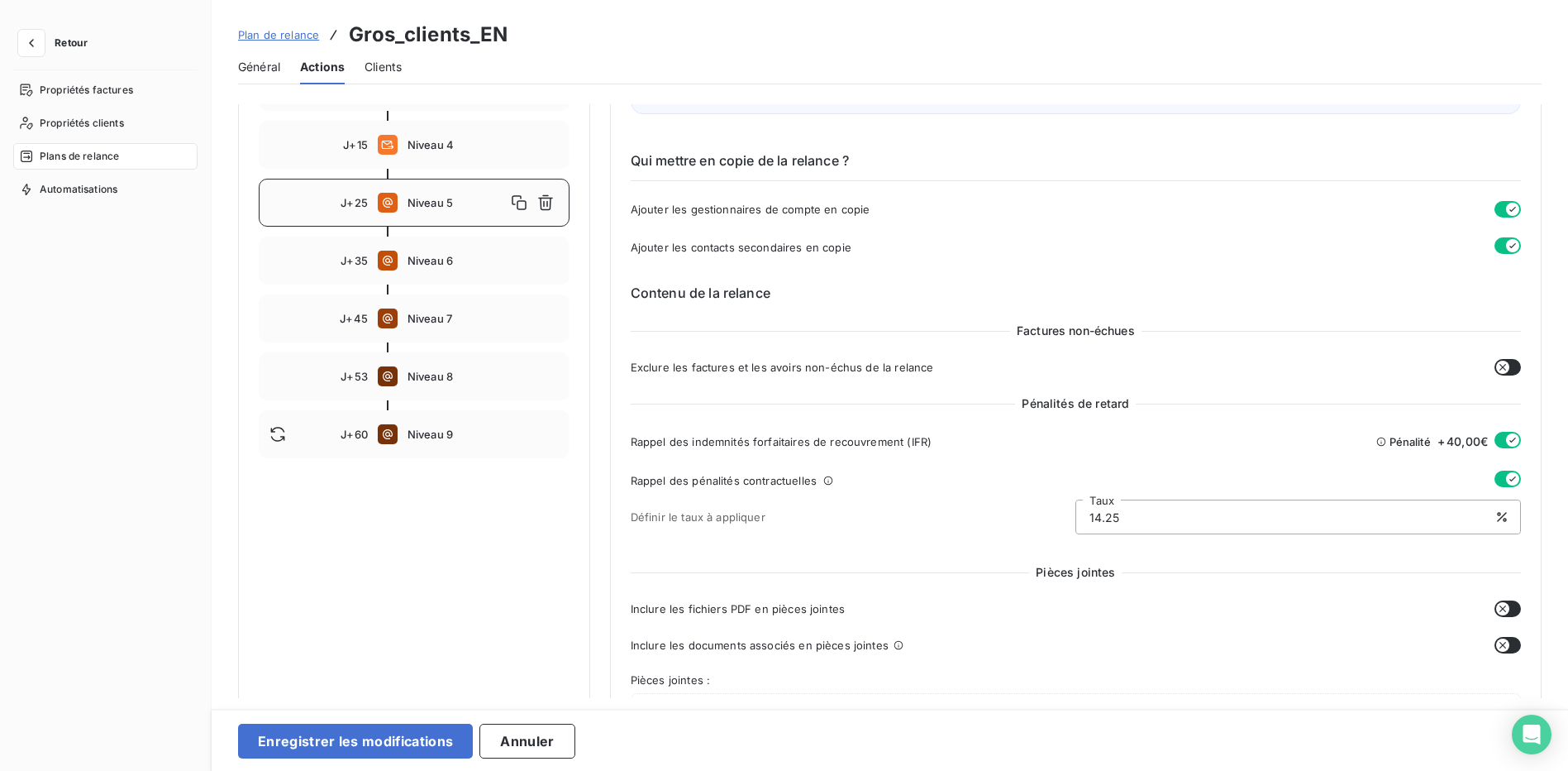
click at [1504, 606] on button "button" at bounding box center [1508, 608] width 27 height 17
click at [1506, 646] on button "button" at bounding box center [1508, 645] width 27 height 17
click at [449, 267] on span "Niveau 6" at bounding box center [483, 260] width 151 height 13
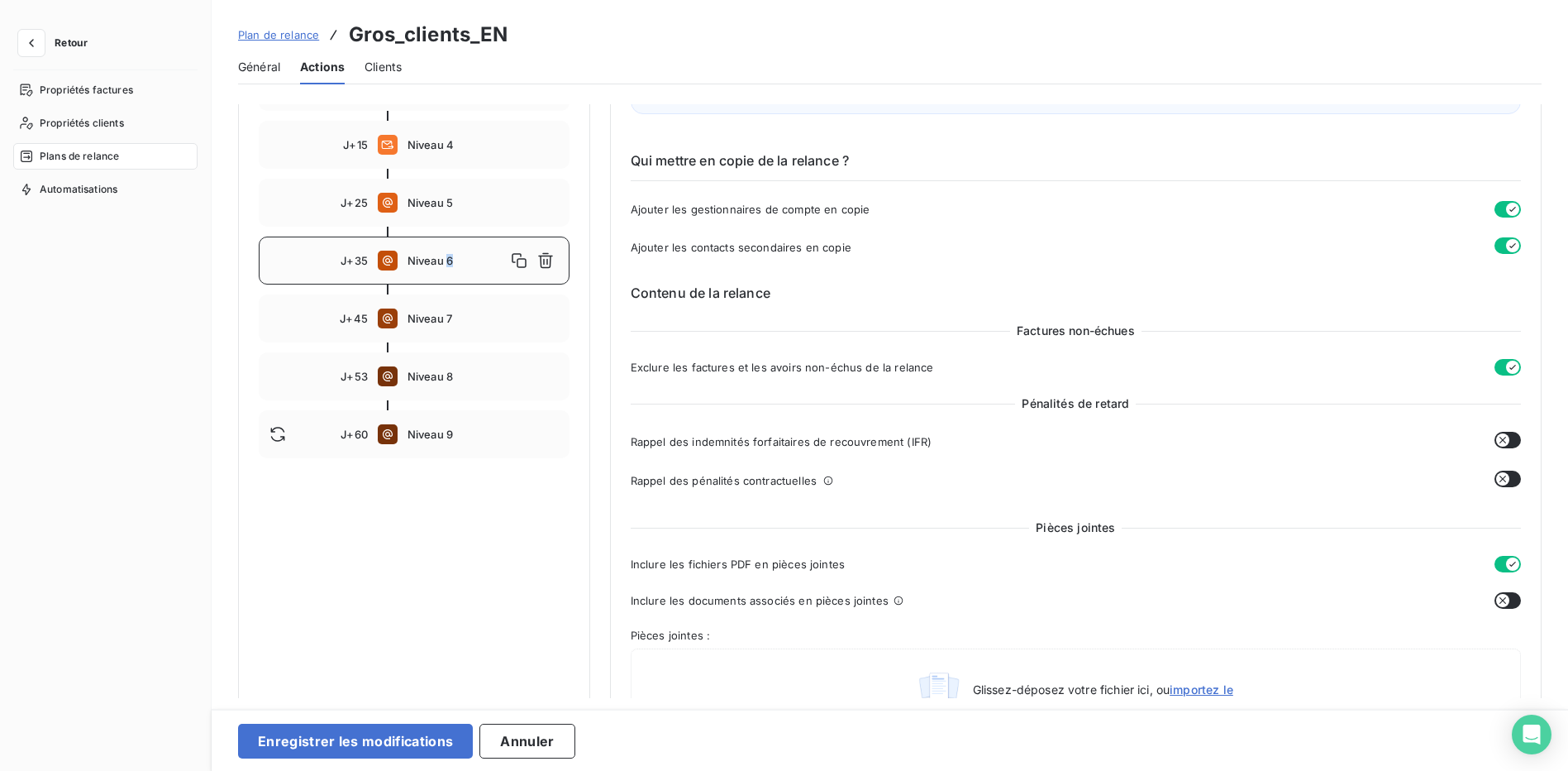
click at [1508, 597] on button "button" at bounding box center [1508, 600] width 27 height 17
click at [413, 325] on span "Niveau 7" at bounding box center [483, 318] width 151 height 13
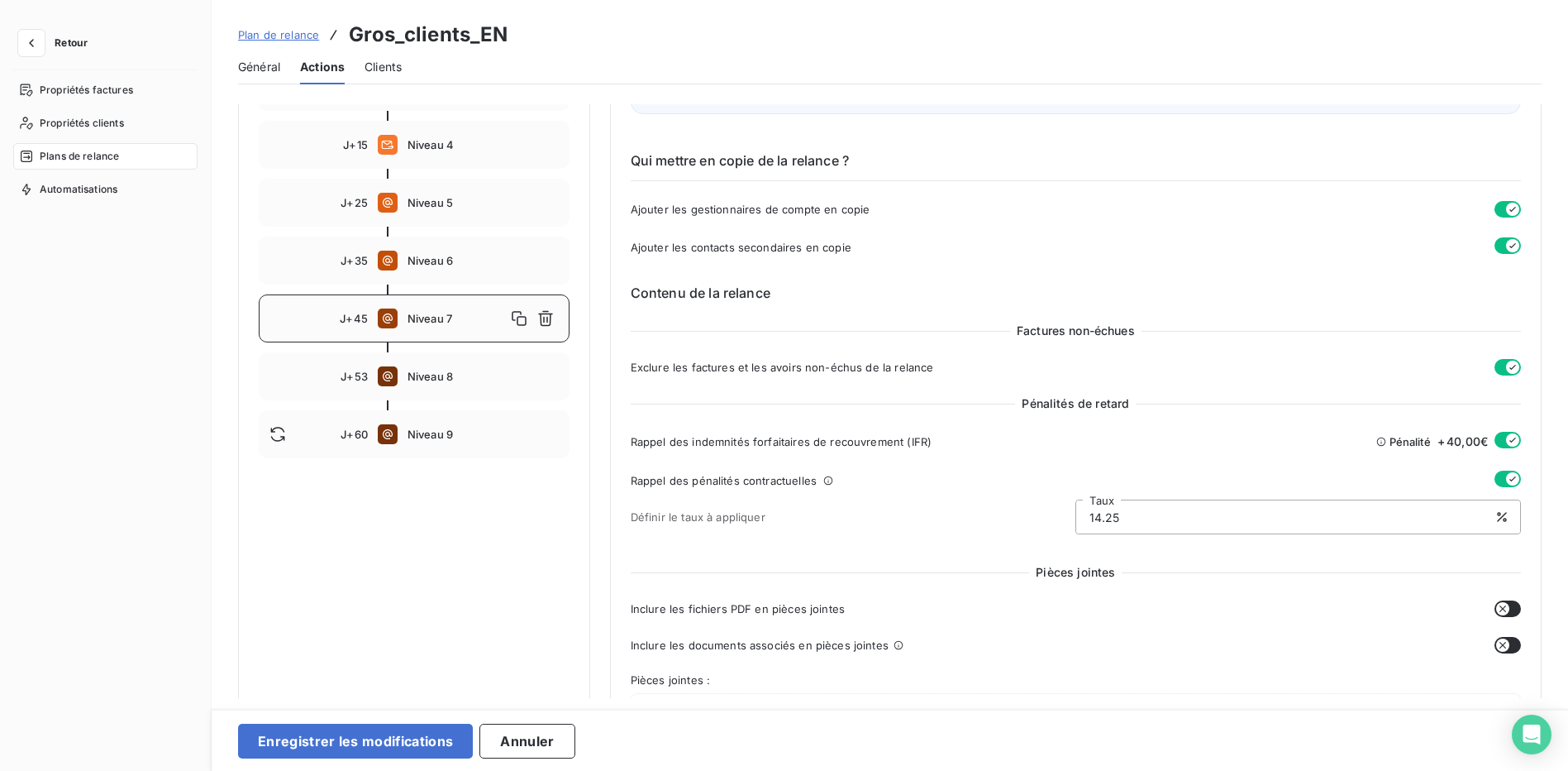
click at [1503, 610] on button "button" at bounding box center [1508, 608] width 27 height 17
click at [1508, 642] on button "button" at bounding box center [1508, 645] width 27 height 17
click at [391, 401] on div "J+53 Niveau 8" at bounding box center [414, 377] width 311 height 48
click at [1507, 605] on button "button" at bounding box center [1508, 608] width 27 height 17
click at [1507, 637] on button "button" at bounding box center [1508, 645] width 27 height 17
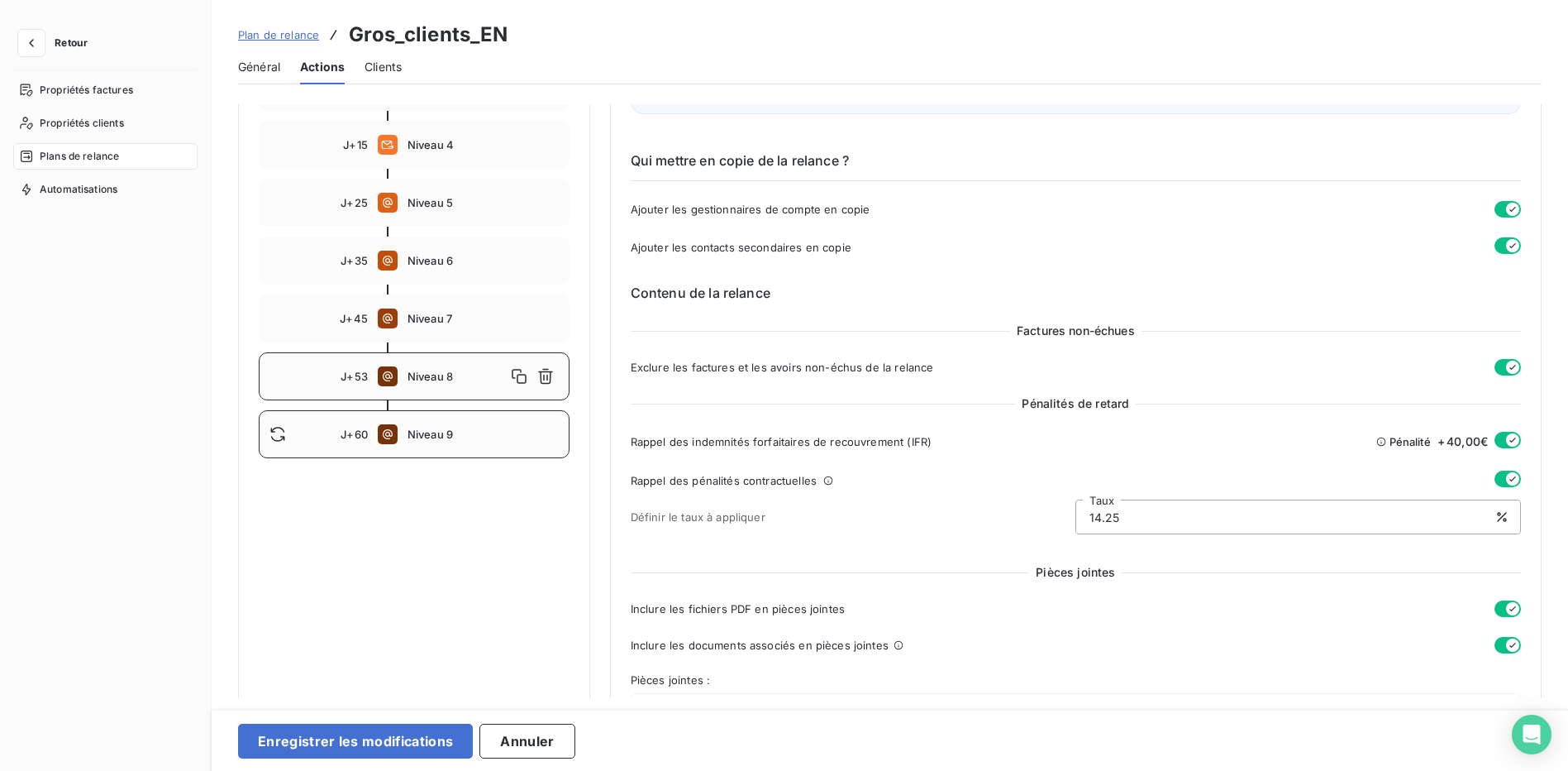
click at [344, 441] on span "J+60" at bounding box center [354, 434] width 28 height 13
type input "60"
click at [1511, 610] on button "button" at bounding box center [1508, 608] width 27 height 17
click at [1506, 645] on button "button" at bounding box center [1508, 645] width 27 height 17
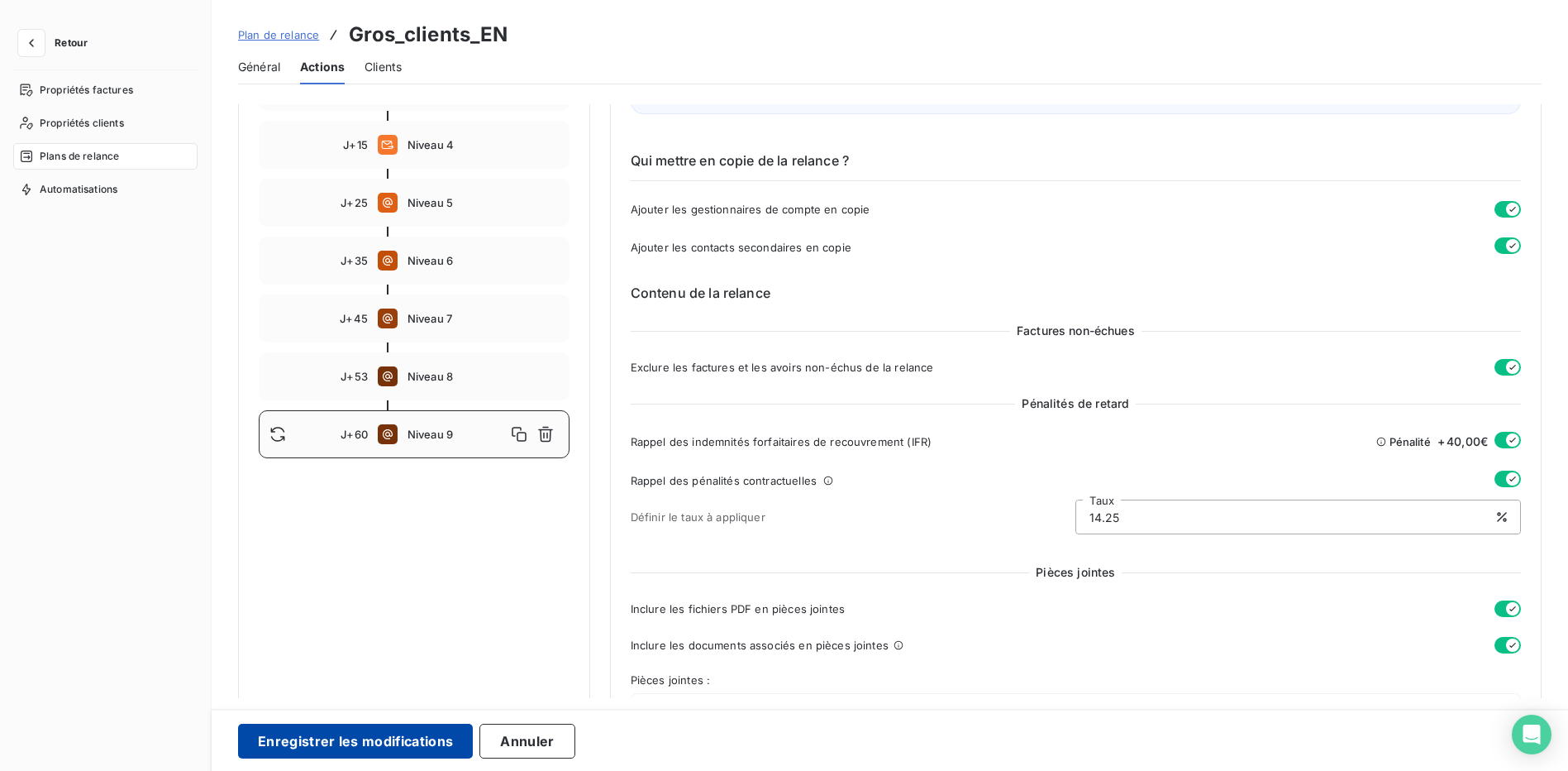
click at [371, 739] on button "Enregistrer les modifications" at bounding box center [356, 741] width 235 height 35
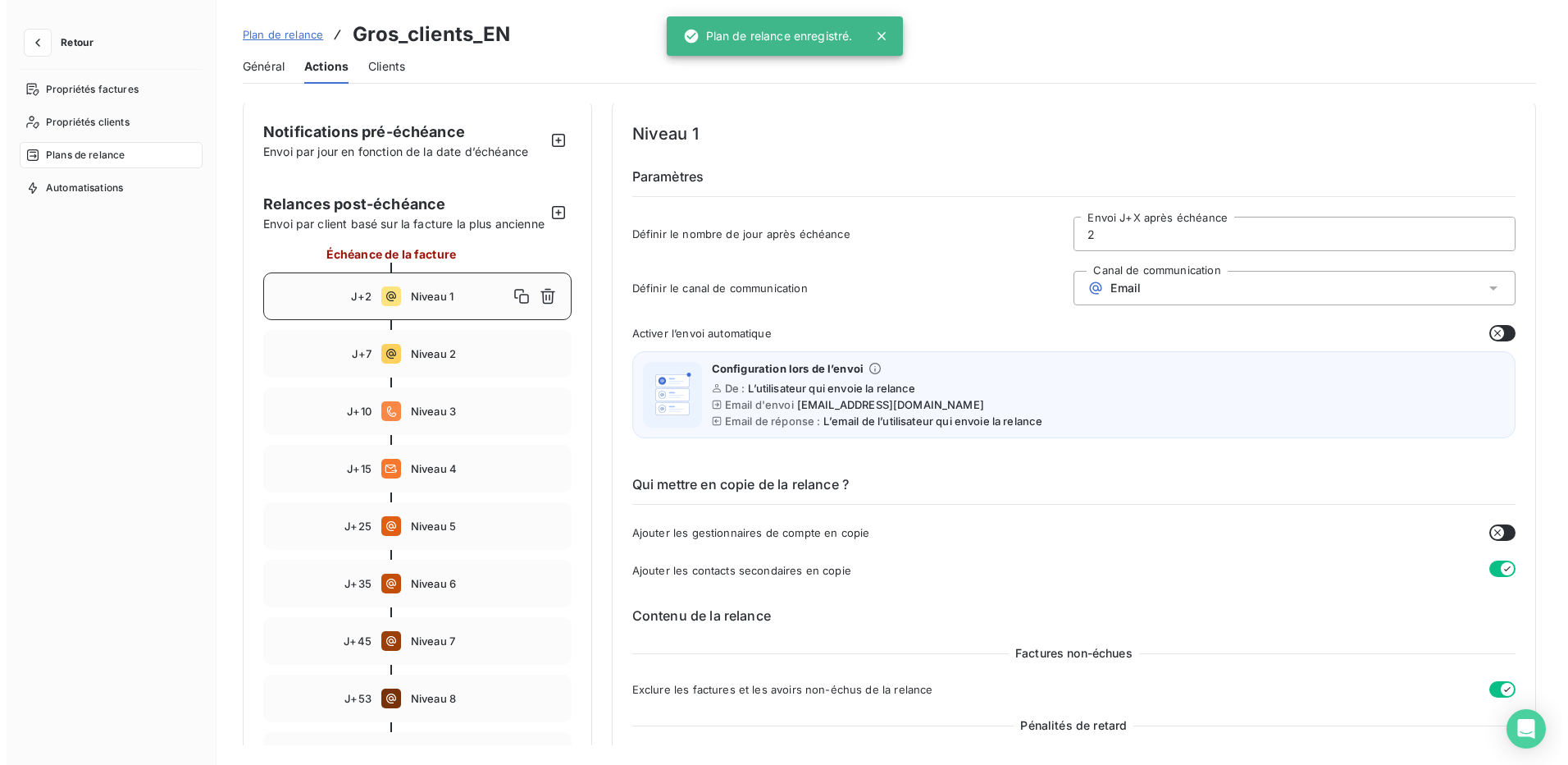
scroll to position [0, 0]
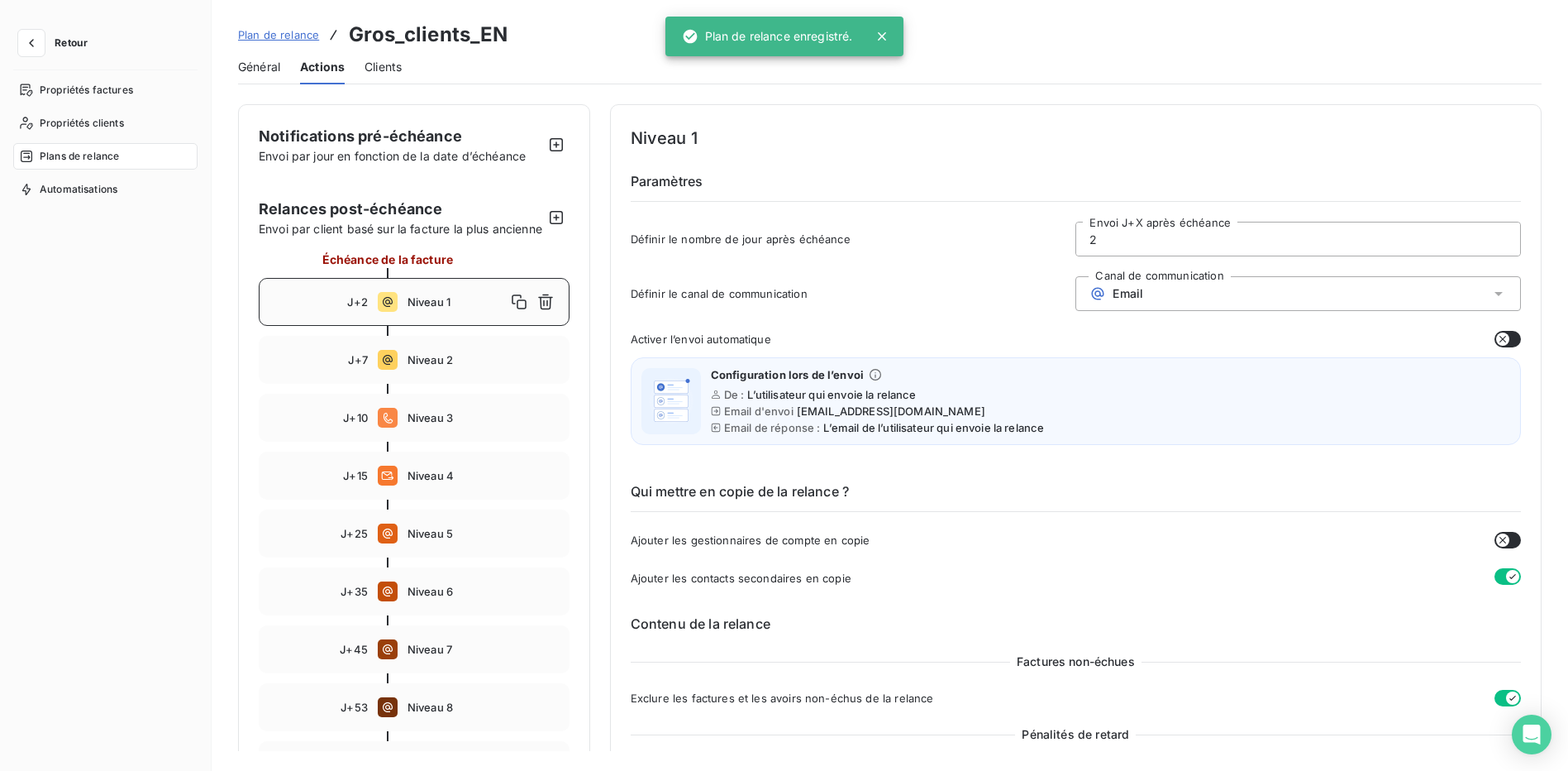
click at [271, 39] on span "Plan de relance" at bounding box center [279, 35] width 81 height 13
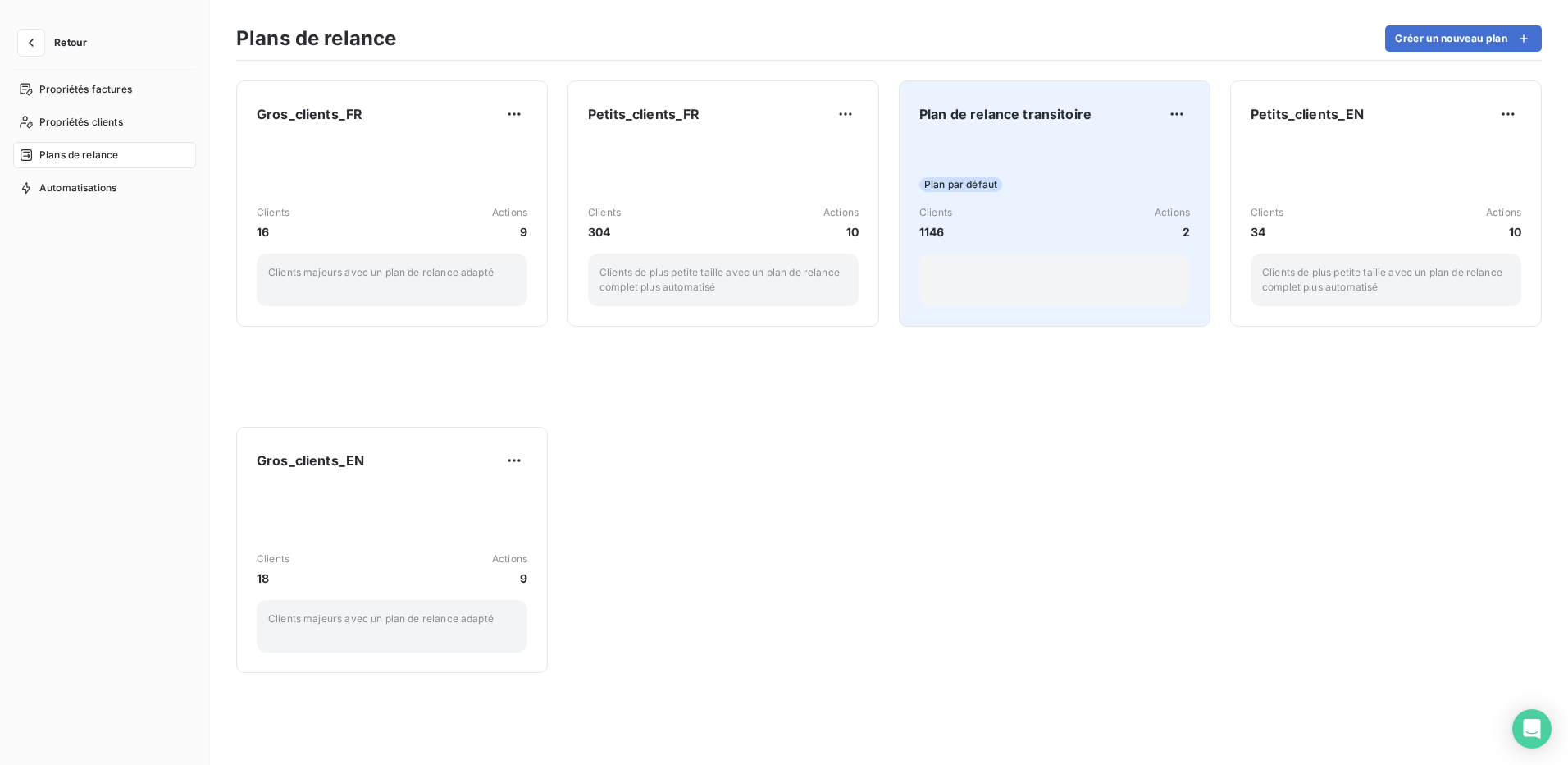
click at [935, 224] on span "1146" at bounding box center [935, 232] width 33 height 18
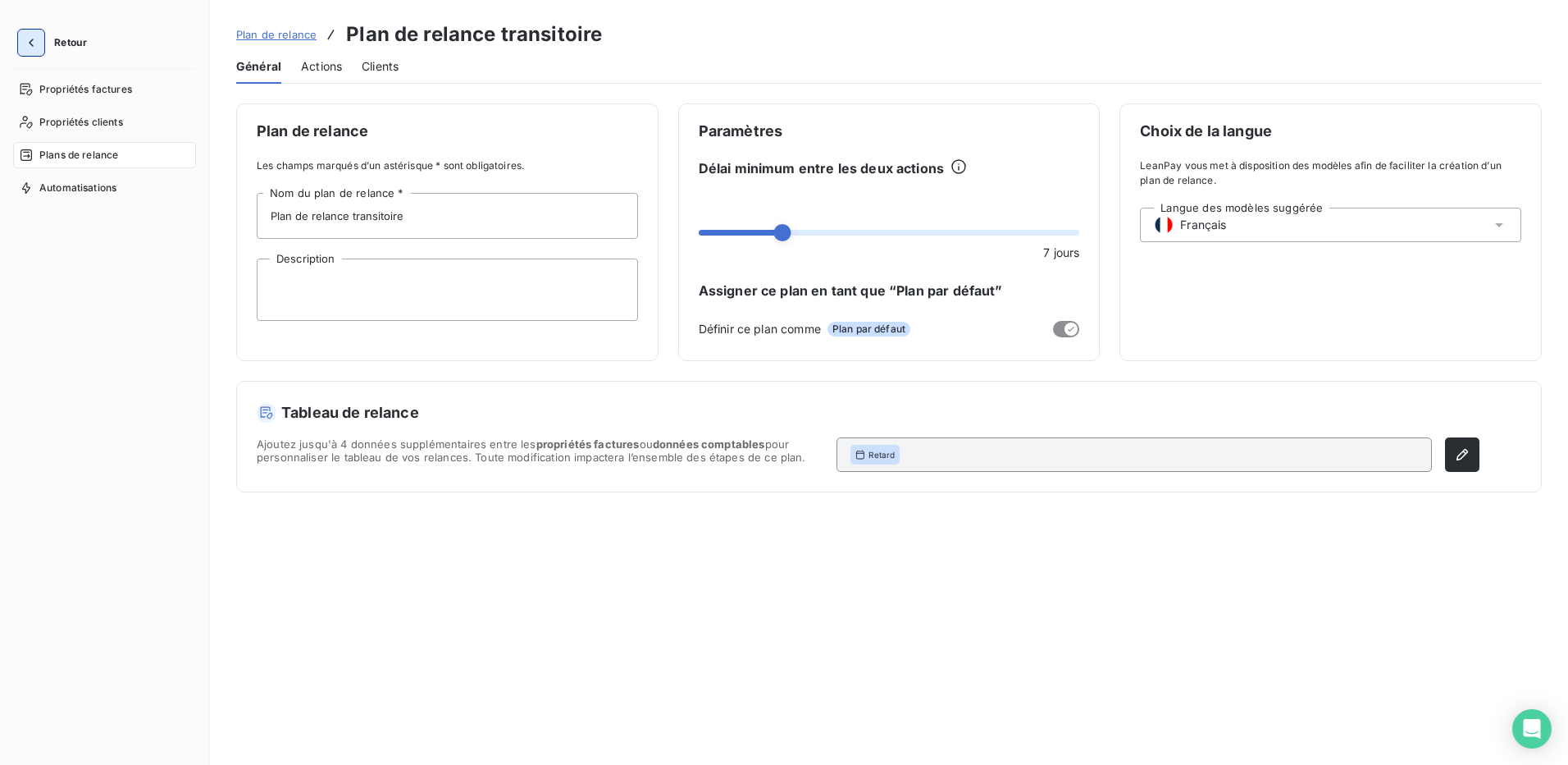
click at [36, 37] on icon "button" at bounding box center [31, 42] width 17 height 17
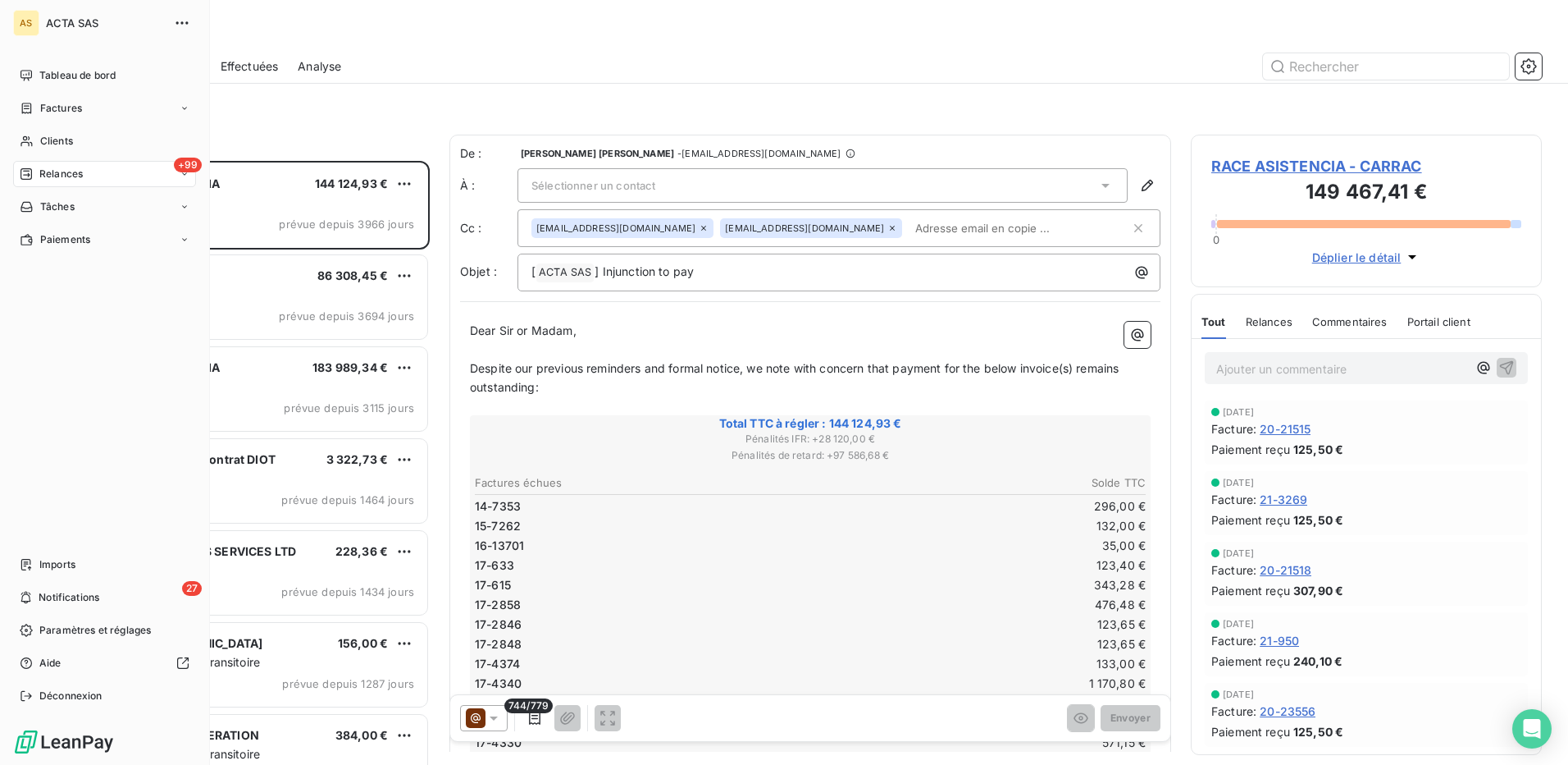
scroll to position [592, 339]
click at [94, 78] on span "Tableau de bord" at bounding box center [78, 75] width 76 height 15
